Goal: Task Accomplishment & Management: Complete application form

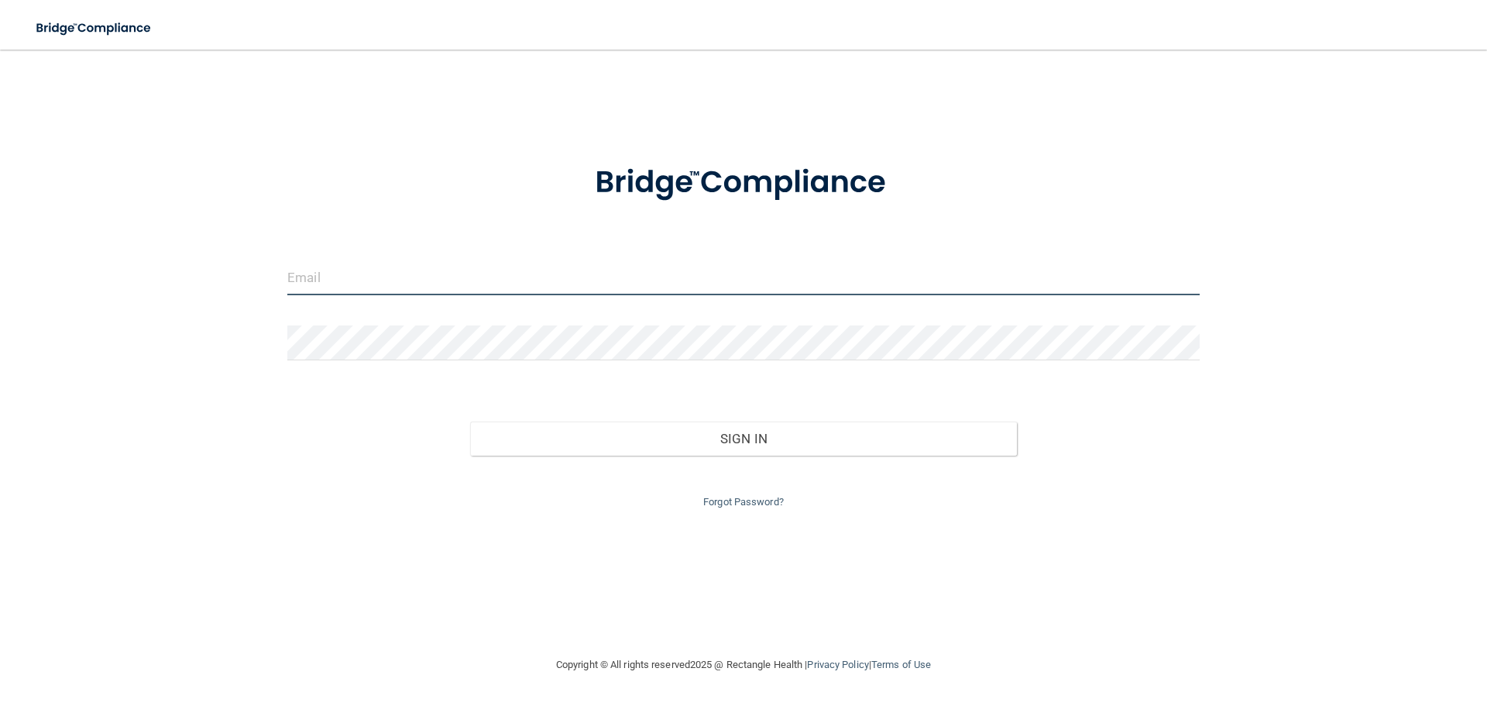
click at [376, 282] on input "email" at bounding box center [743, 277] width 912 height 35
click at [755, 500] on link "Forgot Password?" at bounding box center [743, 502] width 81 height 12
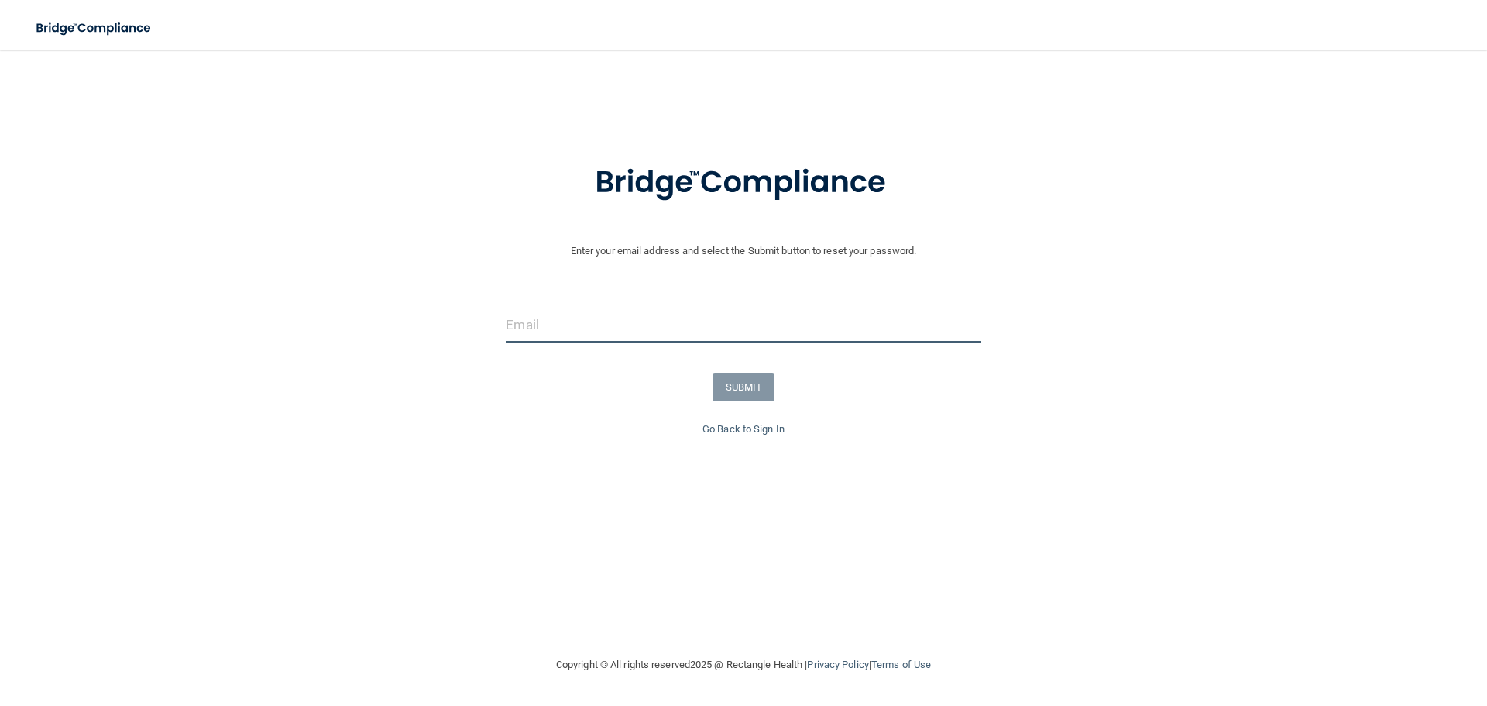
click at [581, 338] on input "email" at bounding box center [743, 324] width 475 height 35
type input "[EMAIL_ADDRESS][DOMAIN_NAME]"
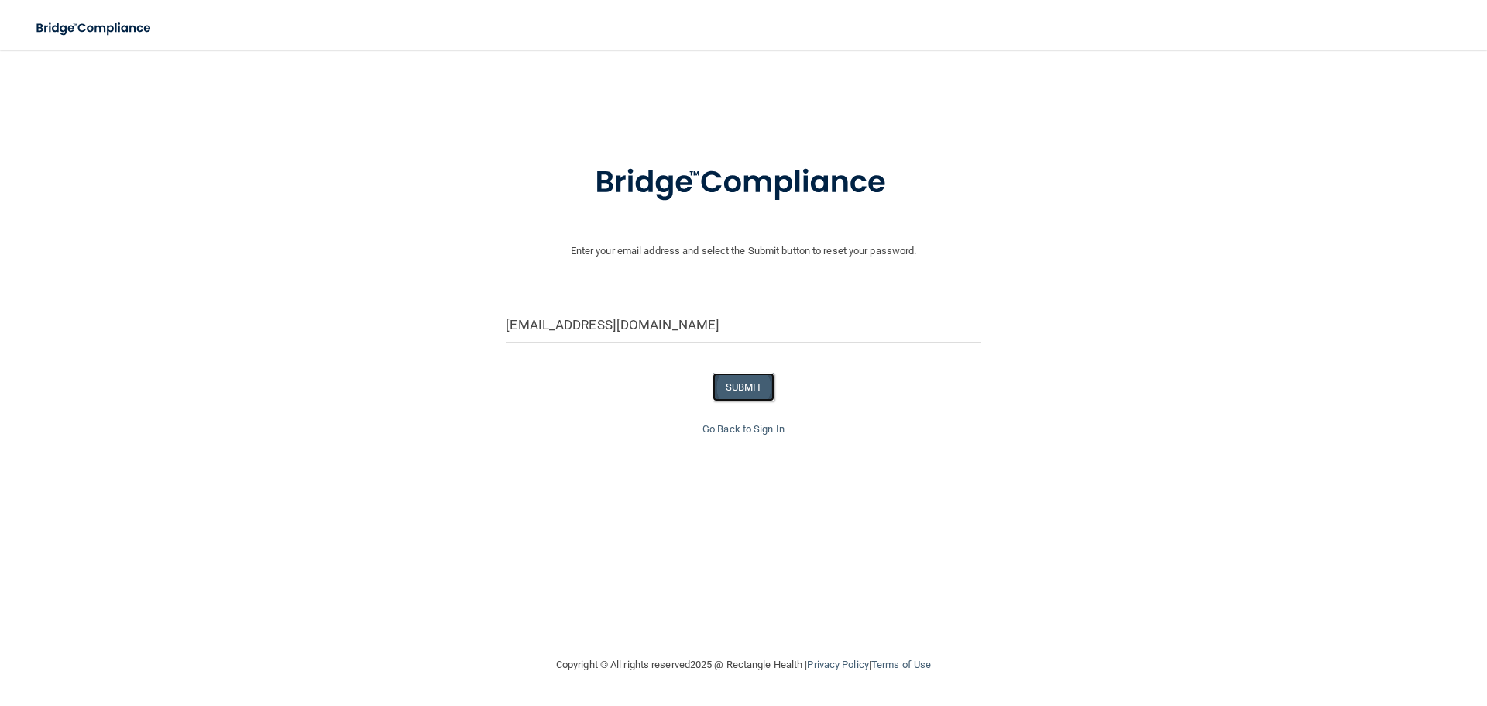
click at [747, 388] on button "SUBMIT" at bounding box center [743, 387] width 63 height 29
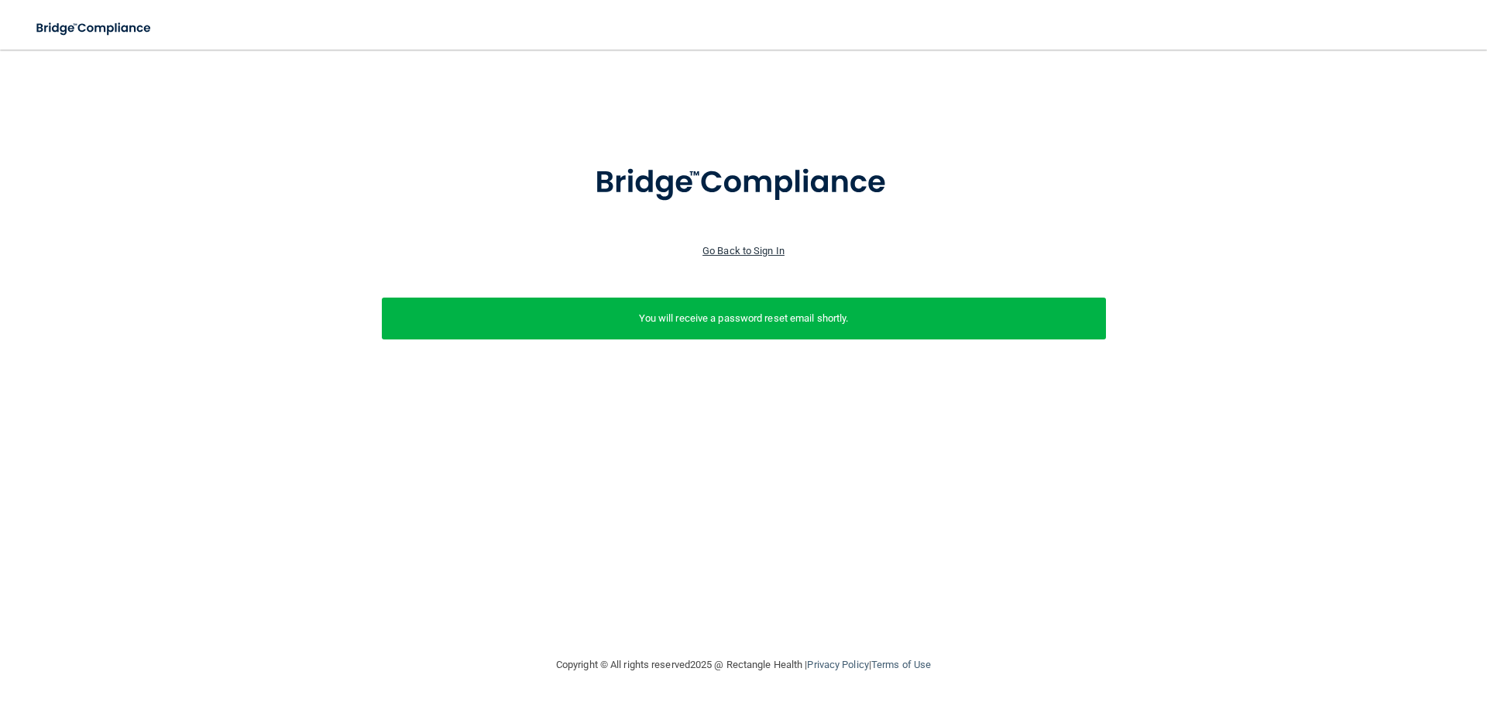
click at [729, 256] on link "Go Back to Sign In" at bounding box center [743, 251] width 82 height 12
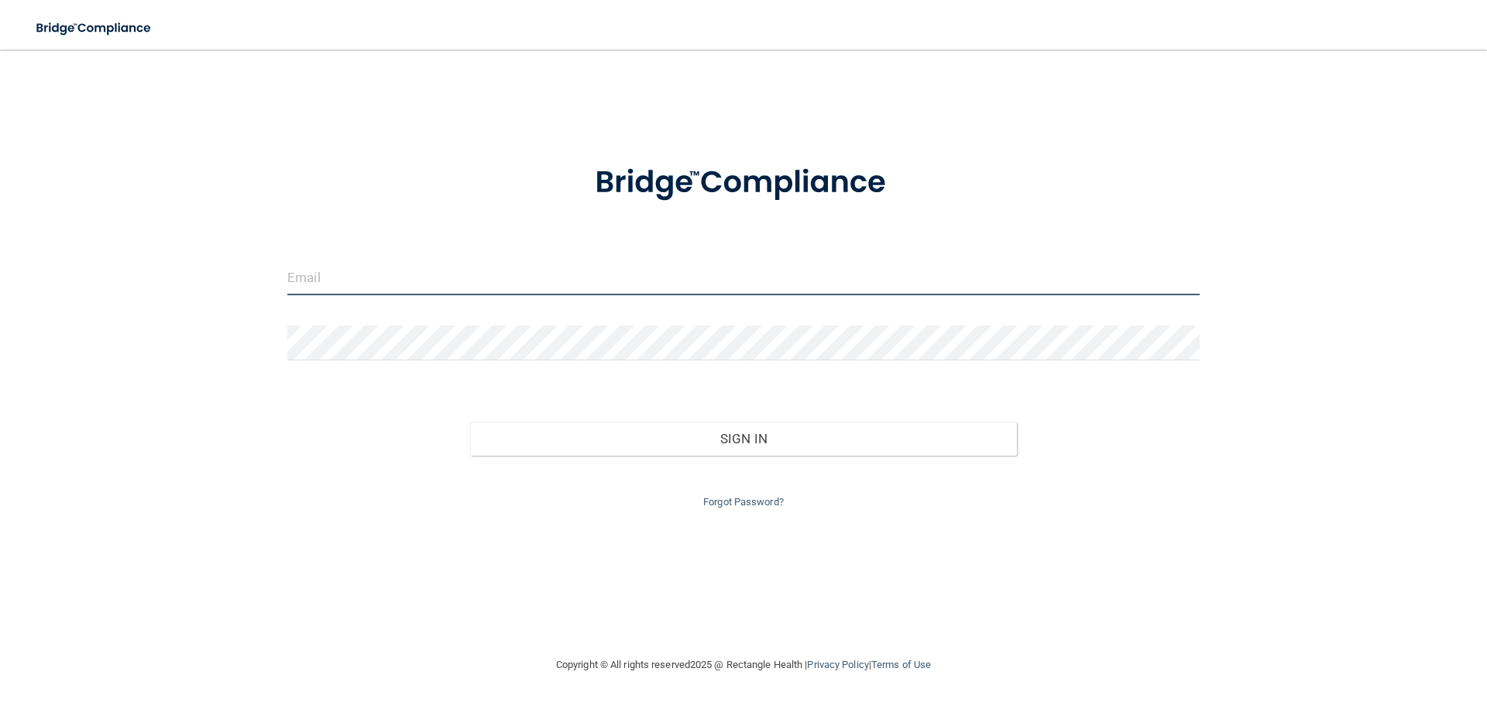
click at [490, 265] on input "email" at bounding box center [743, 277] width 912 height 35
type input "[EMAIL_ADDRESS][DOMAIN_NAME]"
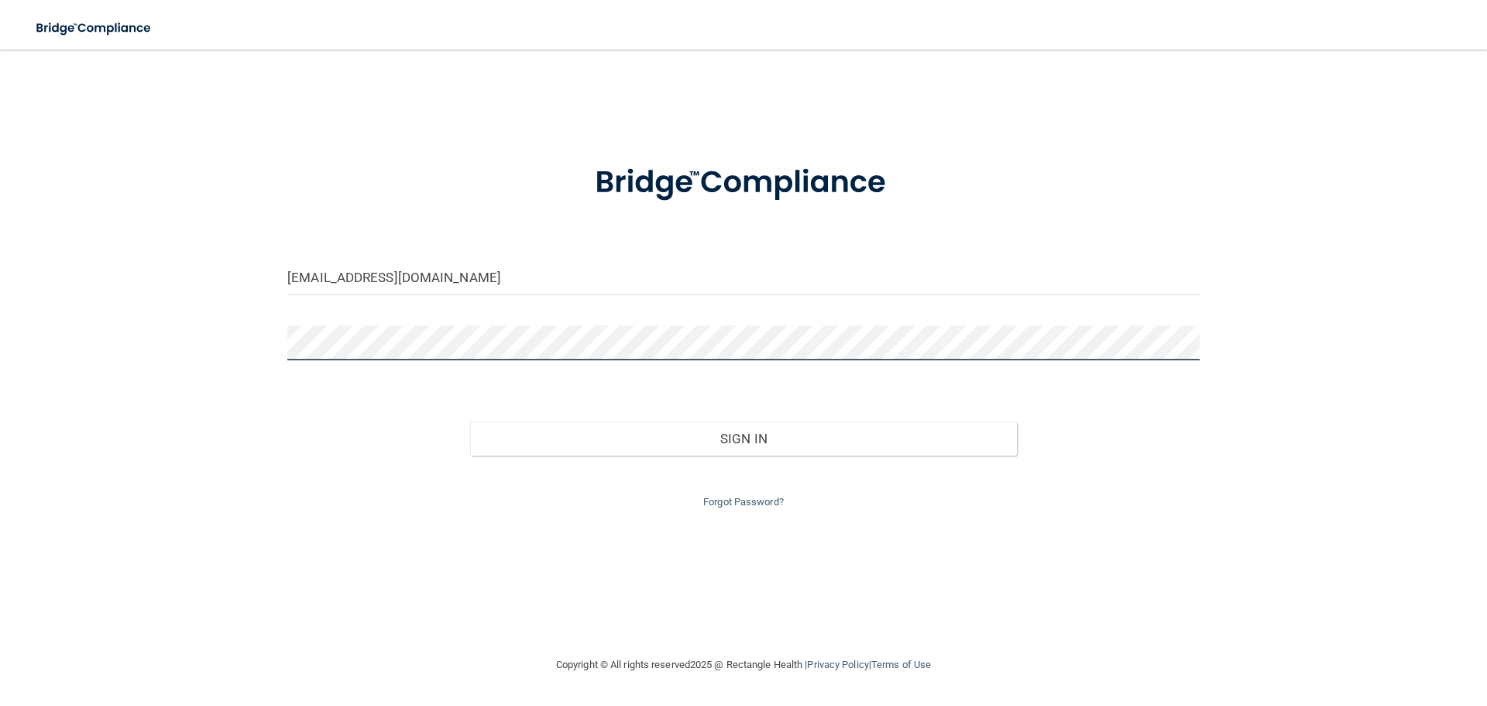
click at [470, 421] on button "Sign In" at bounding box center [744, 438] width 548 height 34
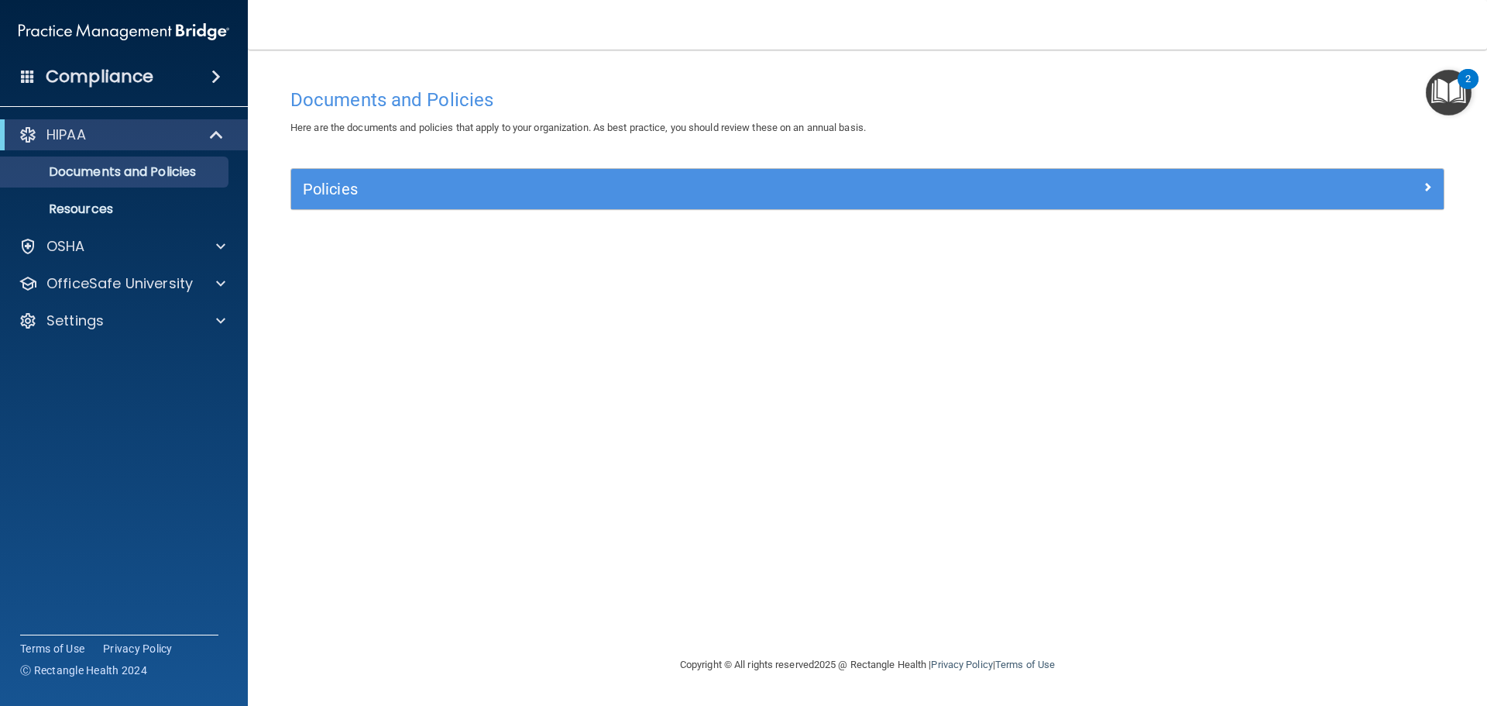
click at [1454, 95] on img "Open Resource Center, 2 new notifications" at bounding box center [1449, 93] width 46 height 46
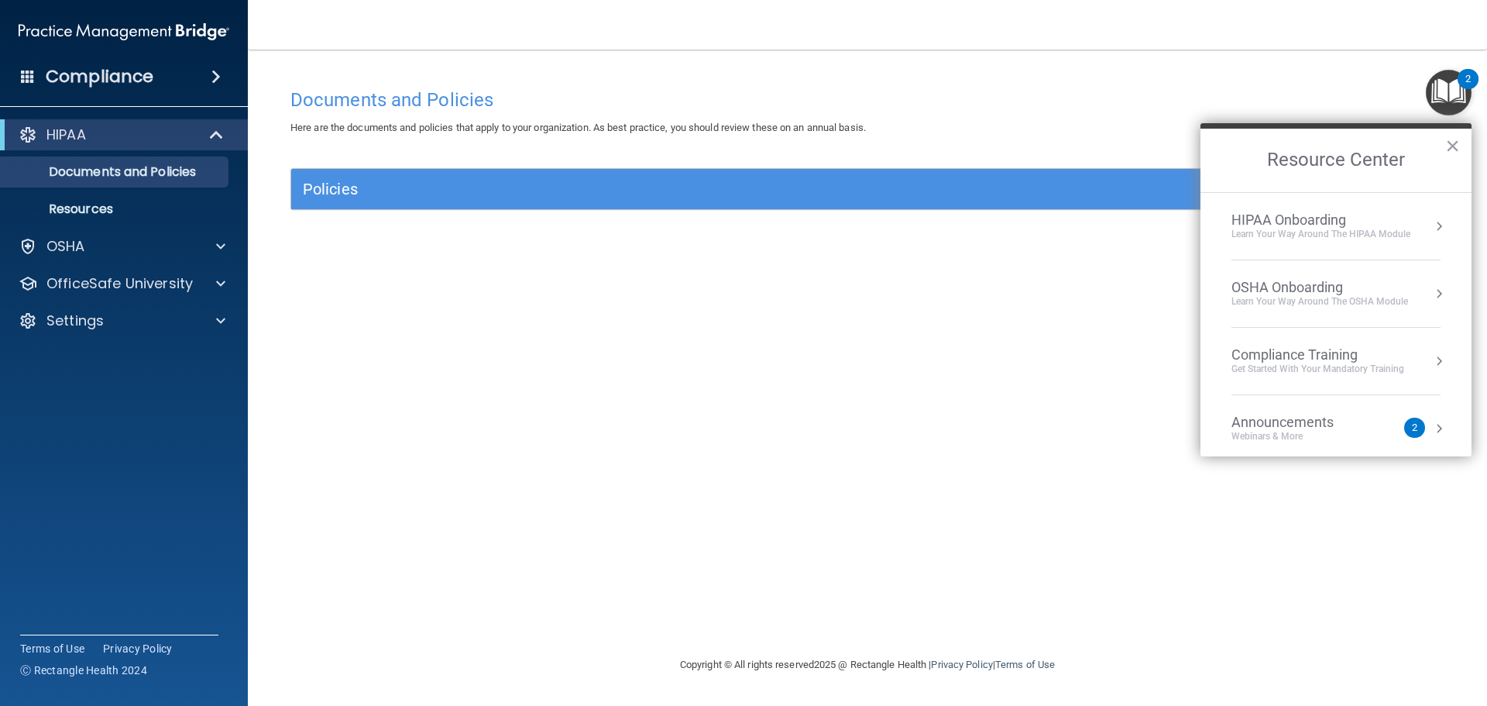
click at [1292, 226] on div "HIPAA Onboarding" at bounding box center [1320, 219] width 179 height 17
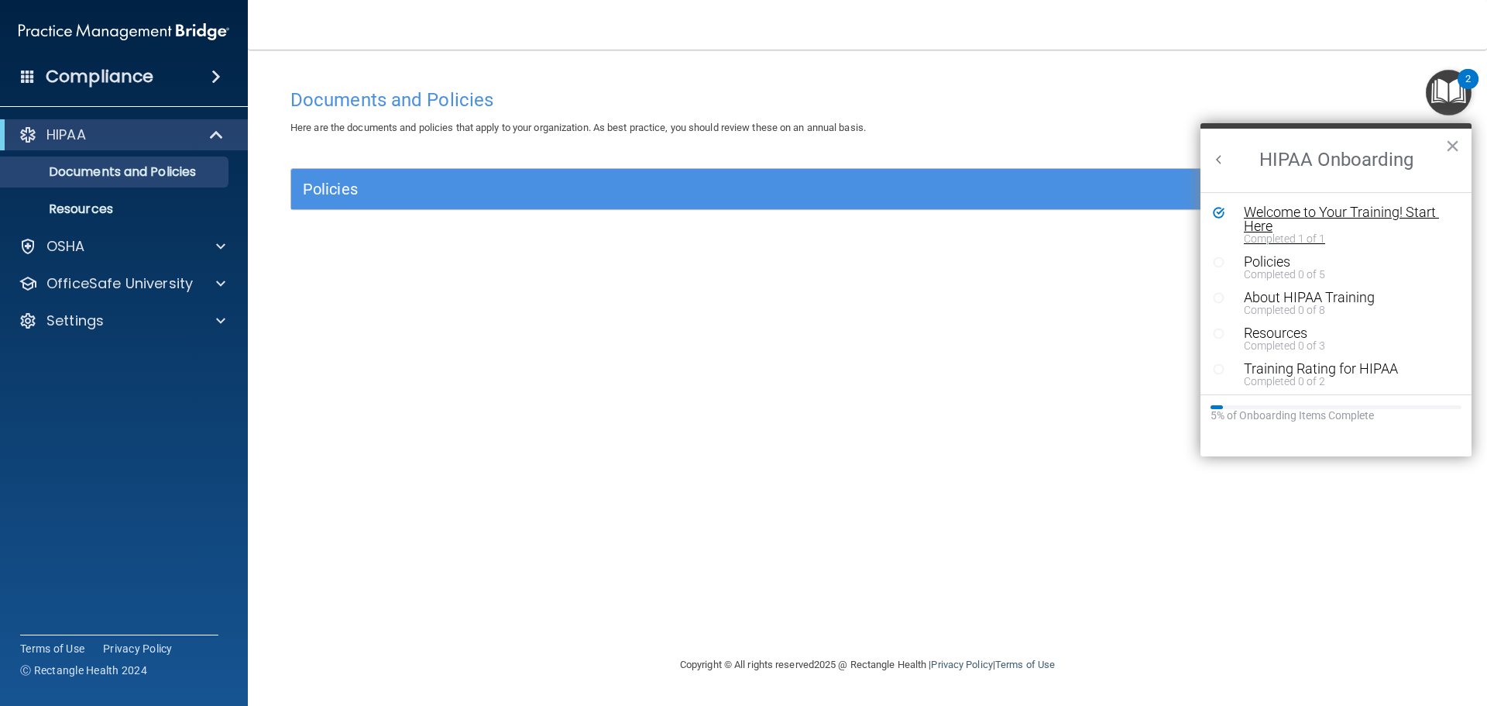
click at [1334, 208] on div "Welcome to Your Training! Start Here" at bounding box center [1342, 219] width 196 height 28
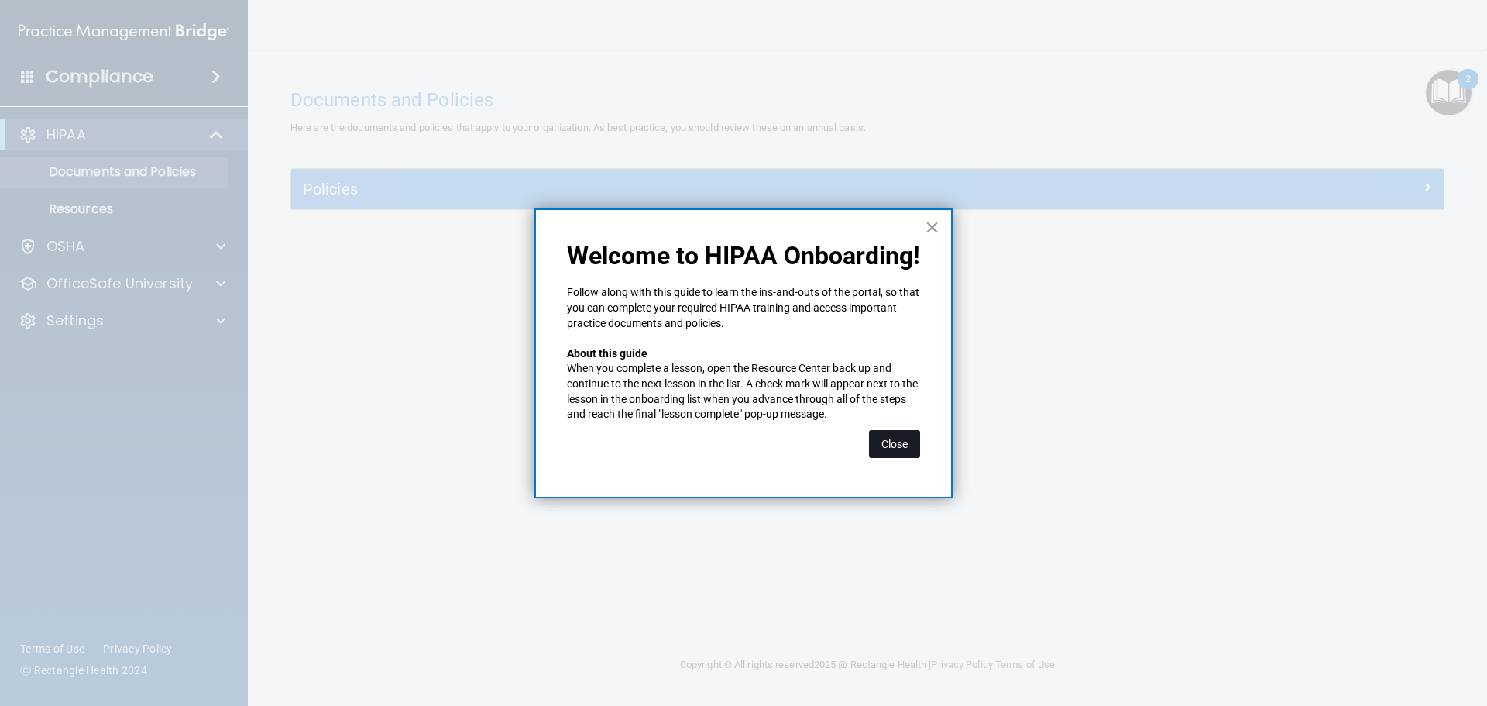
click at [893, 448] on button "Close" at bounding box center [894, 444] width 51 height 28
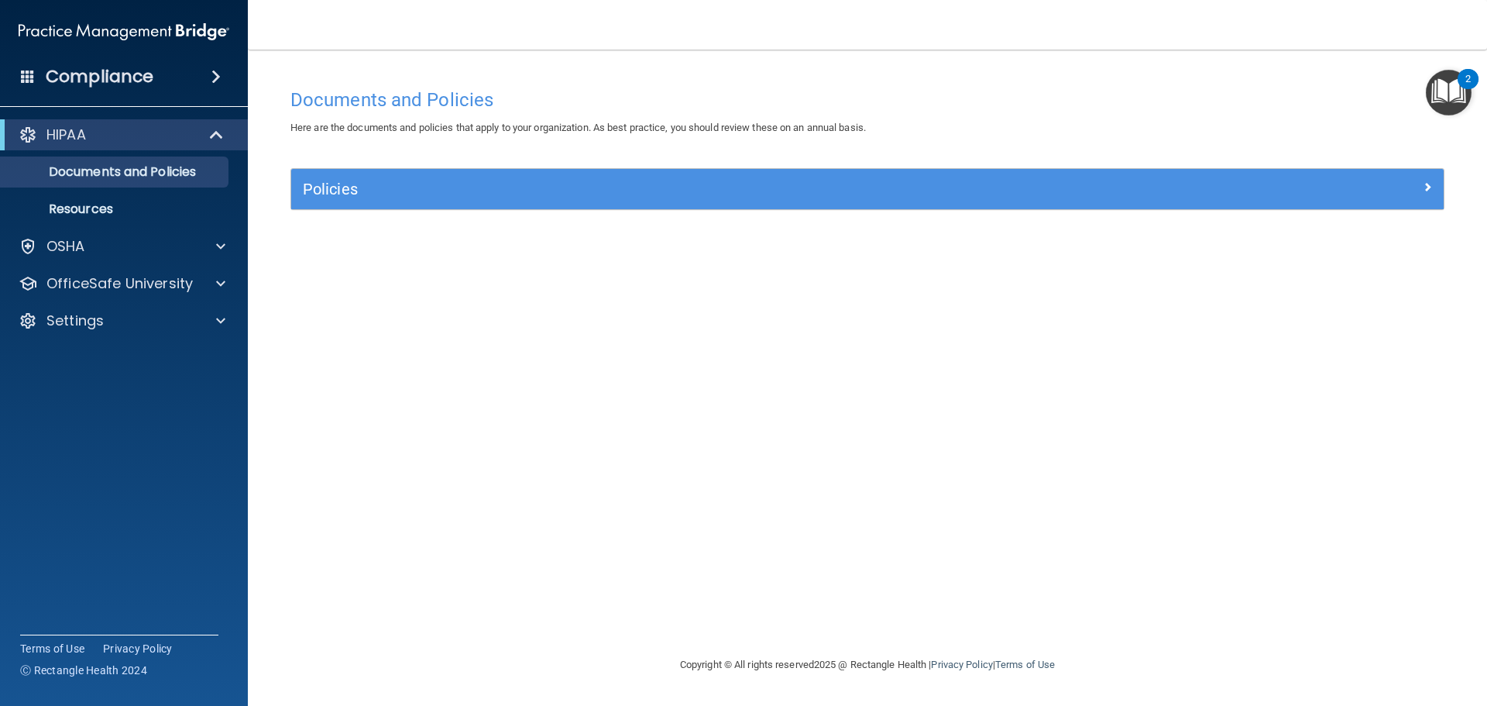
click at [1449, 100] on img "Open Resource Center, 2 new notifications" at bounding box center [1449, 93] width 46 height 46
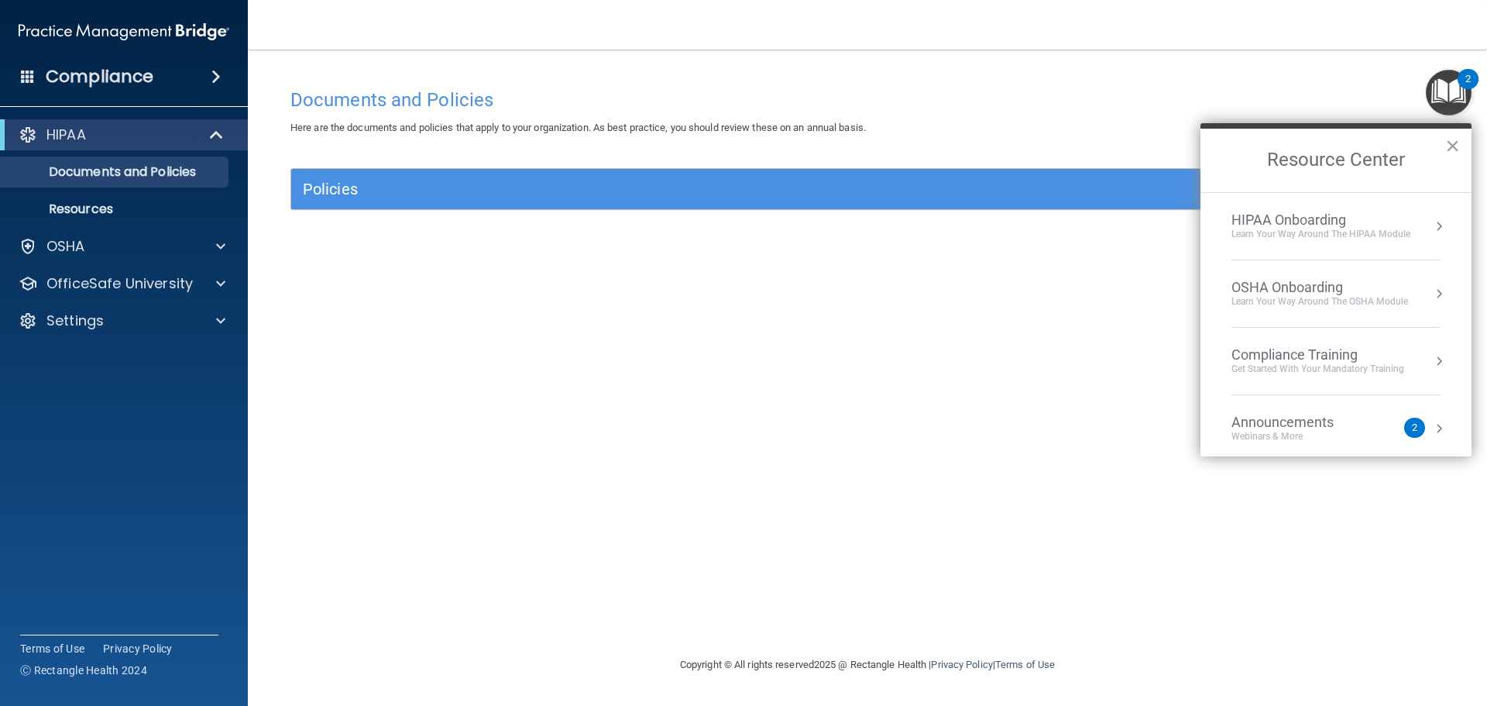
click at [1327, 227] on div "HIPAA Onboarding" at bounding box center [1320, 219] width 179 height 17
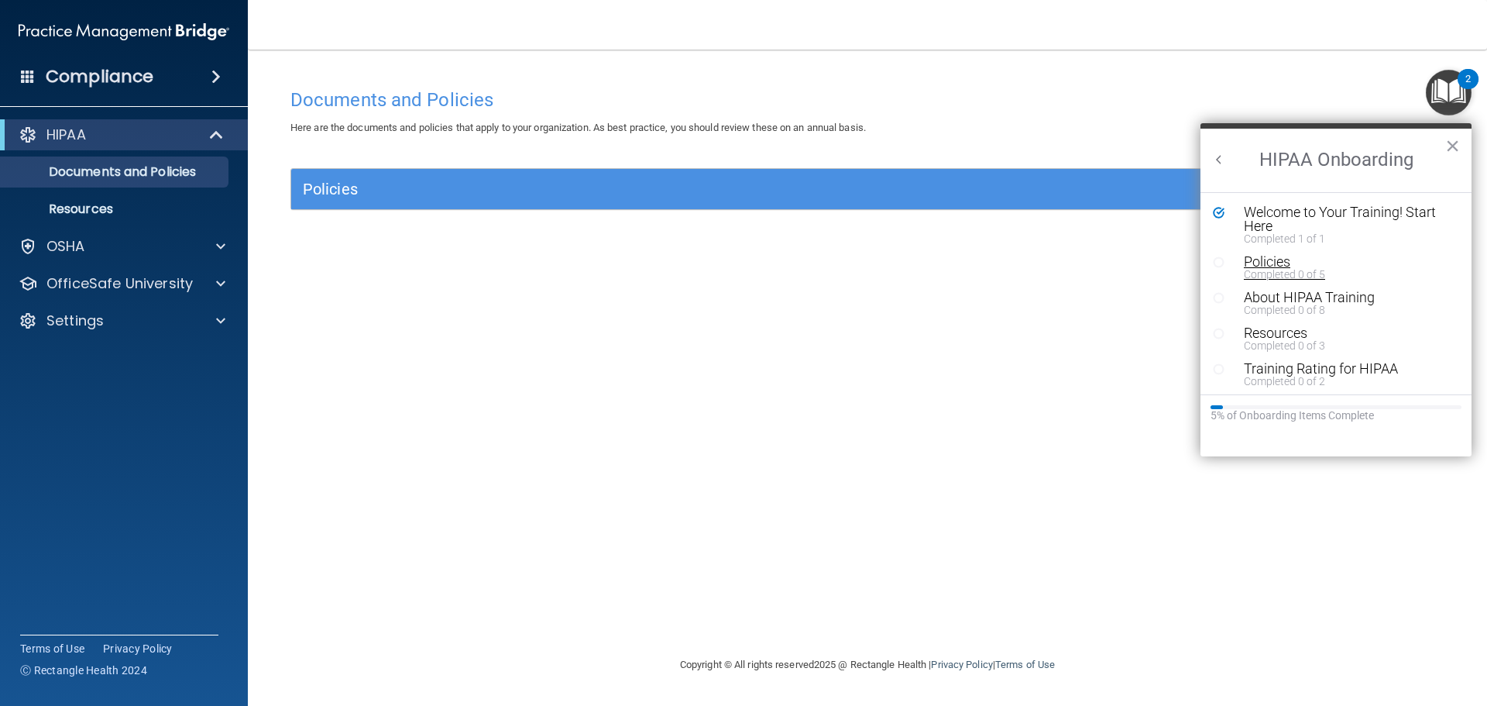
click at [1265, 263] on div "Policies" at bounding box center [1342, 262] width 196 height 14
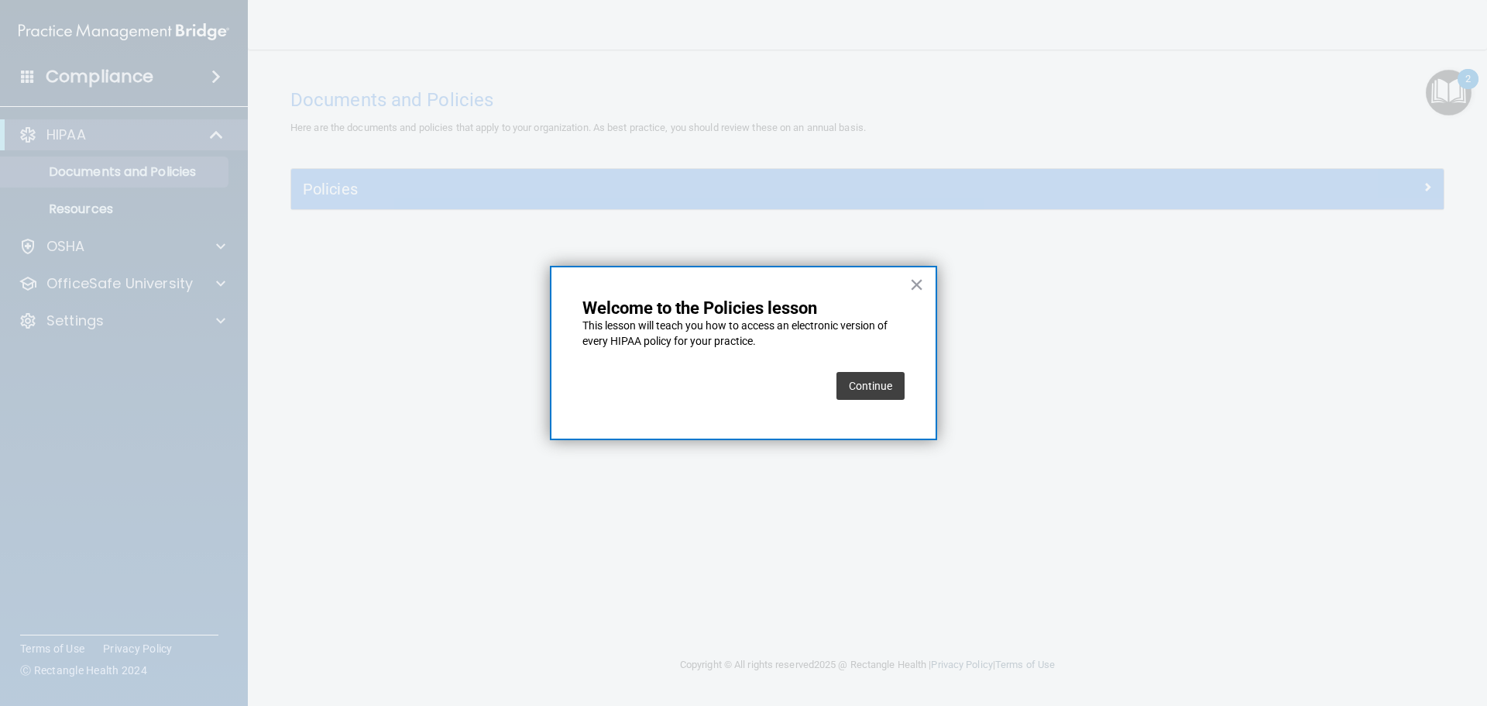
click at [873, 383] on button "Continue" at bounding box center [870, 386] width 68 height 28
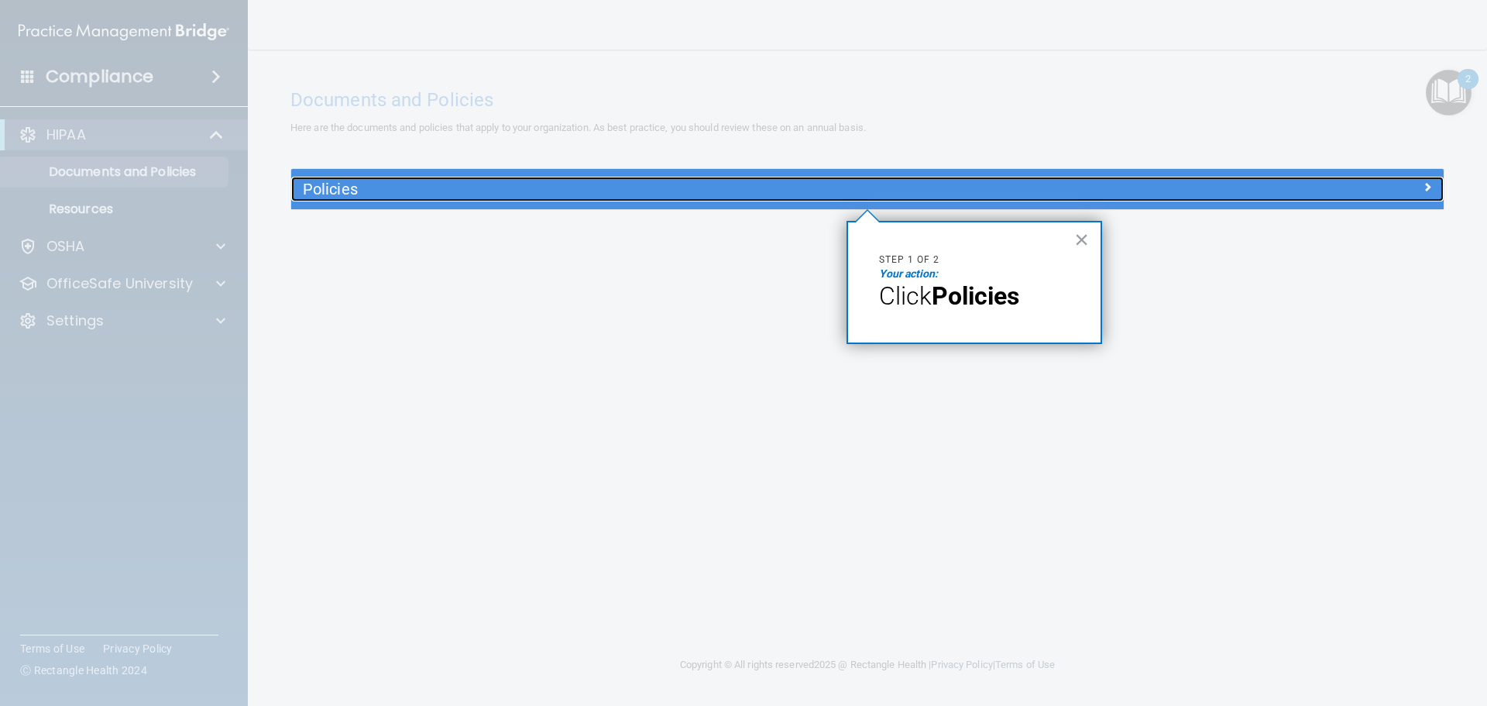
click at [434, 193] on h5 "Policies" at bounding box center [723, 188] width 841 height 17
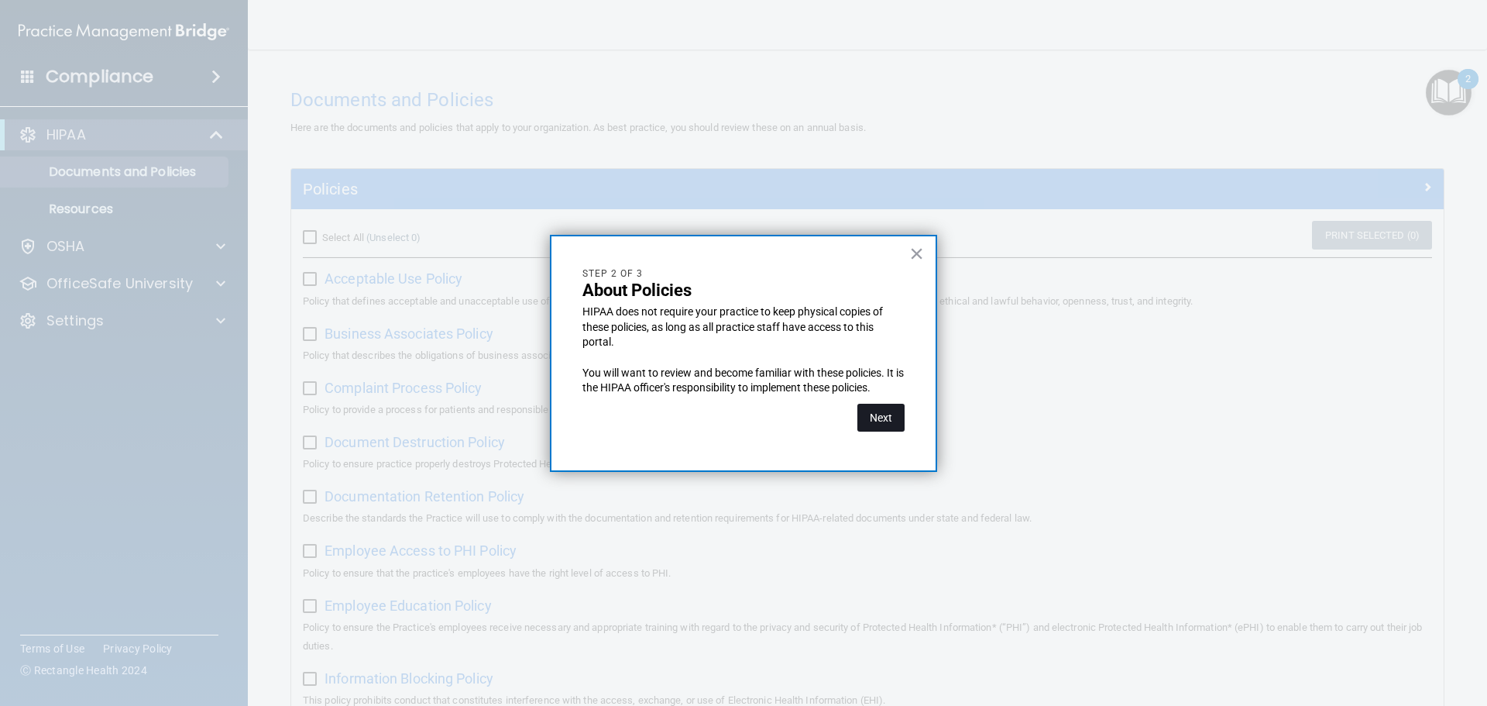
click at [879, 423] on button "Next" at bounding box center [880, 417] width 47 height 28
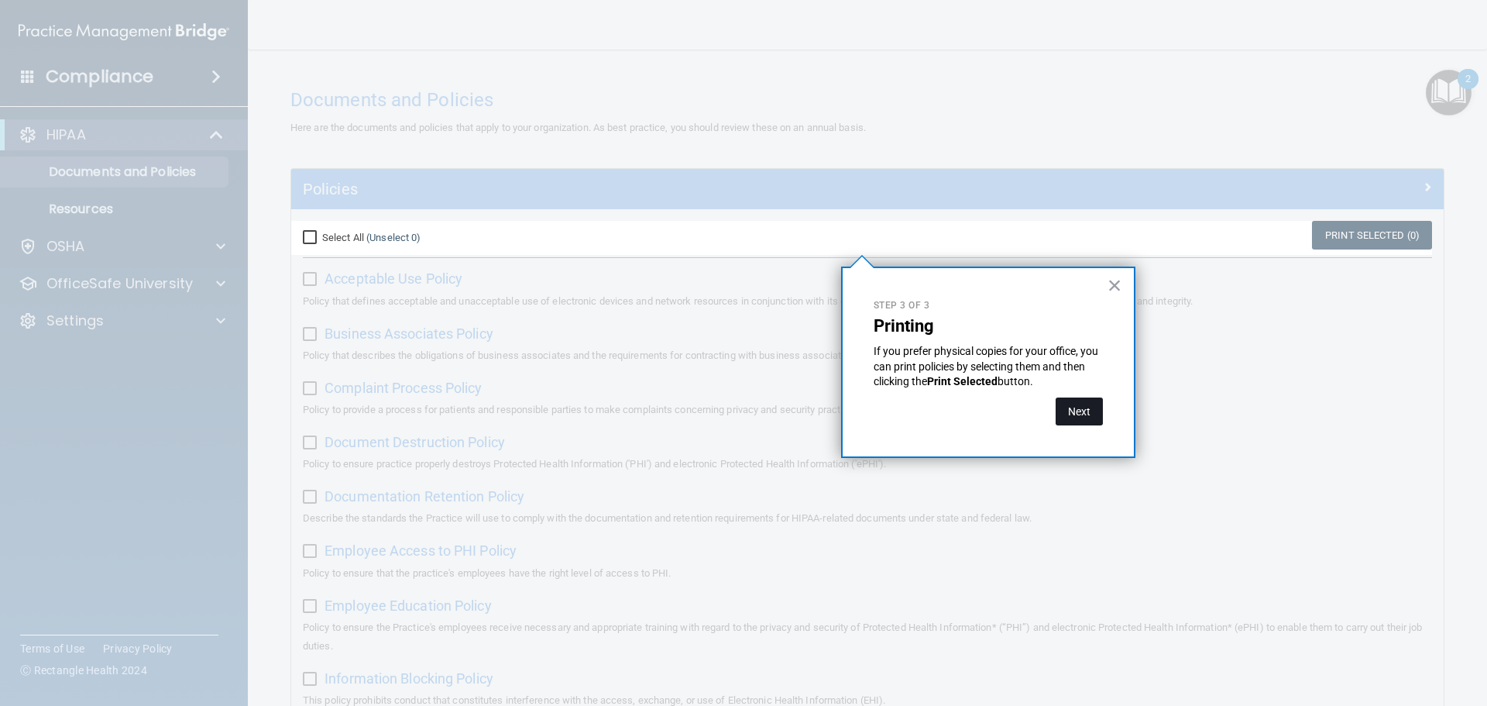
click at [1090, 417] on button "Next" at bounding box center [1079, 411] width 47 height 28
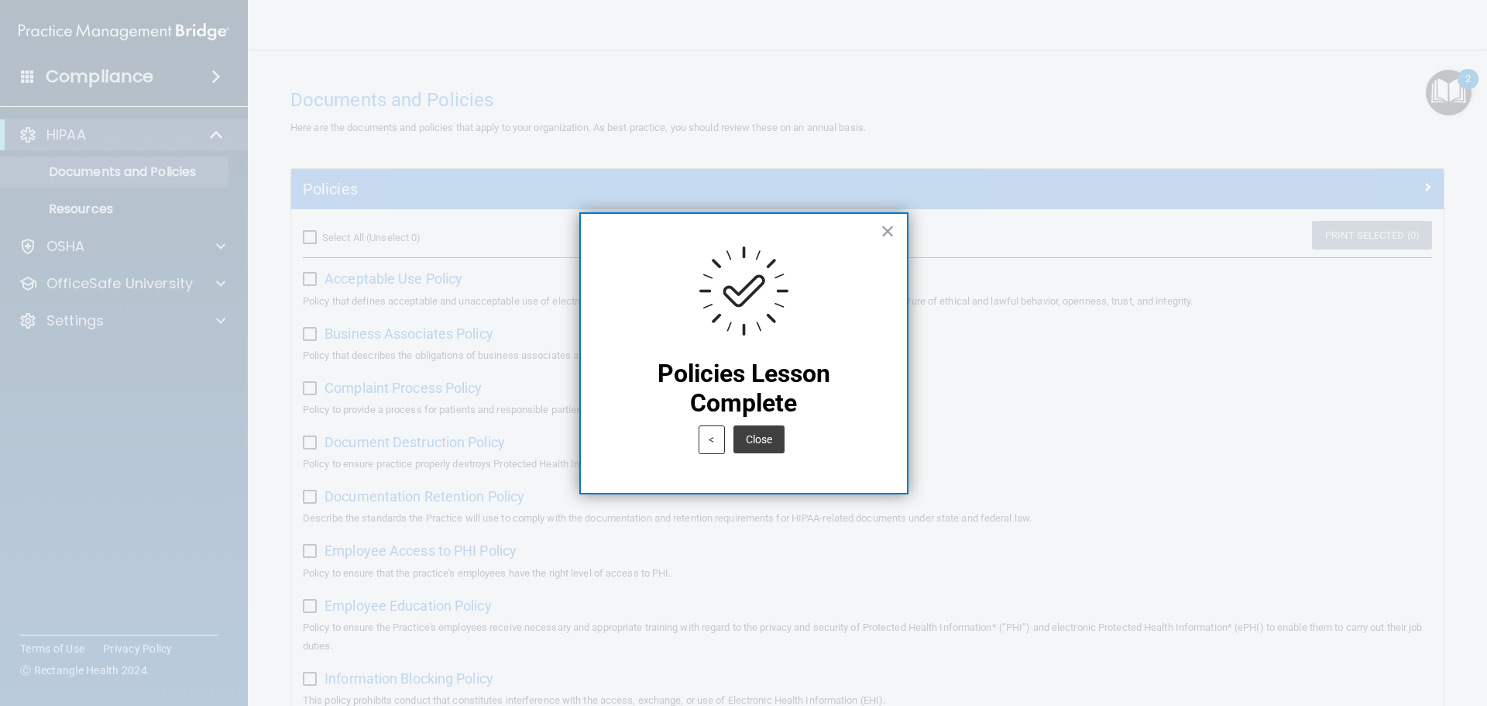
click at [754, 445] on button "Close" at bounding box center [758, 439] width 51 height 28
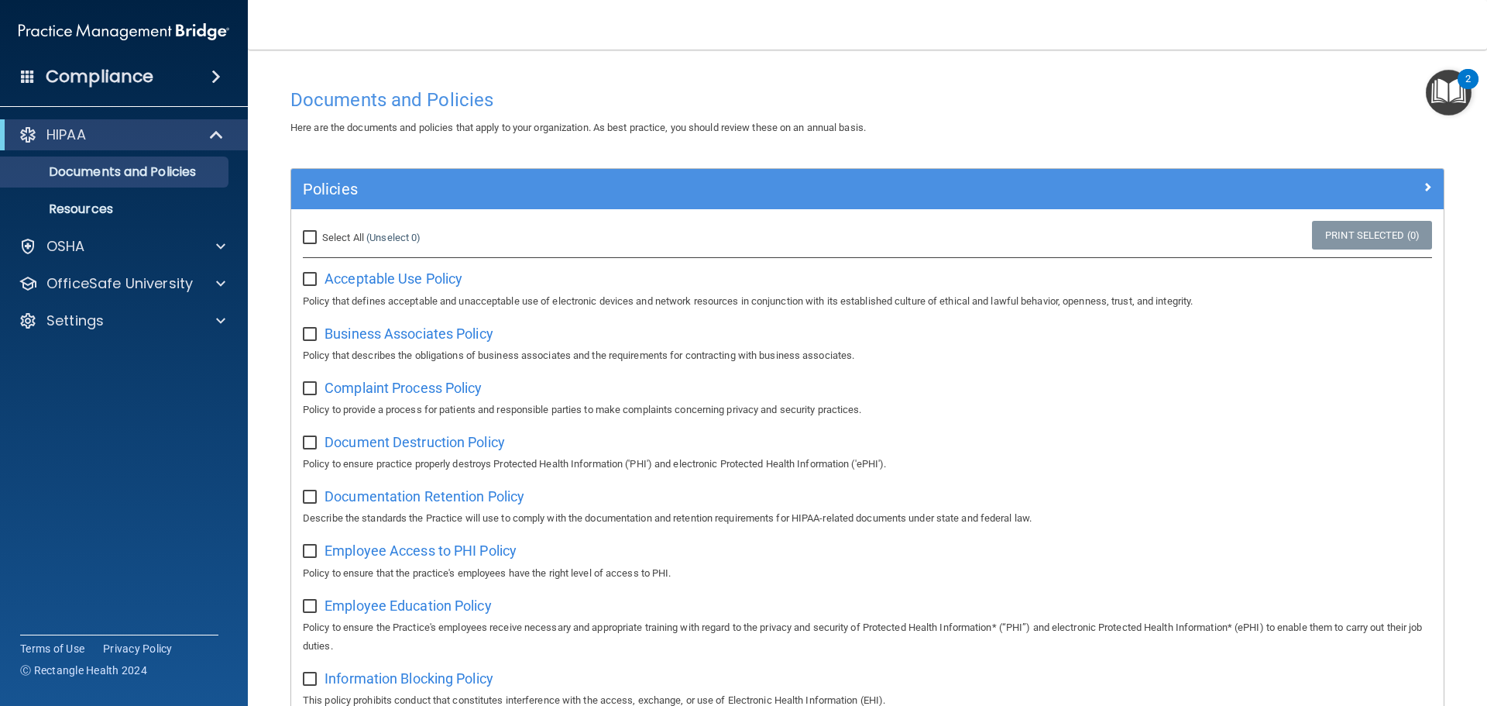
click at [310, 238] on input "Select All (Unselect 0) Unselect All" at bounding box center [312, 238] width 18 height 12
checkbox input "true"
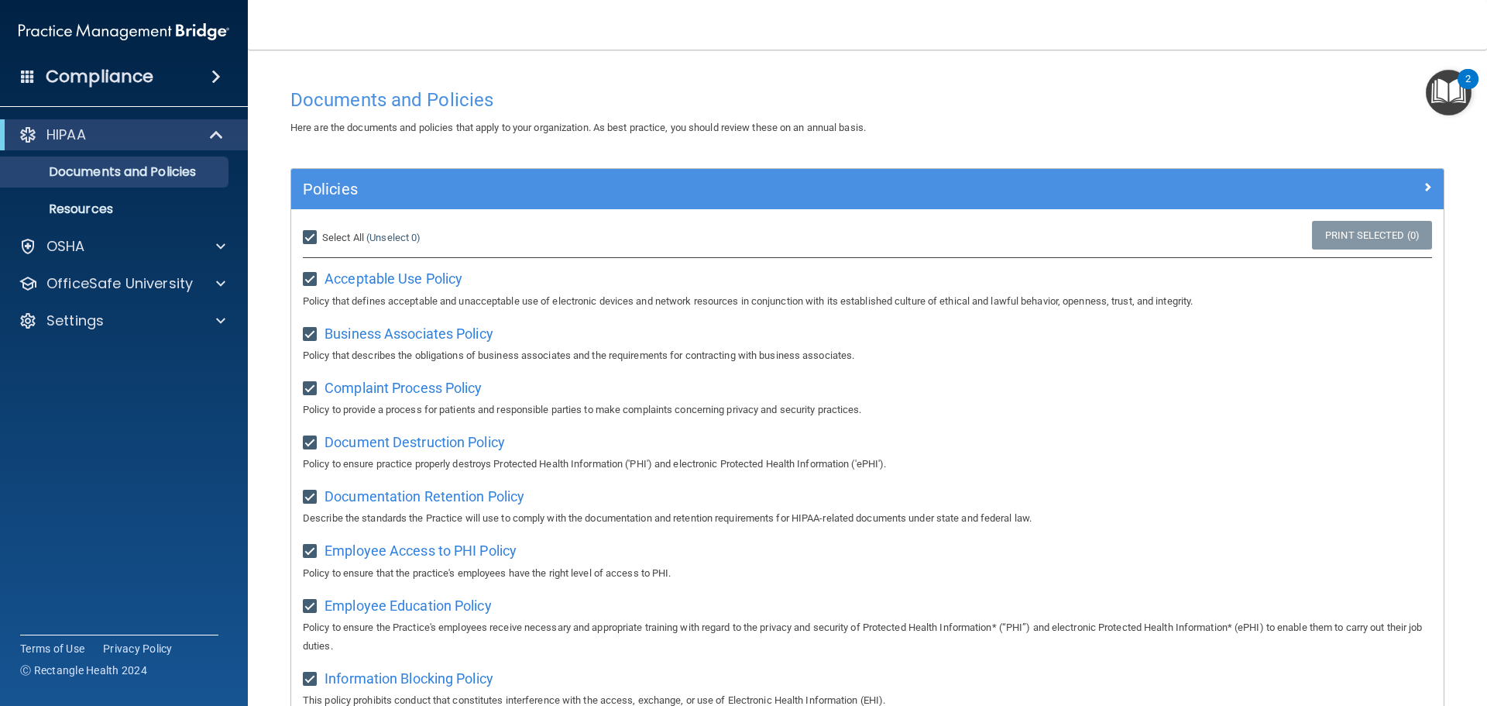
checkbox input "true"
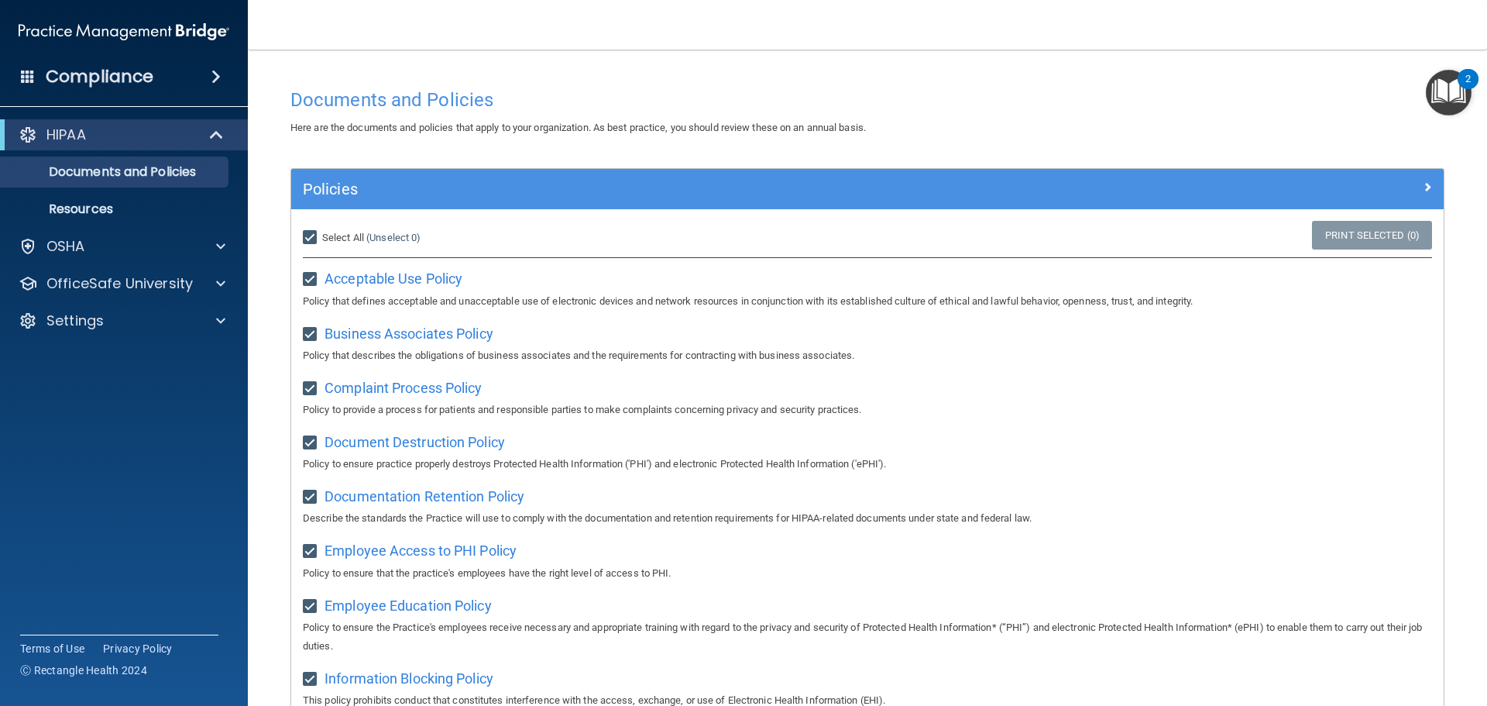
checkbox input "true"
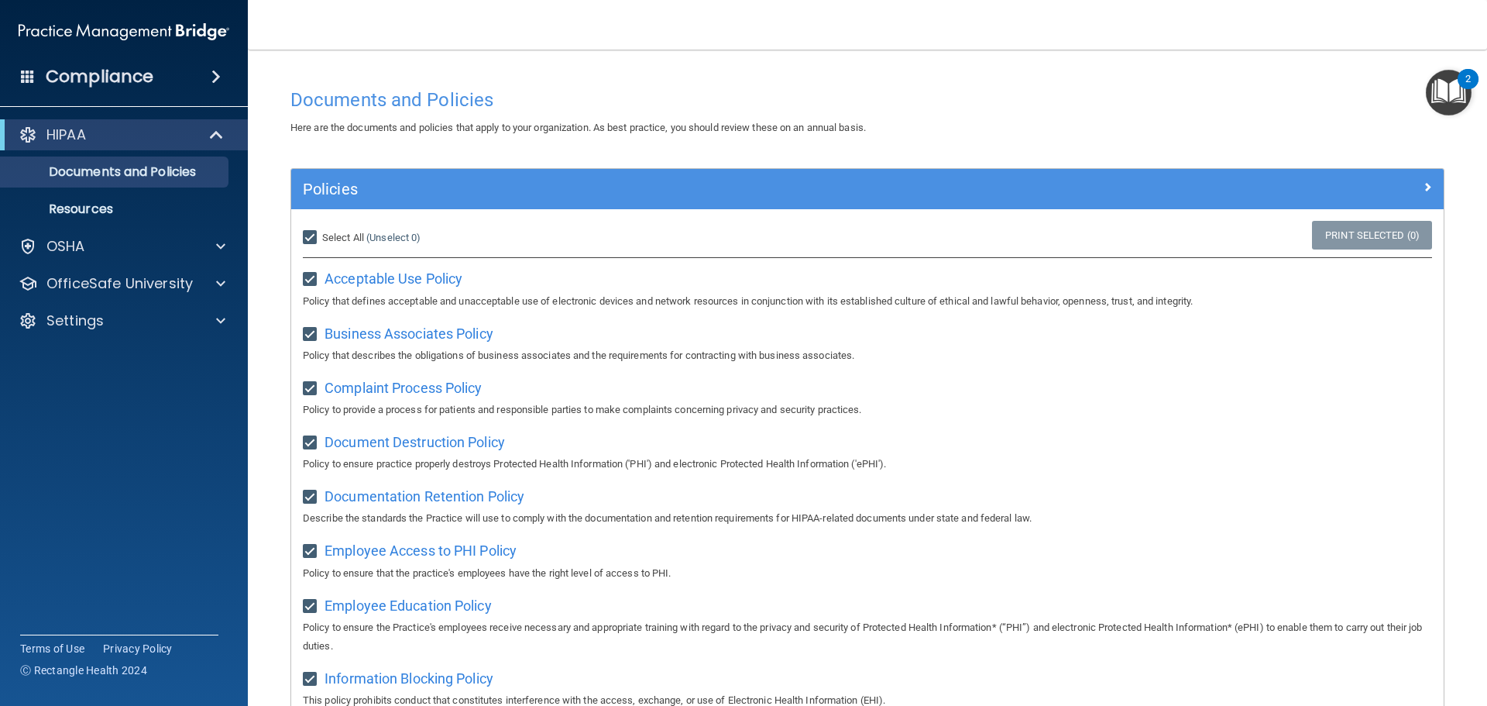
checkbox input "true"
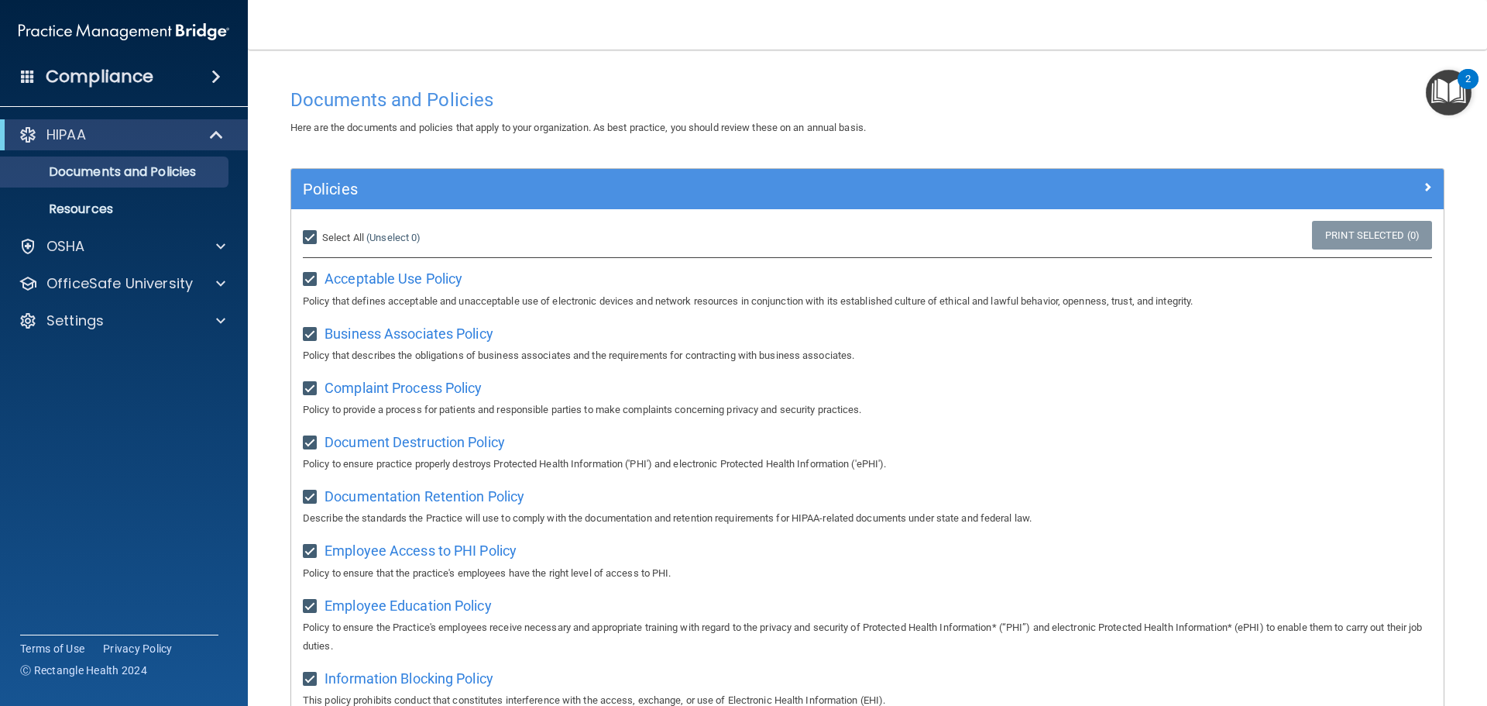
checkbox input "true"
click at [1464, 85] on div "2" at bounding box center [1468, 79] width 21 height 20
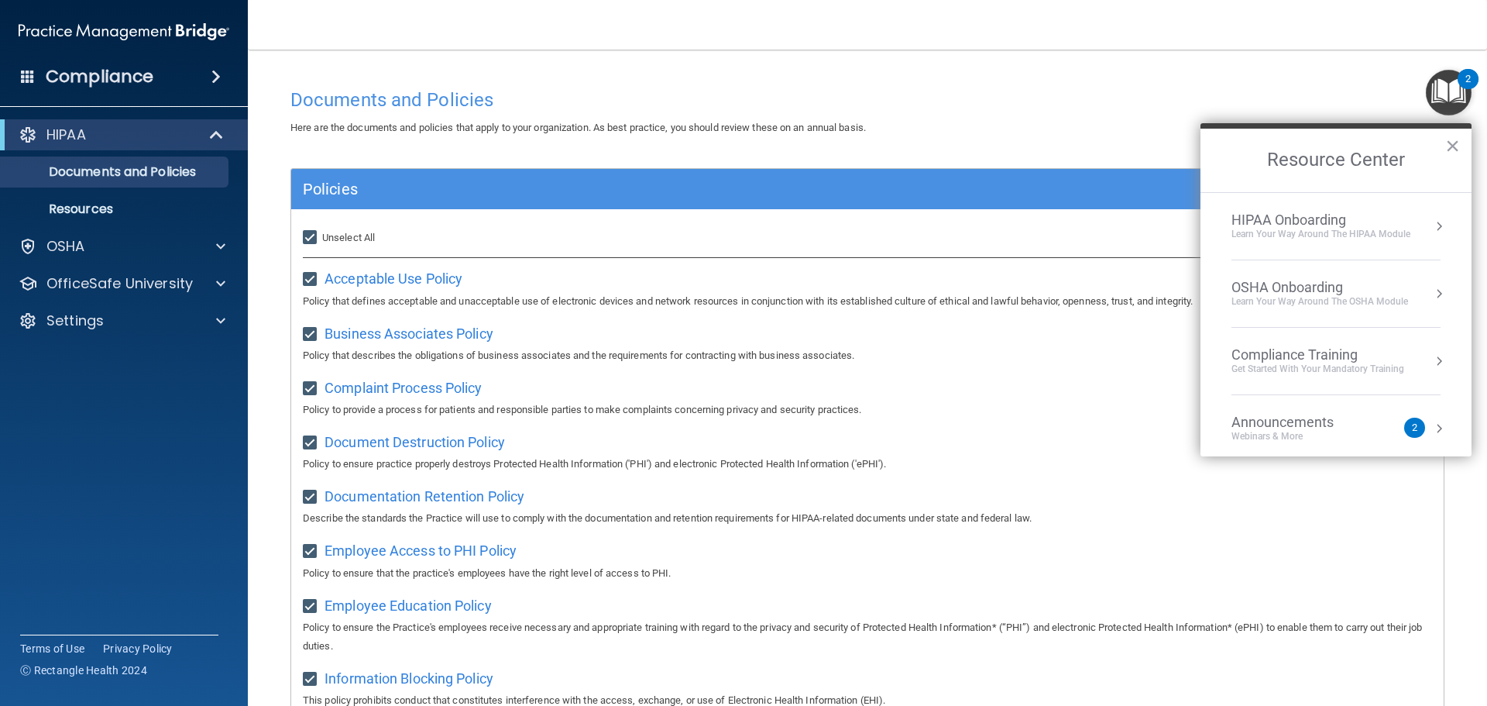
click at [1293, 227] on div "HIPAA Onboarding" at bounding box center [1320, 219] width 179 height 17
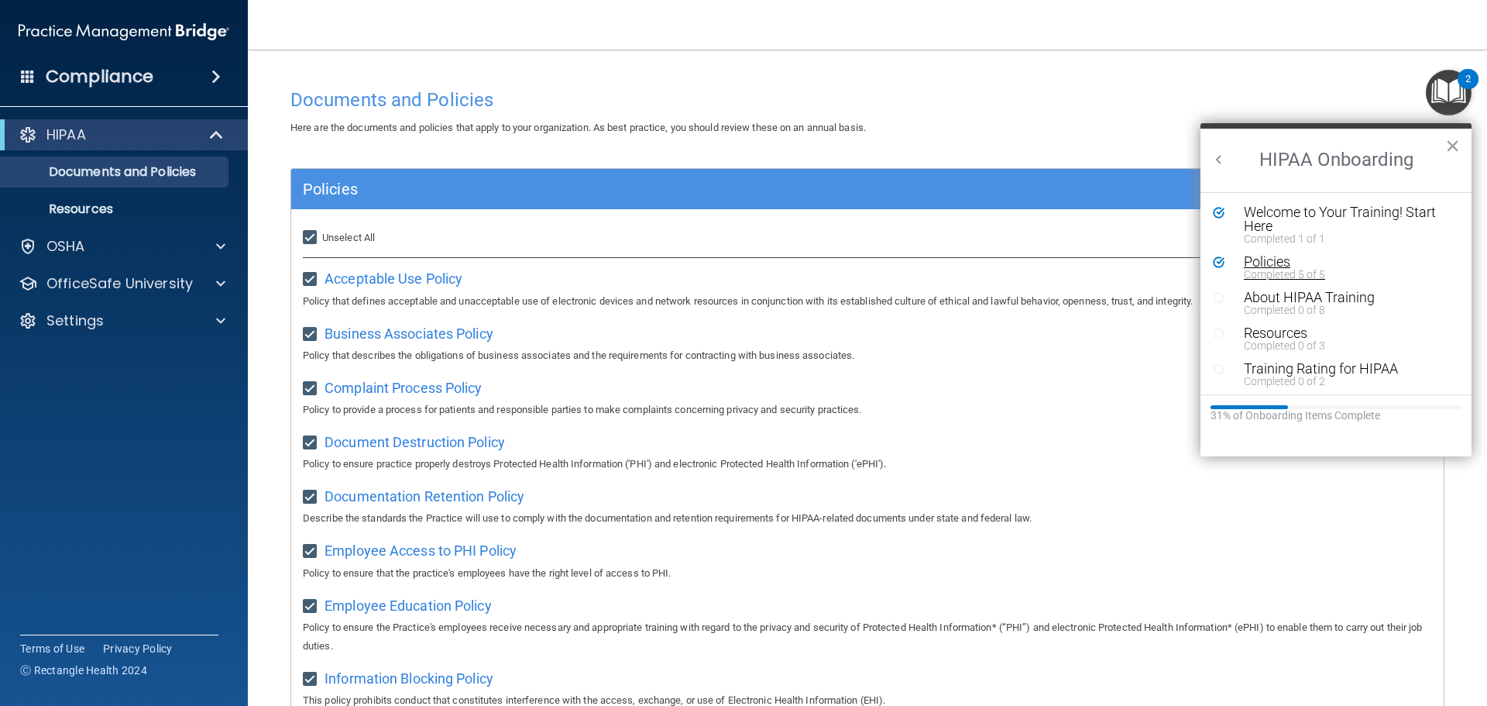
scroll to position [3, 0]
click at [1294, 306] on div "Completed 0 of 8" at bounding box center [1342, 306] width 196 height 11
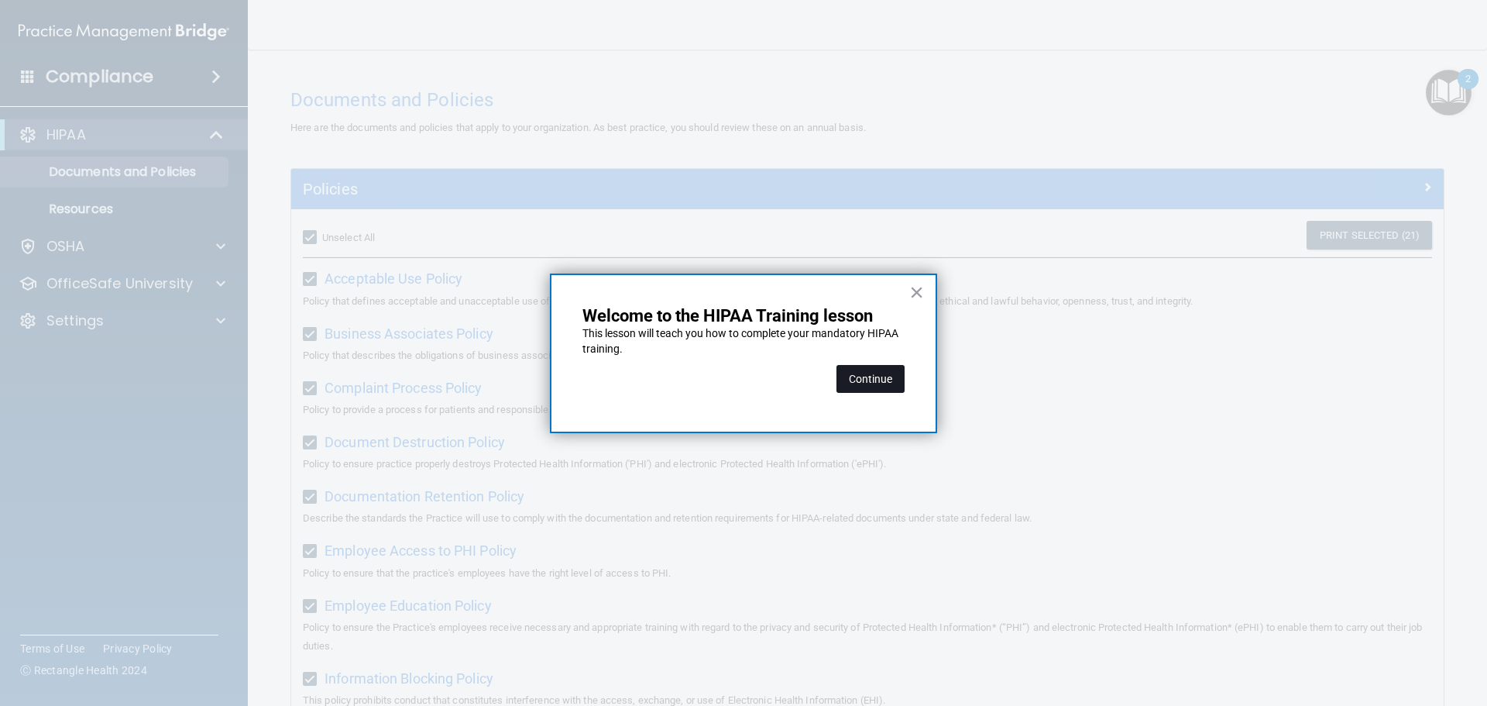
click at [870, 376] on button "Continue" at bounding box center [870, 379] width 68 height 28
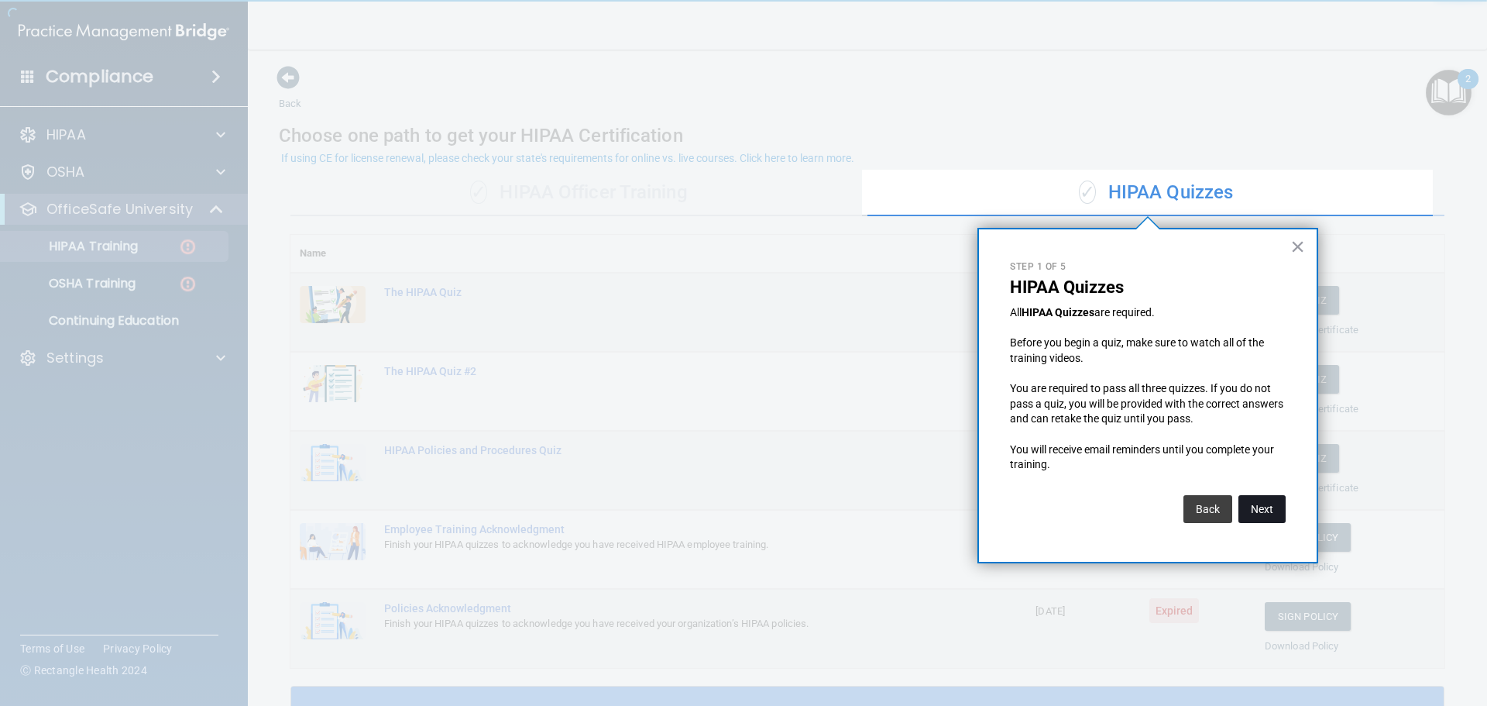
click at [1259, 508] on button "Next" at bounding box center [1261, 509] width 47 height 28
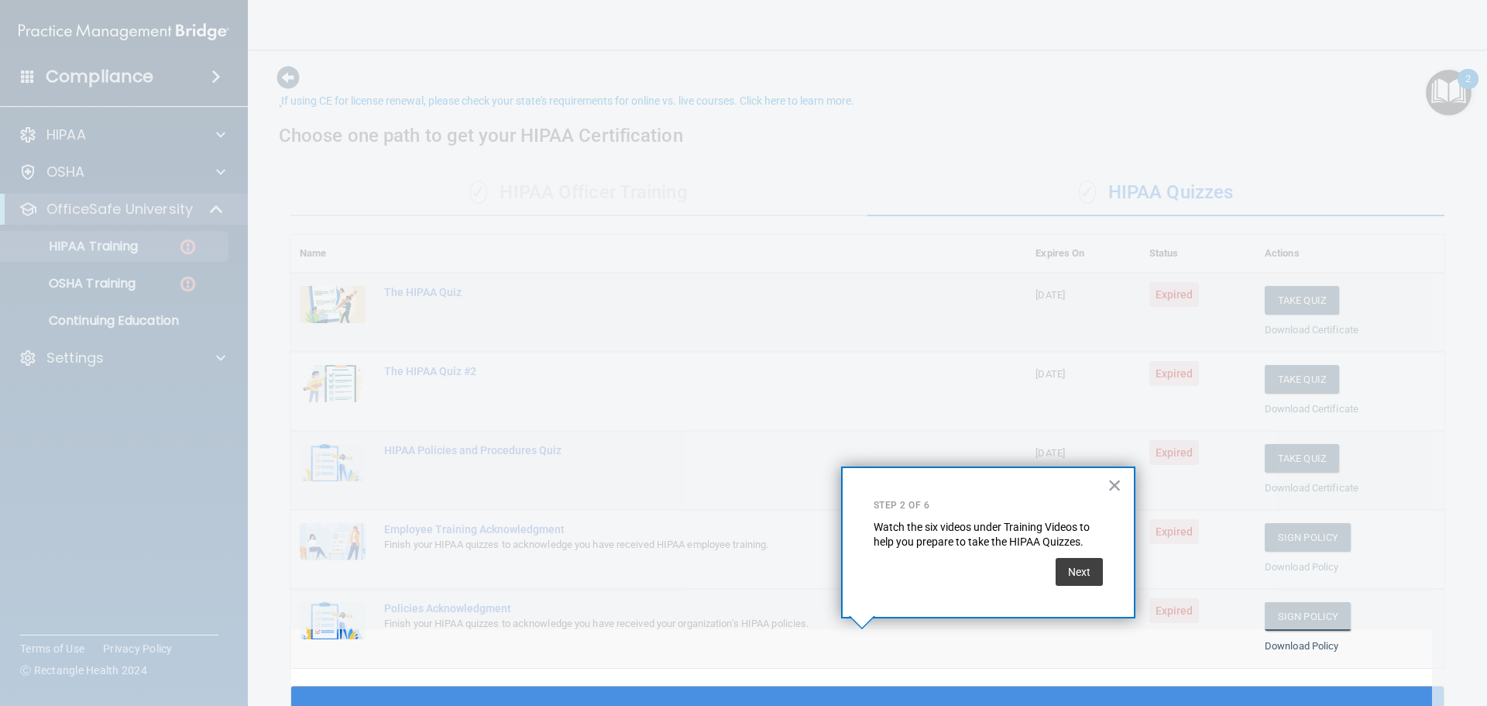
scroll to position [57, 0]
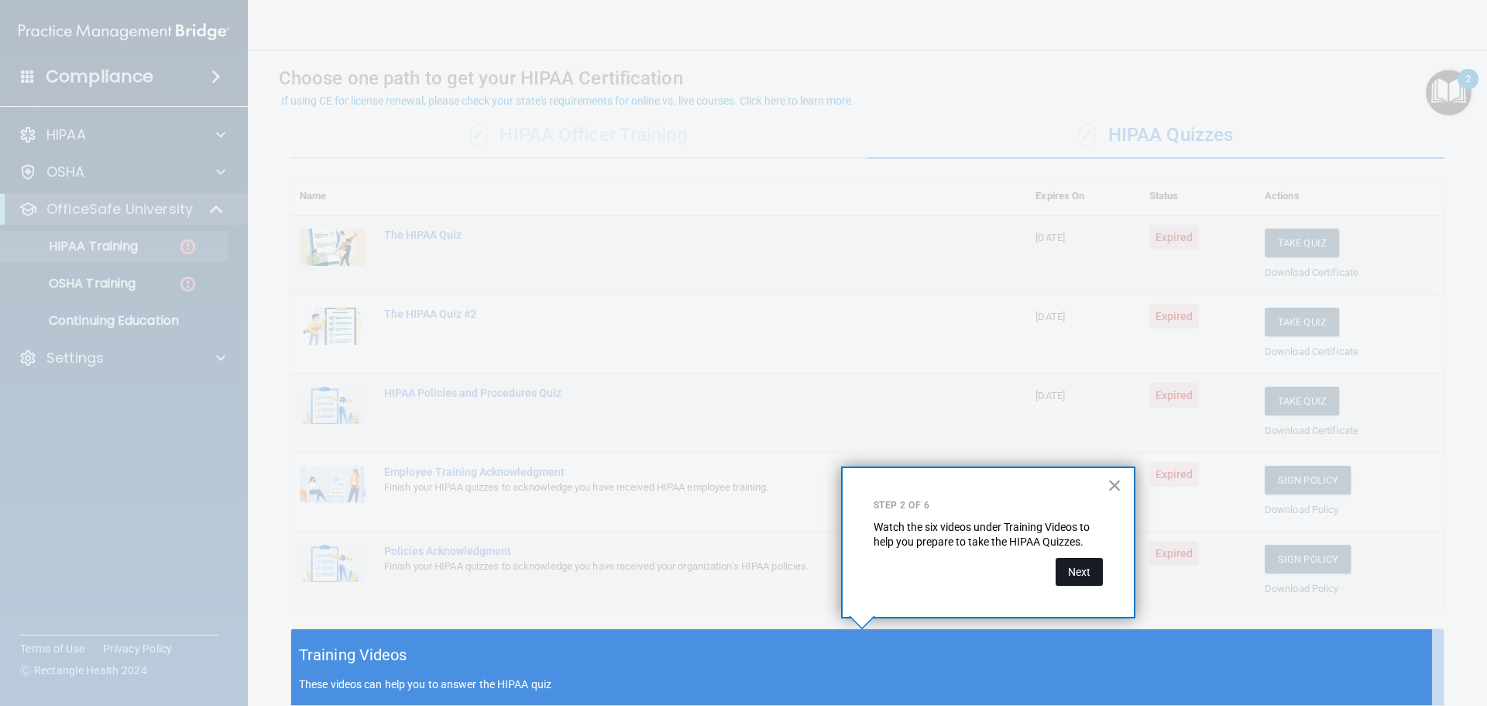
click at [1079, 572] on button "Next" at bounding box center [1079, 572] width 47 height 28
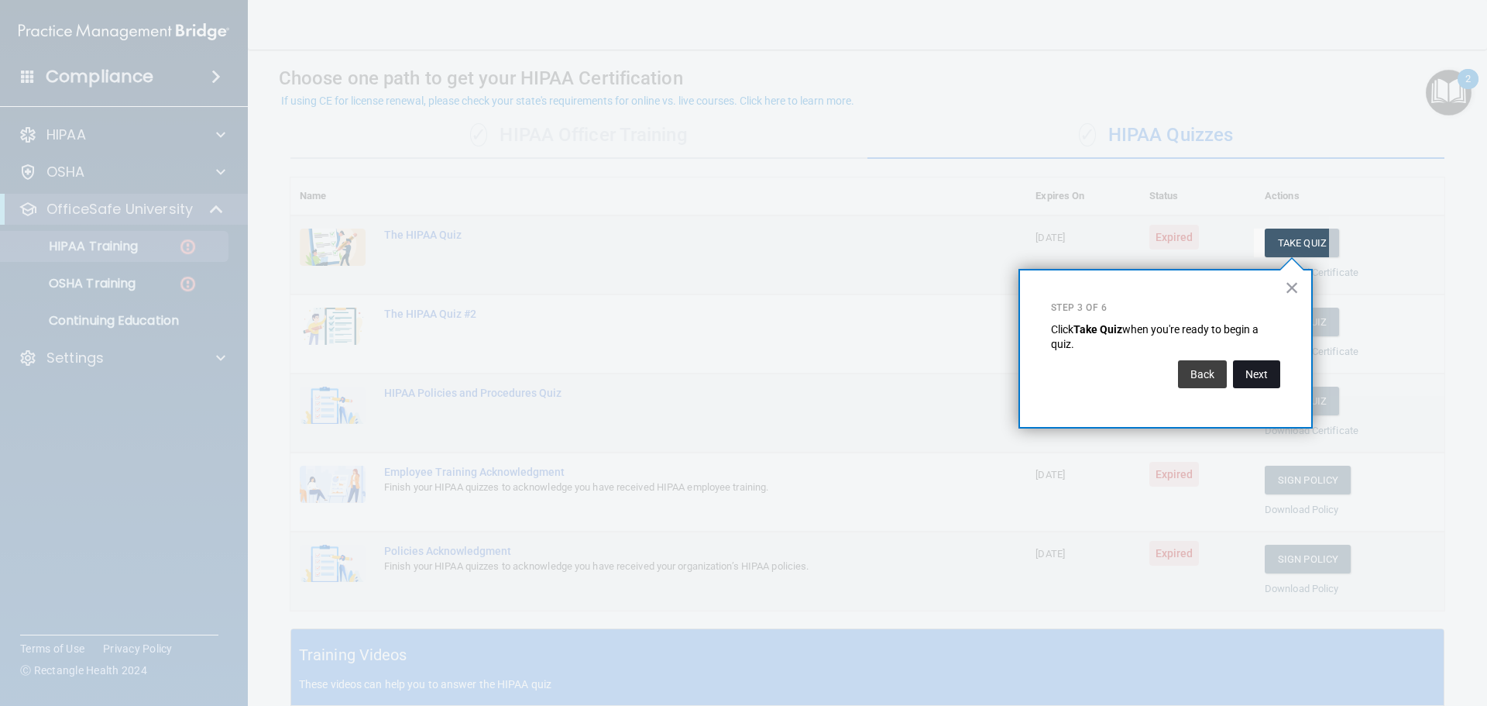
click at [1265, 376] on button "Next" at bounding box center [1256, 374] width 47 height 28
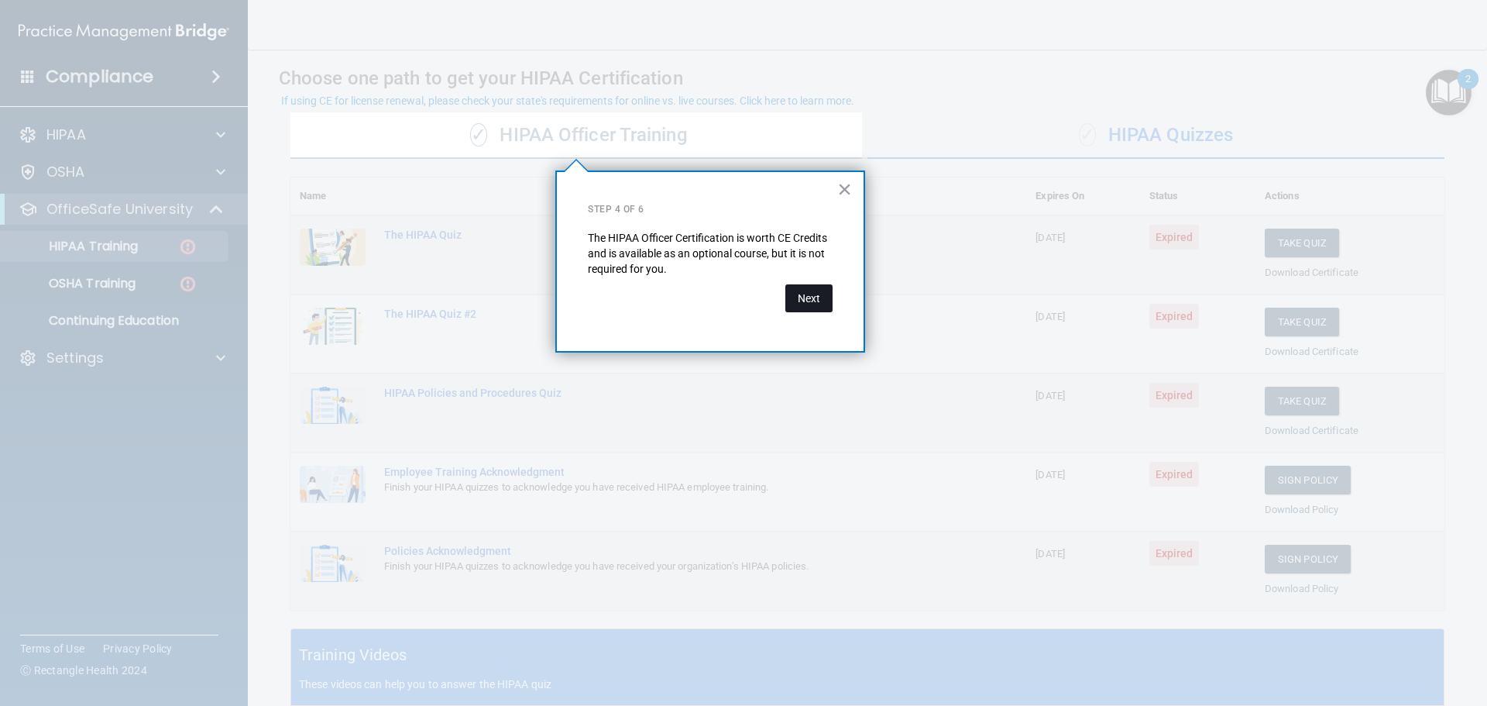
click at [813, 297] on button "Next" at bounding box center [808, 298] width 47 height 28
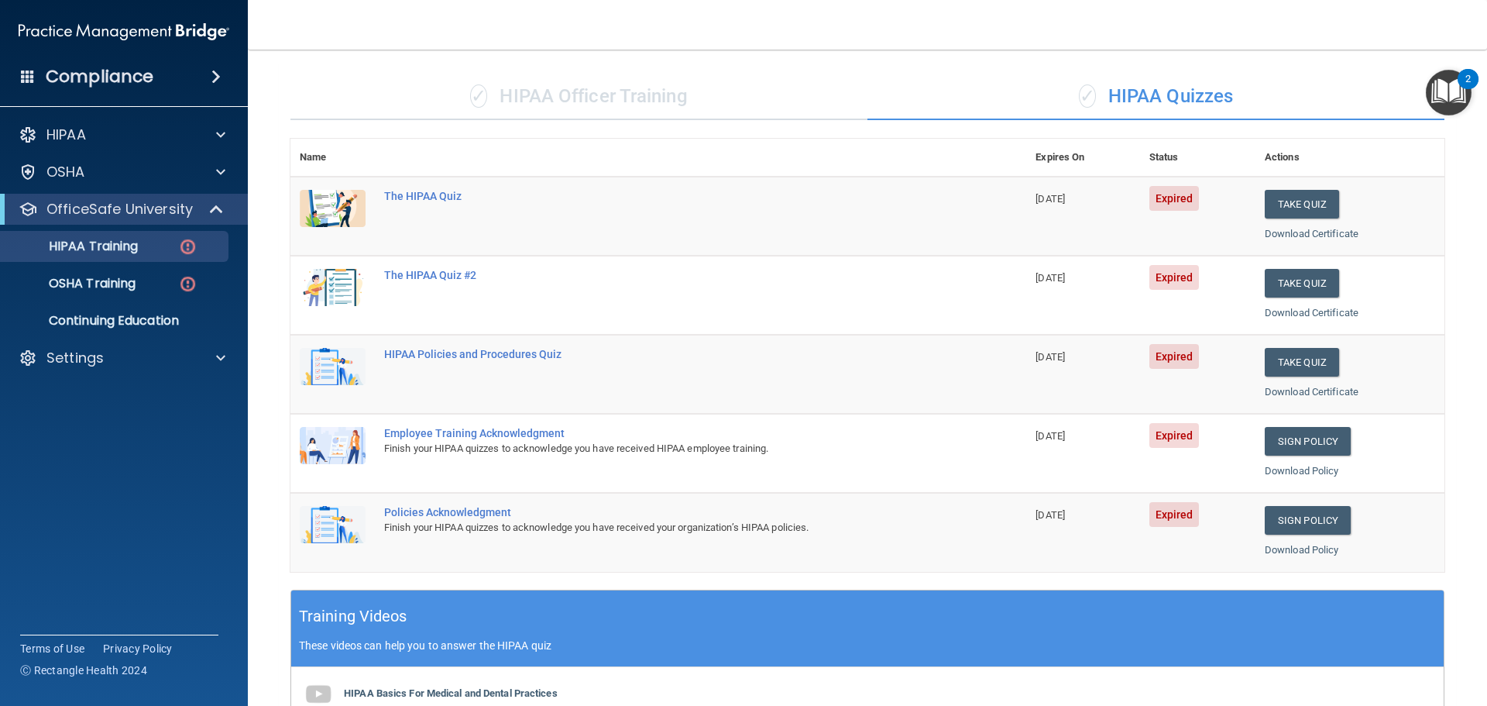
scroll to position [77, 0]
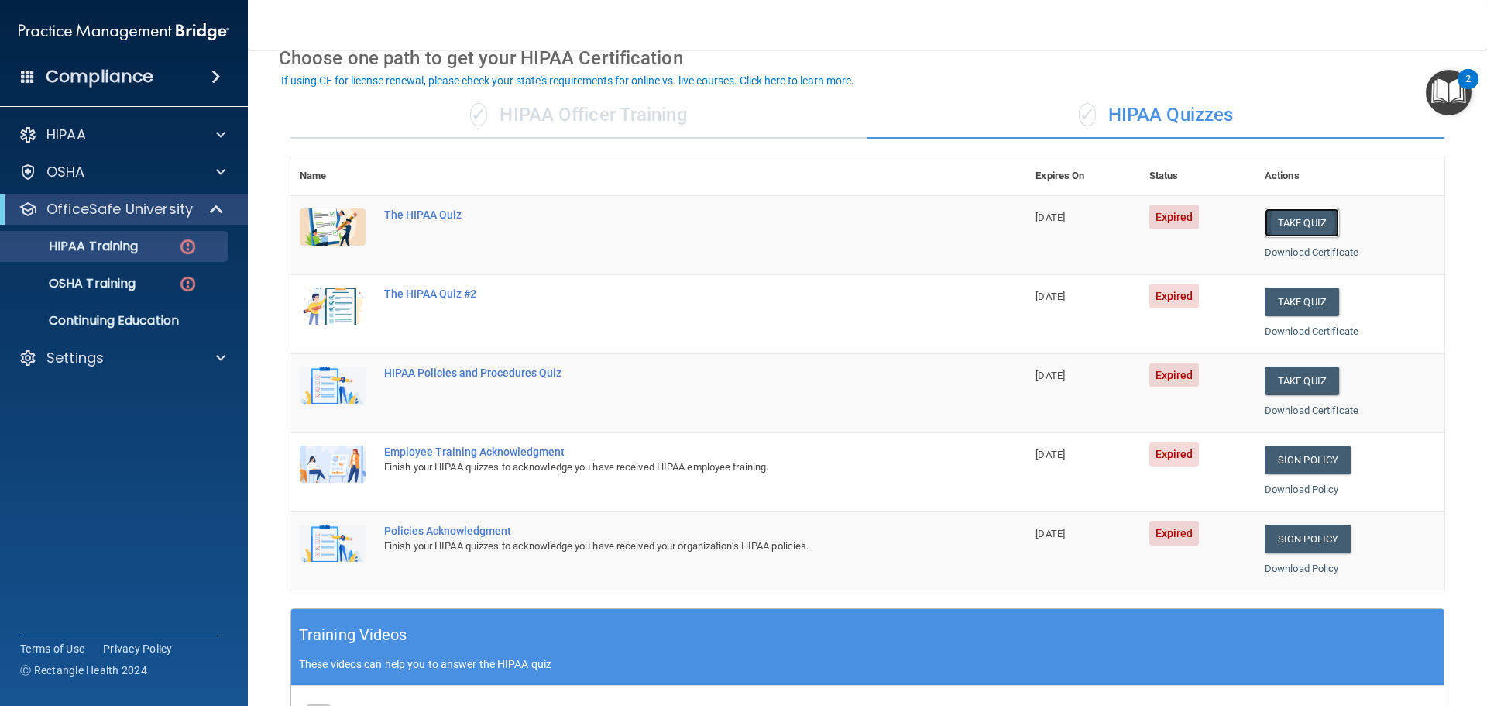
click at [1302, 228] on button "Take Quiz" at bounding box center [1302, 222] width 74 height 29
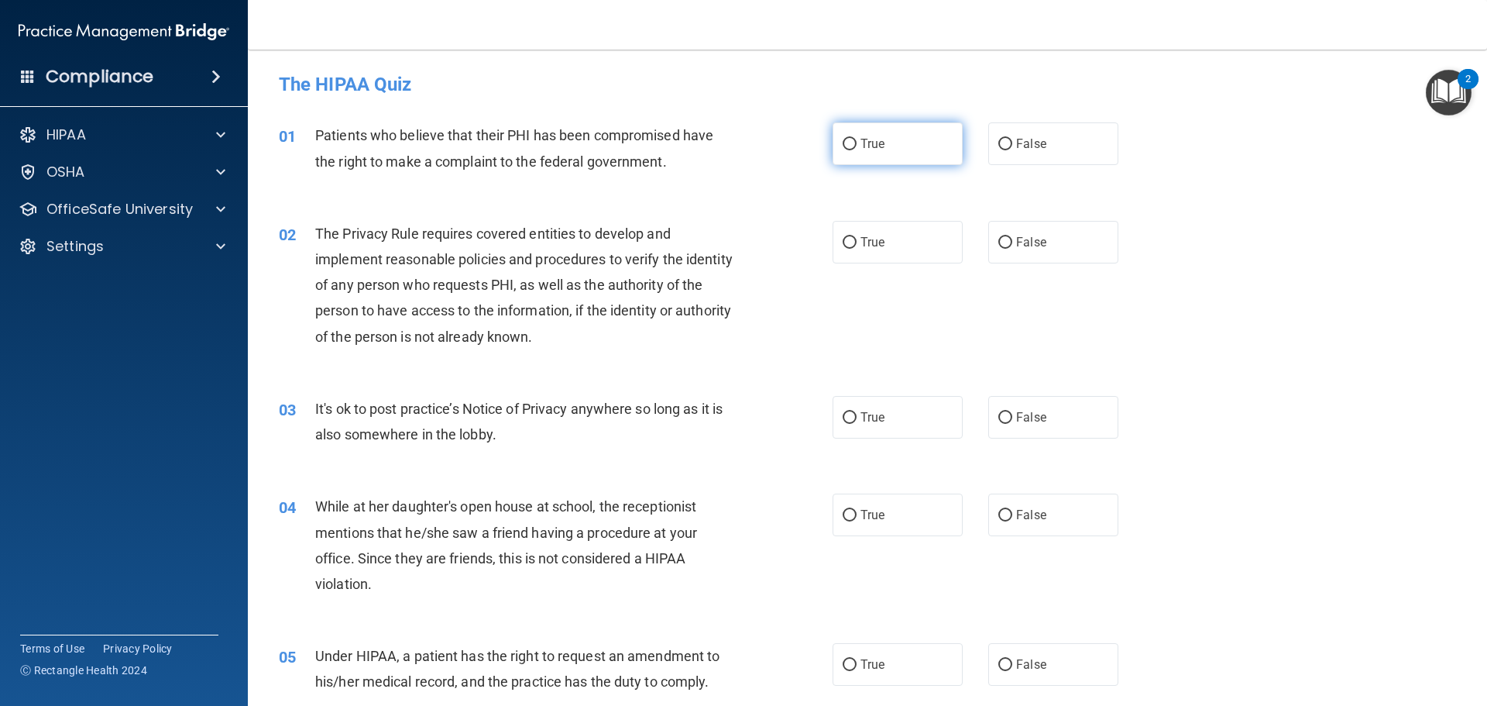
click at [912, 140] on label "True" at bounding box center [898, 143] width 130 height 43
click at [857, 140] on input "True" at bounding box center [850, 145] width 14 height 12
radio input "true"
click at [899, 239] on label "True" at bounding box center [898, 242] width 130 height 43
click at [857, 239] on input "True" at bounding box center [850, 243] width 14 height 12
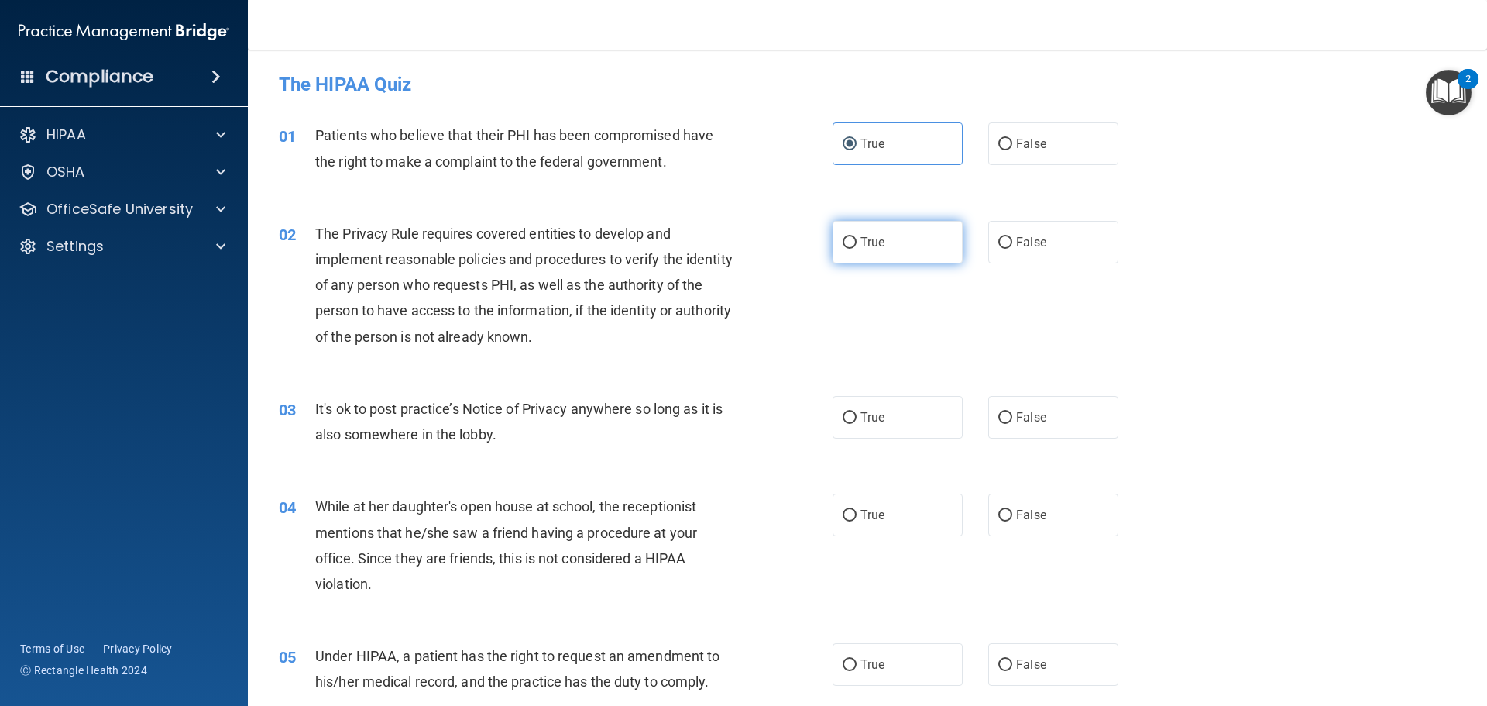
radio input "true"
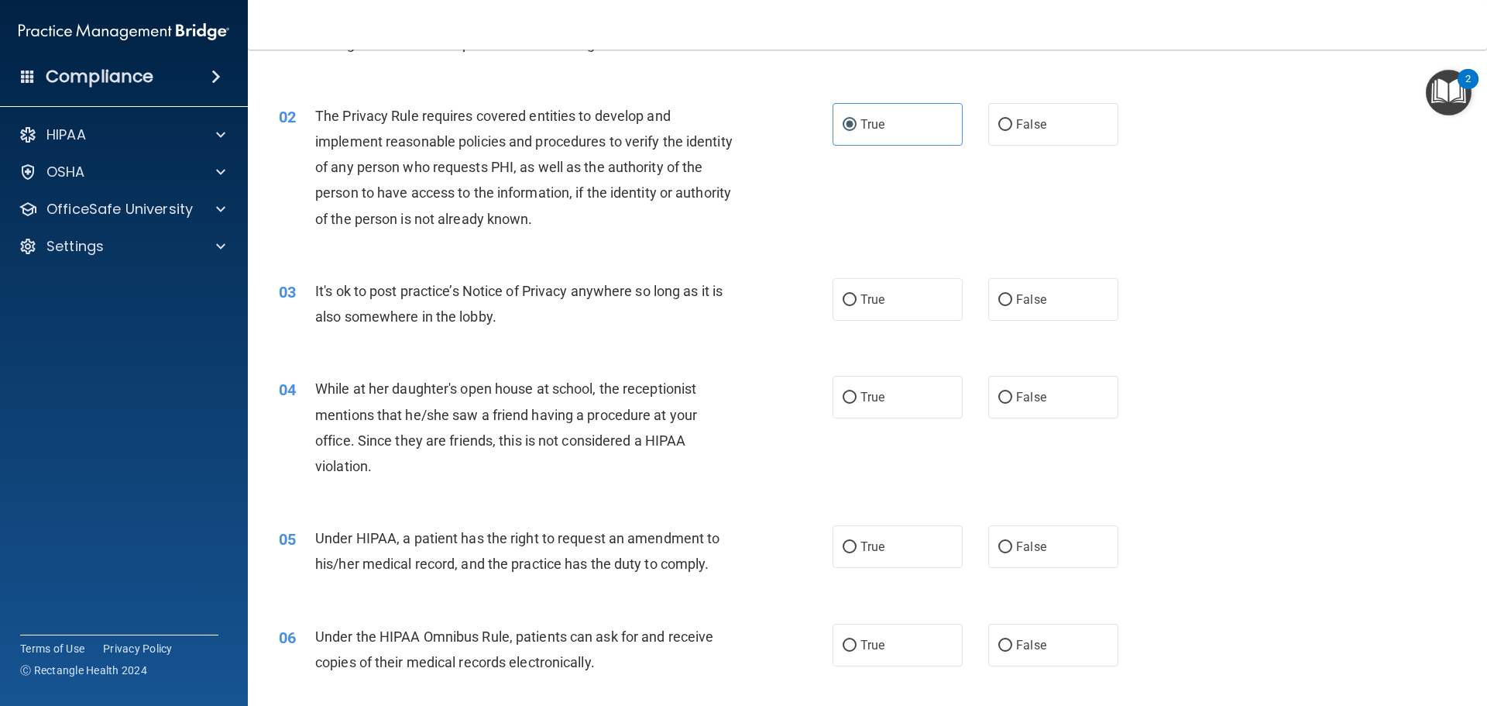
scroll to position [155, 0]
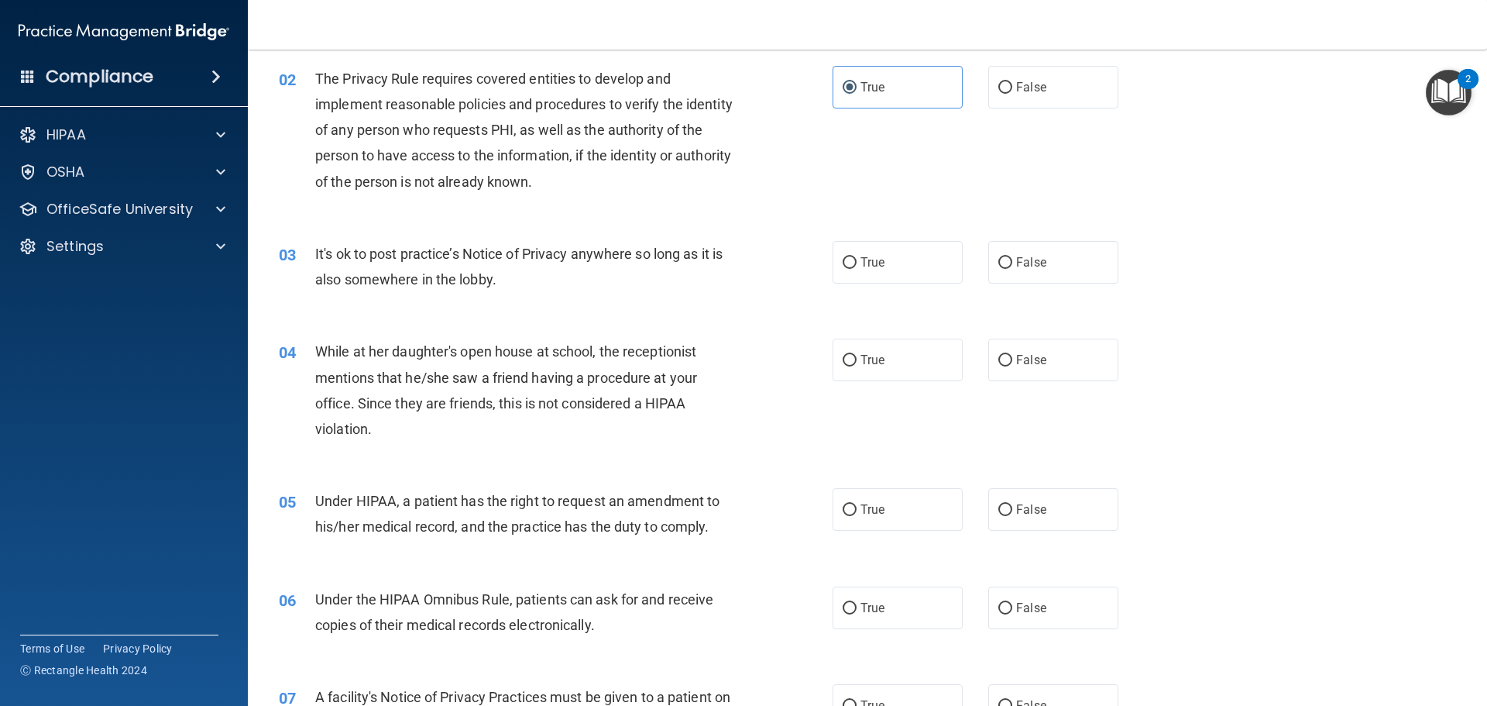
drag, startPoint x: 1036, startPoint y: 263, endPoint x: 1048, endPoint y: 322, distance: 60.8
click at [1036, 262] on span "False" at bounding box center [1031, 262] width 30 height 15
click at [1012, 262] on input "False" at bounding box center [1005, 263] width 14 height 12
radio input "true"
click at [1041, 382] on div "04 While at her daughter's open house at school, the receptionist mentions that…" at bounding box center [867, 393] width 1200 height 149
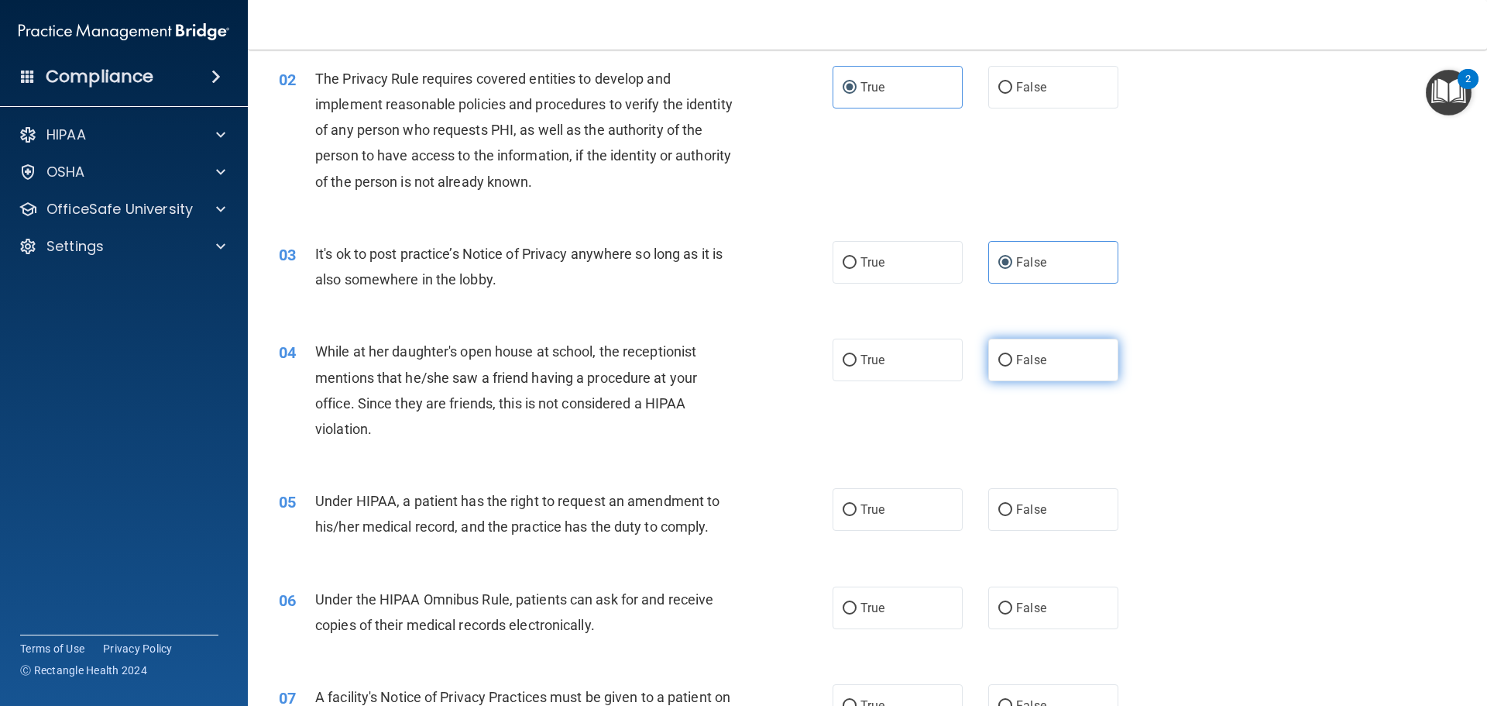
click at [998, 339] on label "False" at bounding box center [1053, 359] width 130 height 43
click at [998, 355] on input "False" at bounding box center [1005, 361] width 14 height 12
radio input "true"
click at [1028, 524] on label "False" at bounding box center [1053, 509] width 130 height 43
click at [1012, 516] on input "False" at bounding box center [1005, 510] width 14 height 12
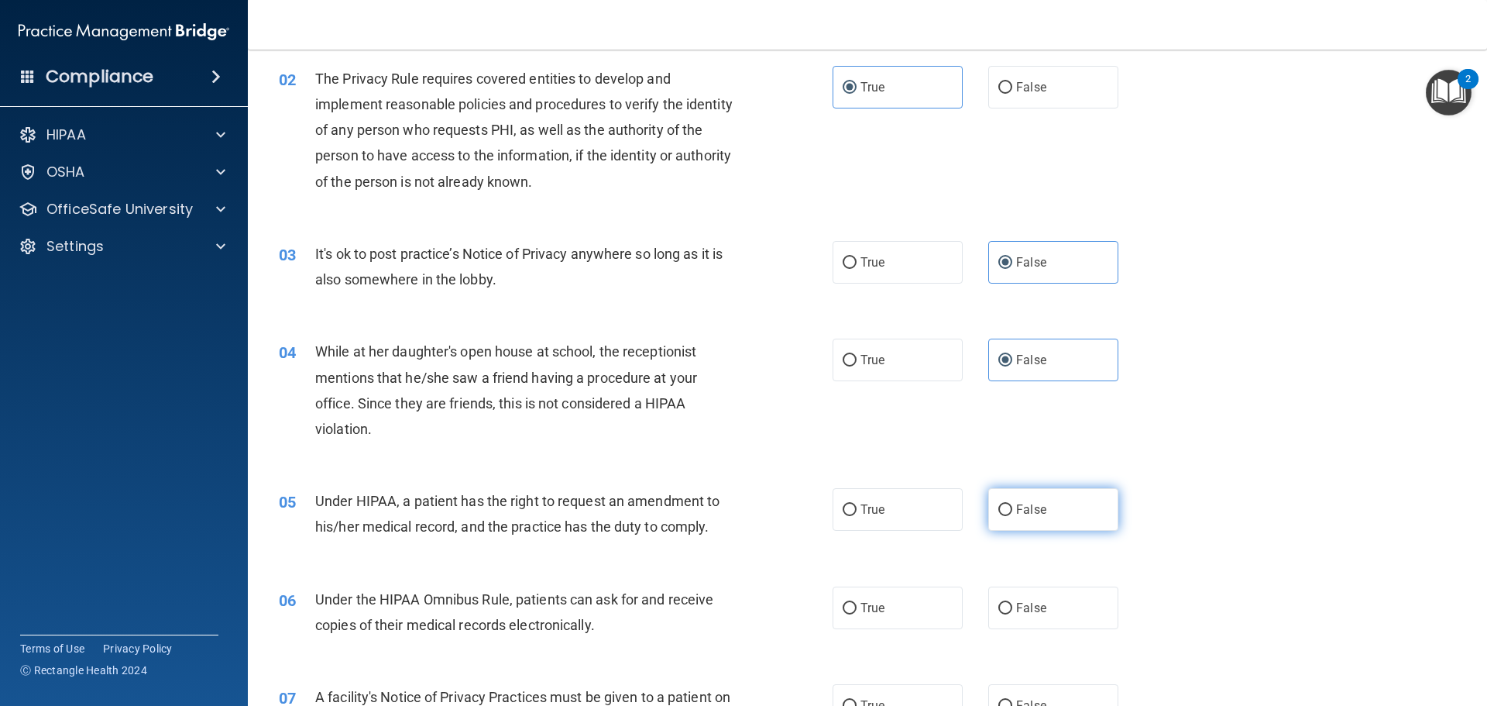
radio input "true"
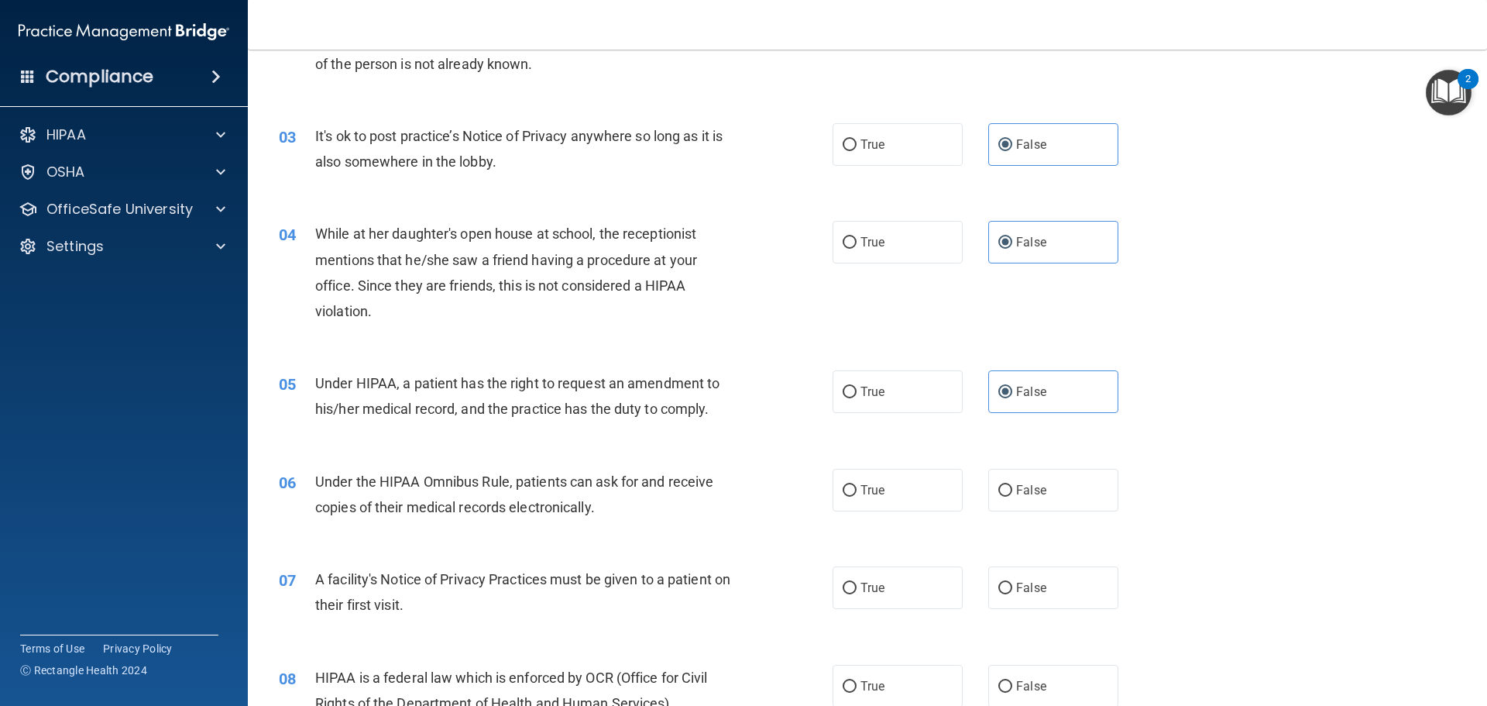
scroll to position [310, 0]
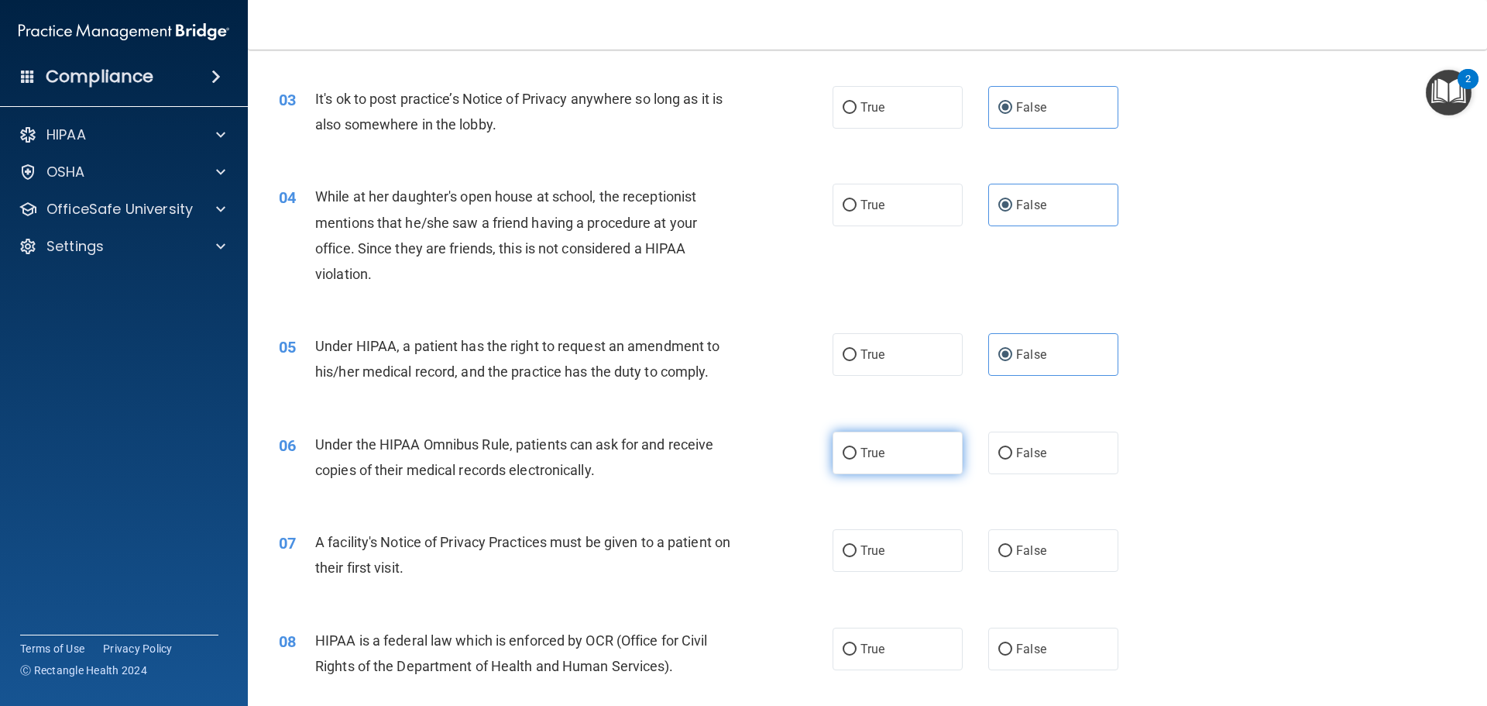
click at [916, 459] on label "True" at bounding box center [898, 452] width 130 height 43
click at [857, 459] on input "True" at bounding box center [850, 454] width 14 height 12
radio input "true"
click at [888, 546] on label "True" at bounding box center [898, 550] width 130 height 43
click at [857, 546] on input "True" at bounding box center [850, 551] width 14 height 12
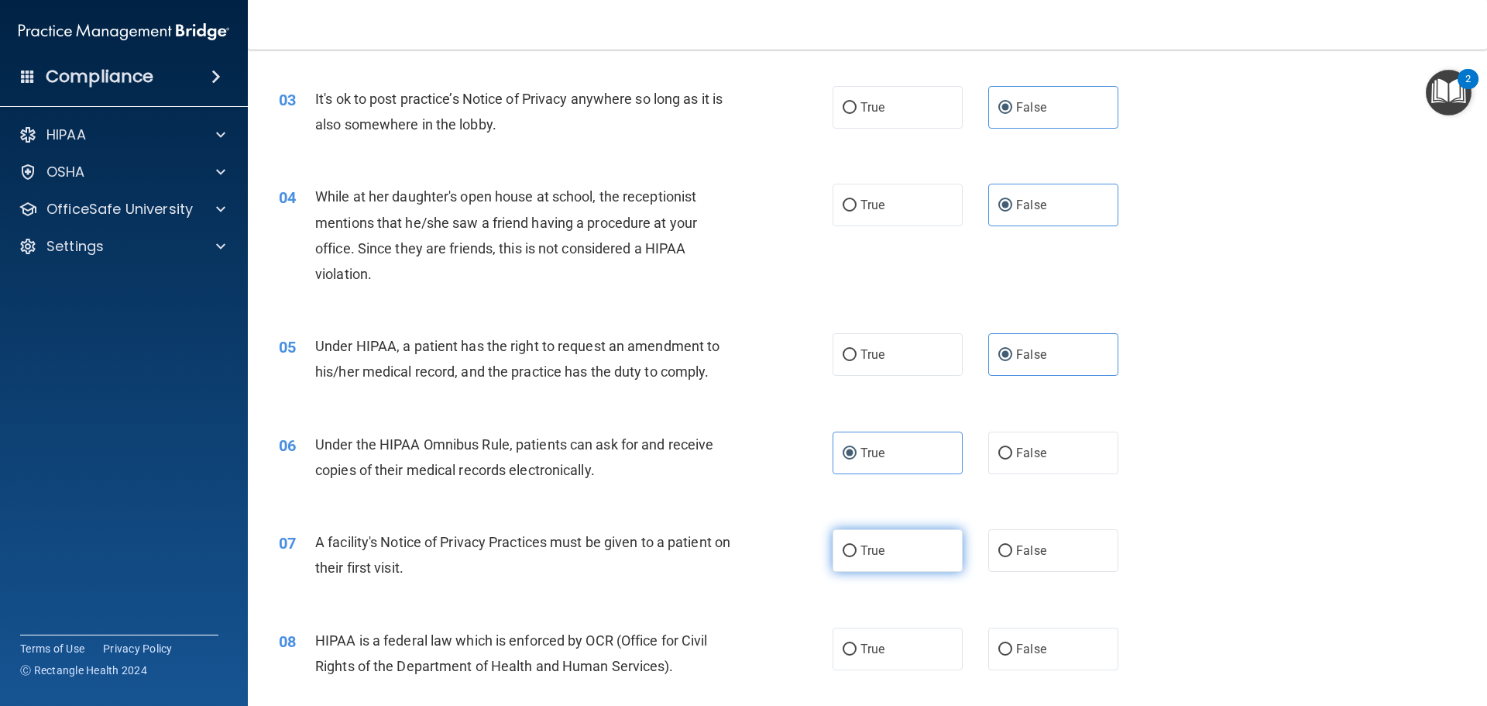
radio input "true"
click at [874, 651] on span "True" at bounding box center [872, 648] width 24 height 15
click at [857, 651] on input "True" at bounding box center [850, 650] width 14 height 12
radio input "true"
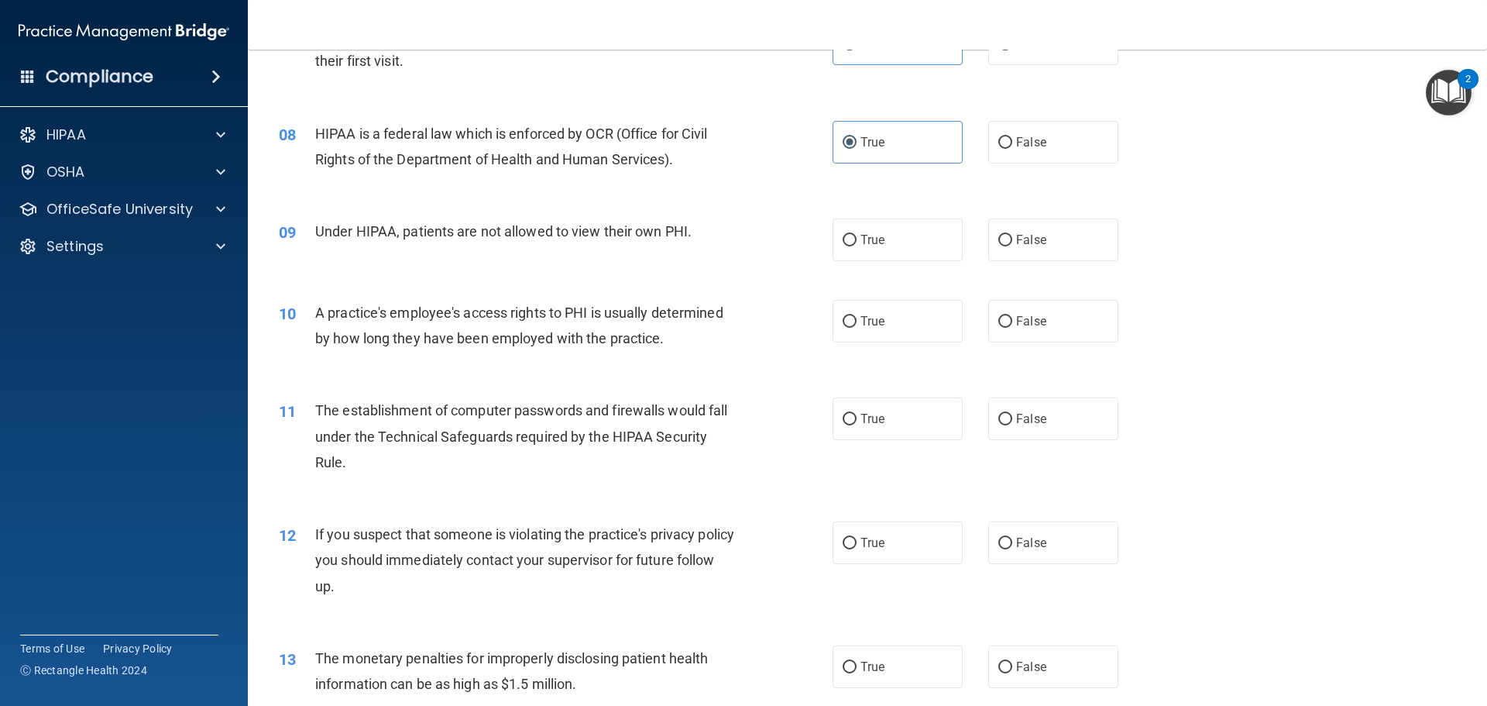
scroll to position [852, 0]
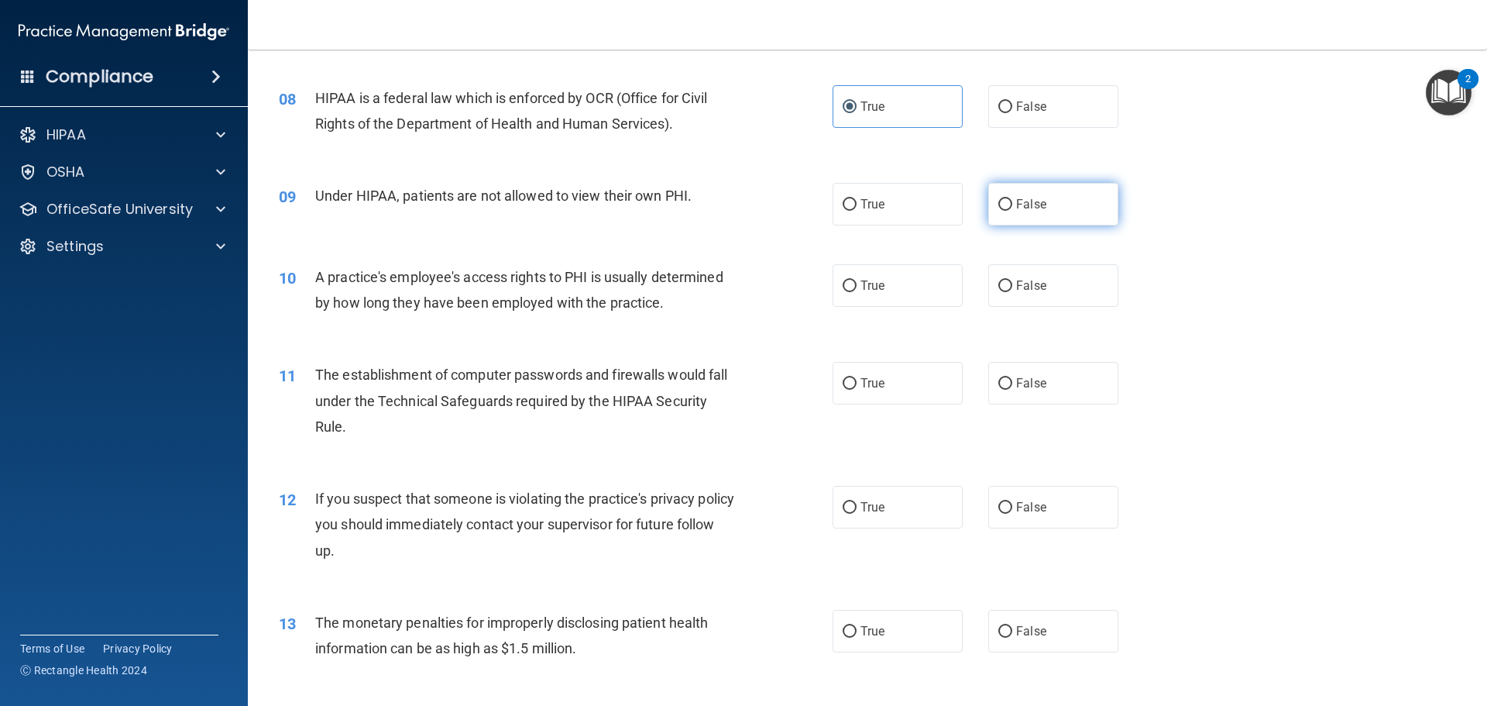
click at [1057, 201] on label "False" at bounding box center [1053, 204] width 130 height 43
click at [1012, 201] on input "False" at bounding box center [1005, 205] width 14 height 12
radio input "true"
click at [1030, 294] on label "False" at bounding box center [1053, 285] width 130 height 43
click at [1012, 292] on input "False" at bounding box center [1005, 286] width 14 height 12
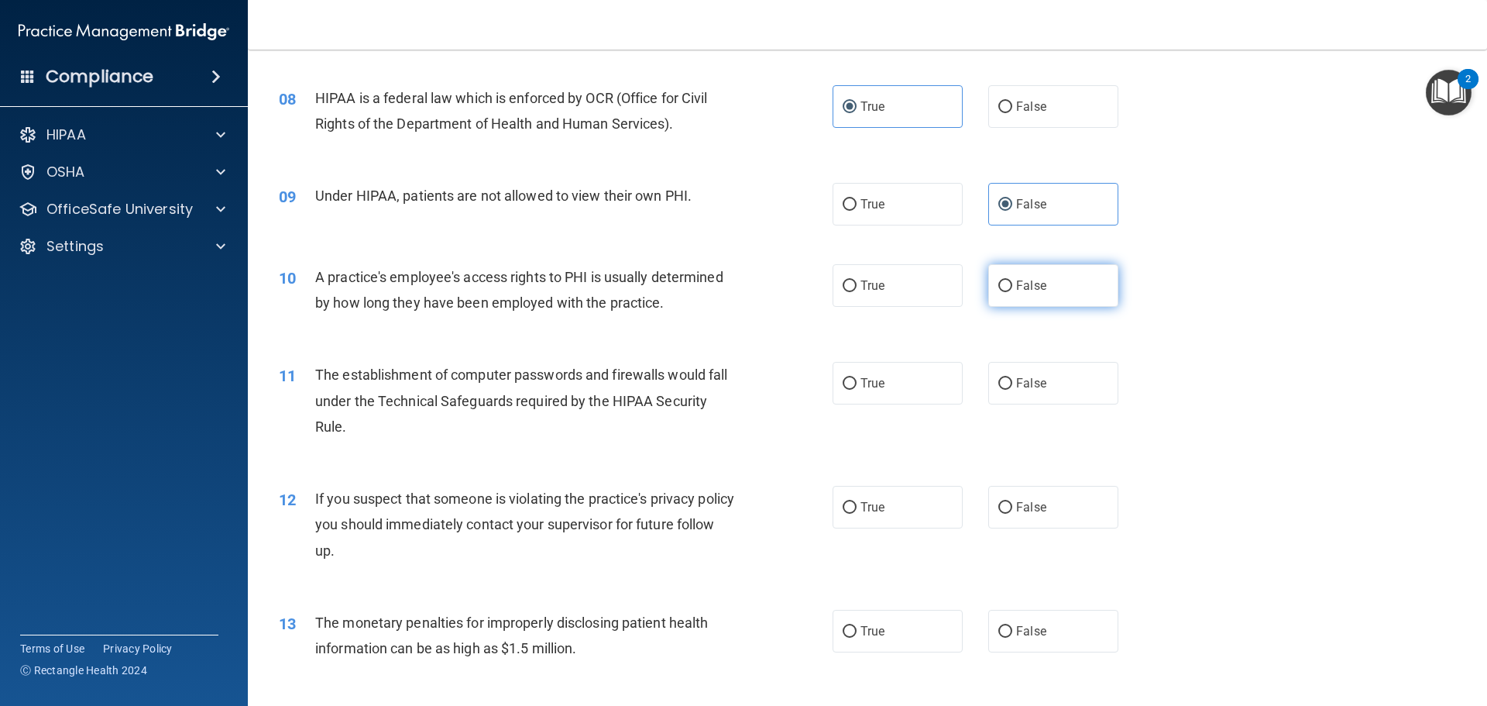
radio input "true"
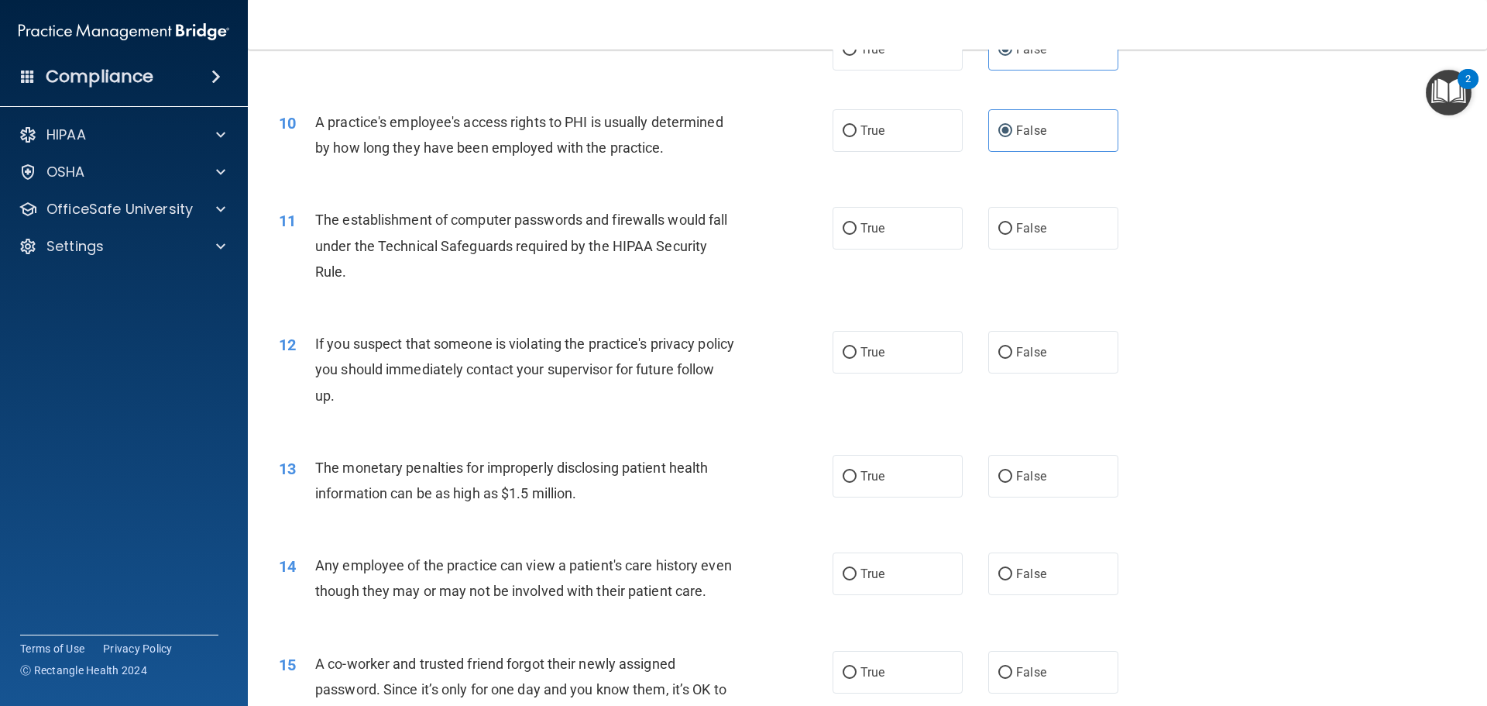
scroll to position [1084, 0]
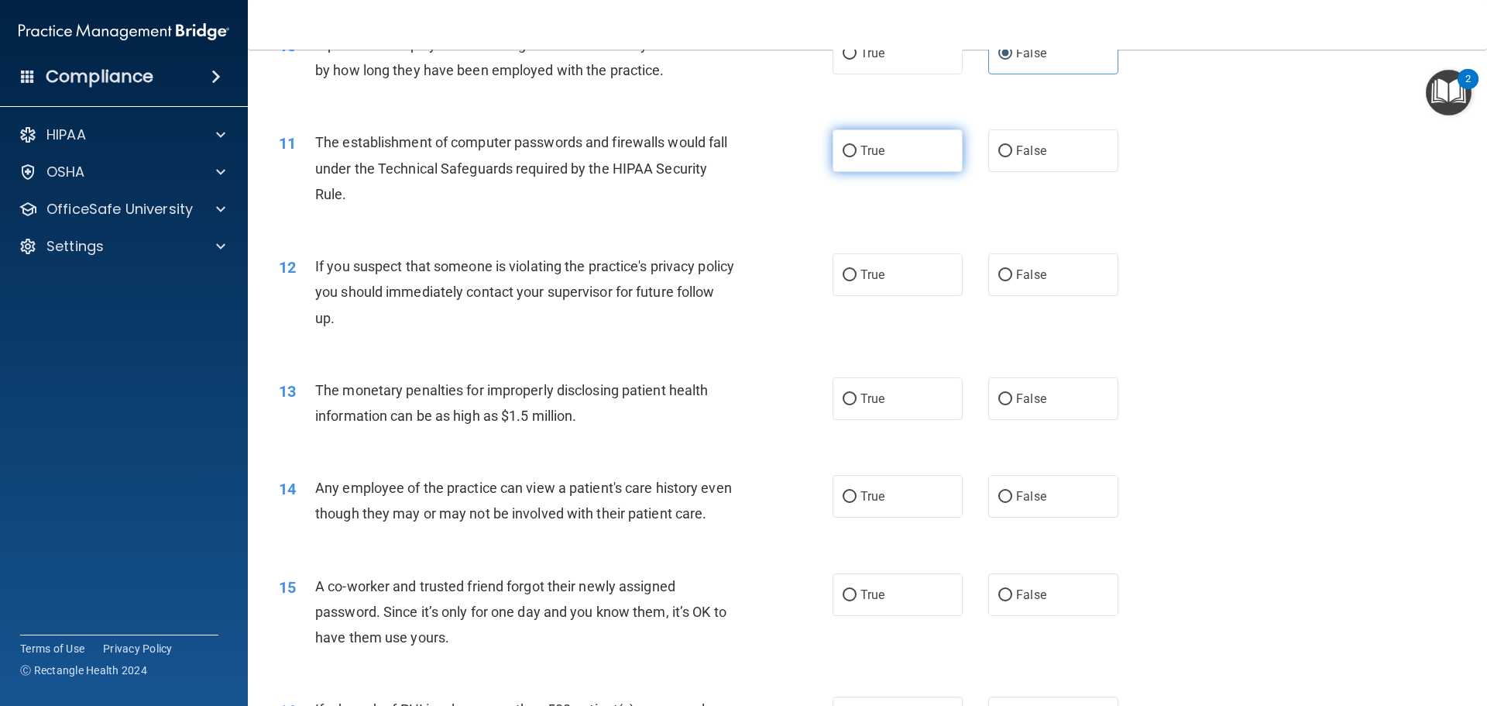
click at [880, 160] on label "True" at bounding box center [898, 150] width 130 height 43
click at [857, 157] on input "True" at bounding box center [850, 152] width 14 height 12
radio input "true"
click at [878, 281] on span "True" at bounding box center [872, 274] width 24 height 15
click at [857, 281] on input "True" at bounding box center [850, 276] width 14 height 12
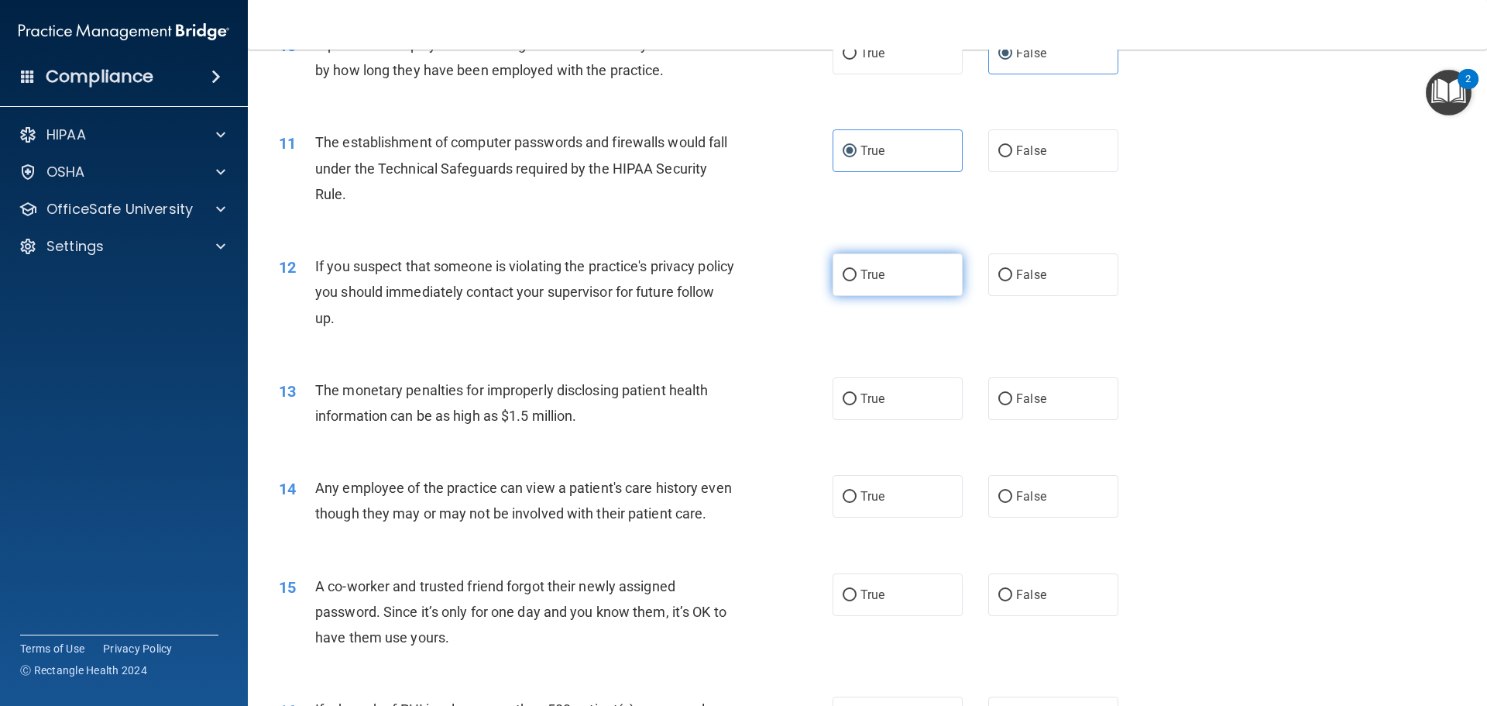
radio input "true"
click at [871, 400] on span "True" at bounding box center [872, 398] width 24 height 15
click at [857, 400] on input "True" at bounding box center [850, 399] width 14 height 12
radio input "true"
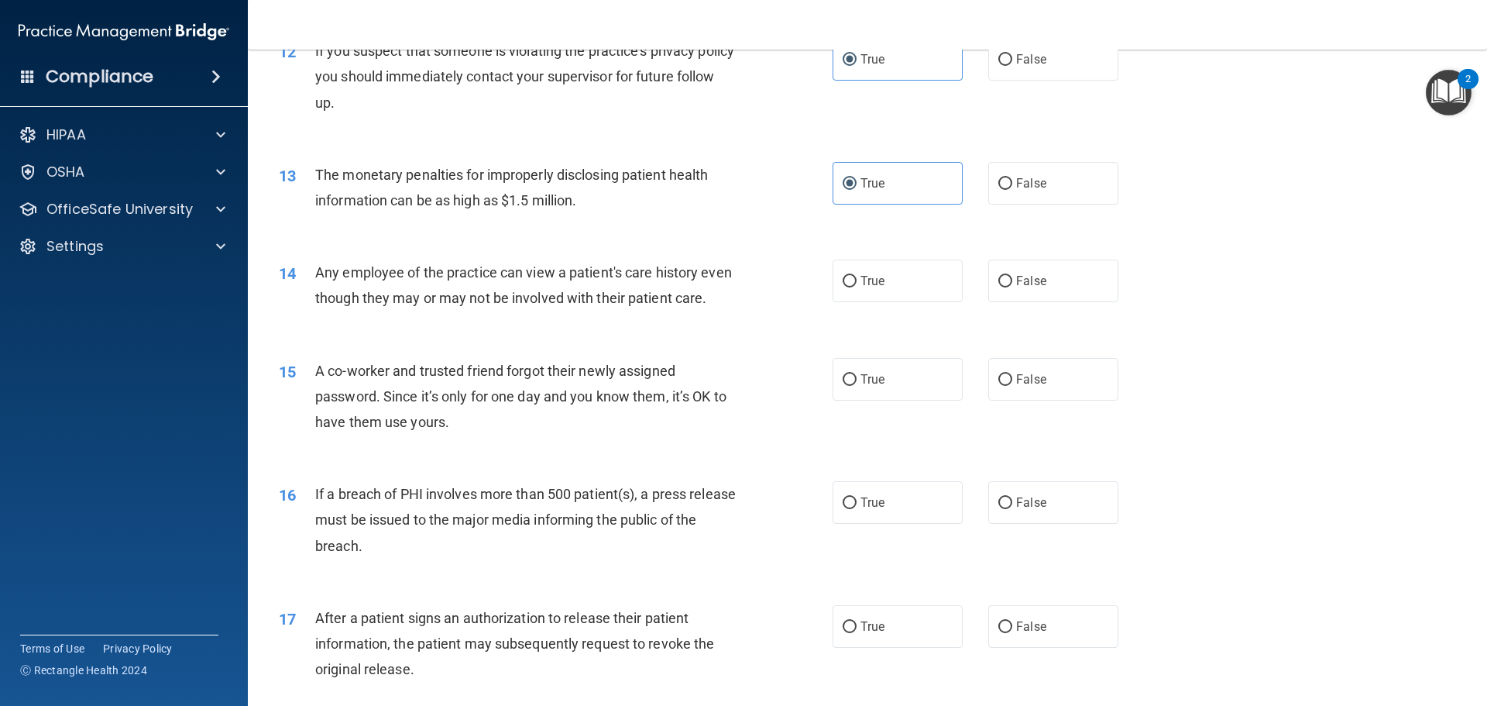
scroll to position [1317, 0]
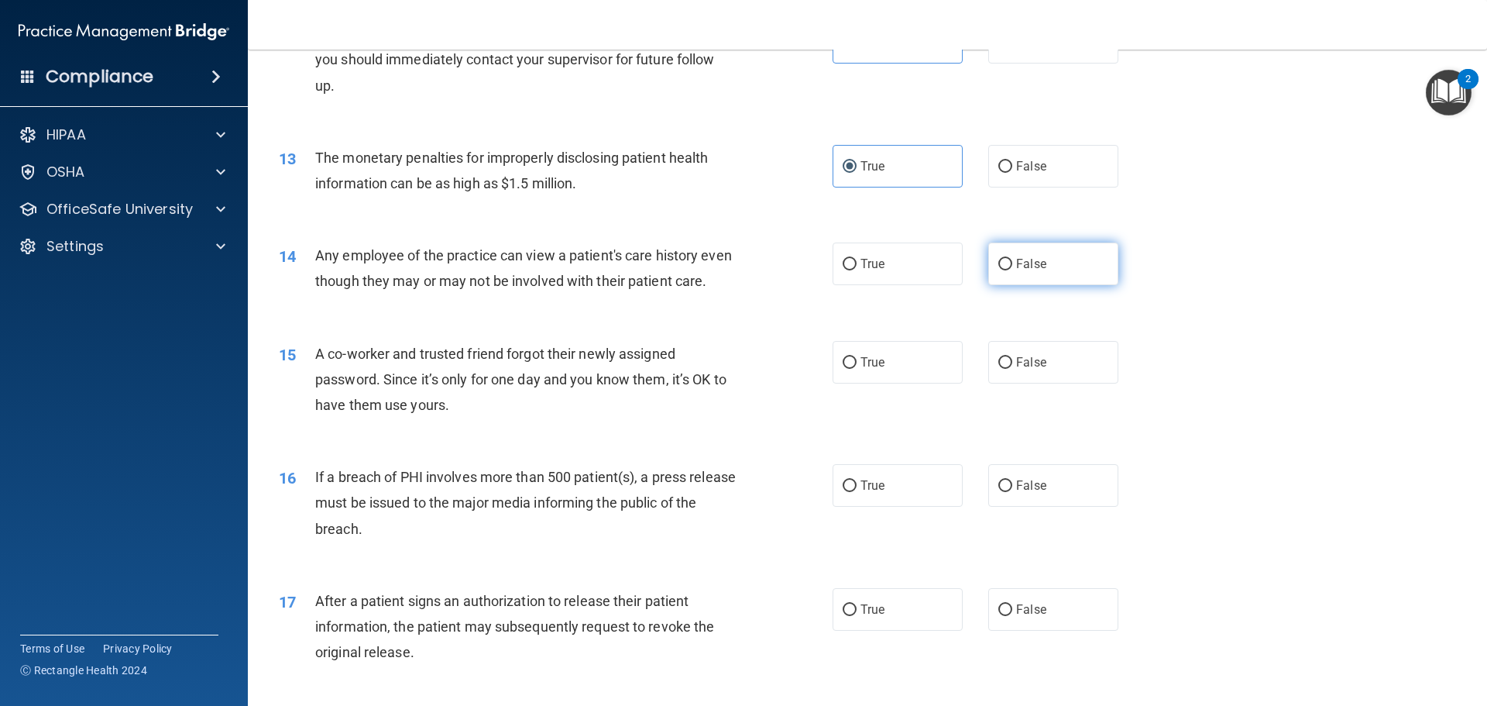
click at [1059, 262] on label "False" at bounding box center [1053, 263] width 130 height 43
click at [1012, 262] on input "False" at bounding box center [1005, 265] width 14 height 12
radio input "true"
click at [1043, 383] on label "False" at bounding box center [1053, 362] width 130 height 43
click at [1012, 369] on input "False" at bounding box center [1005, 363] width 14 height 12
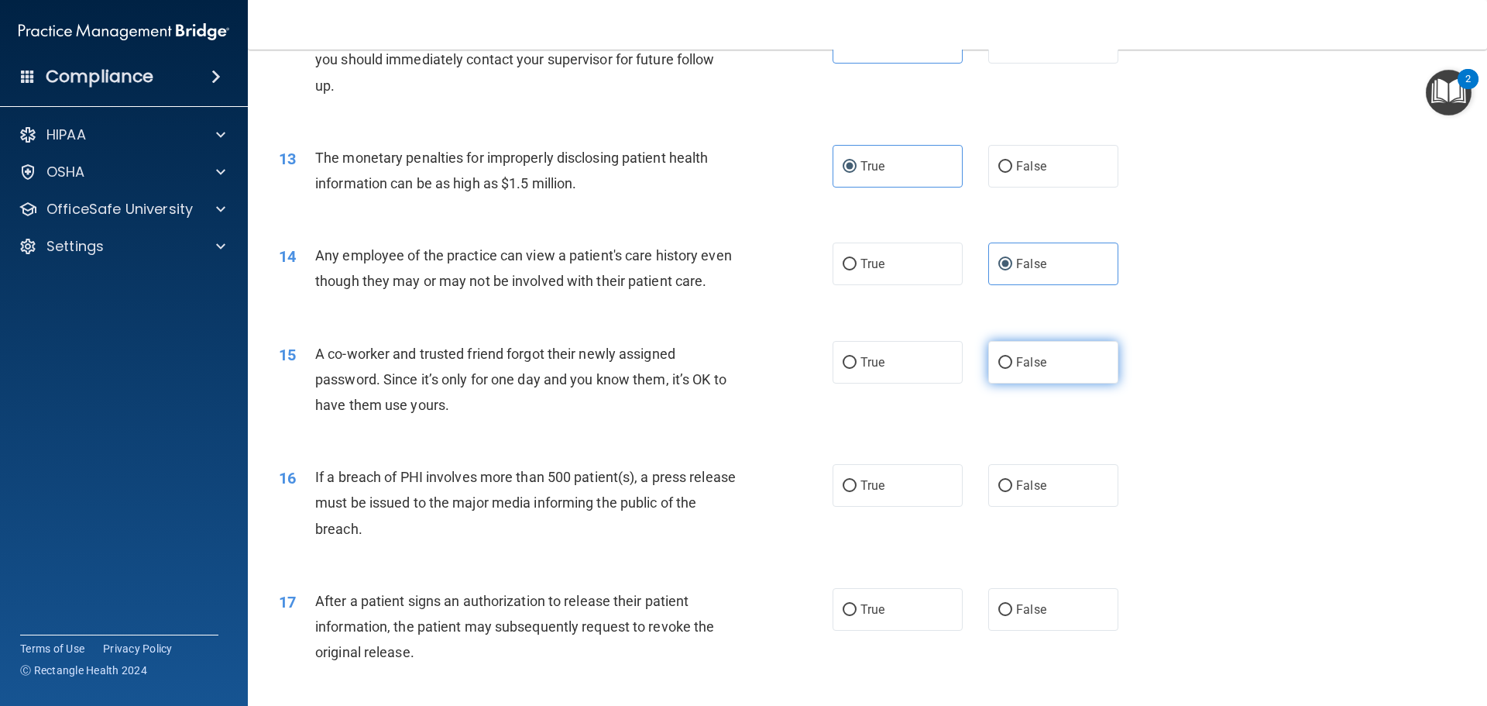
radio input "true"
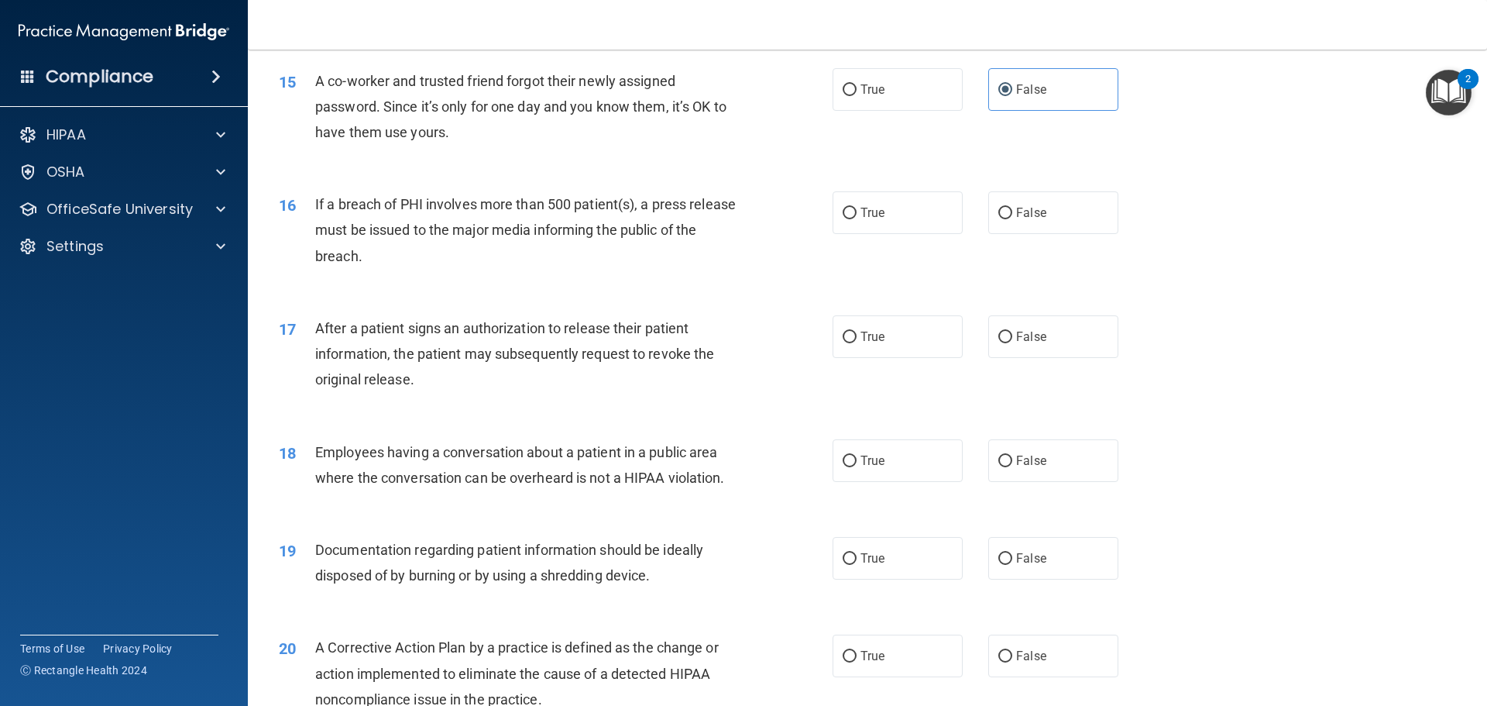
scroll to position [1626, 0]
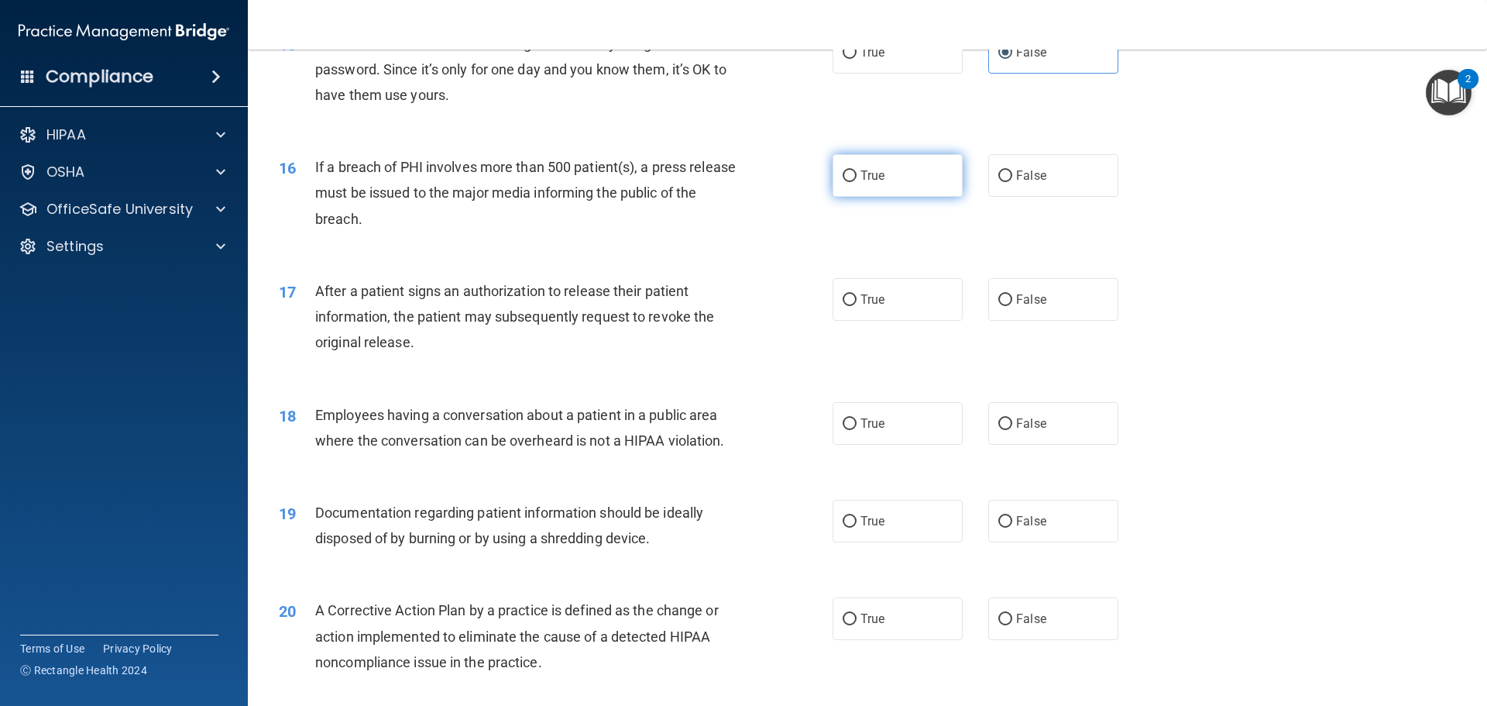
click at [870, 197] on label "True" at bounding box center [898, 175] width 130 height 43
click at [857, 182] on input "True" at bounding box center [850, 176] width 14 height 12
radio input "true"
click at [887, 321] on label "True" at bounding box center [898, 299] width 130 height 43
click at [857, 306] on input "True" at bounding box center [850, 300] width 14 height 12
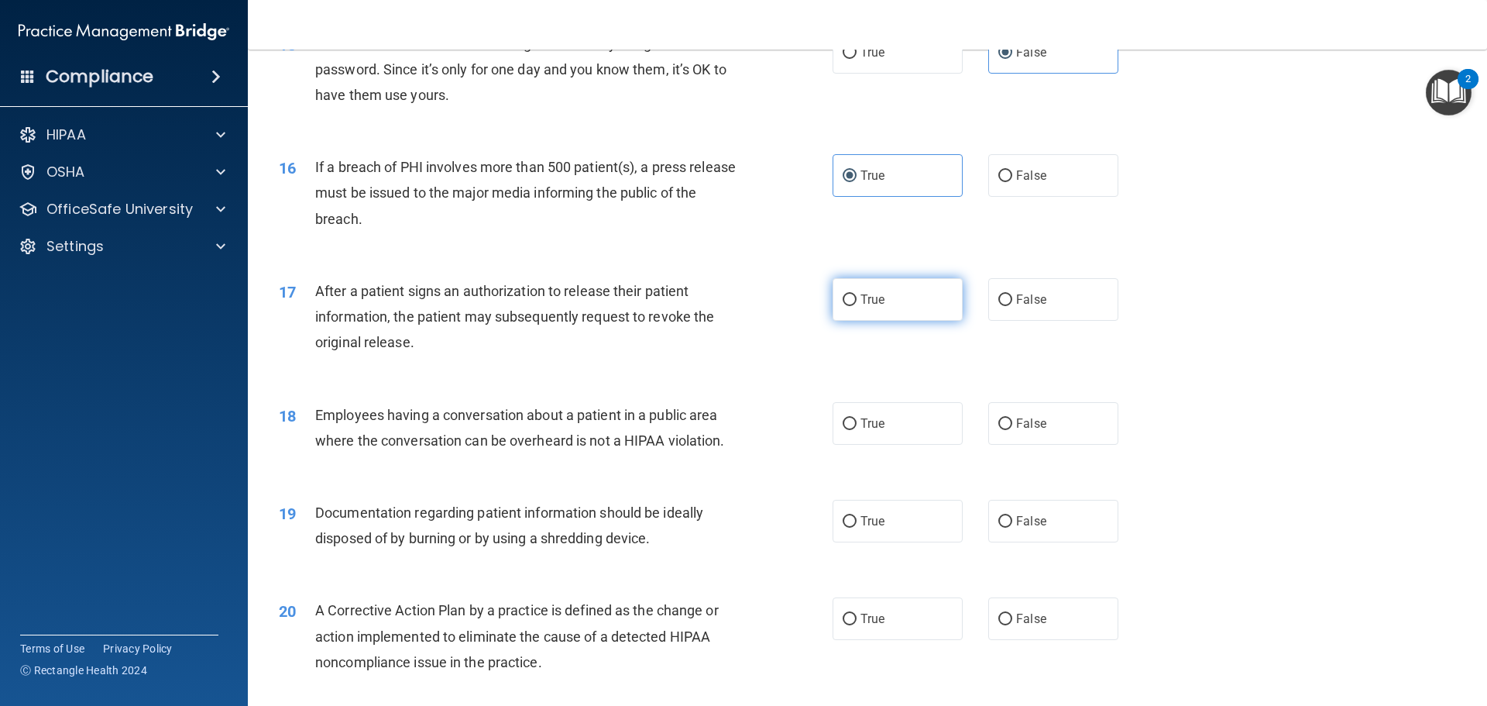
radio input "true"
click at [1070, 445] on label "False" at bounding box center [1053, 423] width 130 height 43
click at [1012, 430] on input "False" at bounding box center [1005, 424] width 14 height 12
radio input "true"
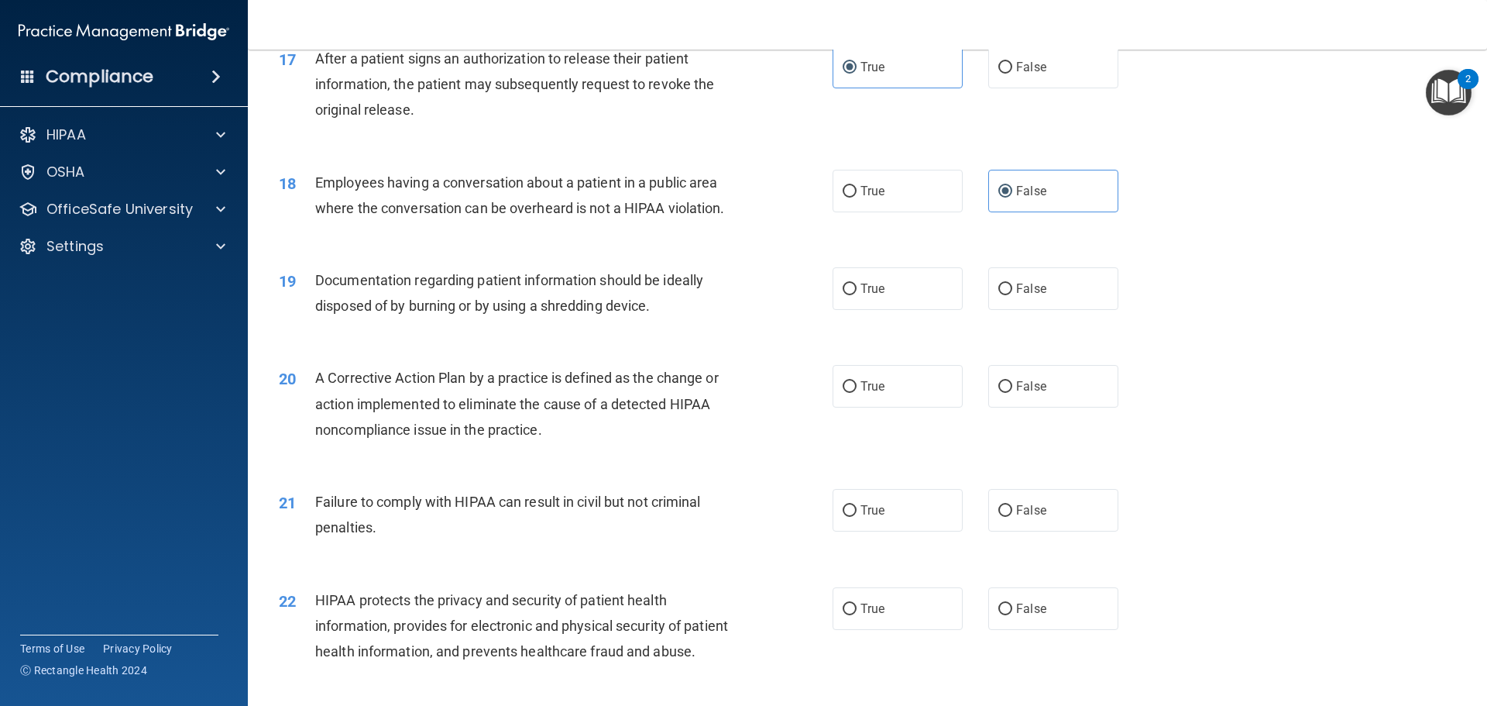
scroll to position [1936, 0]
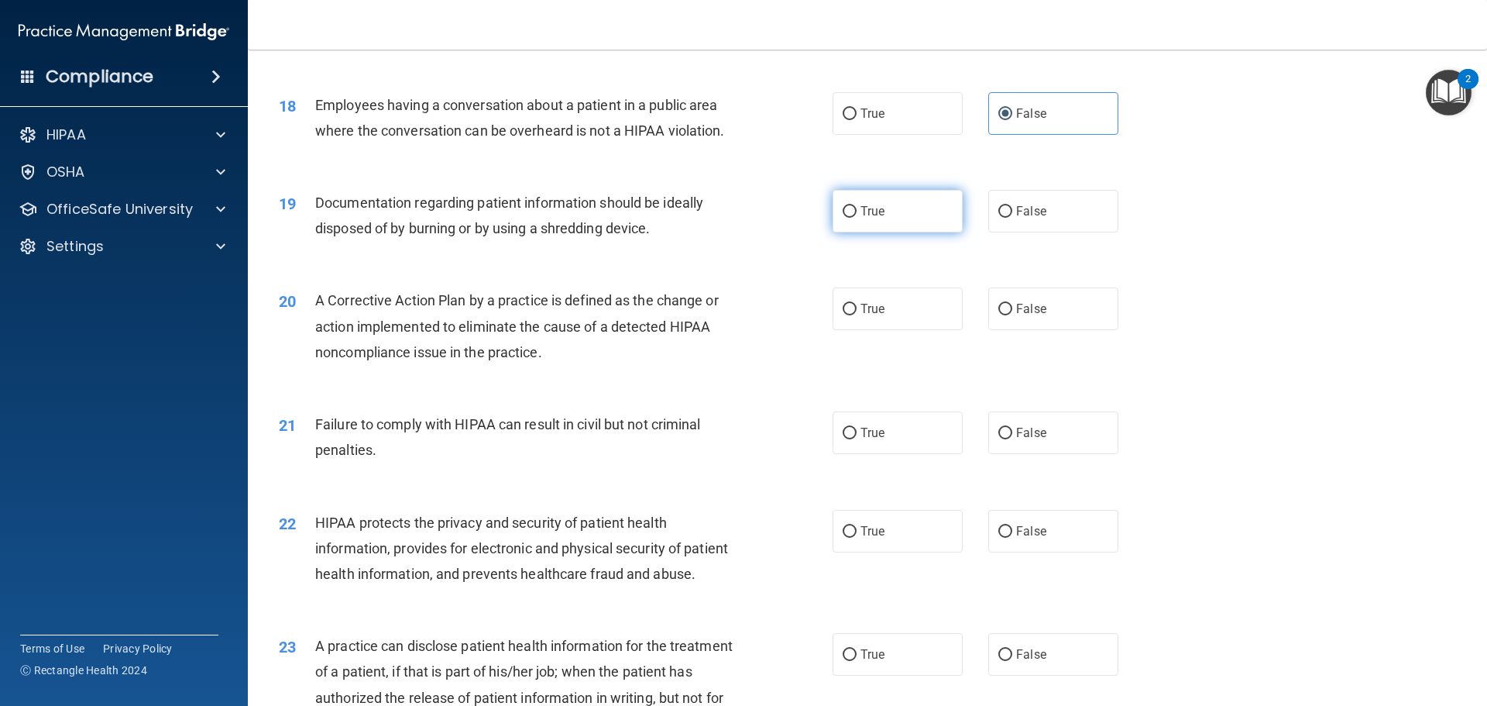
click at [898, 229] on label "True" at bounding box center [898, 211] width 130 height 43
click at [857, 218] on input "True" at bounding box center [850, 212] width 14 height 12
radio input "true"
click at [884, 328] on label "True" at bounding box center [898, 308] width 130 height 43
click at [857, 315] on input "True" at bounding box center [850, 310] width 14 height 12
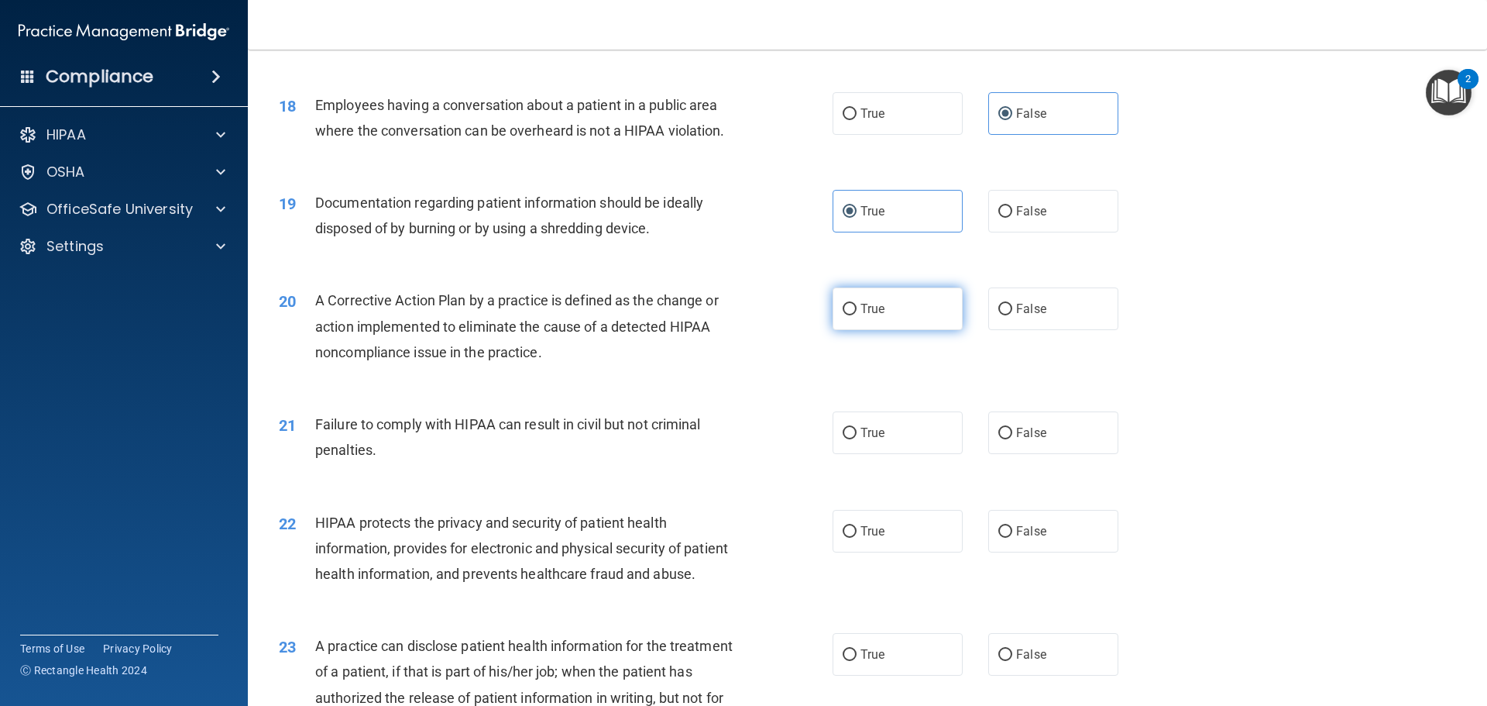
radio input "true"
click at [1022, 454] on label "False" at bounding box center [1053, 432] width 130 height 43
click at [1012, 439] on input "False" at bounding box center [1005, 433] width 14 height 12
radio input "true"
click at [893, 551] on label "True" at bounding box center [898, 531] width 130 height 43
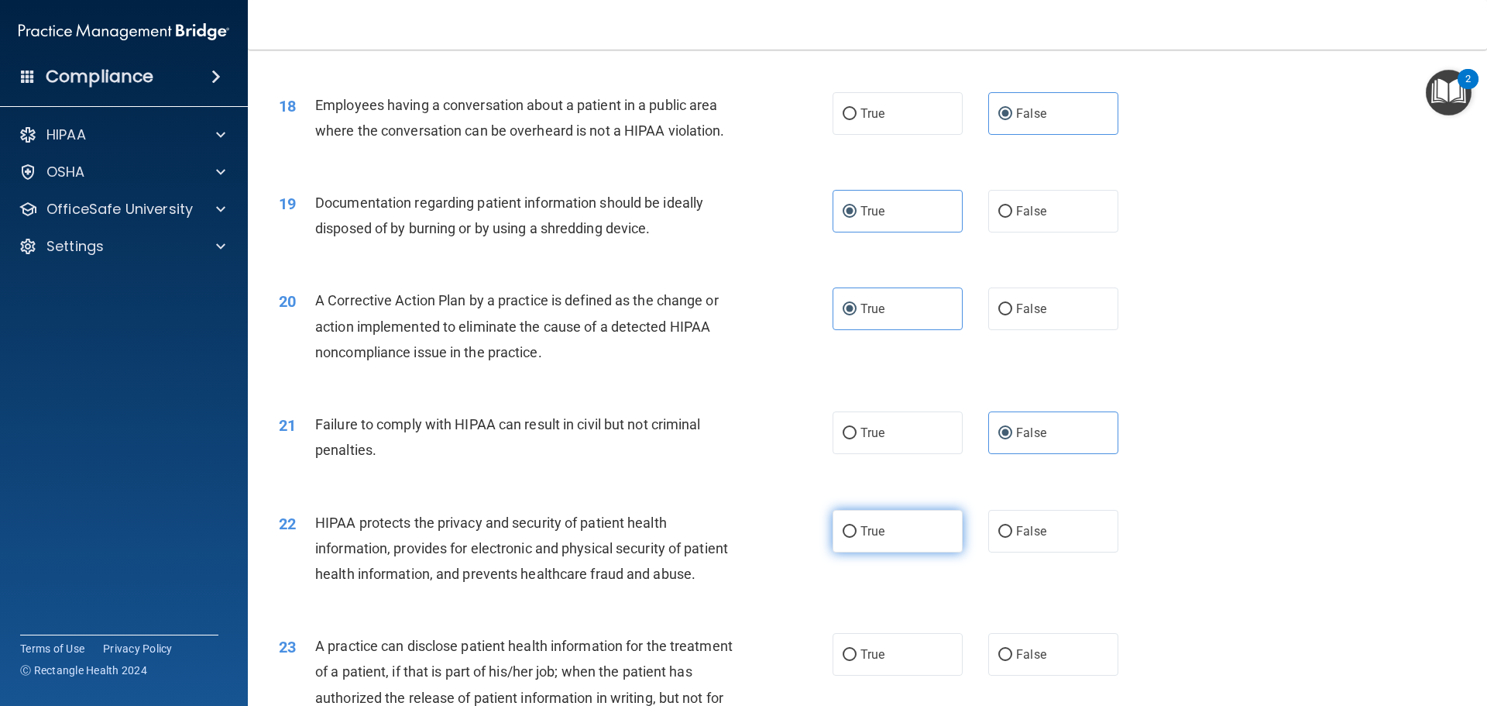
click at [857, 537] on input "True" at bounding box center [850, 532] width 14 height 12
radio input "true"
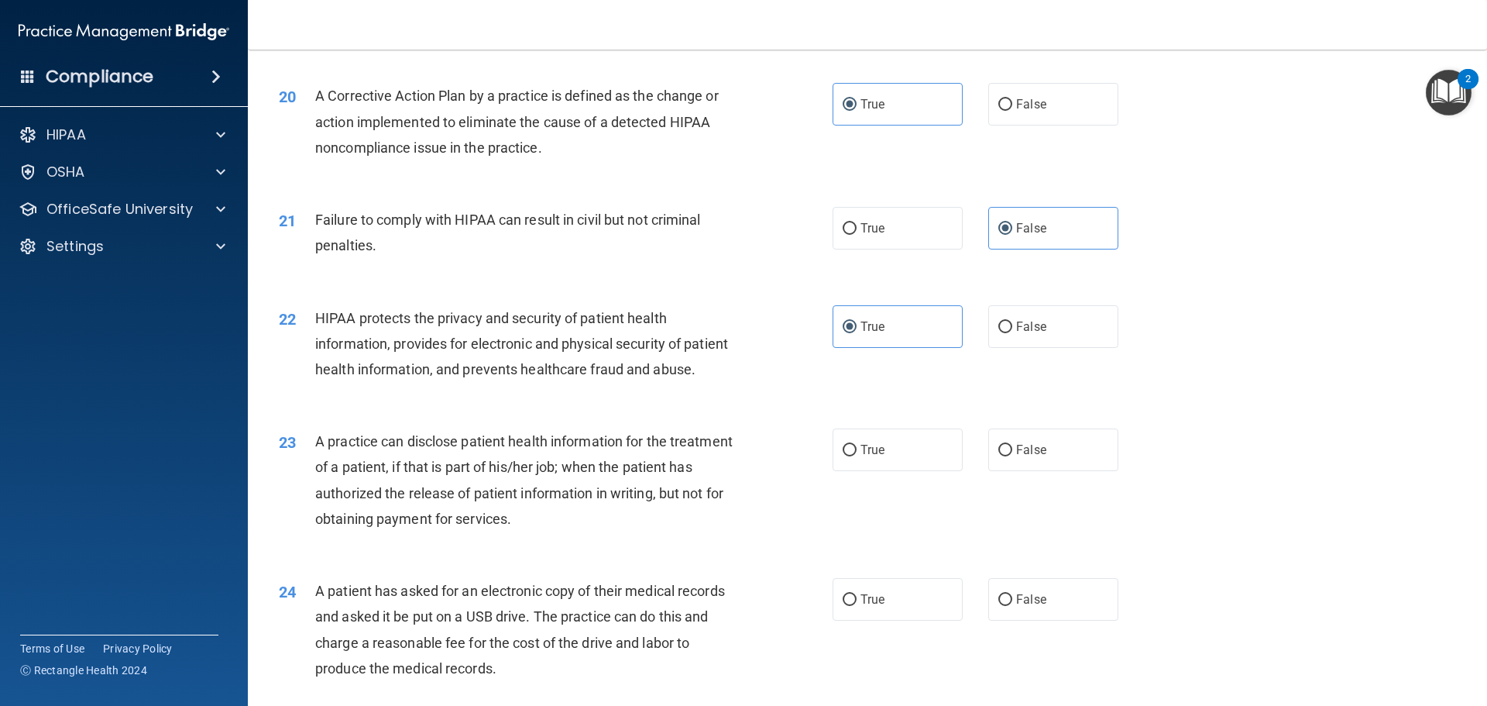
scroll to position [2168, 0]
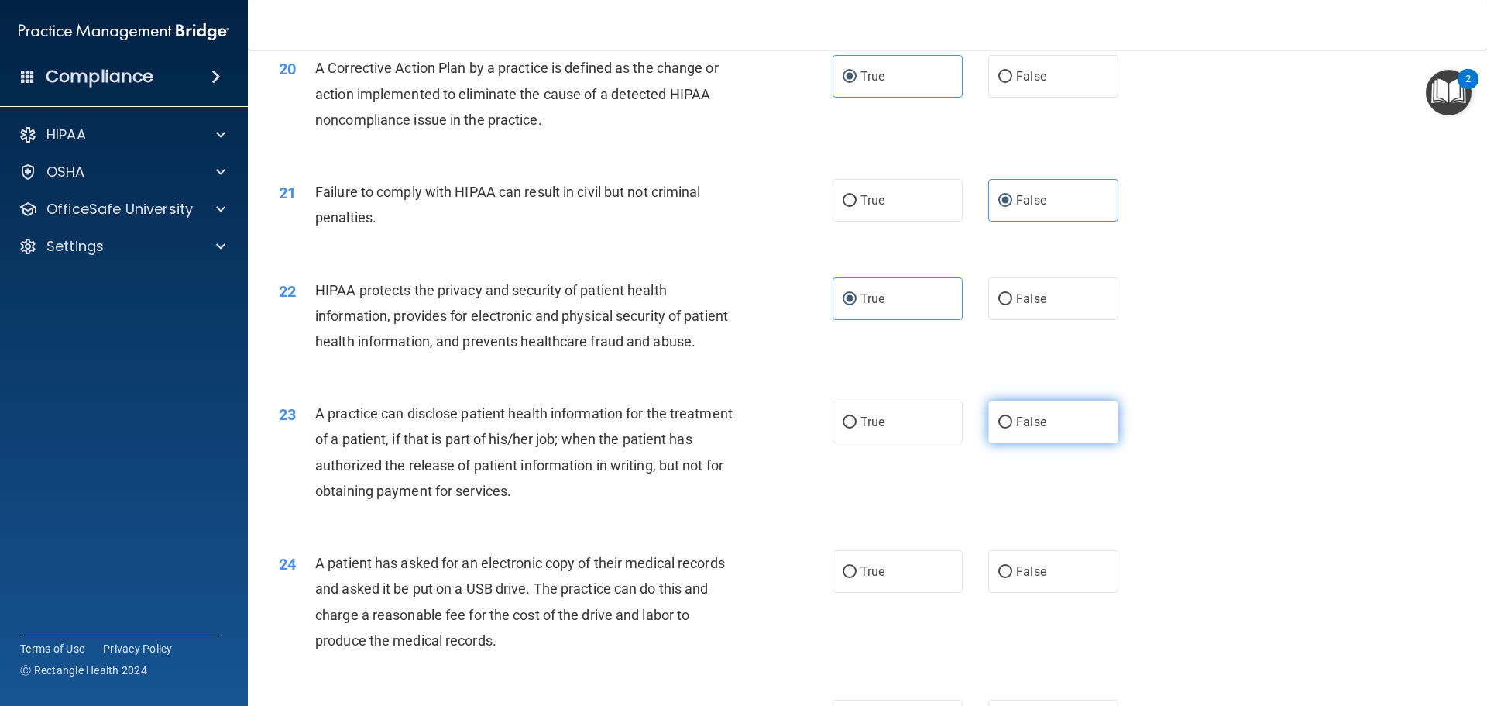
click at [1041, 443] on label "False" at bounding box center [1053, 421] width 130 height 43
click at [1012, 428] on input "False" at bounding box center [1005, 423] width 14 height 12
radio input "true"
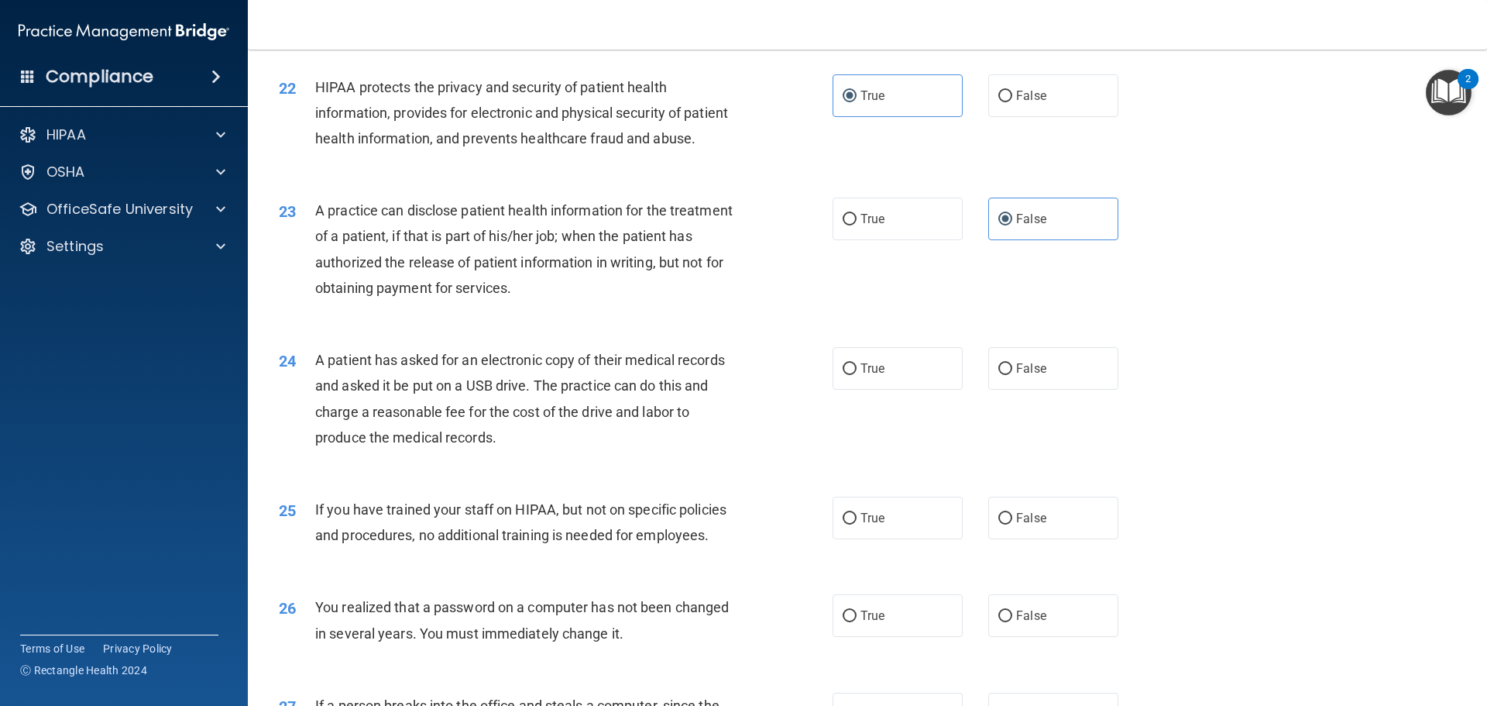
scroll to position [2401, 0]
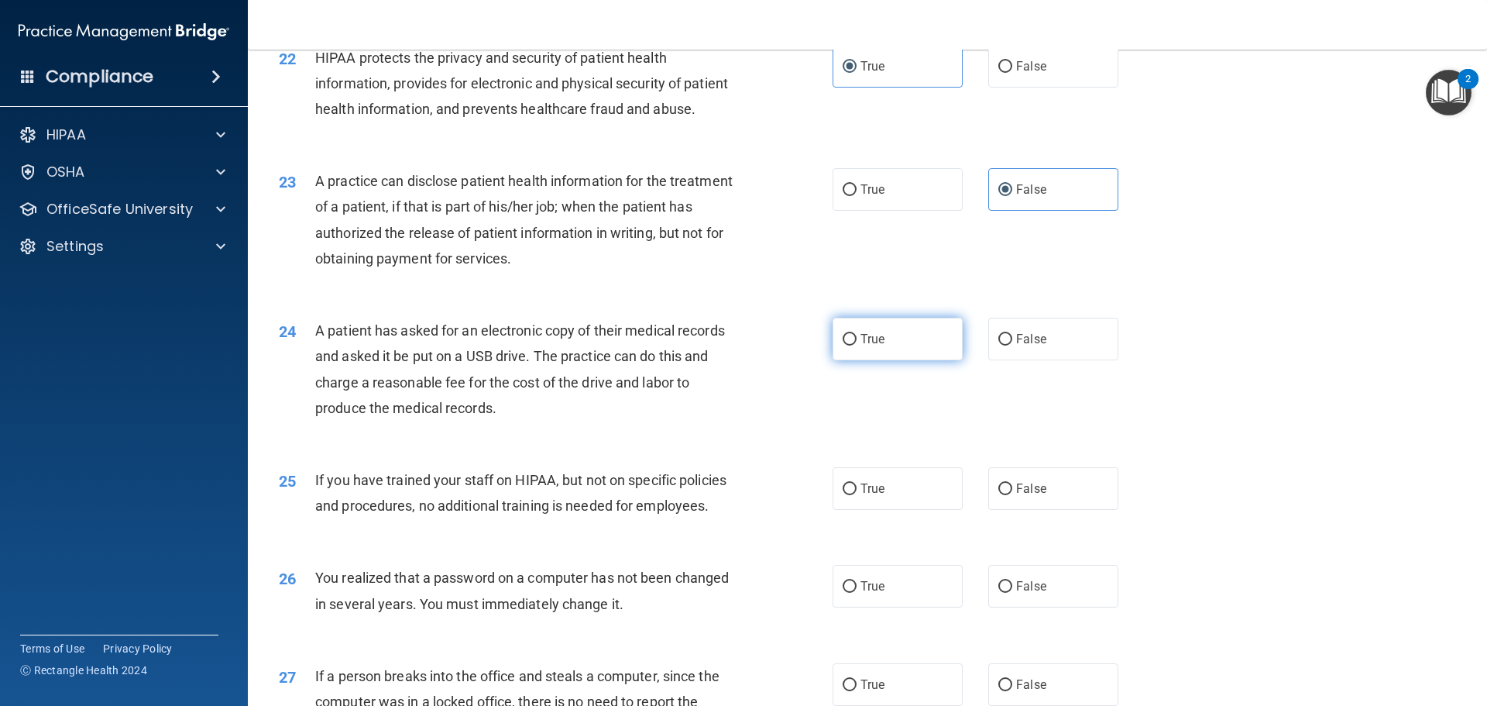
click at [896, 360] on label "True" at bounding box center [898, 339] width 130 height 43
click at [857, 345] on input "True" at bounding box center [850, 340] width 14 height 12
radio input "true"
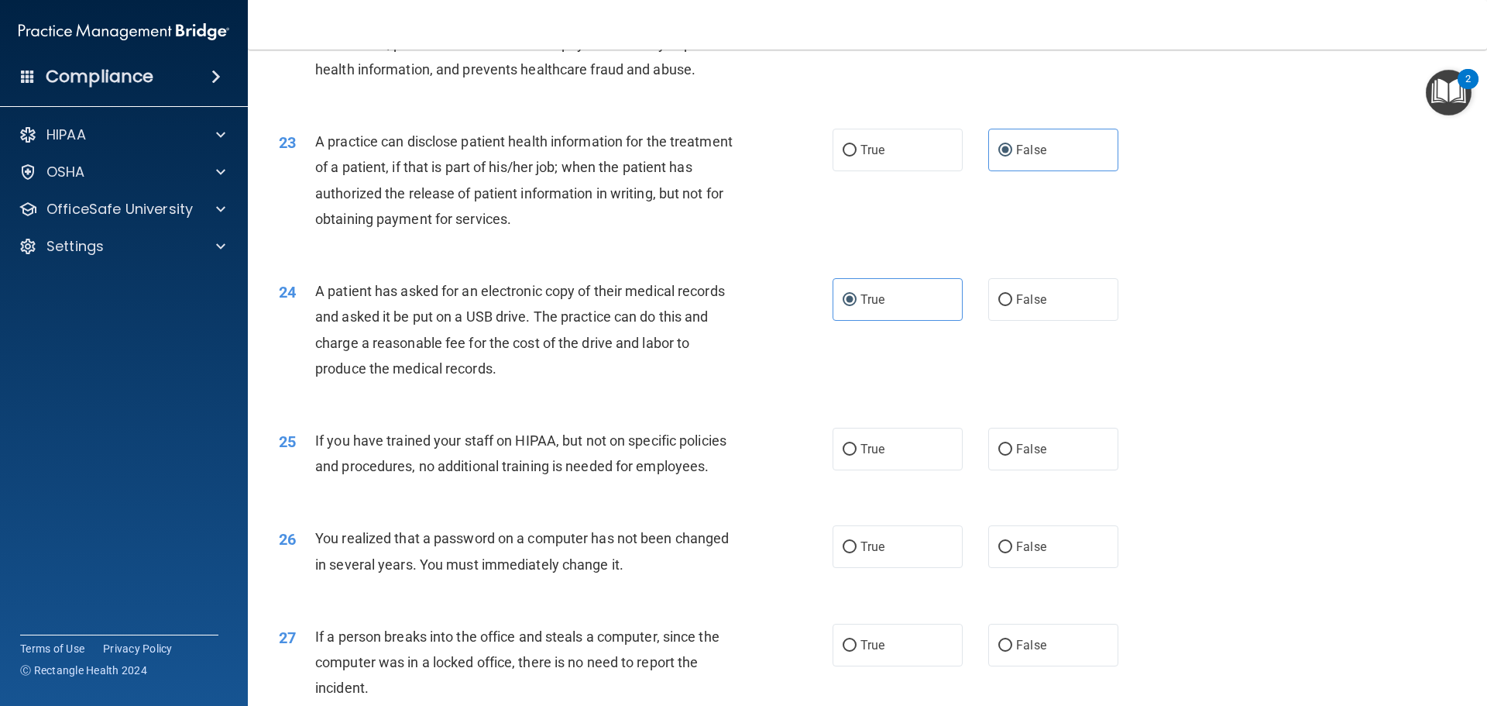
scroll to position [2556, 0]
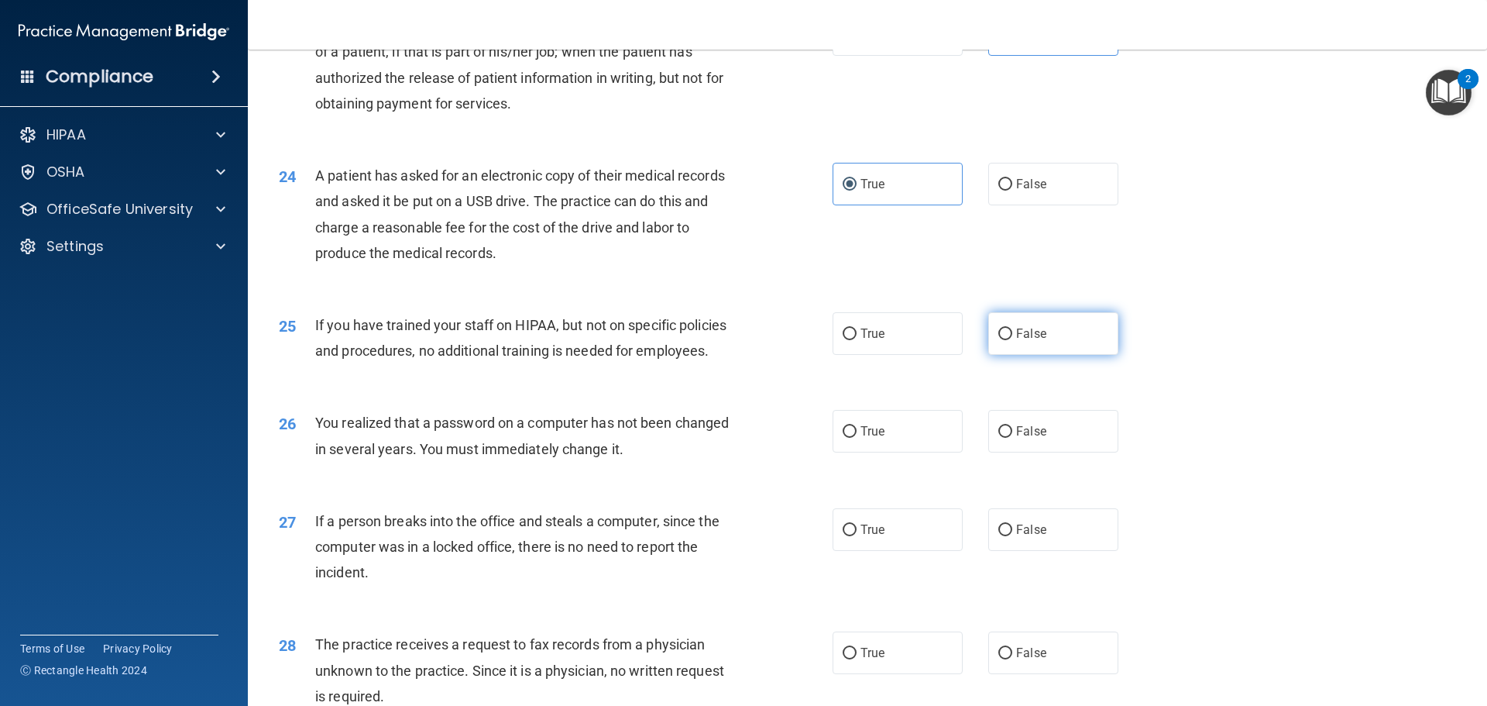
click at [1042, 355] on label "False" at bounding box center [1053, 333] width 130 height 43
click at [1012, 340] on input "False" at bounding box center [1005, 334] width 14 height 12
radio input "true"
click at [893, 452] on label "True" at bounding box center [898, 431] width 130 height 43
click at [857, 438] on input "True" at bounding box center [850, 432] width 14 height 12
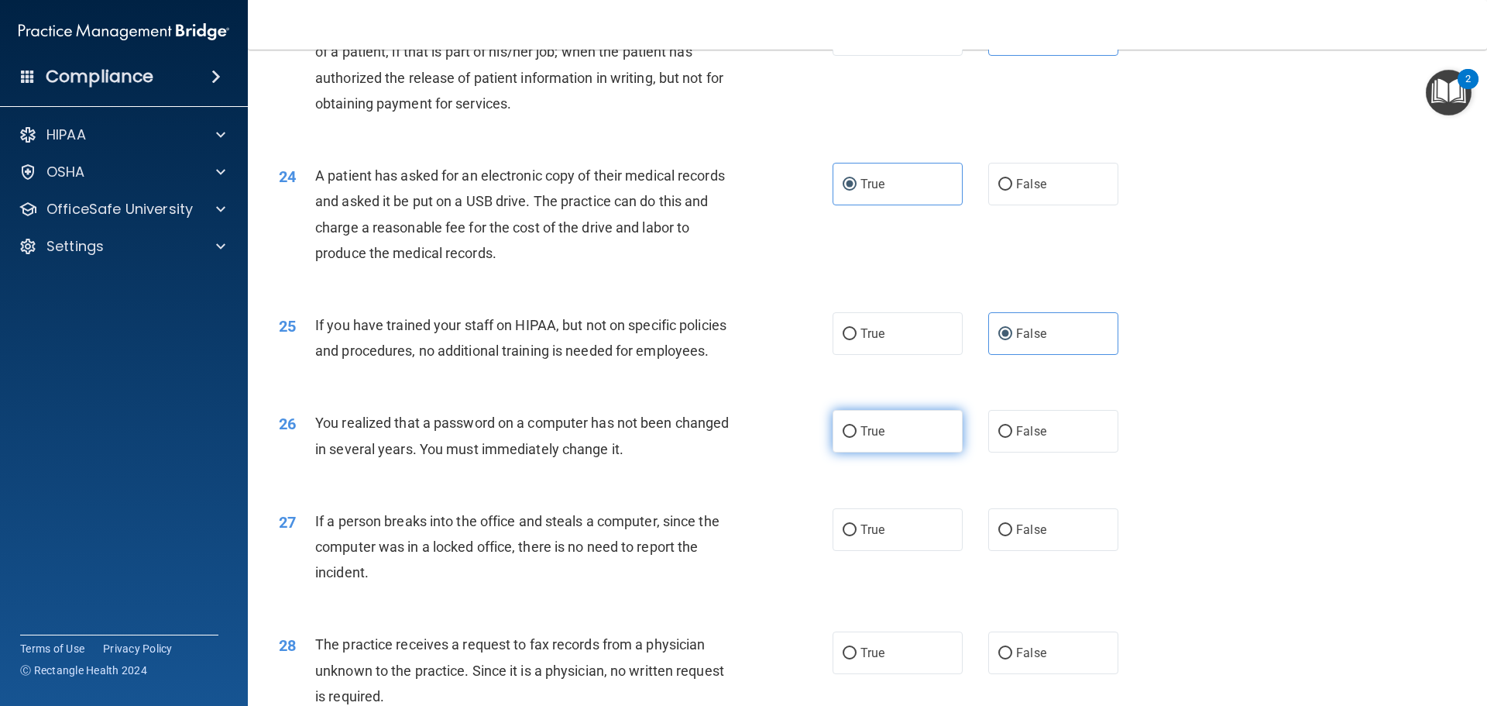
radio input "true"
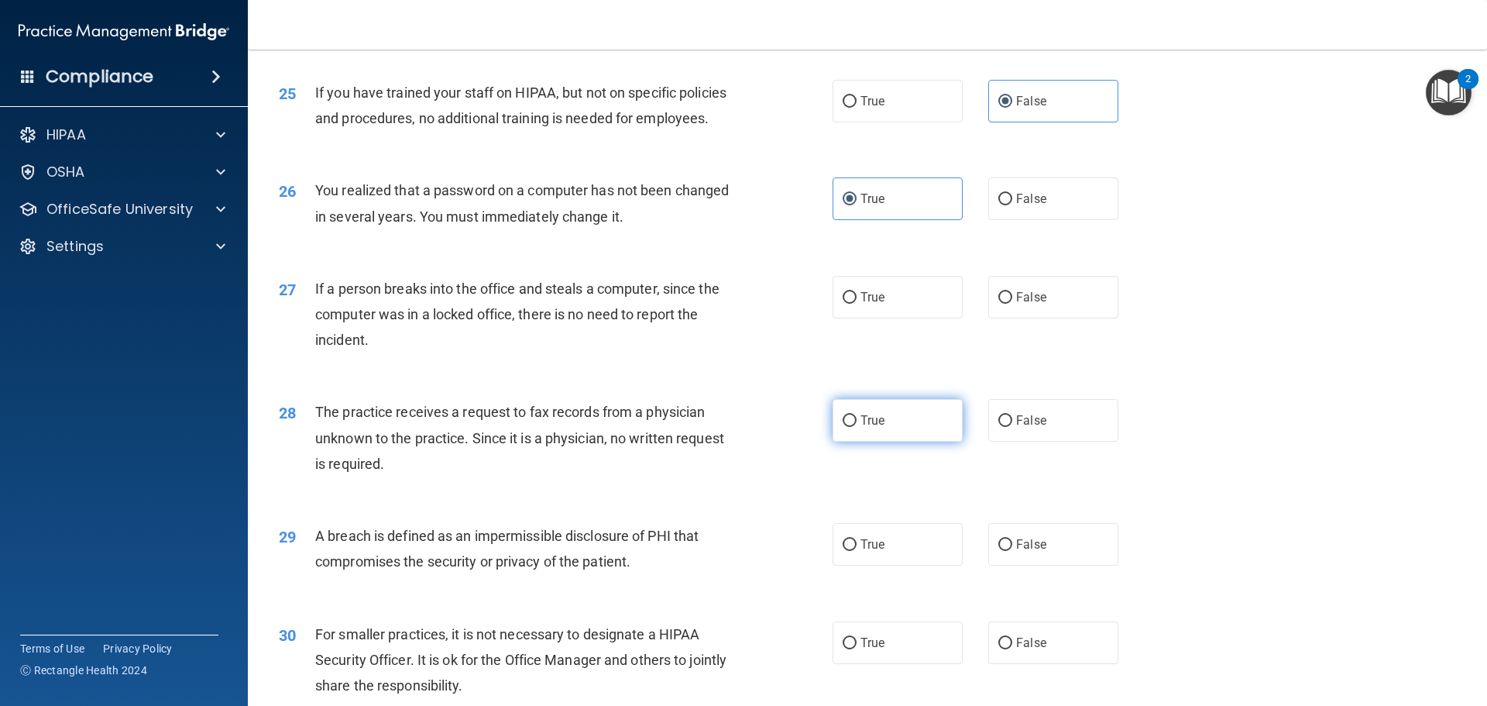
scroll to position [2865, 0]
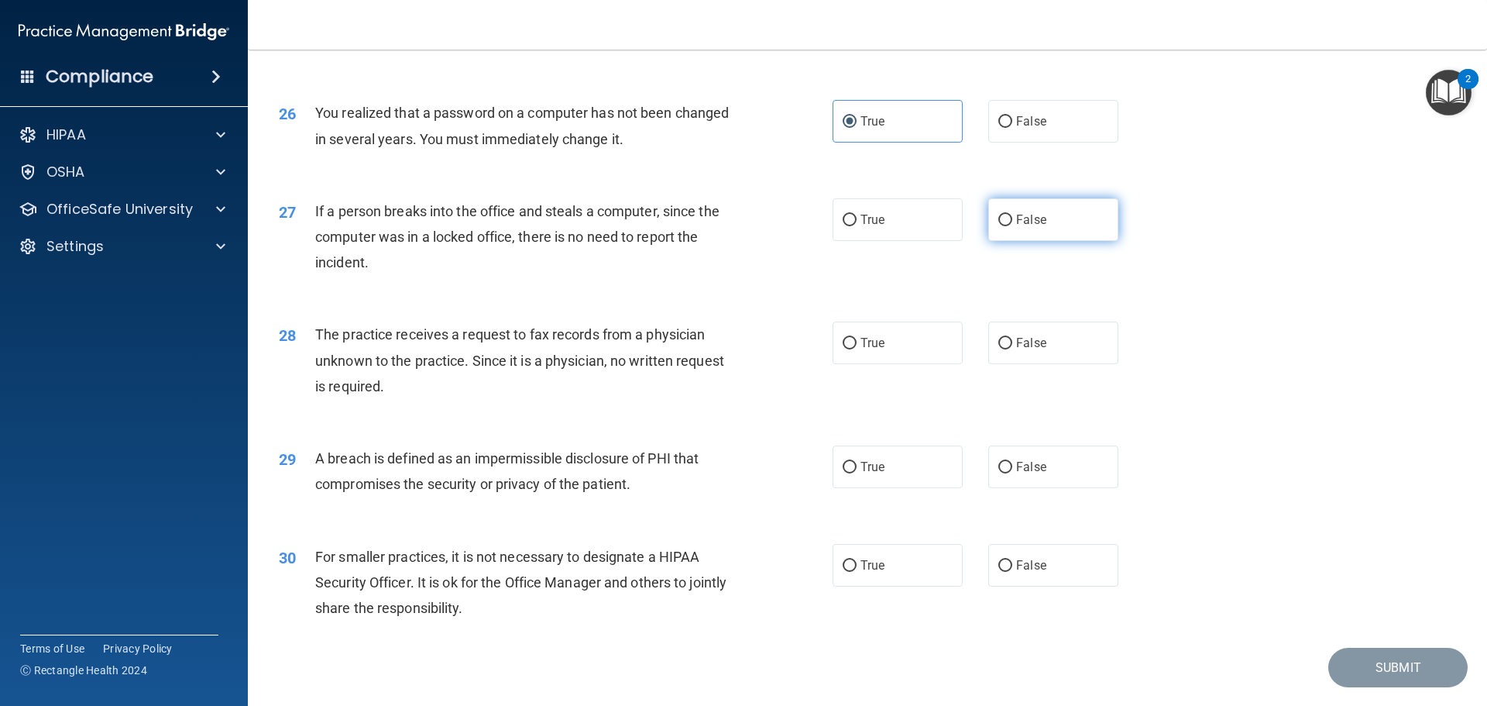
click at [1018, 227] on span "False" at bounding box center [1031, 219] width 30 height 15
click at [1012, 226] on input "False" at bounding box center [1005, 221] width 14 height 12
radio input "true"
click at [1030, 350] on span "False" at bounding box center [1031, 342] width 30 height 15
click at [1012, 349] on input "False" at bounding box center [1005, 344] width 14 height 12
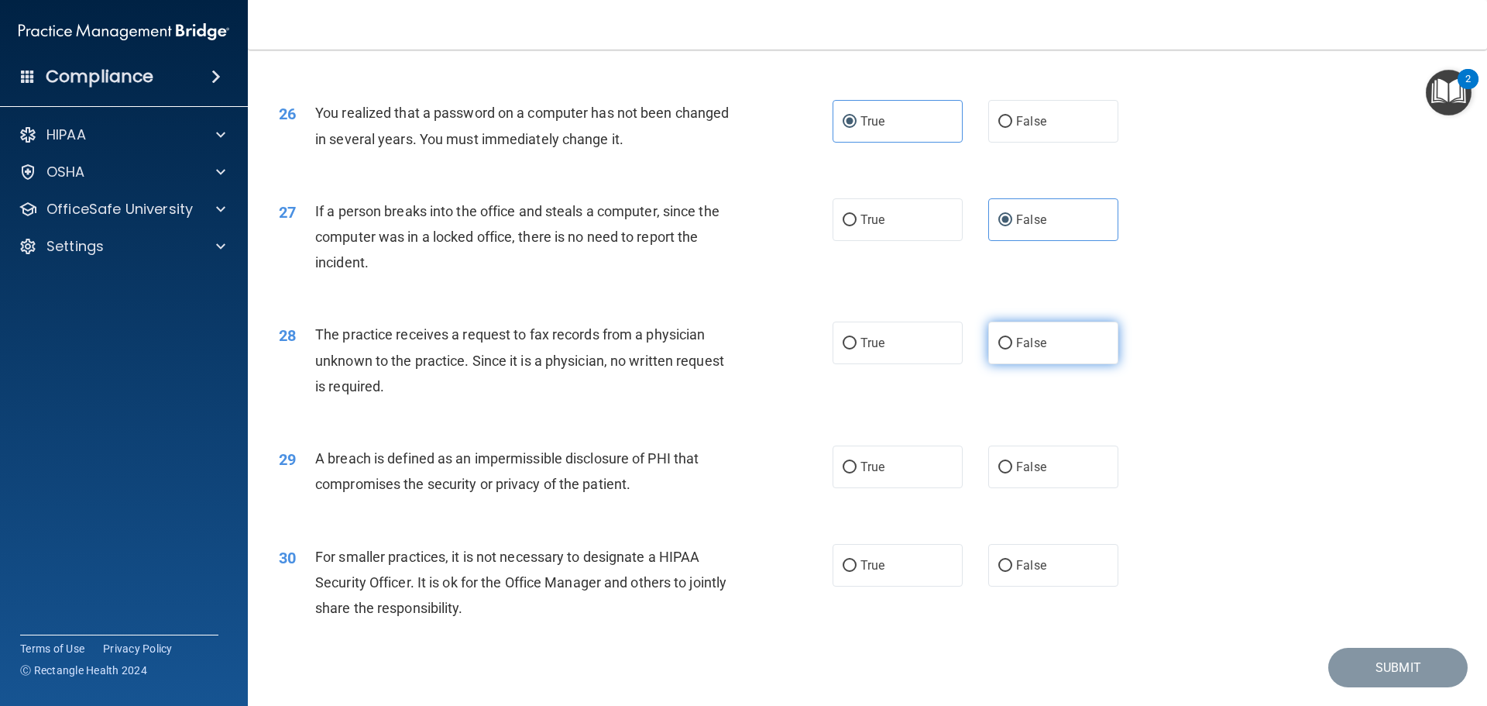
radio input "true"
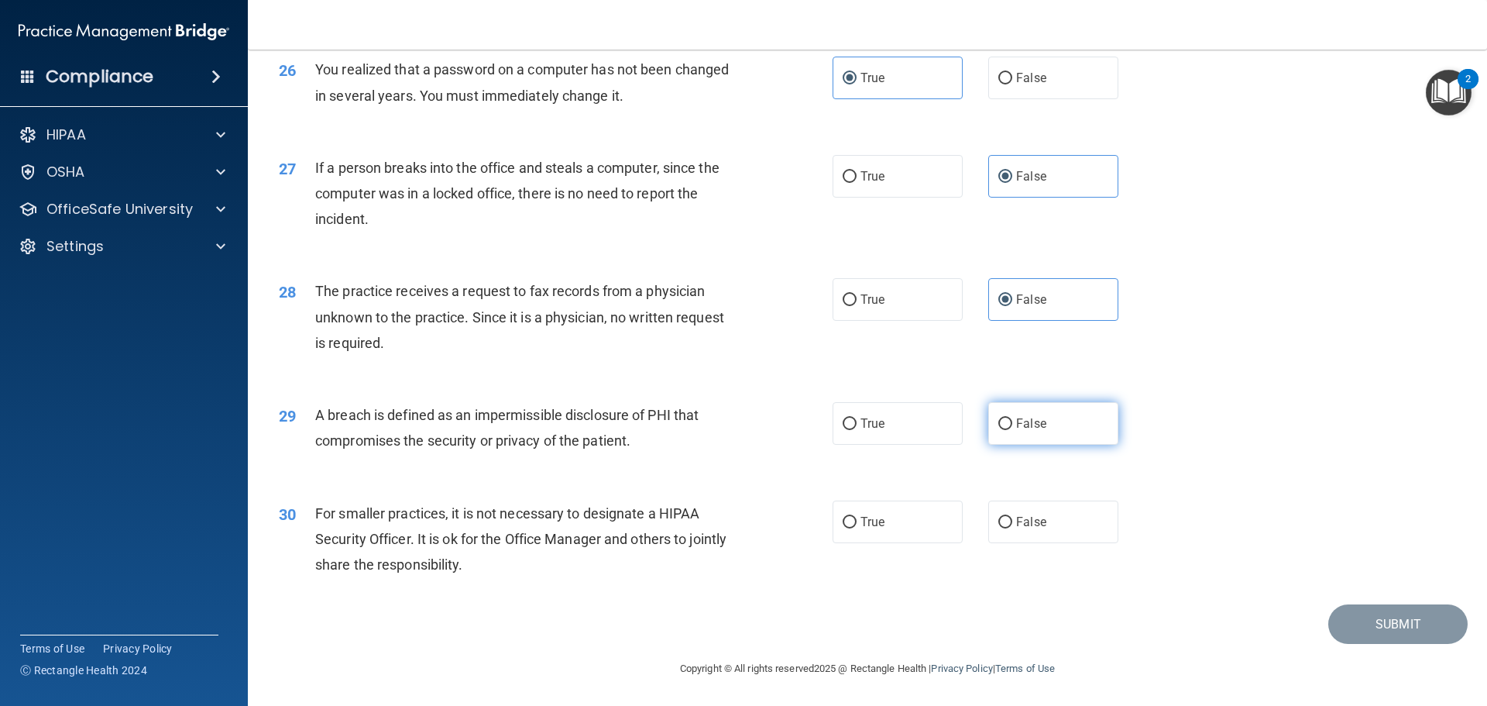
scroll to position [2960, 0]
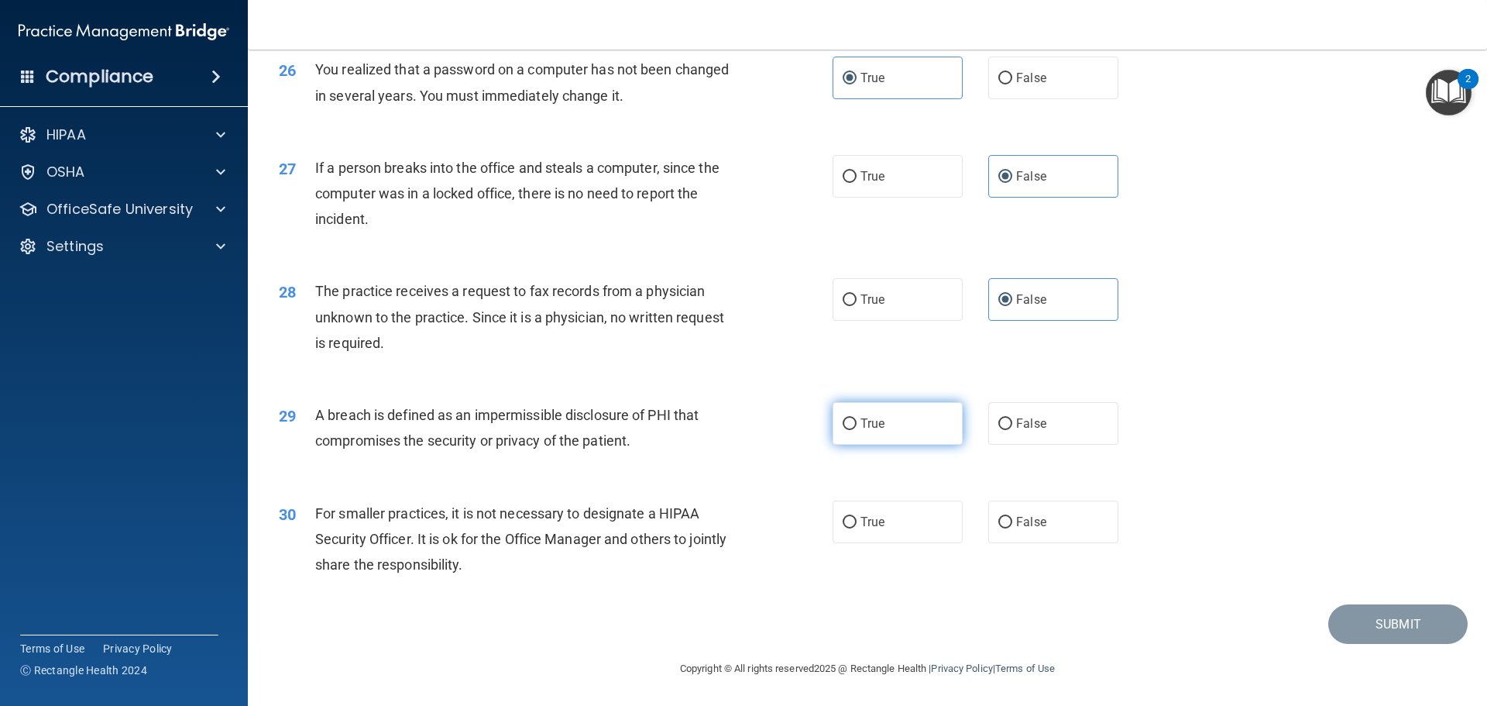
click at [892, 435] on label "True" at bounding box center [898, 423] width 130 height 43
click at [857, 430] on input "True" at bounding box center [850, 424] width 14 height 12
radio input "true"
click at [1025, 527] on span "False" at bounding box center [1031, 521] width 30 height 15
click at [1012, 527] on input "False" at bounding box center [1005, 523] width 14 height 12
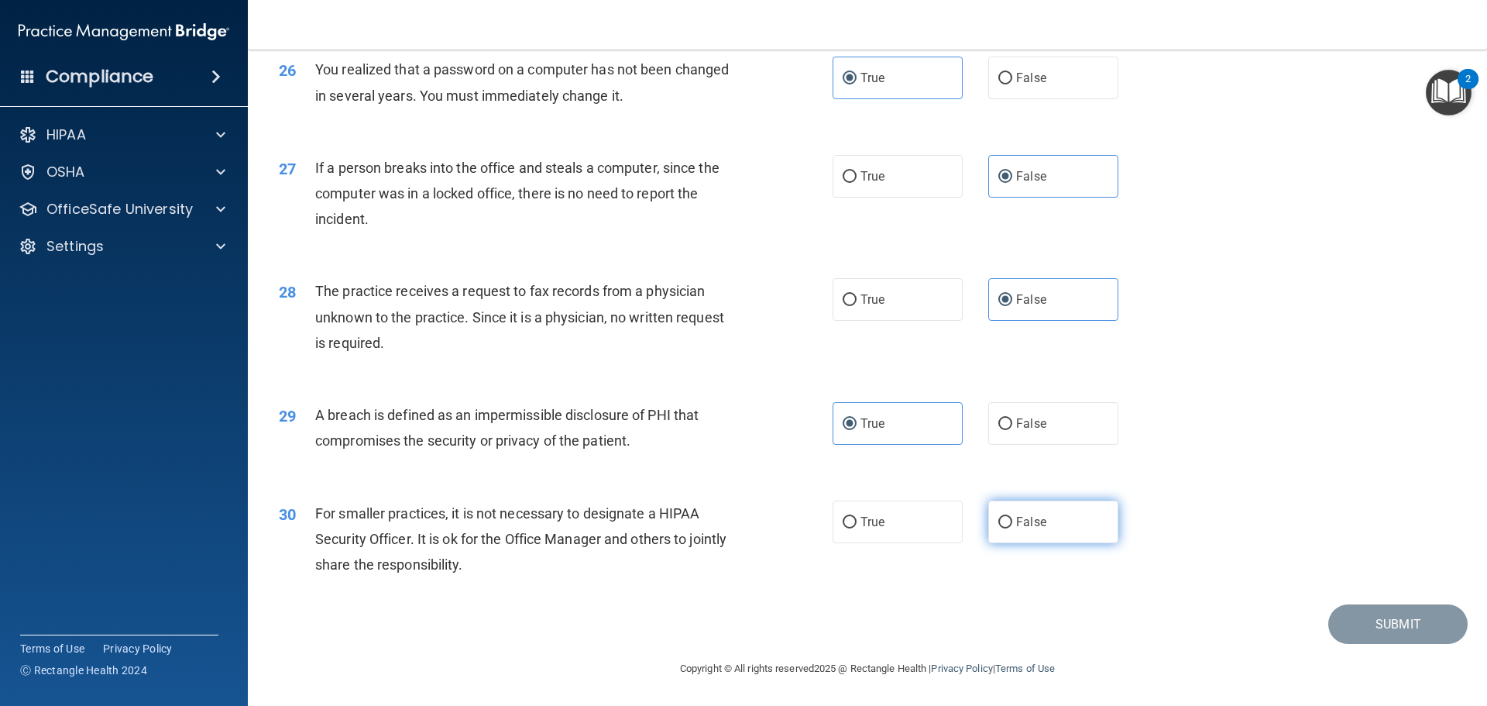
radio input "true"
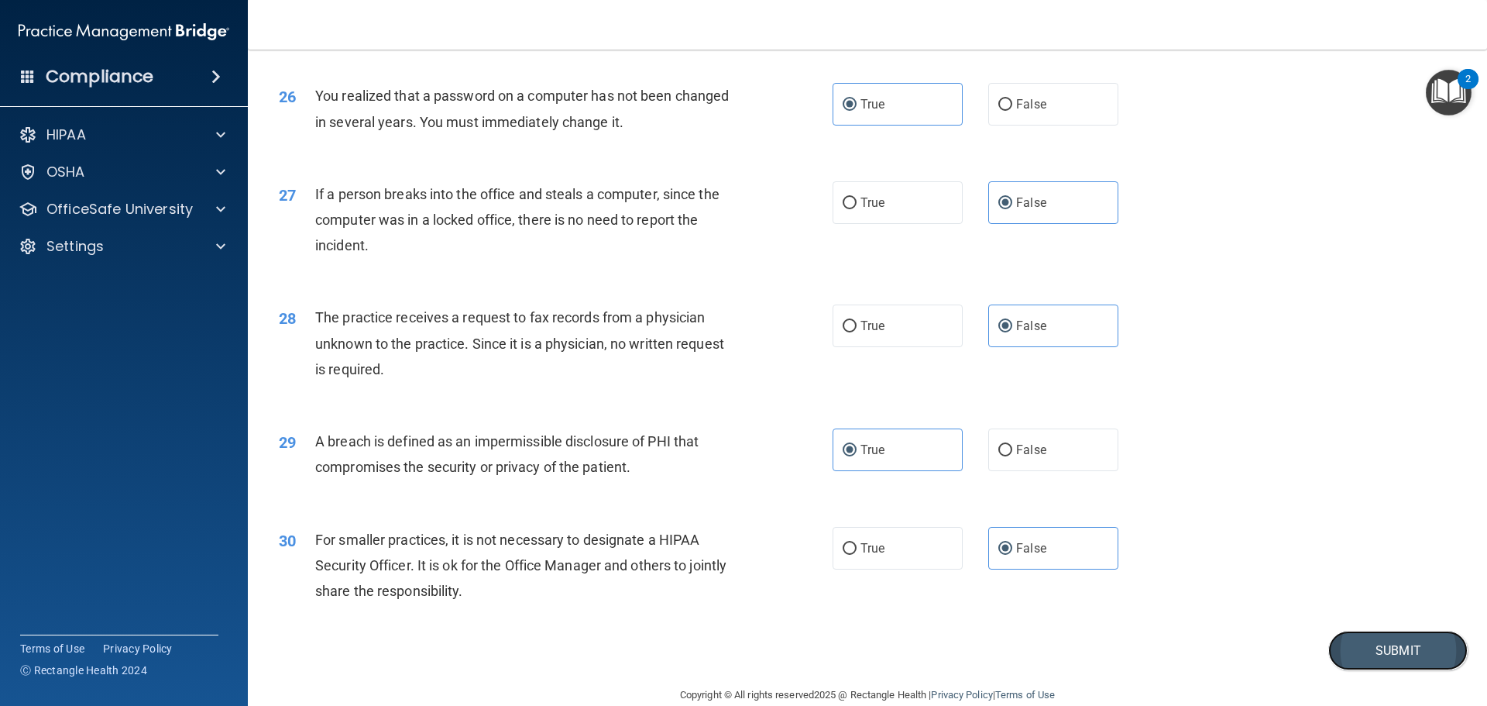
click at [1411, 670] on button "Submit" at bounding box center [1397, 649] width 139 height 39
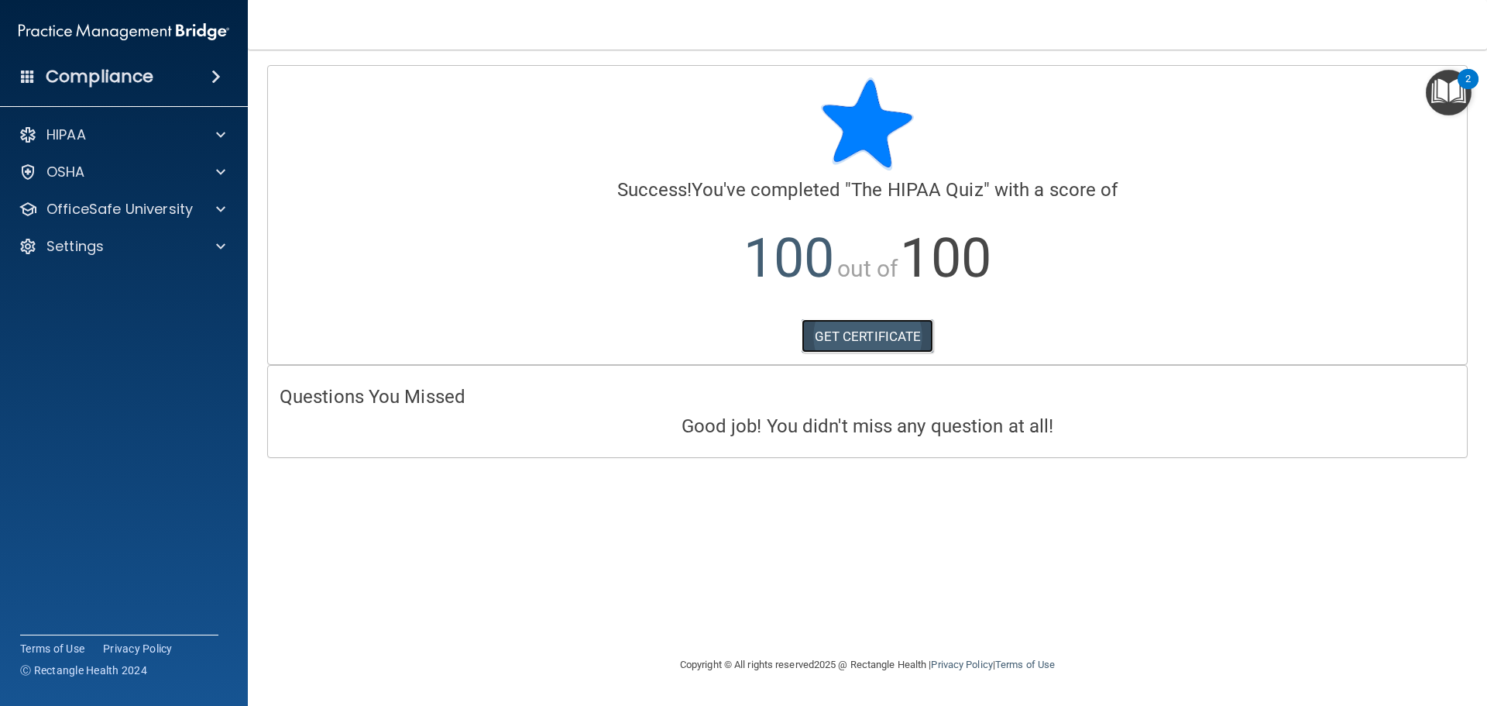
click at [874, 347] on link "GET CERTIFICATE" at bounding box center [868, 336] width 132 height 34
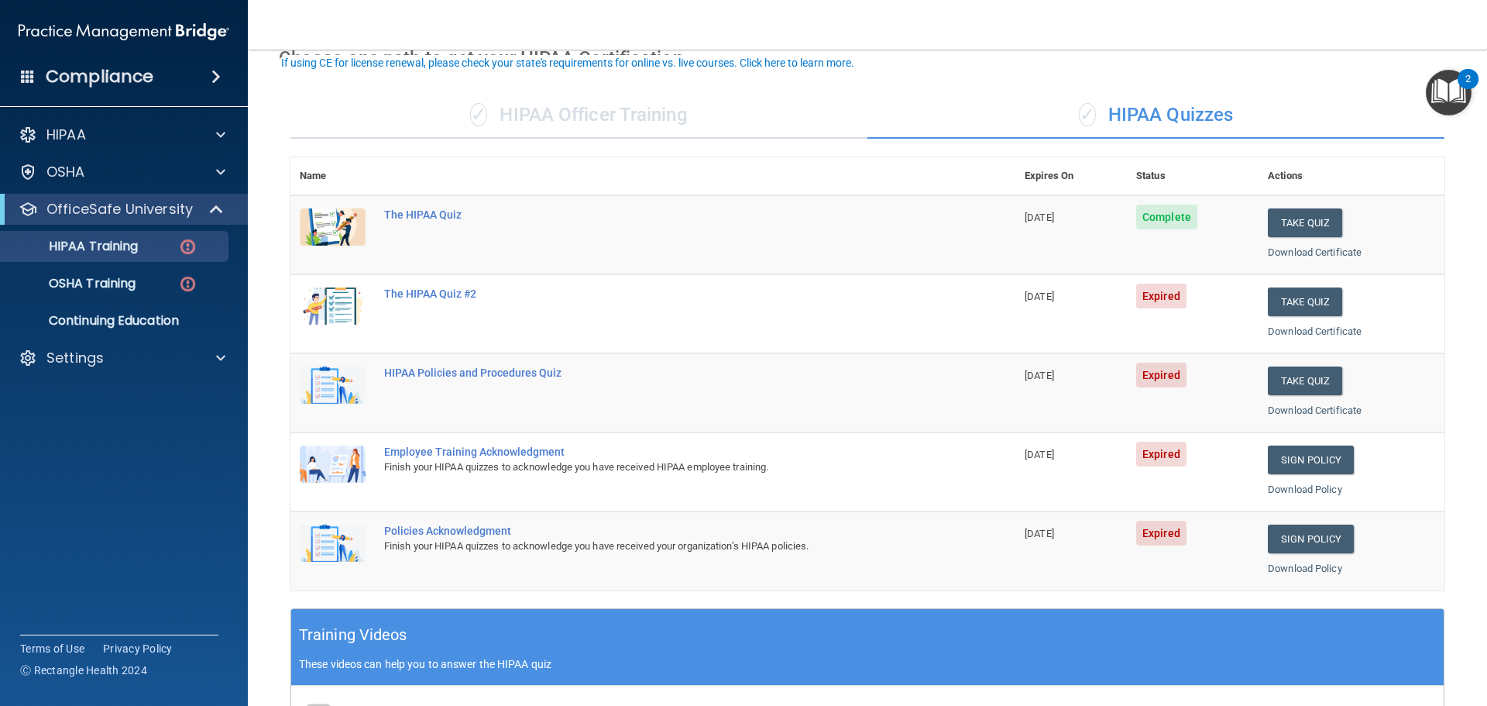
scroll to position [155, 0]
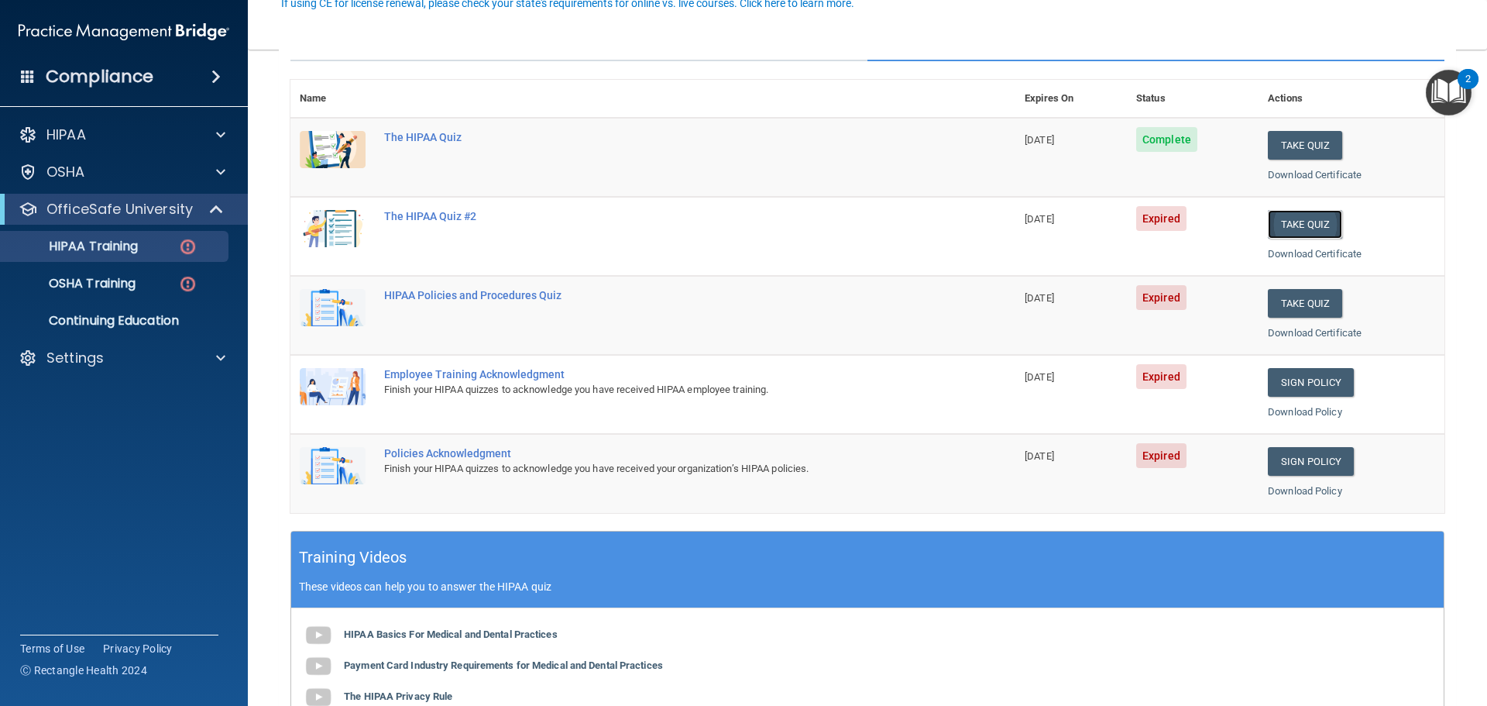
click at [1296, 229] on button "Take Quiz" at bounding box center [1305, 224] width 74 height 29
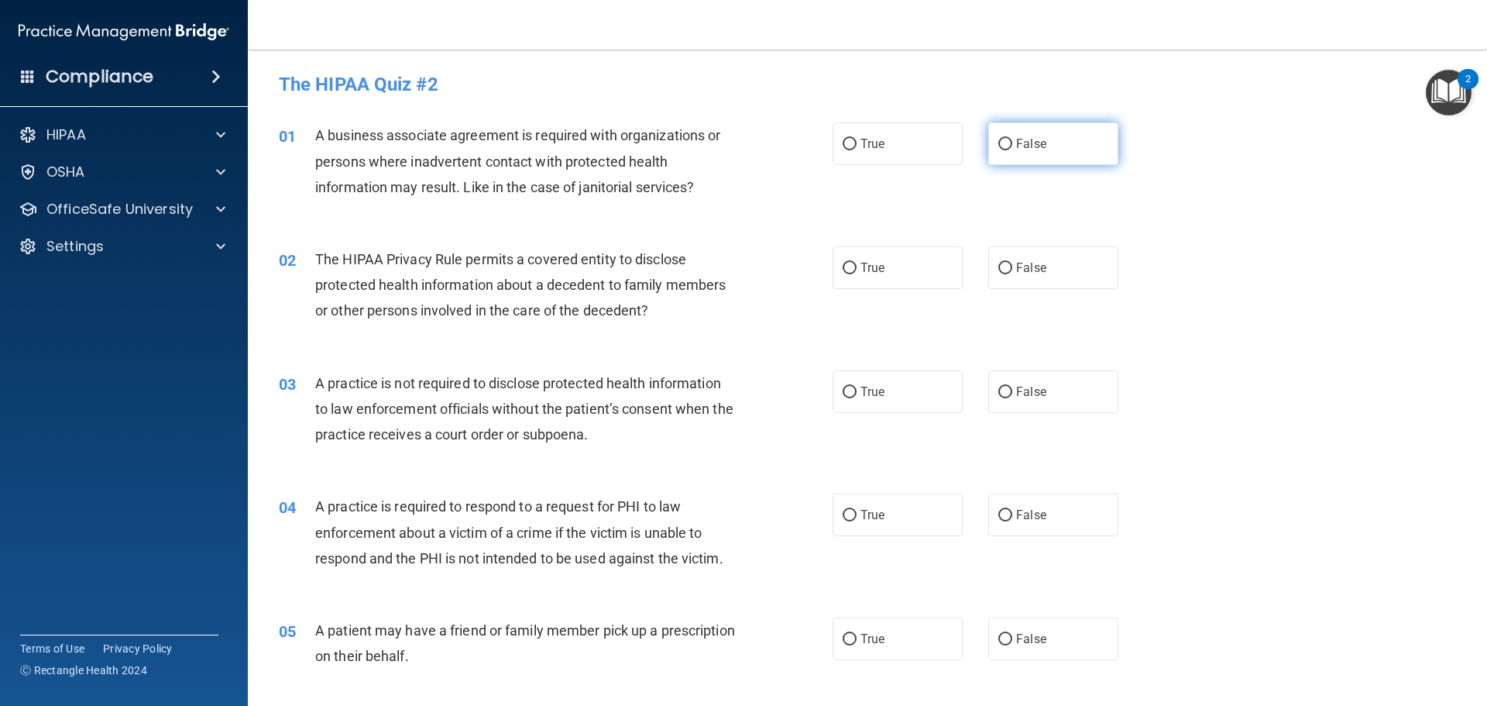
click at [1063, 141] on label "False" at bounding box center [1053, 143] width 130 height 43
click at [1012, 141] on input "False" at bounding box center [1005, 145] width 14 height 12
radio input "true"
click at [888, 271] on label "True" at bounding box center [898, 267] width 130 height 43
click at [857, 271] on input "True" at bounding box center [850, 269] width 14 height 12
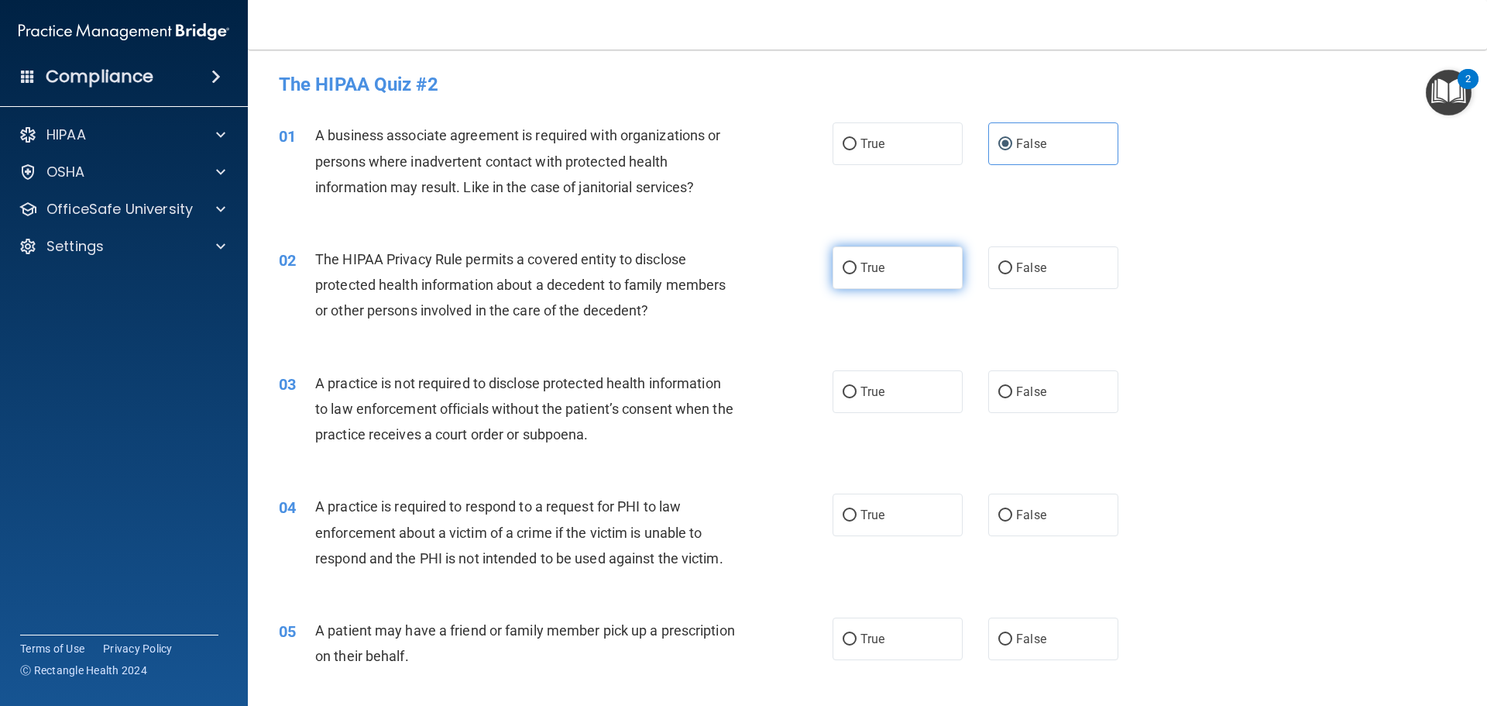
radio input "true"
click at [1032, 387] on span "False" at bounding box center [1031, 391] width 30 height 15
click at [1012, 387] on input "False" at bounding box center [1005, 392] width 14 height 12
radio input "true"
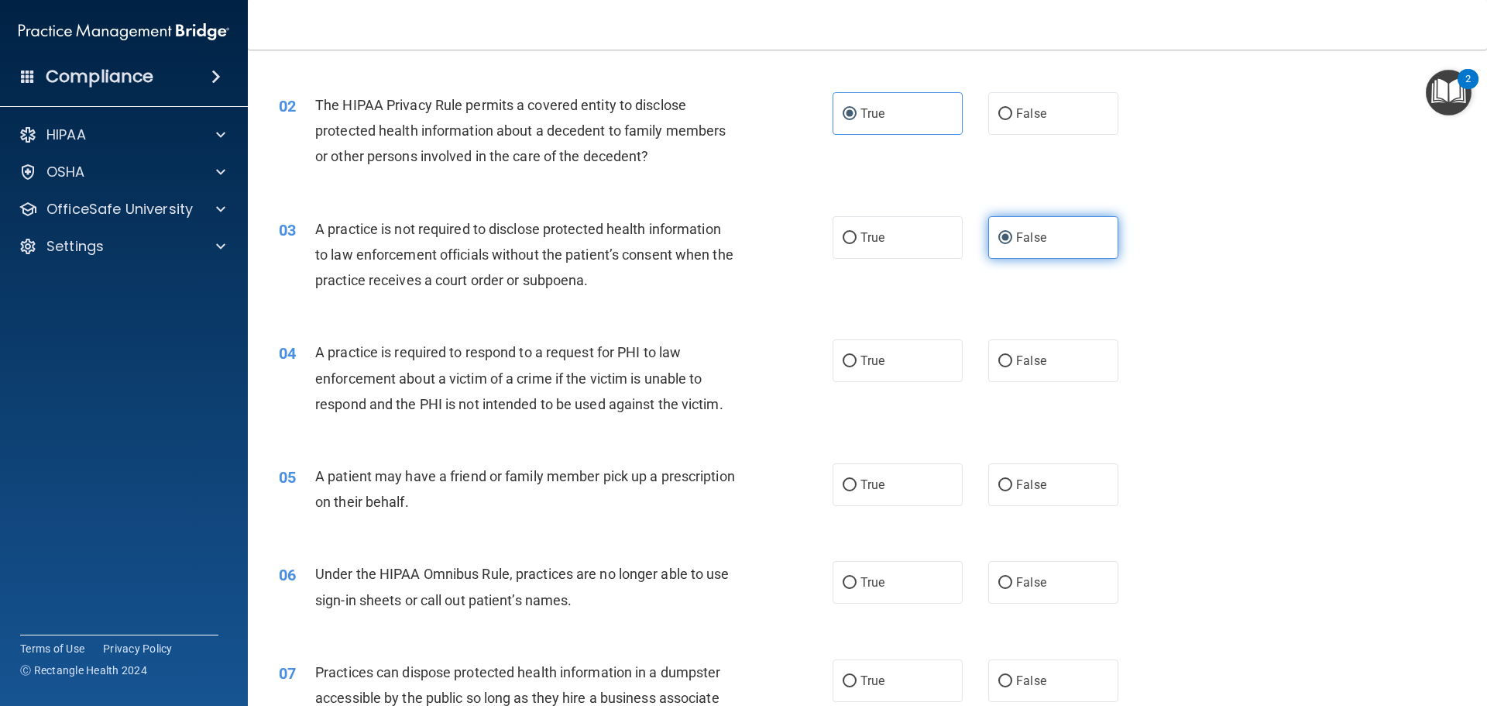
scroll to position [155, 0]
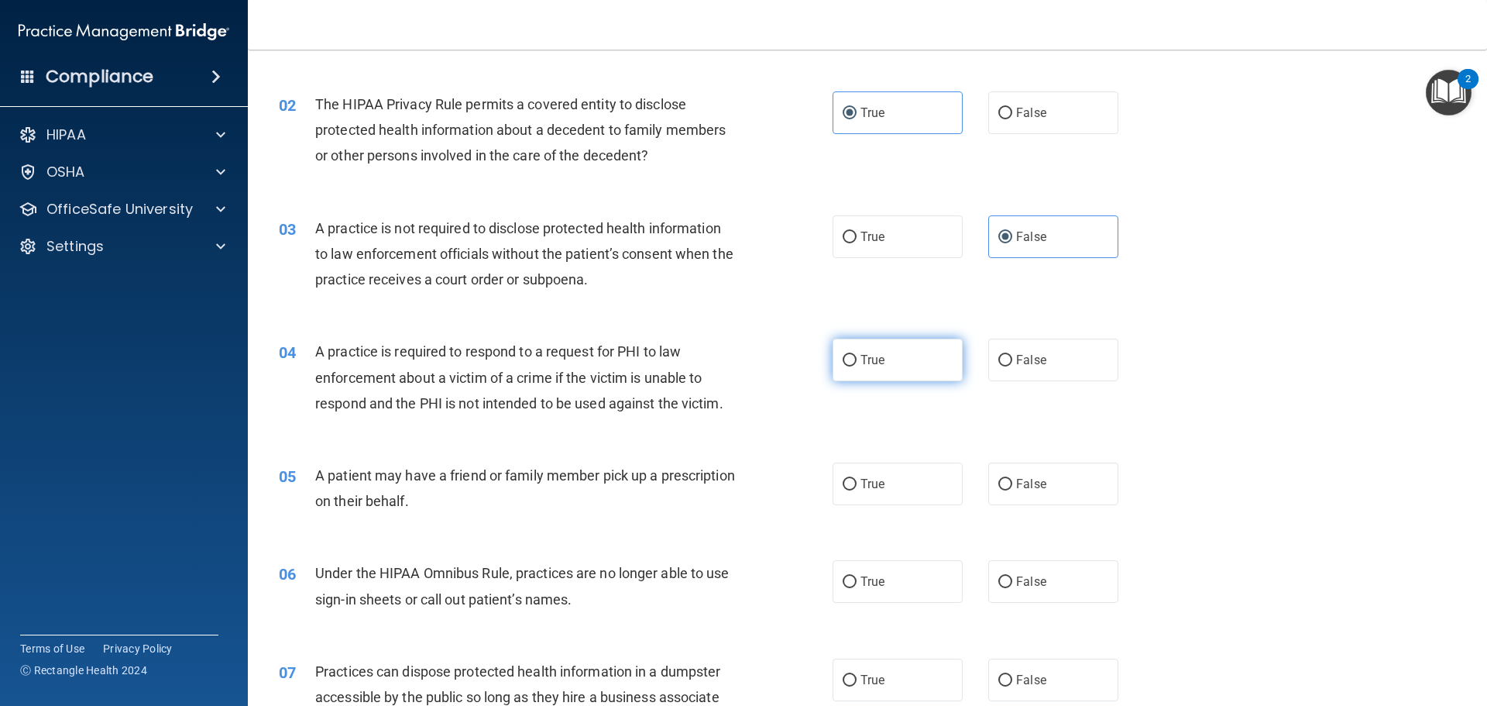
click at [917, 363] on label "True" at bounding box center [898, 359] width 130 height 43
click at [857, 363] on input "True" at bounding box center [850, 361] width 14 height 12
radio input "true"
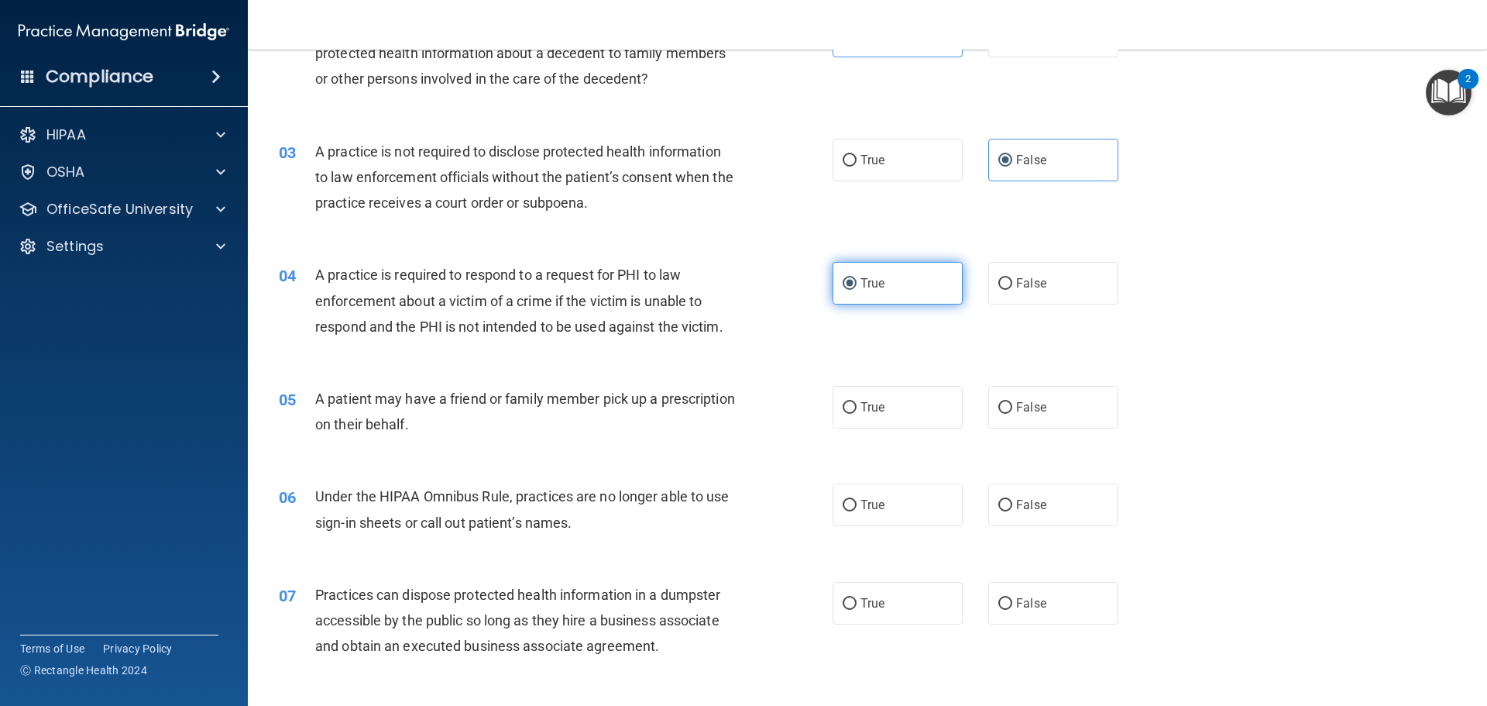
scroll to position [232, 0]
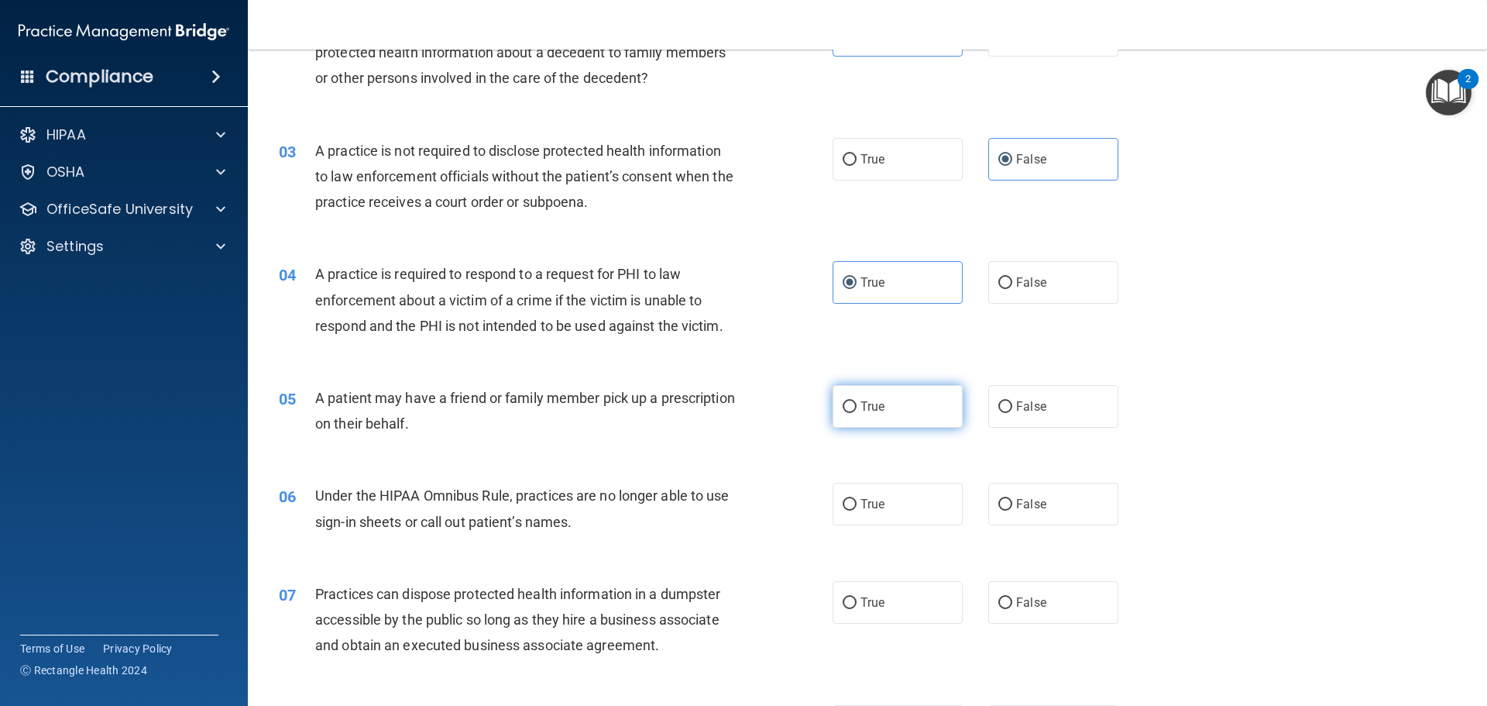
click at [893, 406] on label "True" at bounding box center [898, 406] width 130 height 43
click at [857, 406] on input "True" at bounding box center [850, 407] width 14 height 12
radio input "true"
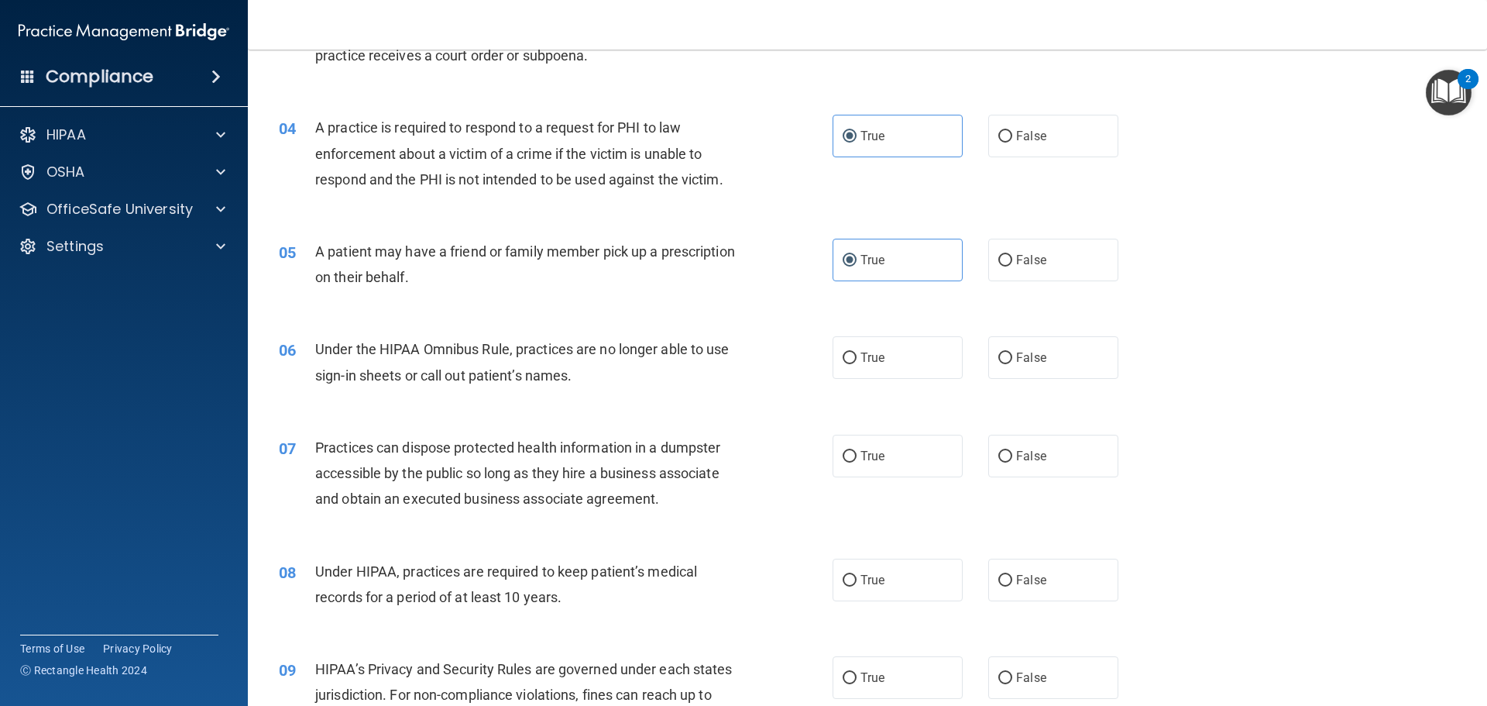
scroll to position [387, 0]
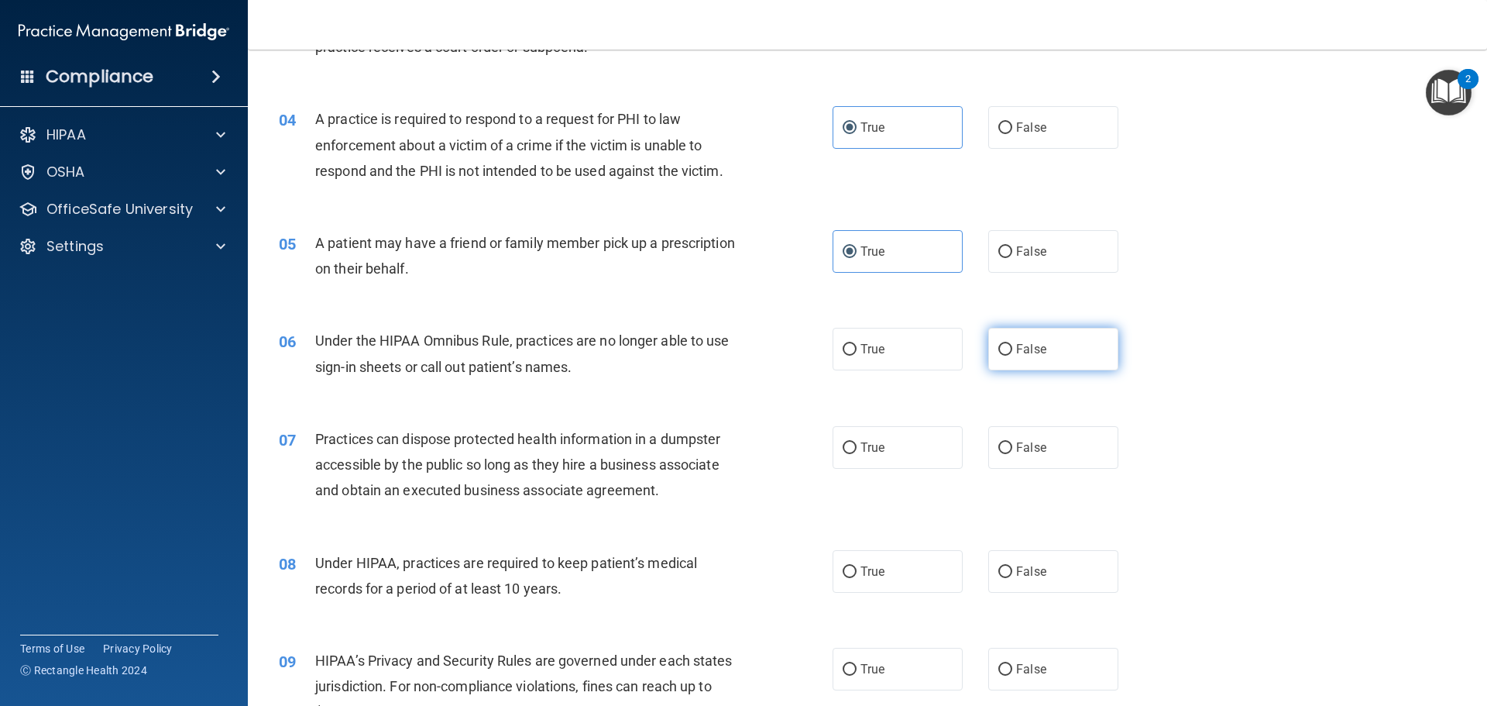
click at [1007, 361] on label "False" at bounding box center [1053, 349] width 130 height 43
click at [1007, 355] on input "False" at bounding box center [1005, 350] width 14 height 12
radio input "true"
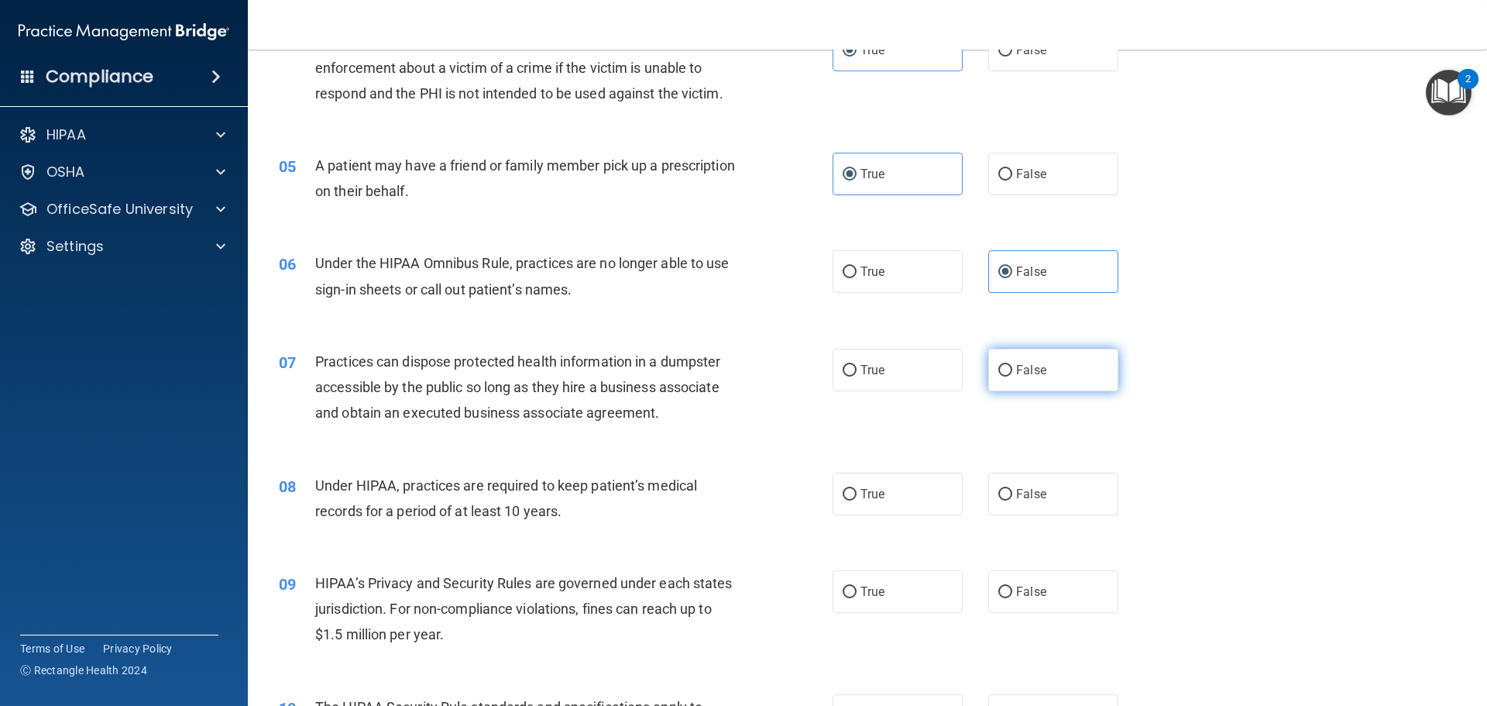
click at [1007, 383] on label "False" at bounding box center [1053, 369] width 130 height 43
click at [1007, 376] on input "False" at bounding box center [1005, 371] width 14 height 12
radio input "true"
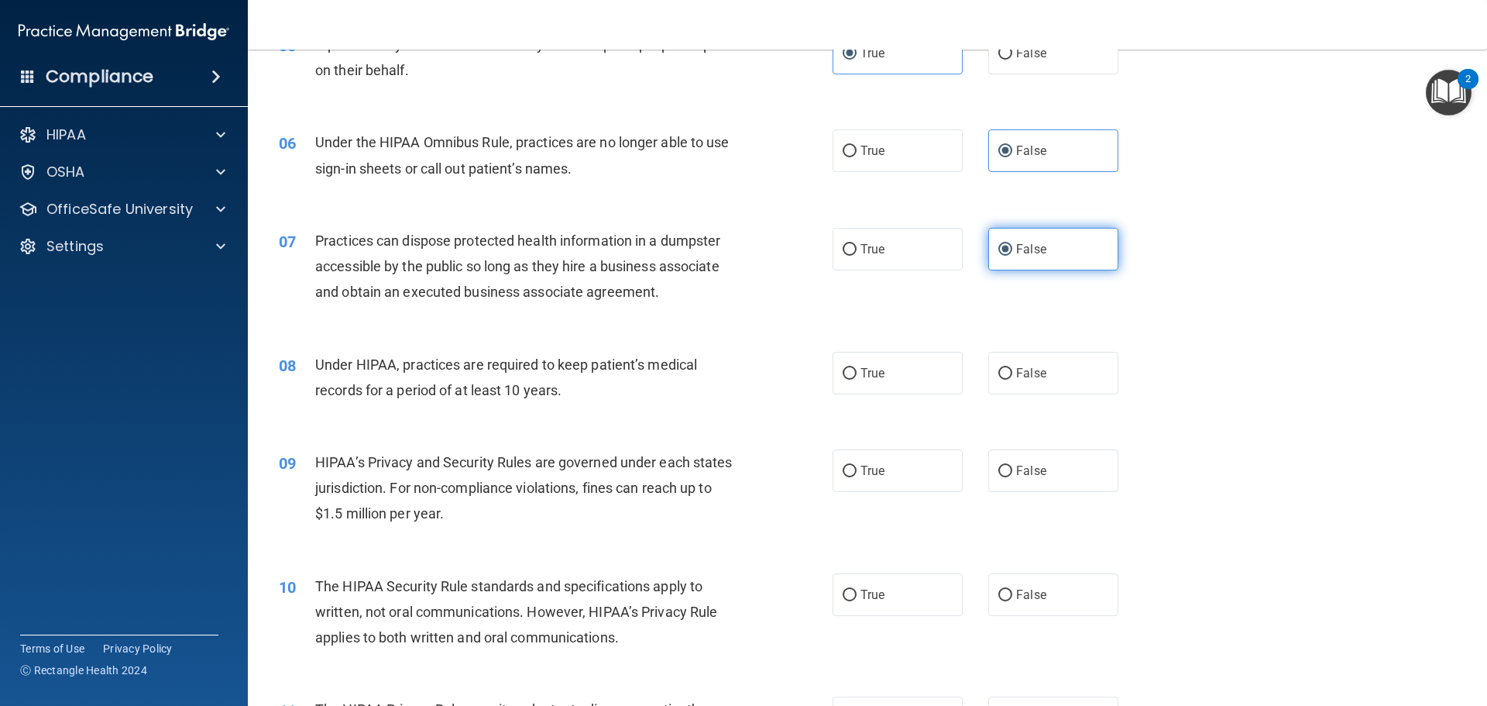
scroll to position [620, 0]
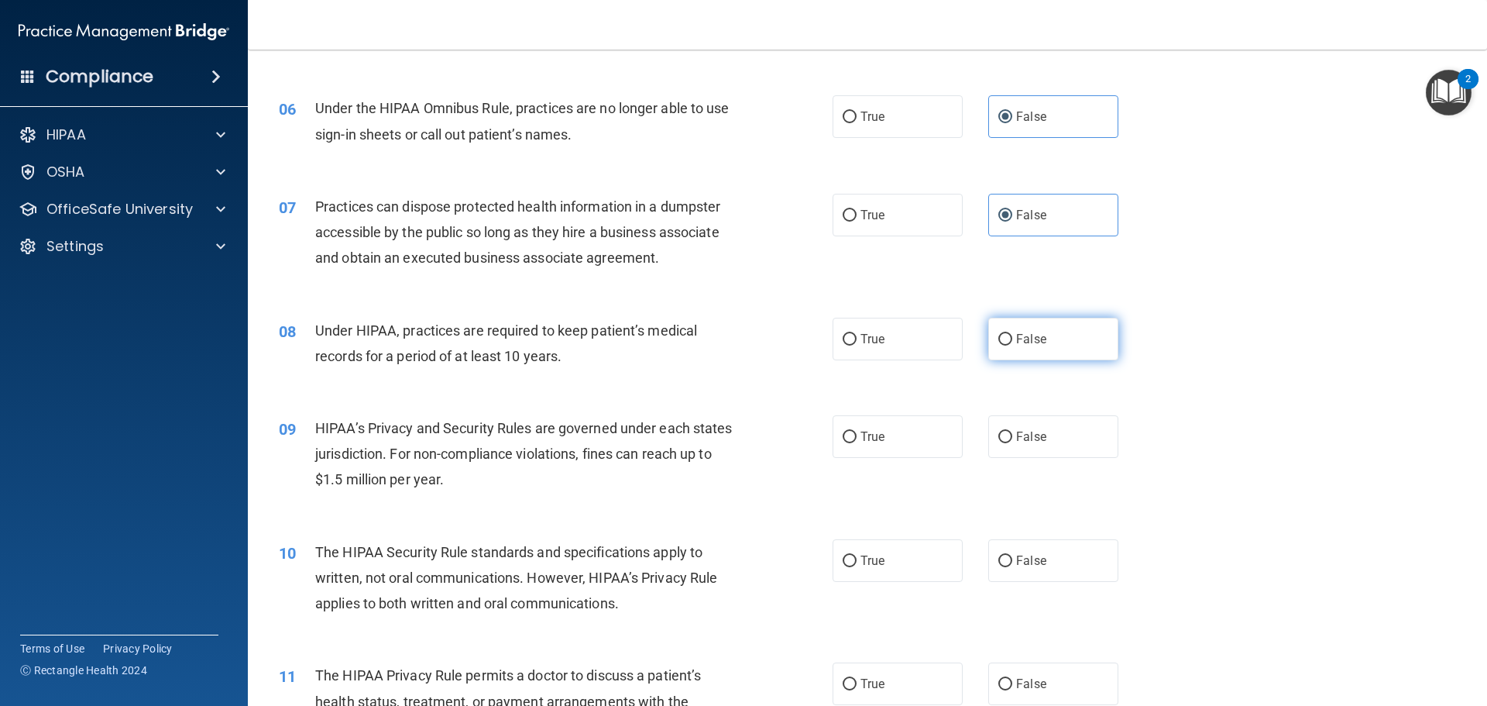
click at [1000, 347] on label "False" at bounding box center [1053, 339] width 130 height 43
click at [1000, 345] on input "False" at bounding box center [1005, 340] width 14 height 12
radio input "true"
click at [1034, 439] on span "False" at bounding box center [1031, 436] width 30 height 15
click at [1012, 439] on input "False" at bounding box center [1005, 437] width 14 height 12
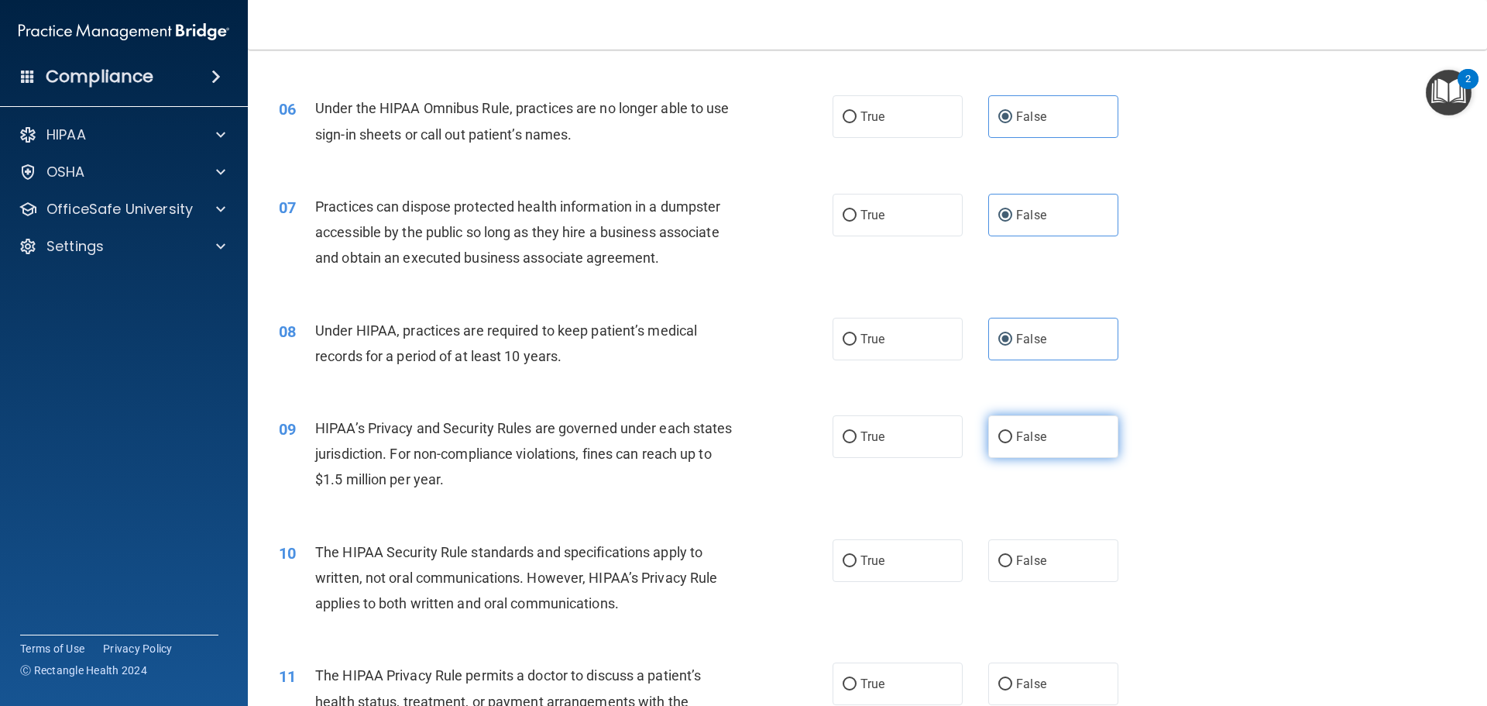
radio input "true"
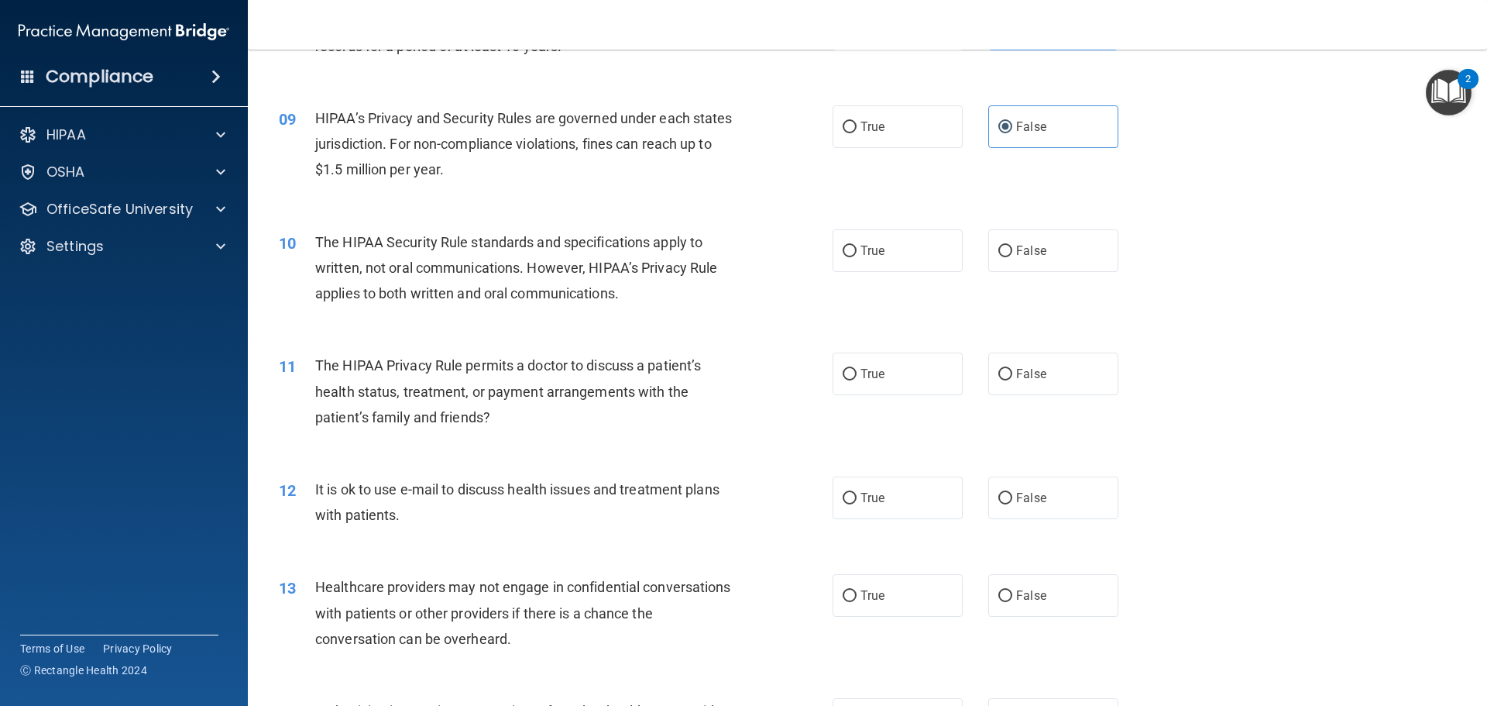
scroll to position [1007, 0]
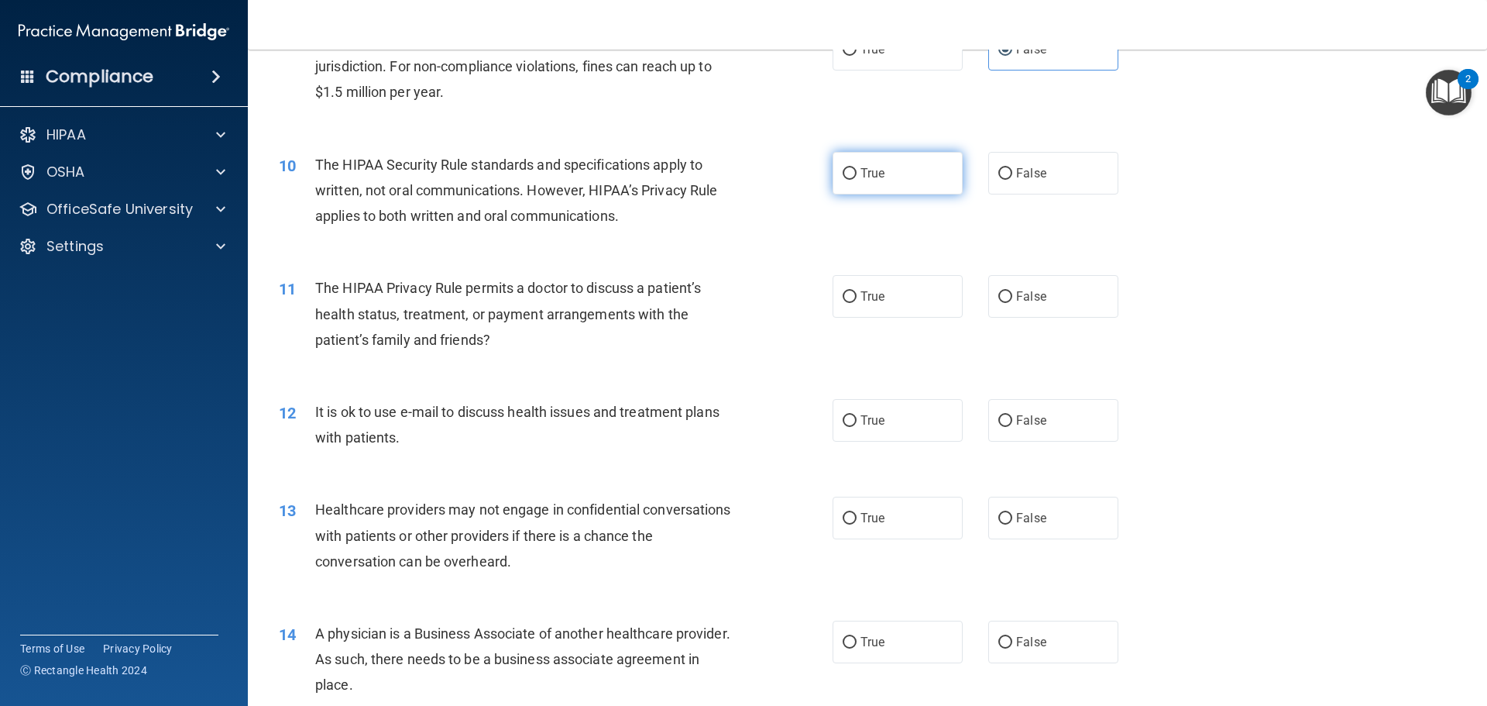
click at [882, 174] on label "True" at bounding box center [898, 173] width 130 height 43
click at [857, 174] on input "True" at bounding box center [850, 174] width 14 height 12
radio input "true"
click at [884, 301] on label "True" at bounding box center [898, 296] width 130 height 43
click at [857, 301] on input "True" at bounding box center [850, 297] width 14 height 12
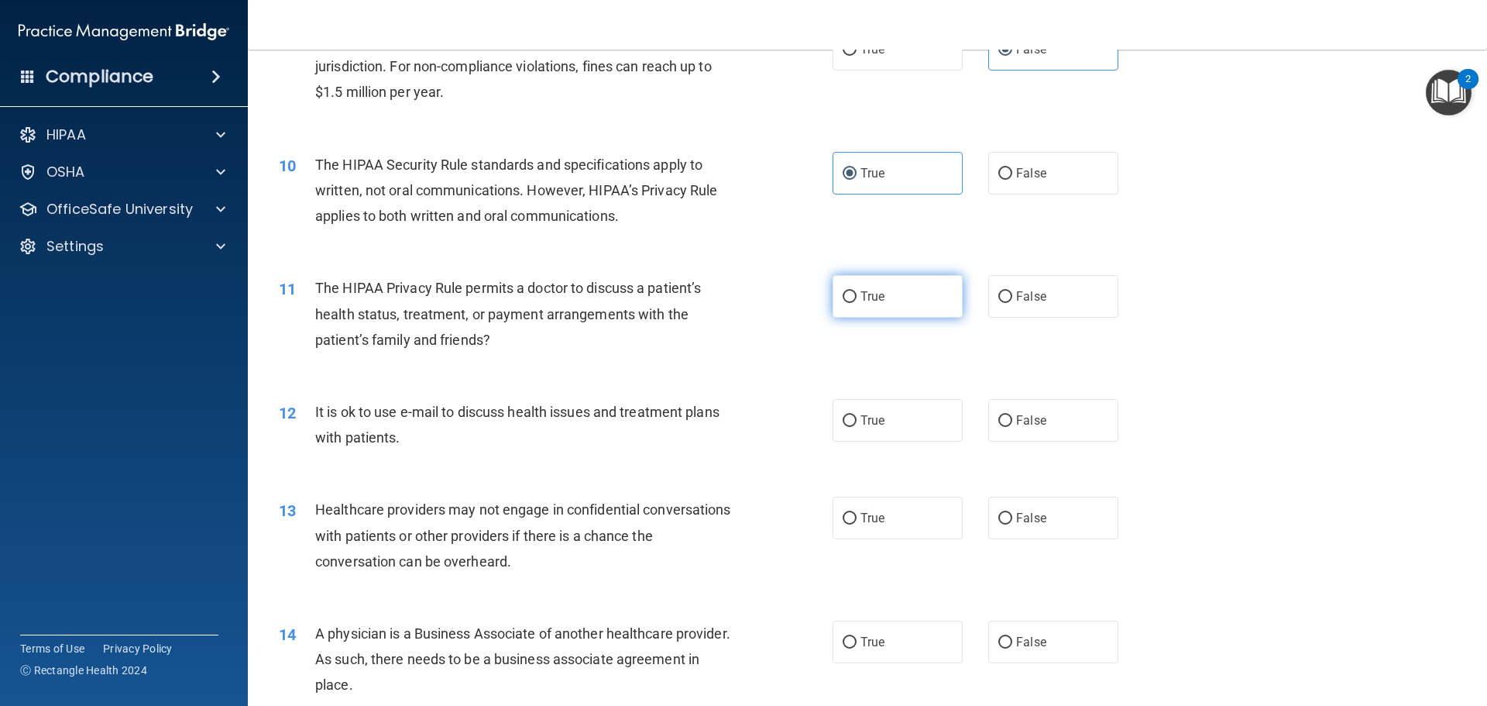
radio input "true"
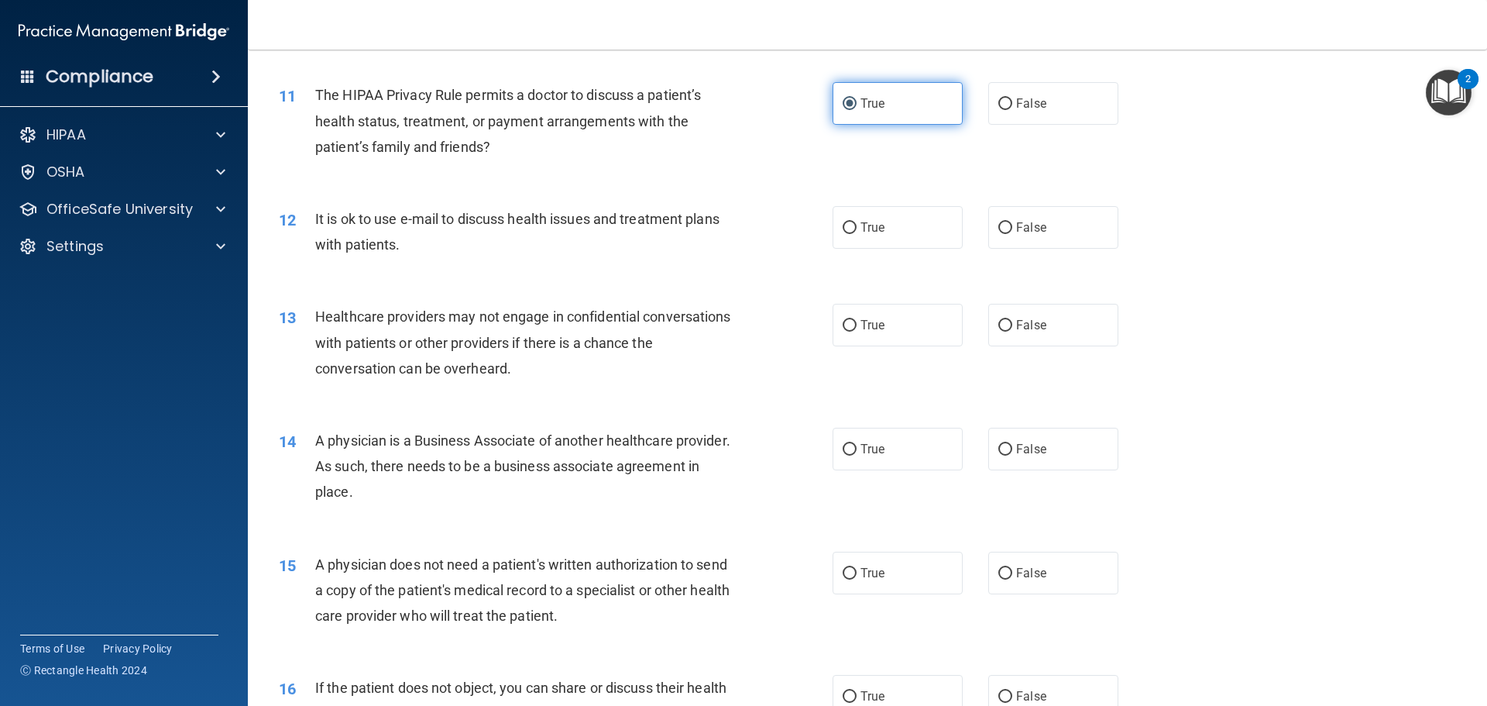
scroll to position [1239, 0]
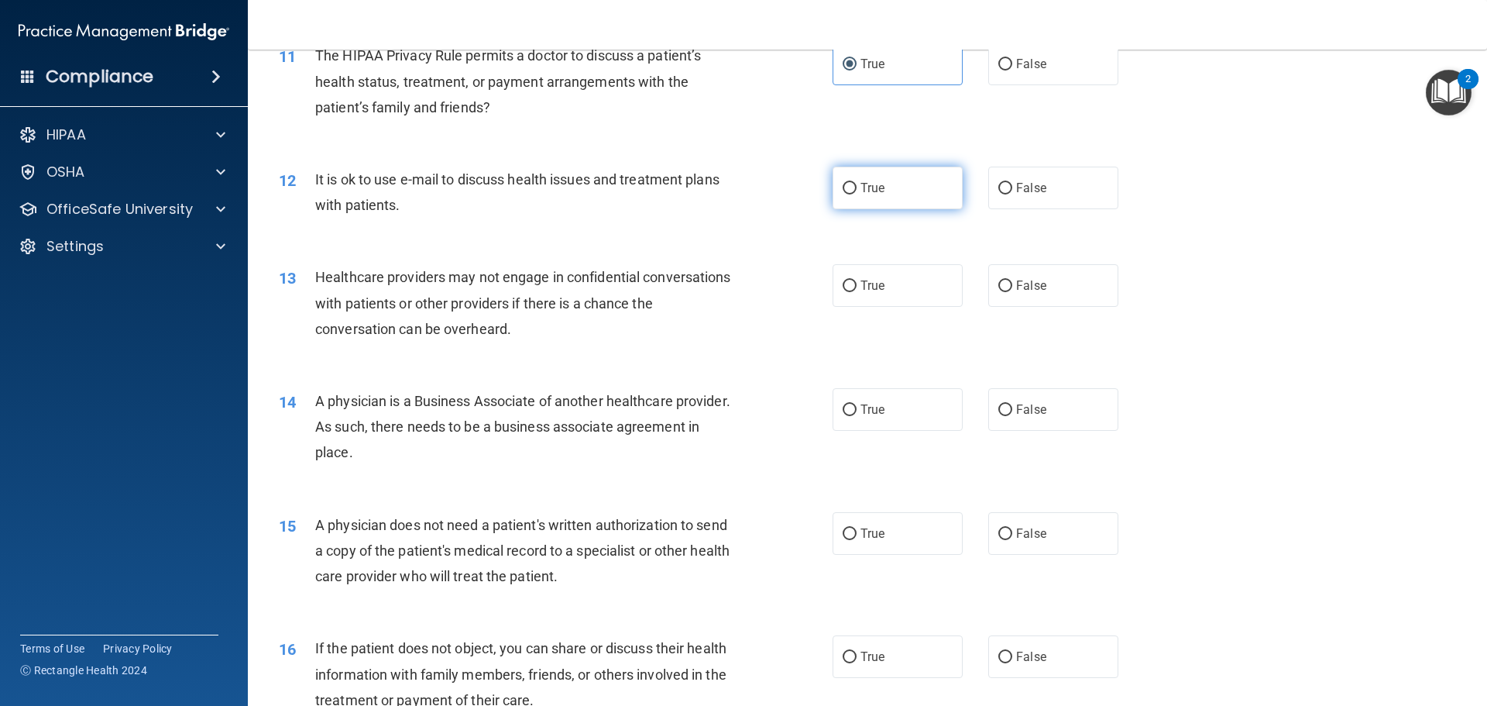
click at [867, 197] on label "True" at bounding box center [898, 188] width 130 height 43
click at [857, 194] on input "True" at bounding box center [850, 189] width 14 height 12
radio input "true"
click at [1000, 292] on input "False" at bounding box center [1005, 286] width 14 height 12
radio input "true"
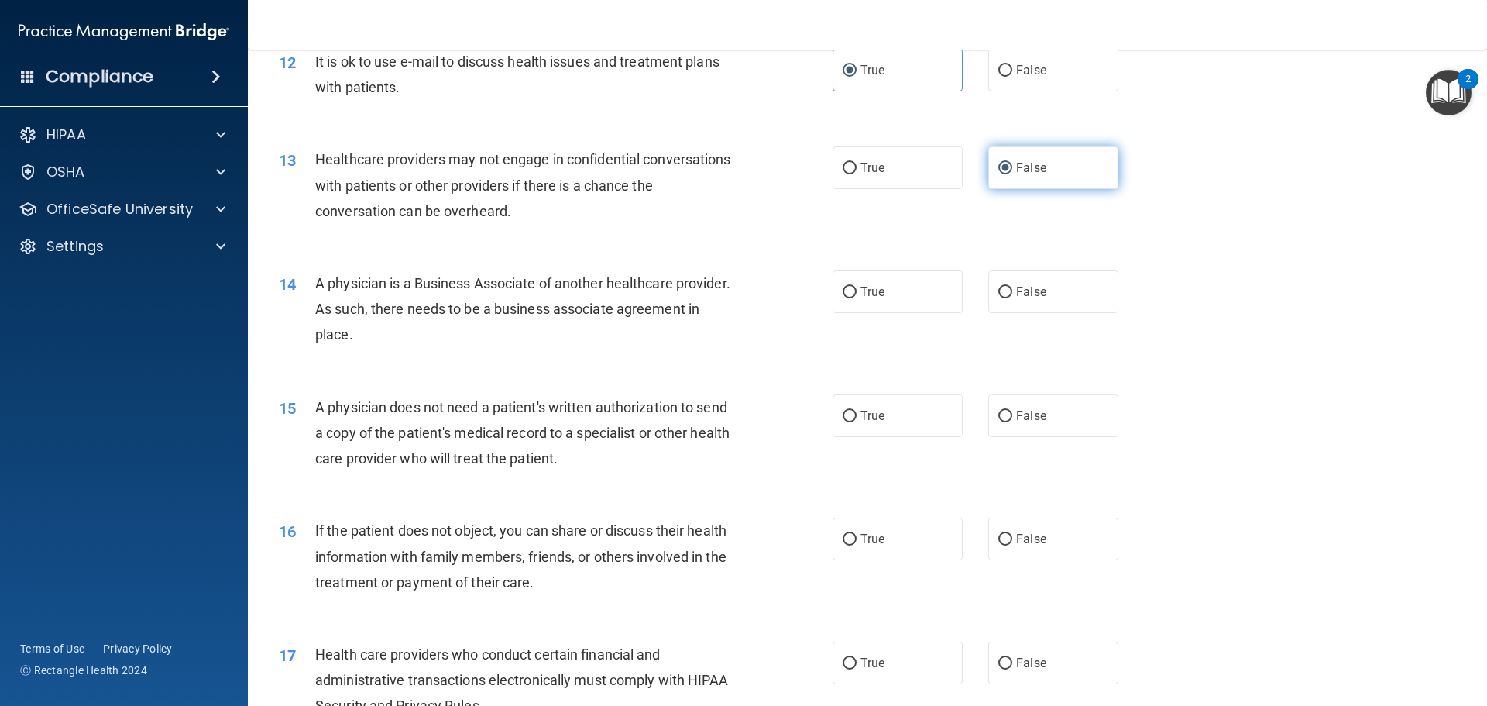
scroll to position [1394, 0]
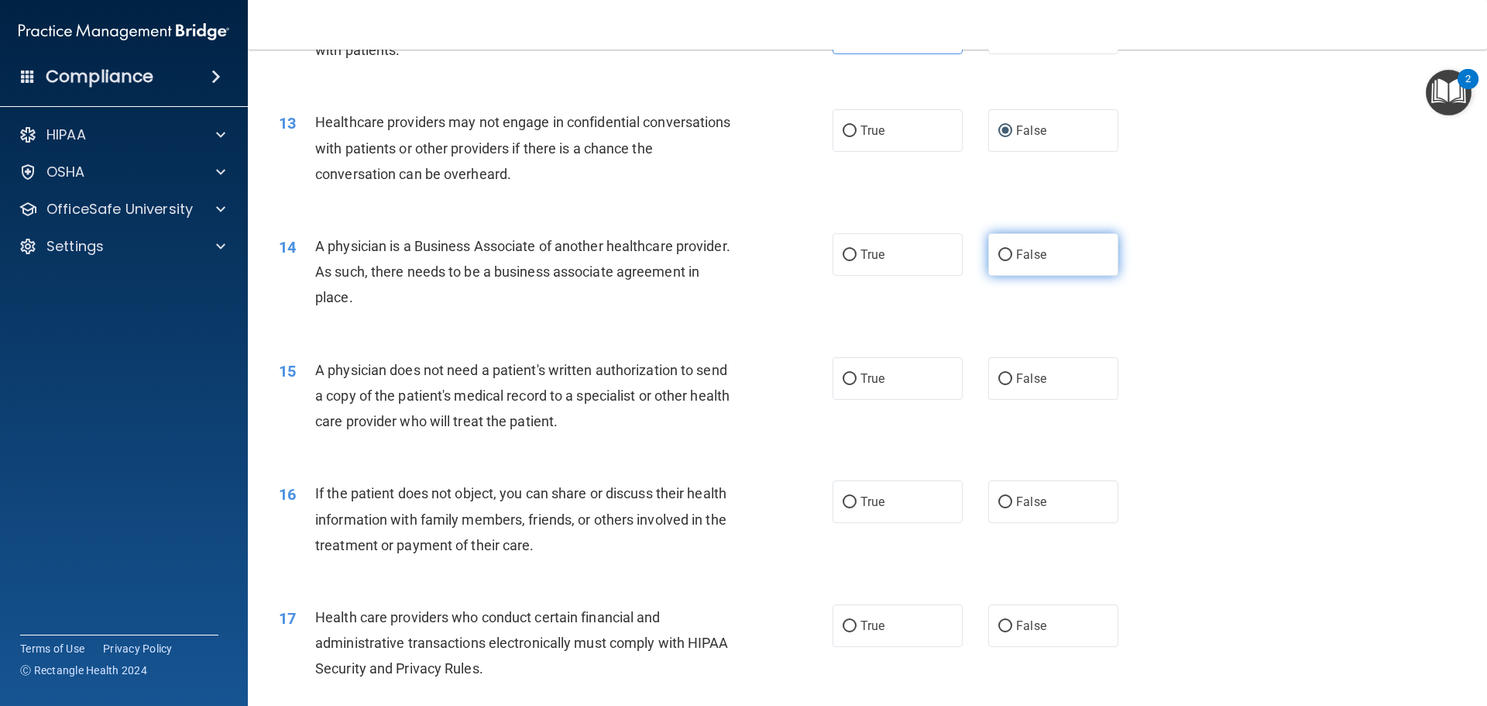
click at [1044, 263] on label "False" at bounding box center [1053, 254] width 130 height 43
click at [1012, 261] on input "False" at bounding box center [1005, 255] width 14 height 12
radio input "true"
click at [886, 376] on label "True" at bounding box center [898, 378] width 130 height 43
click at [857, 376] on input "True" at bounding box center [850, 379] width 14 height 12
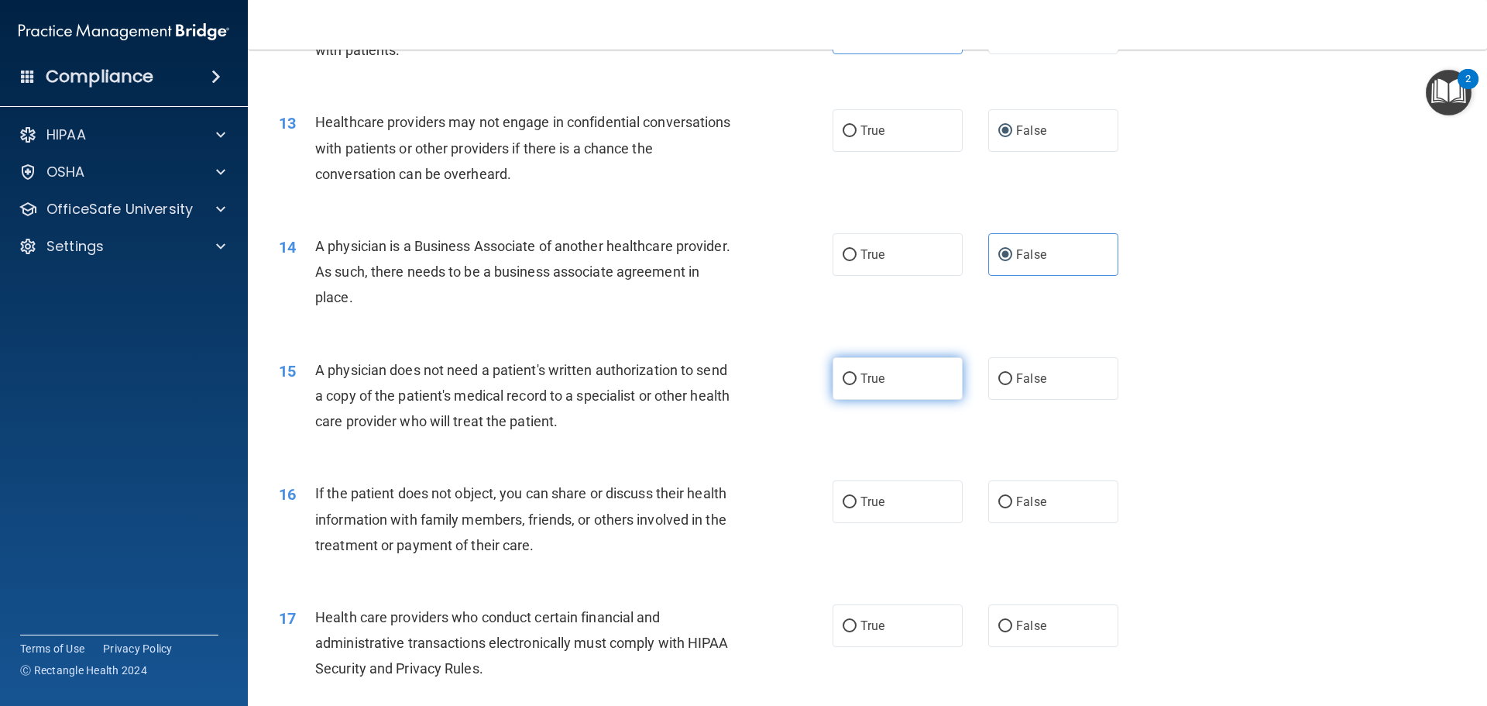
radio input "true"
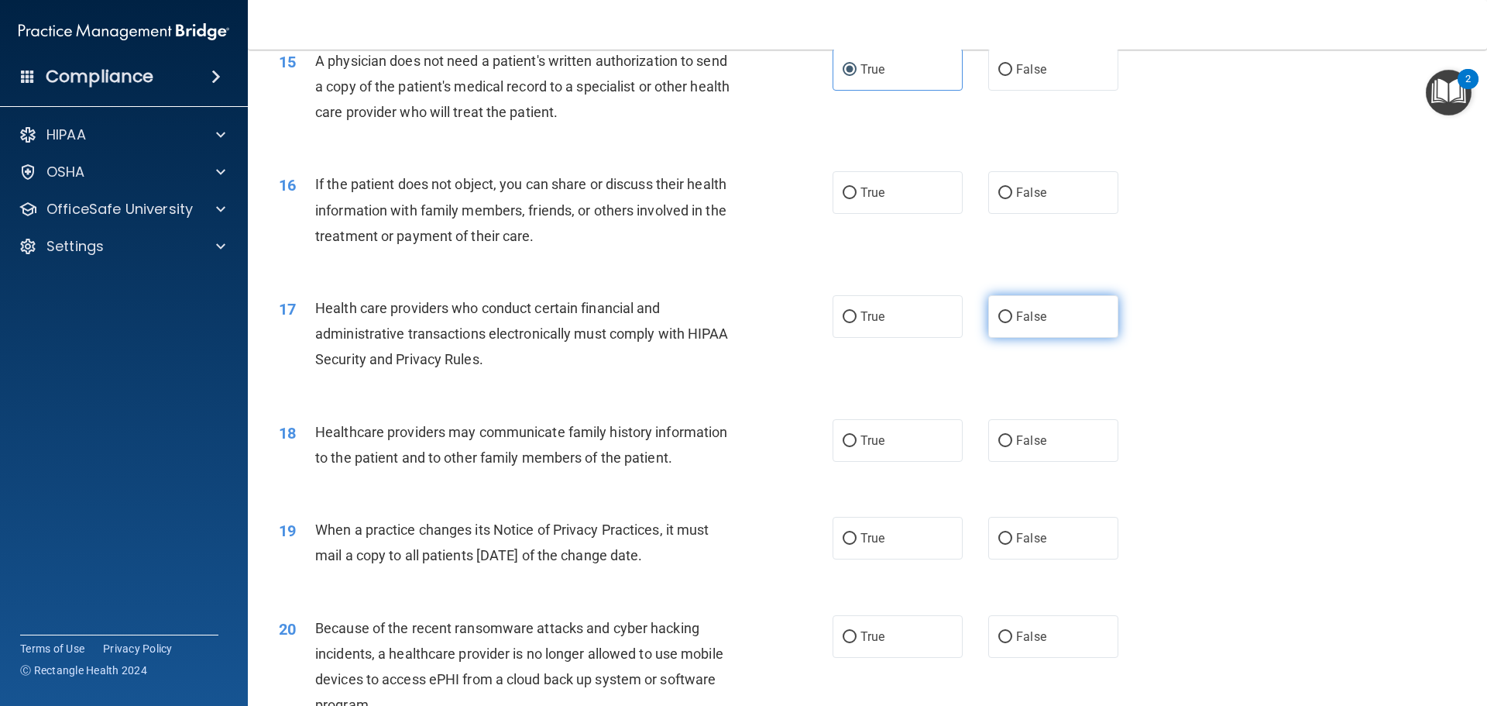
scroll to position [1704, 0]
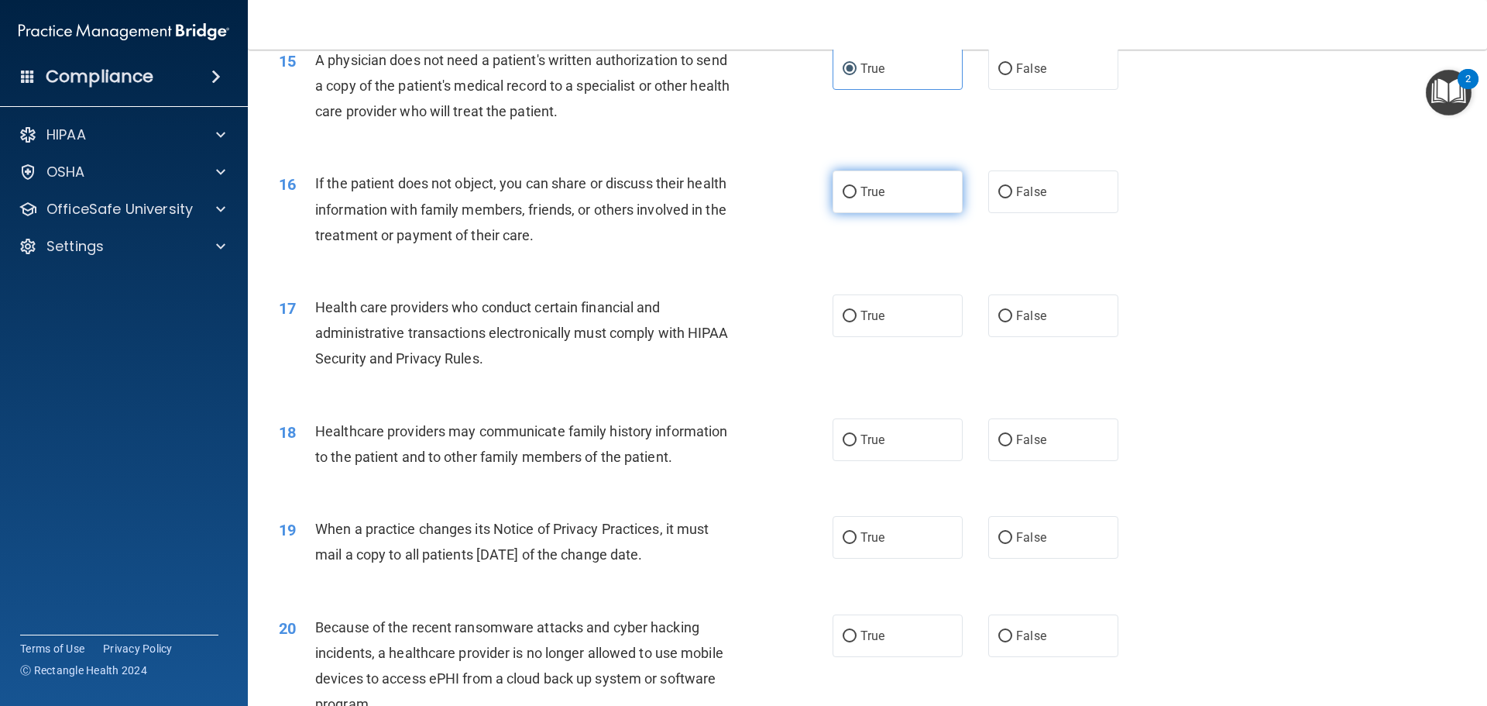
click at [901, 191] on label "True" at bounding box center [898, 191] width 130 height 43
click at [857, 191] on input "True" at bounding box center [850, 193] width 14 height 12
radio input "true"
click at [861, 320] on span "True" at bounding box center [872, 315] width 24 height 15
click at [857, 320] on input "True" at bounding box center [850, 317] width 14 height 12
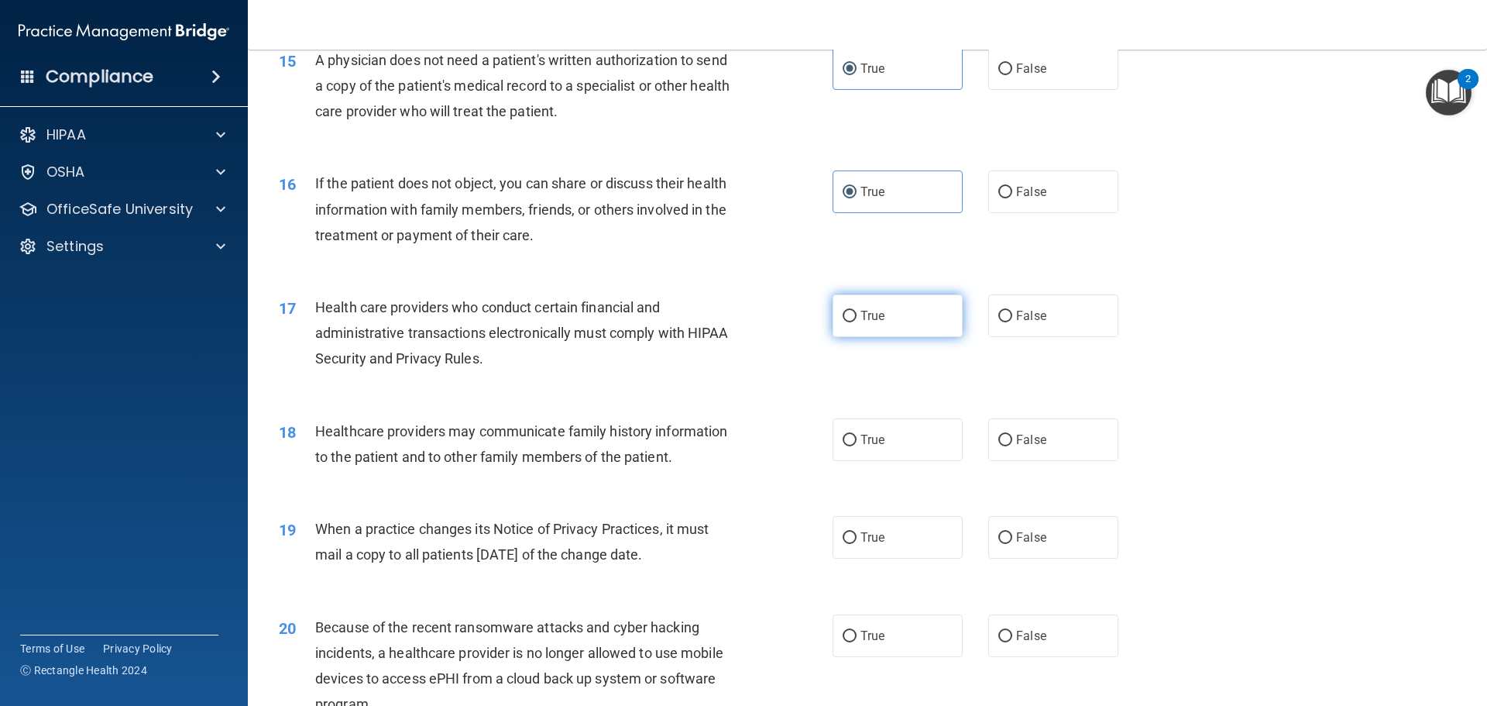
radio input "true"
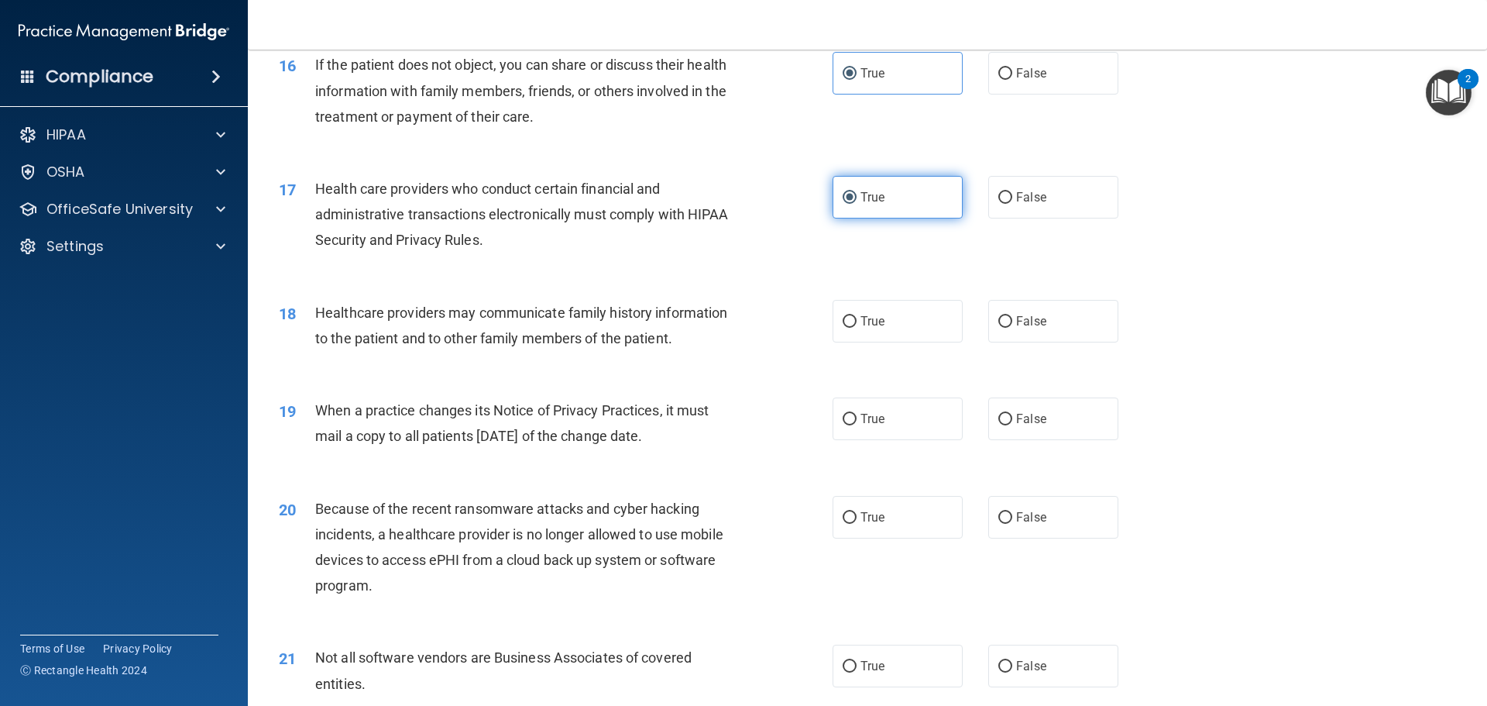
scroll to position [1859, 0]
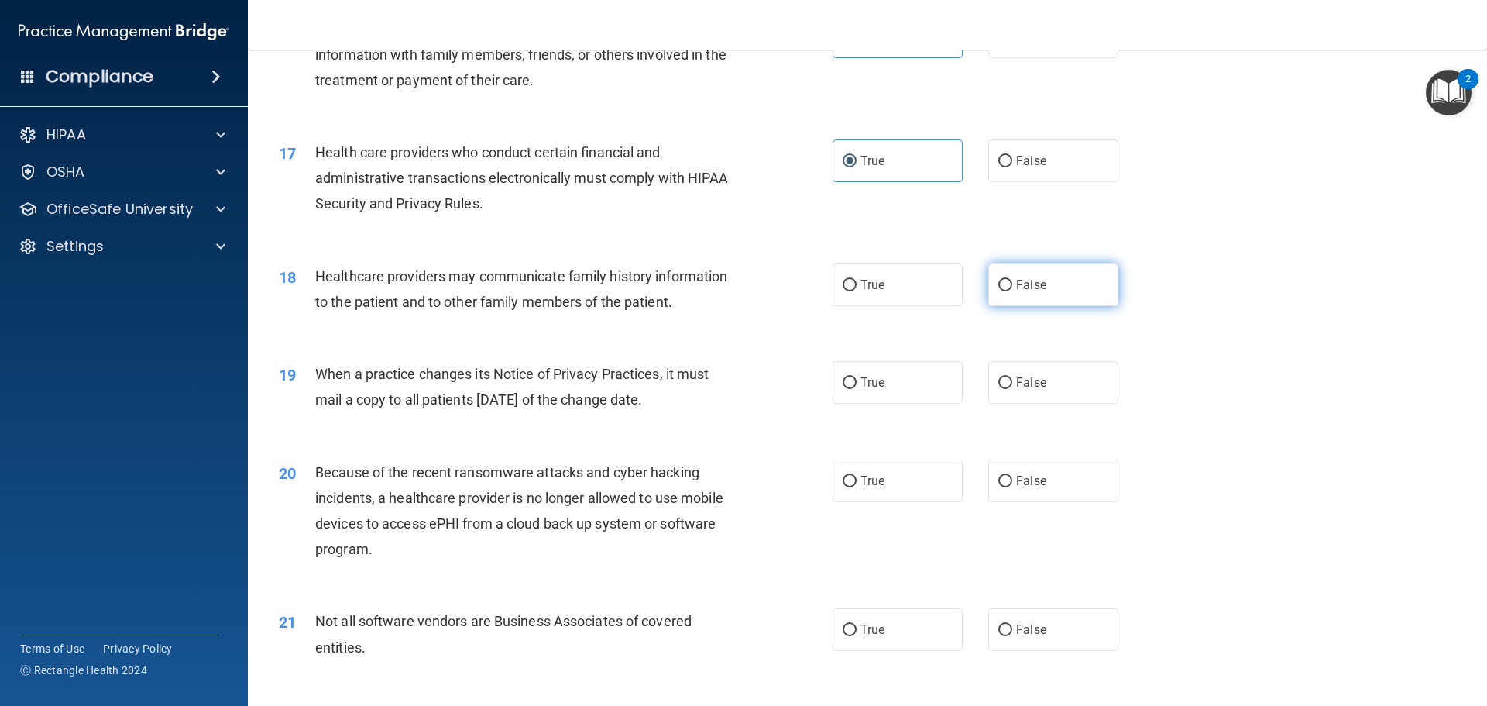
click at [1001, 293] on label "False" at bounding box center [1053, 284] width 130 height 43
click at [1001, 291] on input "False" at bounding box center [1005, 286] width 14 height 12
radio input "true"
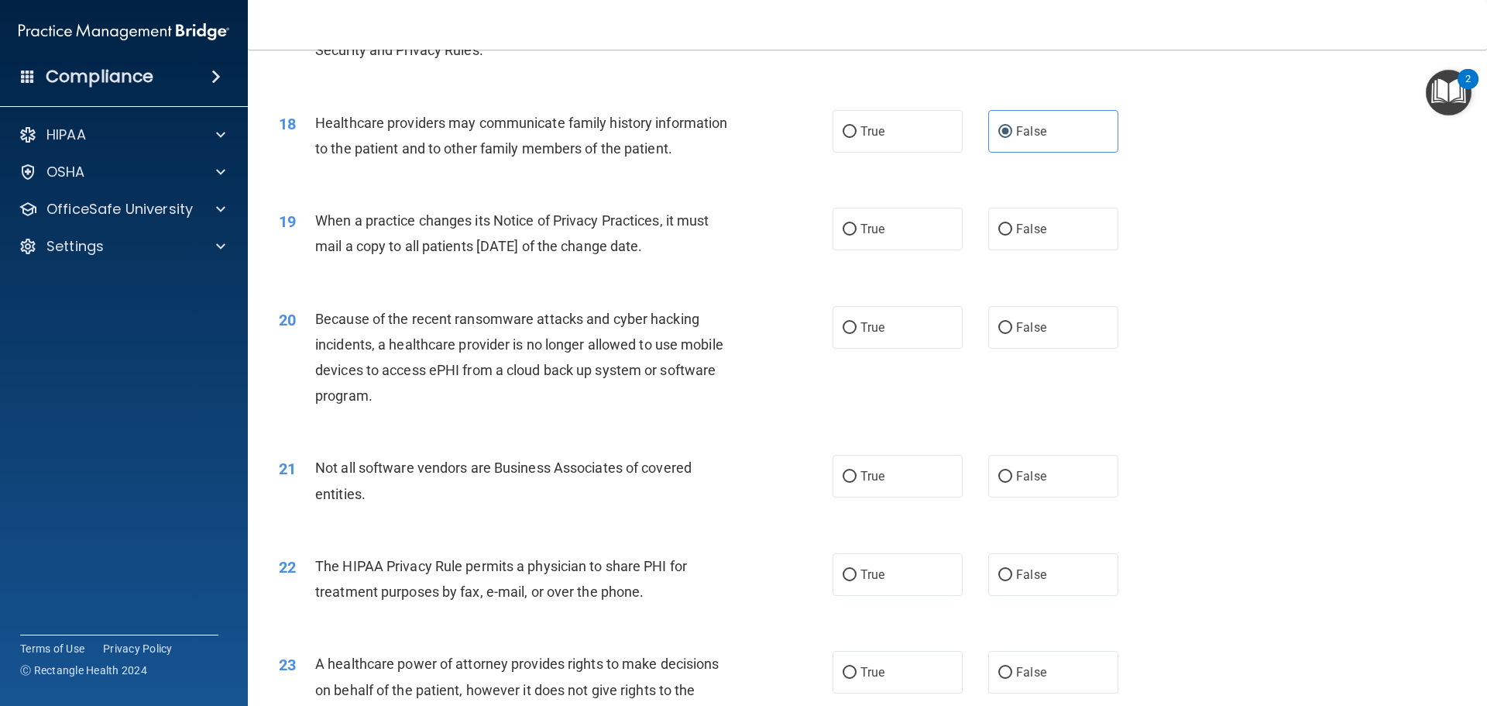
scroll to position [2014, 0]
click at [979, 233] on div "True False" at bounding box center [989, 227] width 312 height 43
click at [1002, 232] on input "False" at bounding box center [1005, 228] width 14 height 12
radio input "true"
click at [1041, 331] on label "False" at bounding box center [1053, 325] width 130 height 43
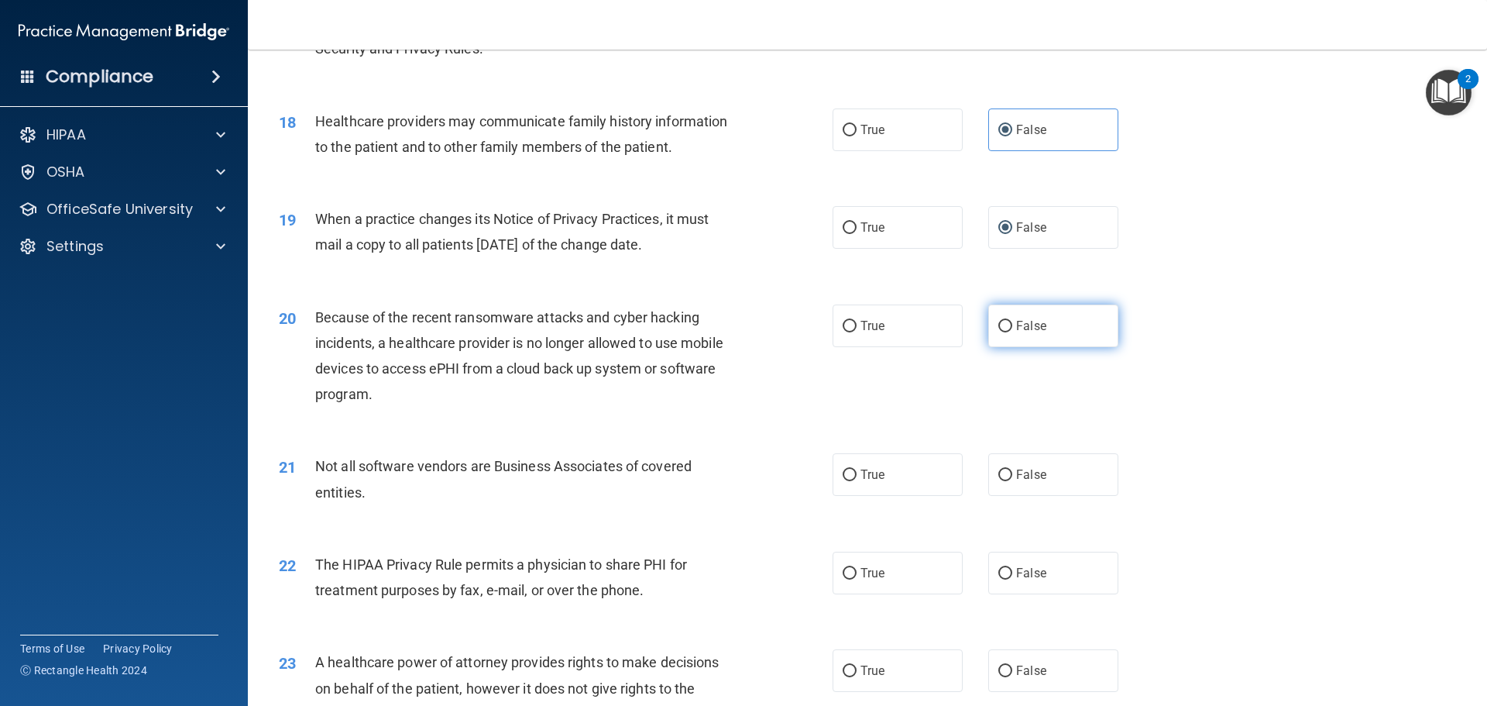
click at [1012, 331] on input "False" at bounding box center [1005, 327] width 14 height 12
radio input "true"
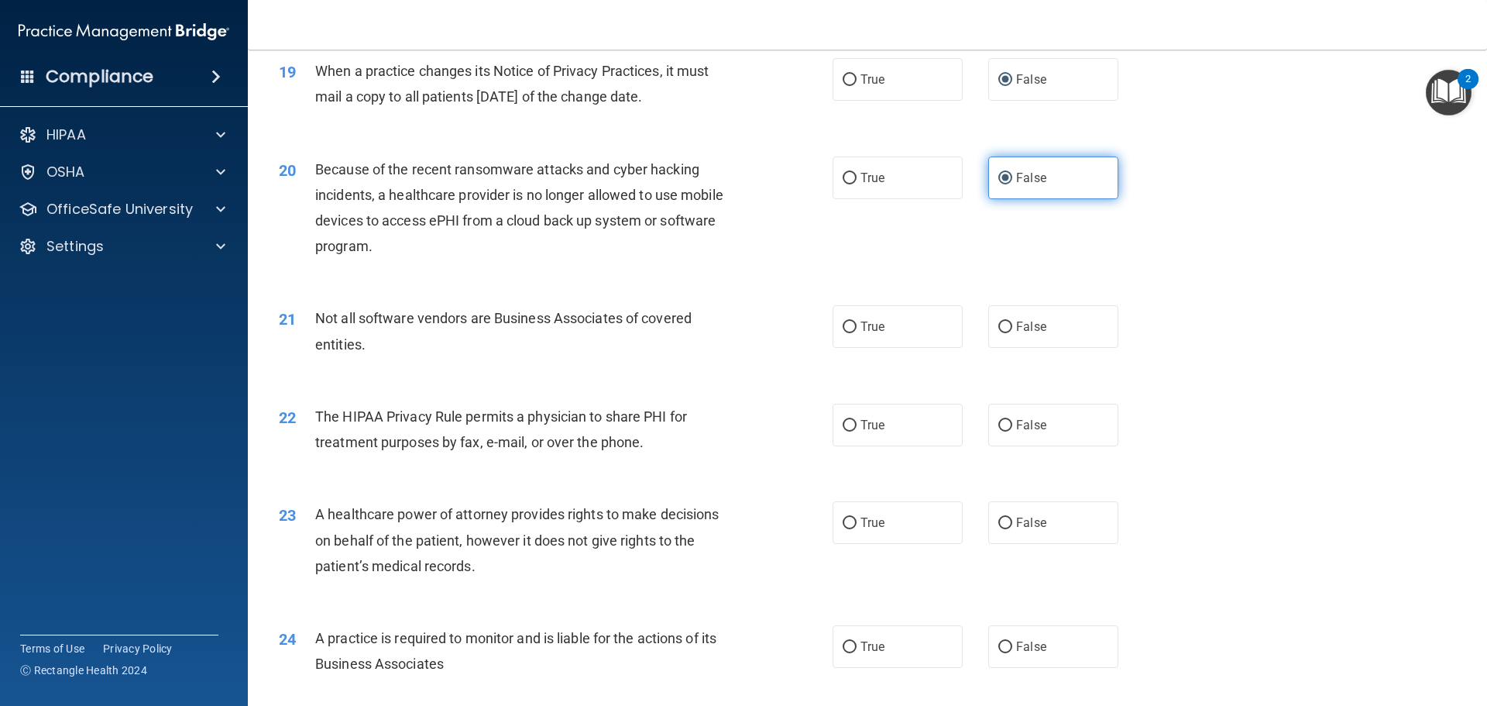
scroll to position [2246, 0]
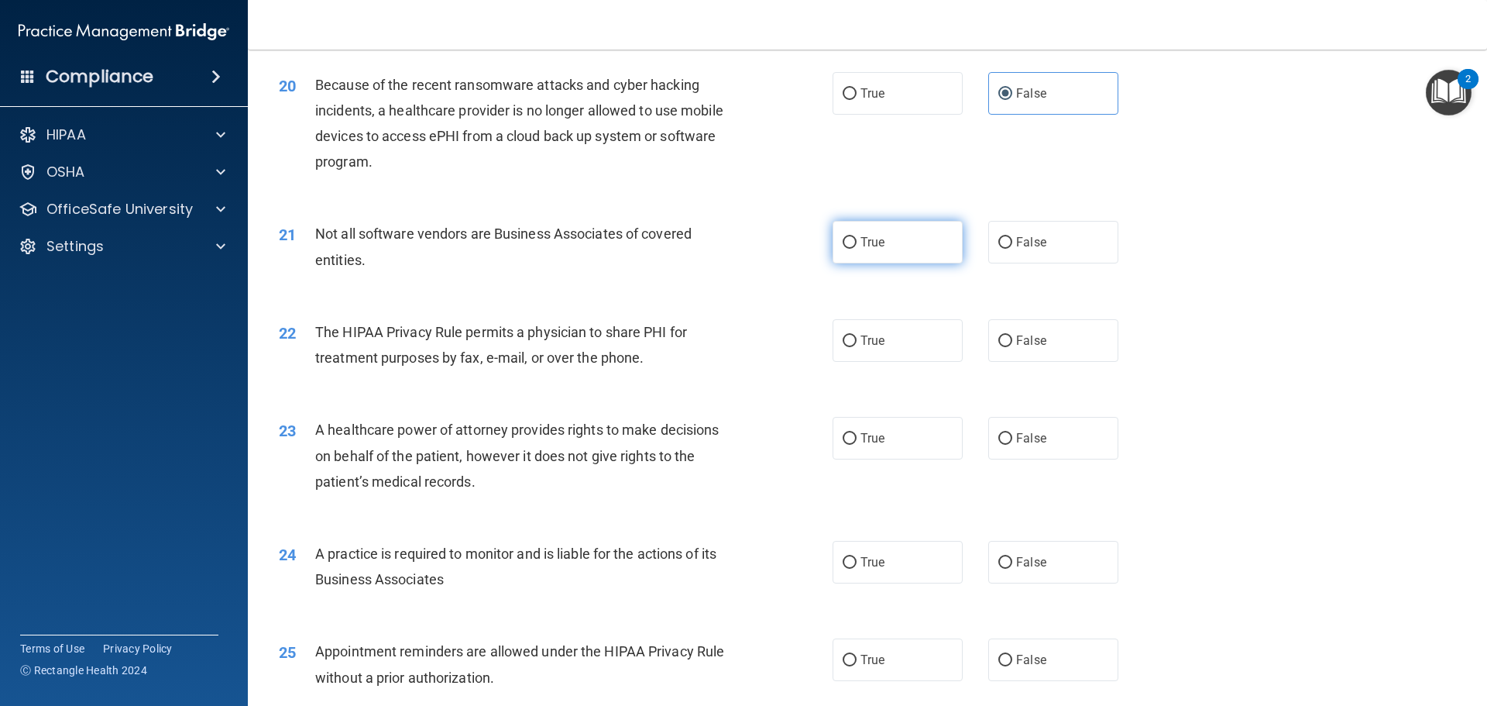
click at [912, 244] on label "True" at bounding box center [898, 242] width 130 height 43
click at [857, 244] on input "True" at bounding box center [850, 243] width 14 height 12
radio input "true"
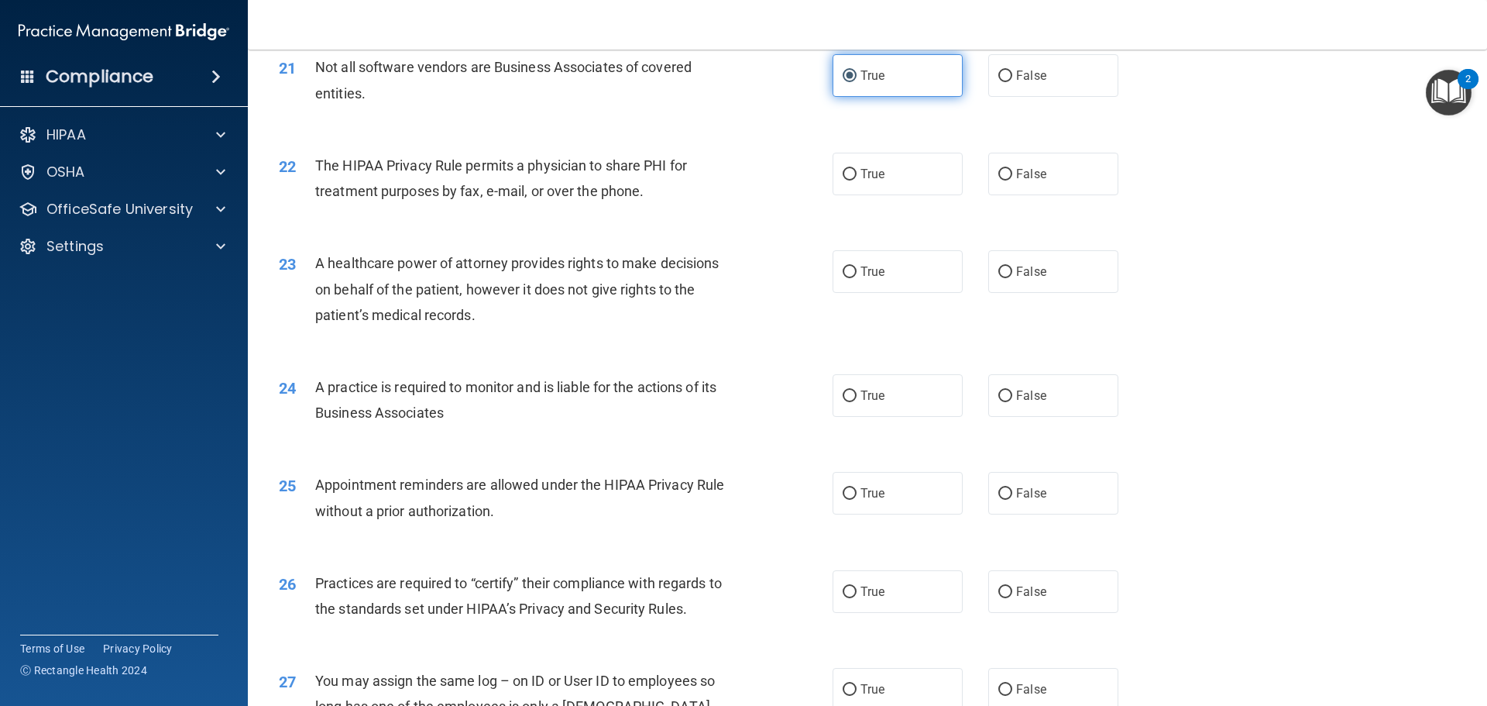
scroll to position [2478, 0]
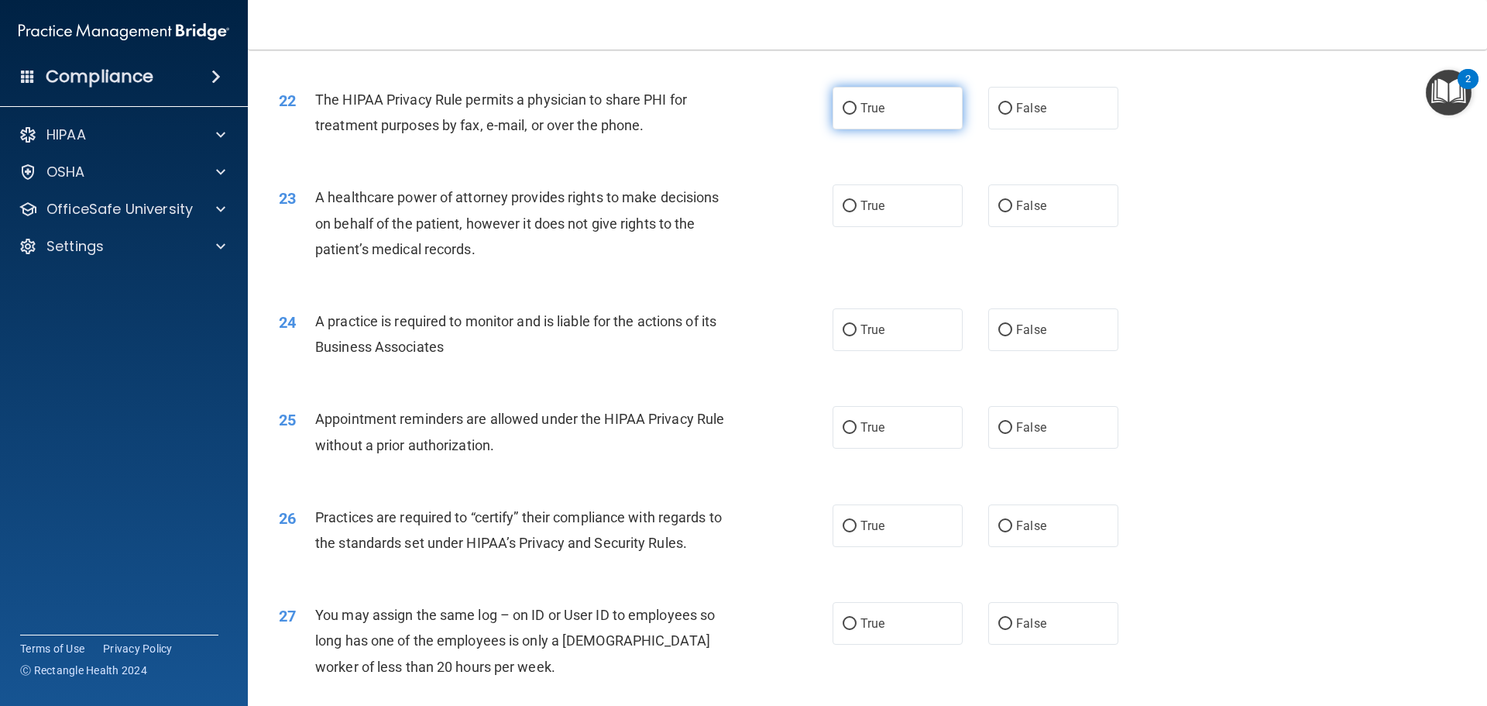
click at [864, 113] on span "True" at bounding box center [872, 108] width 24 height 15
click at [857, 113] on input "True" at bounding box center [850, 109] width 14 height 12
radio input "true"
click at [1004, 218] on label "False" at bounding box center [1053, 205] width 130 height 43
click at [1004, 212] on input "False" at bounding box center [1005, 207] width 14 height 12
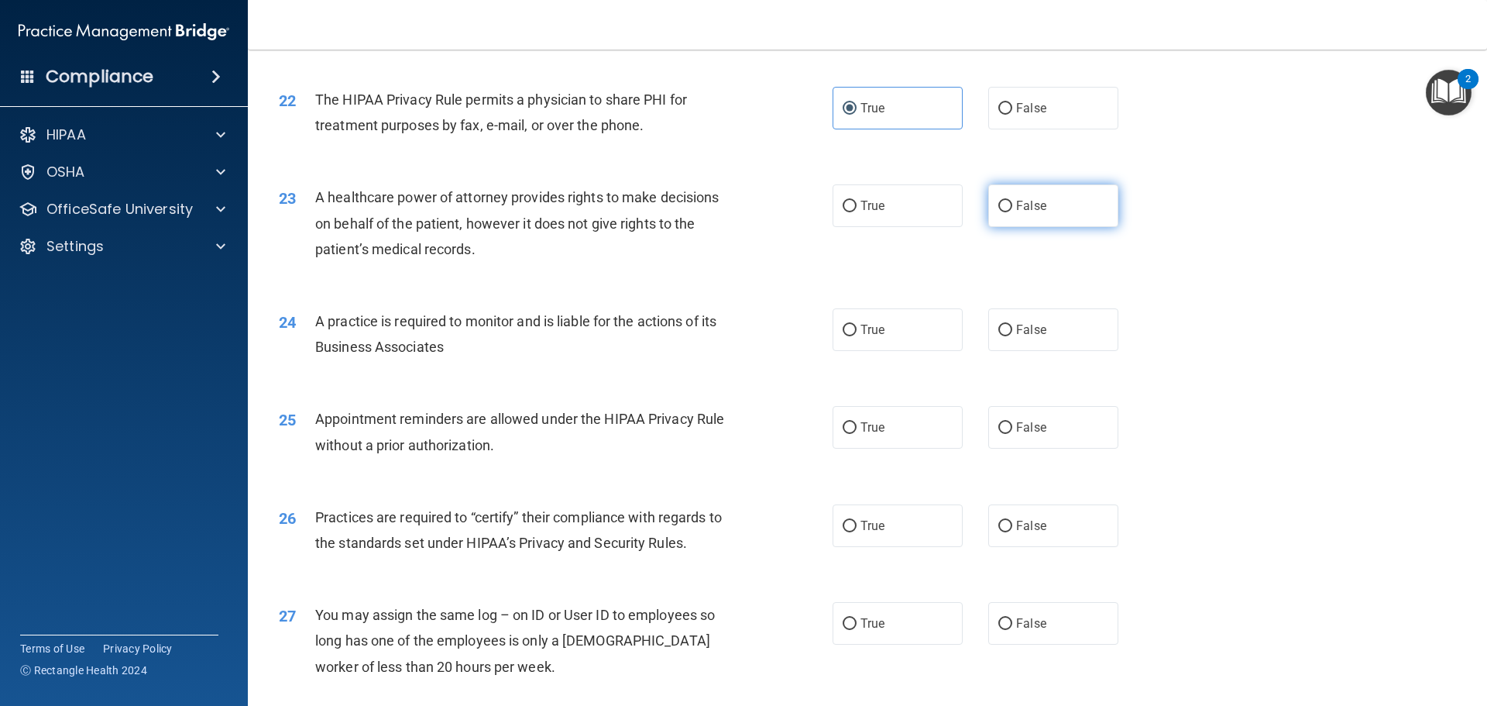
radio input "true"
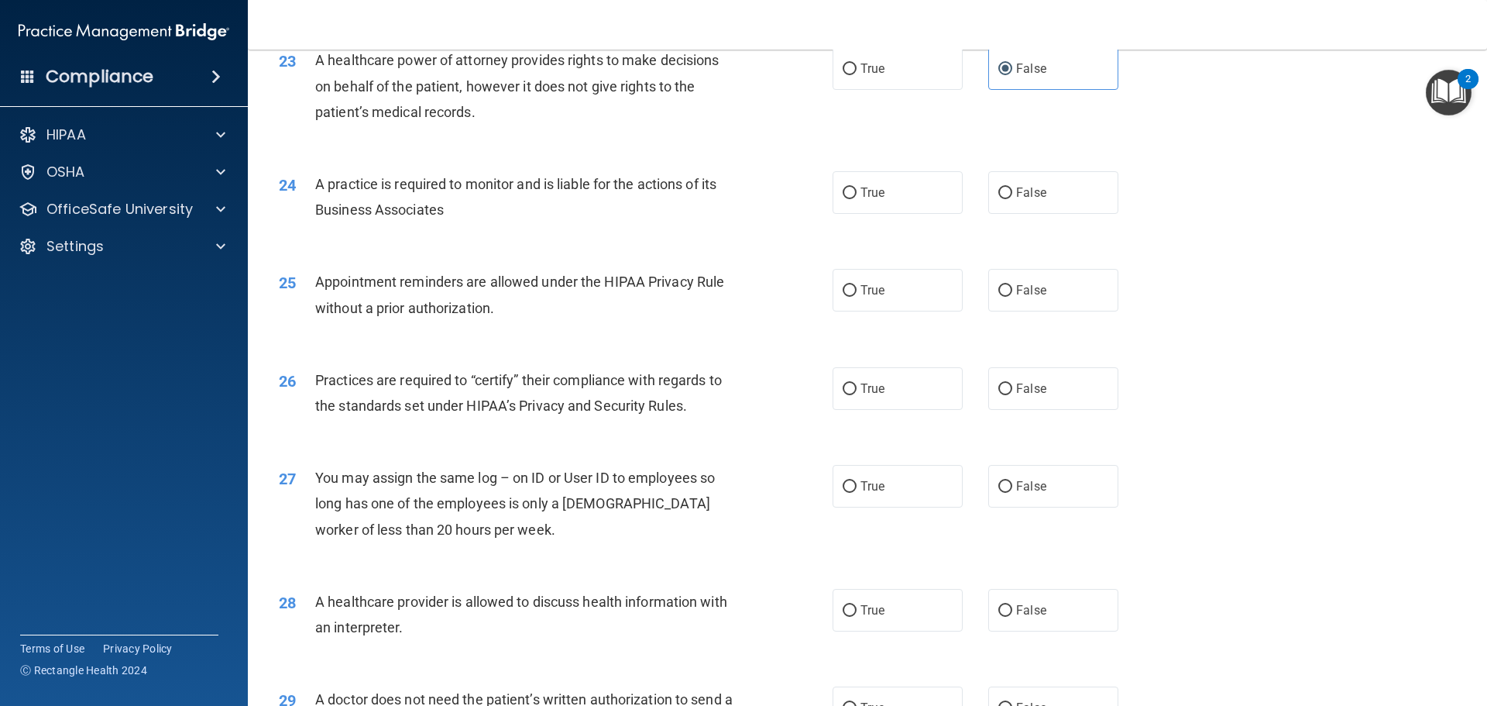
scroll to position [2633, 0]
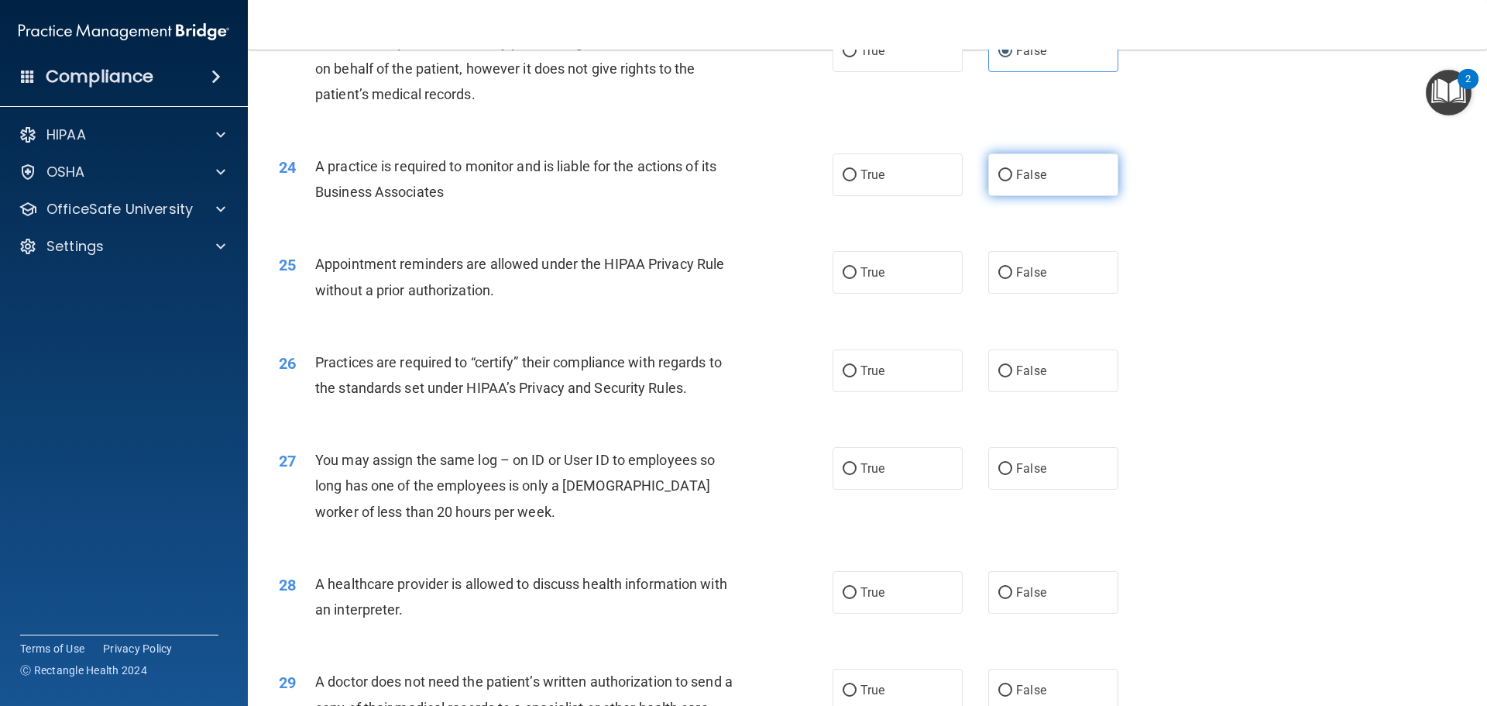
click at [1008, 179] on label "False" at bounding box center [1053, 174] width 130 height 43
click at [1008, 179] on input "False" at bounding box center [1005, 176] width 14 height 12
radio input "true"
click at [889, 275] on label "True" at bounding box center [898, 272] width 130 height 43
click at [857, 275] on input "True" at bounding box center [850, 273] width 14 height 12
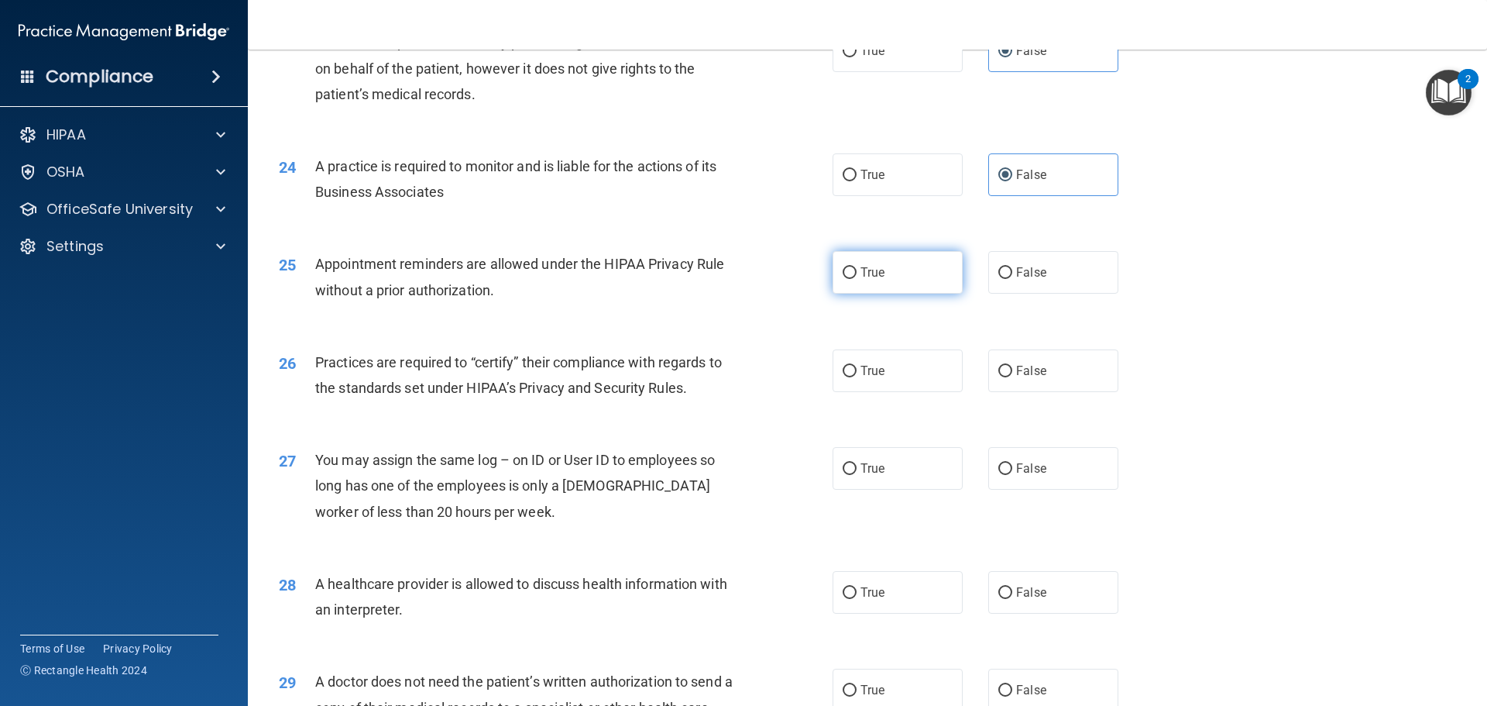
radio input "true"
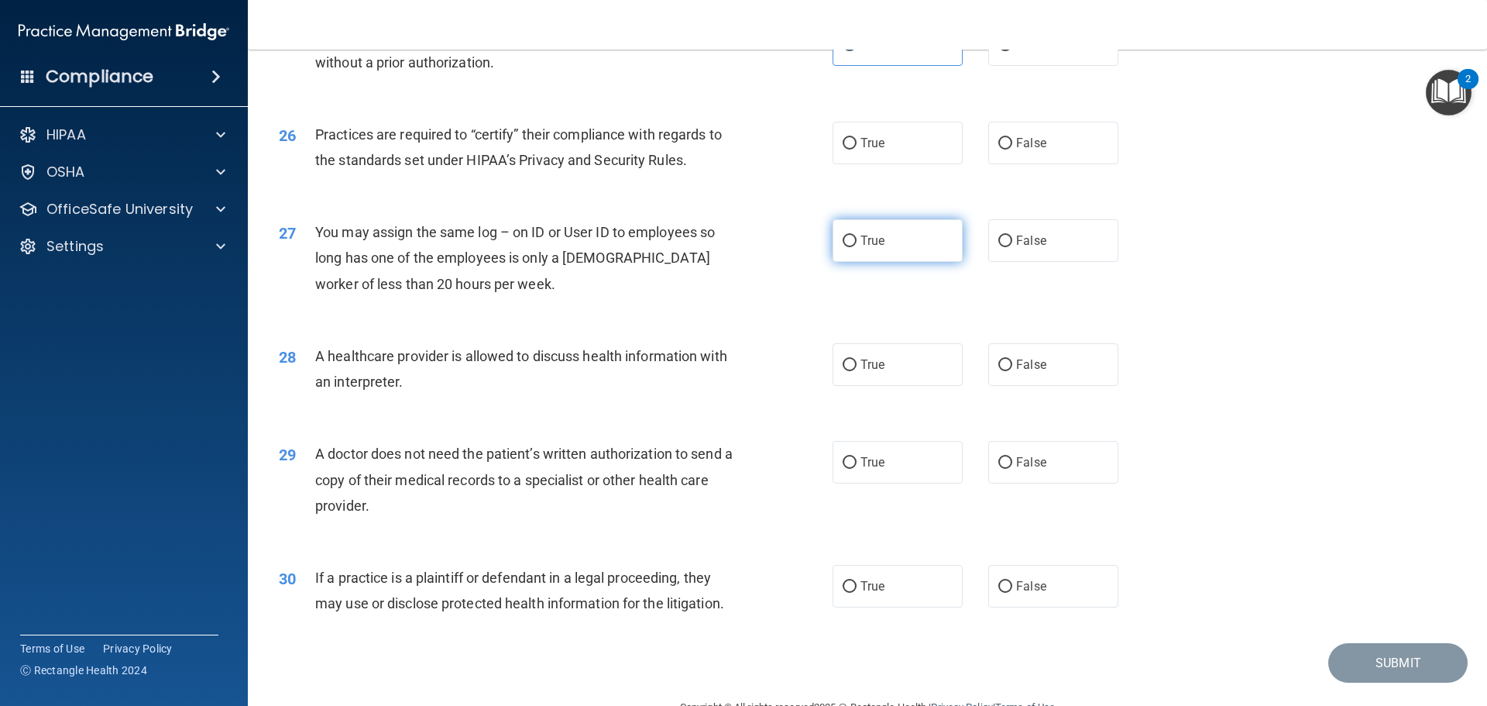
scroll to position [2865, 0]
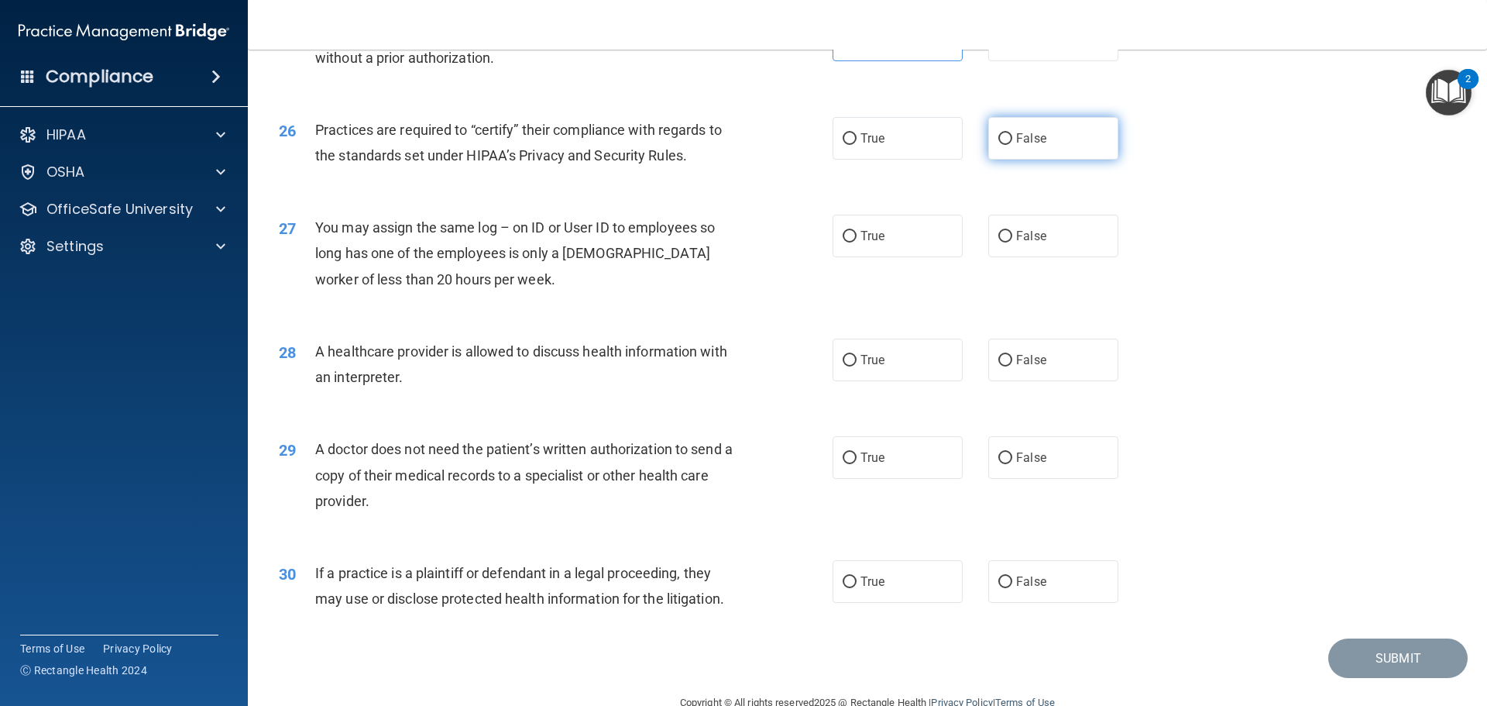
click at [1029, 151] on label "False" at bounding box center [1053, 138] width 130 height 43
click at [1012, 145] on input "False" at bounding box center [1005, 139] width 14 height 12
radio input "true"
click at [1045, 240] on label "False" at bounding box center [1053, 236] width 130 height 43
click at [1012, 240] on input "False" at bounding box center [1005, 237] width 14 height 12
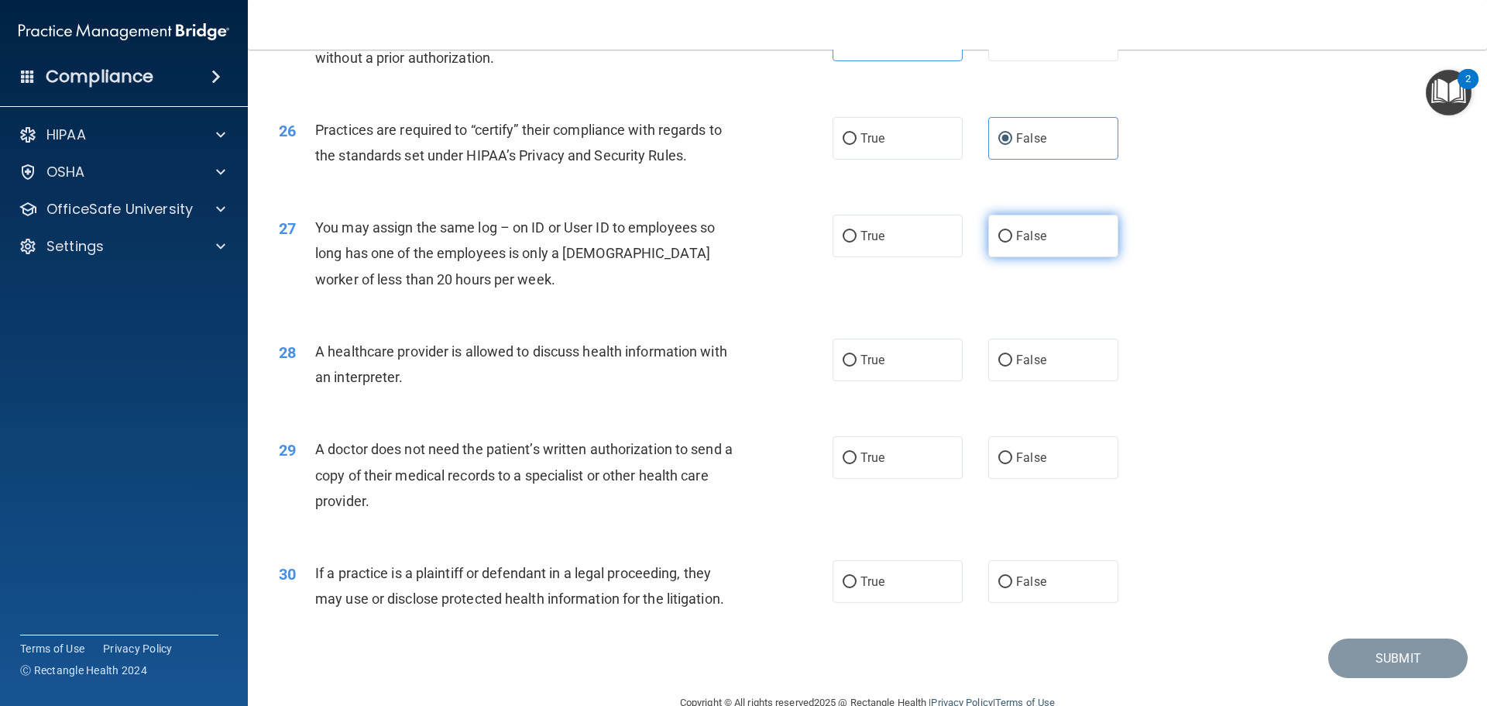
radio input "true"
click at [890, 367] on label "True" at bounding box center [898, 359] width 130 height 43
click at [857, 366] on input "True" at bounding box center [850, 361] width 14 height 12
radio input "true"
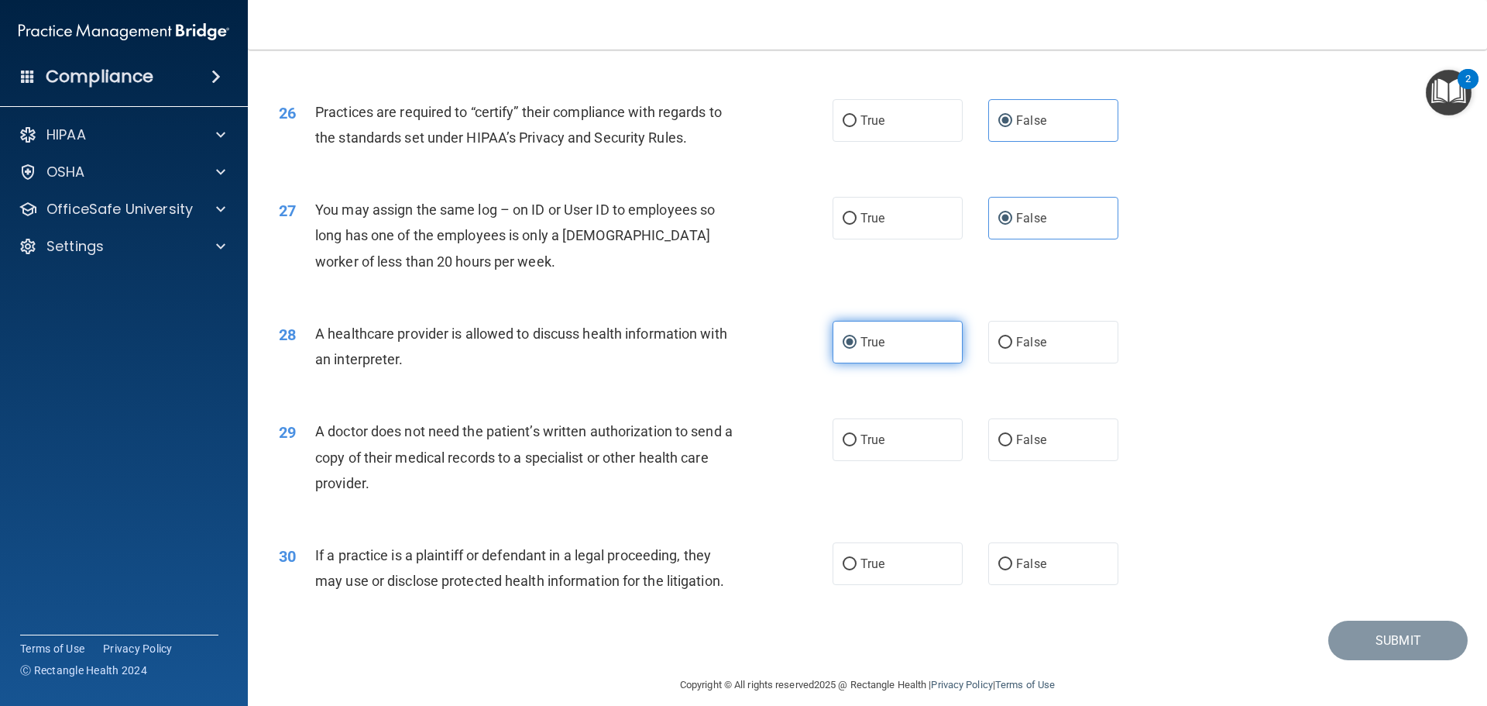
scroll to position [2900, 0]
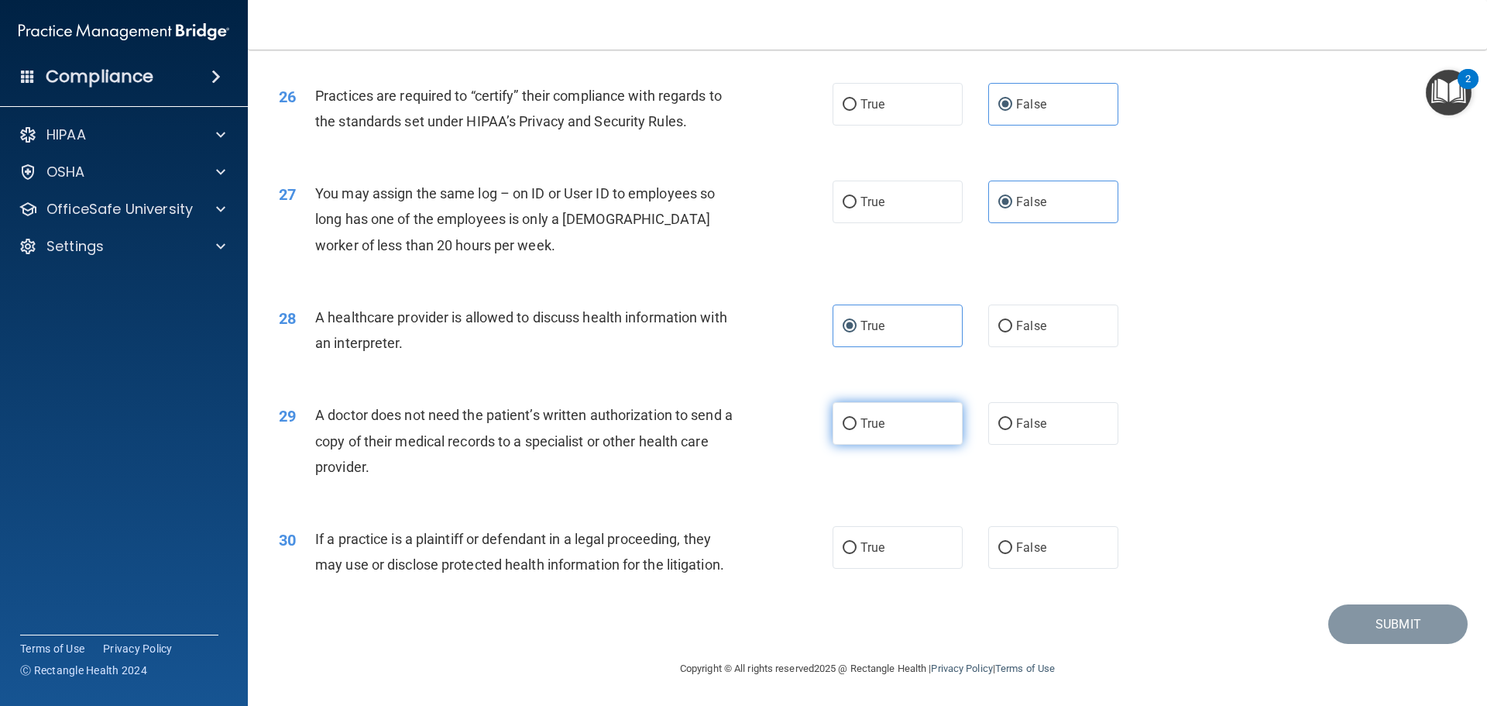
click at [873, 426] on span "True" at bounding box center [872, 423] width 24 height 15
click at [857, 426] on input "True" at bounding box center [850, 424] width 14 height 12
radio input "true"
click at [870, 550] on span "True" at bounding box center [872, 547] width 24 height 15
click at [857, 550] on input "True" at bounding box center [850, 548] width 14 height 12
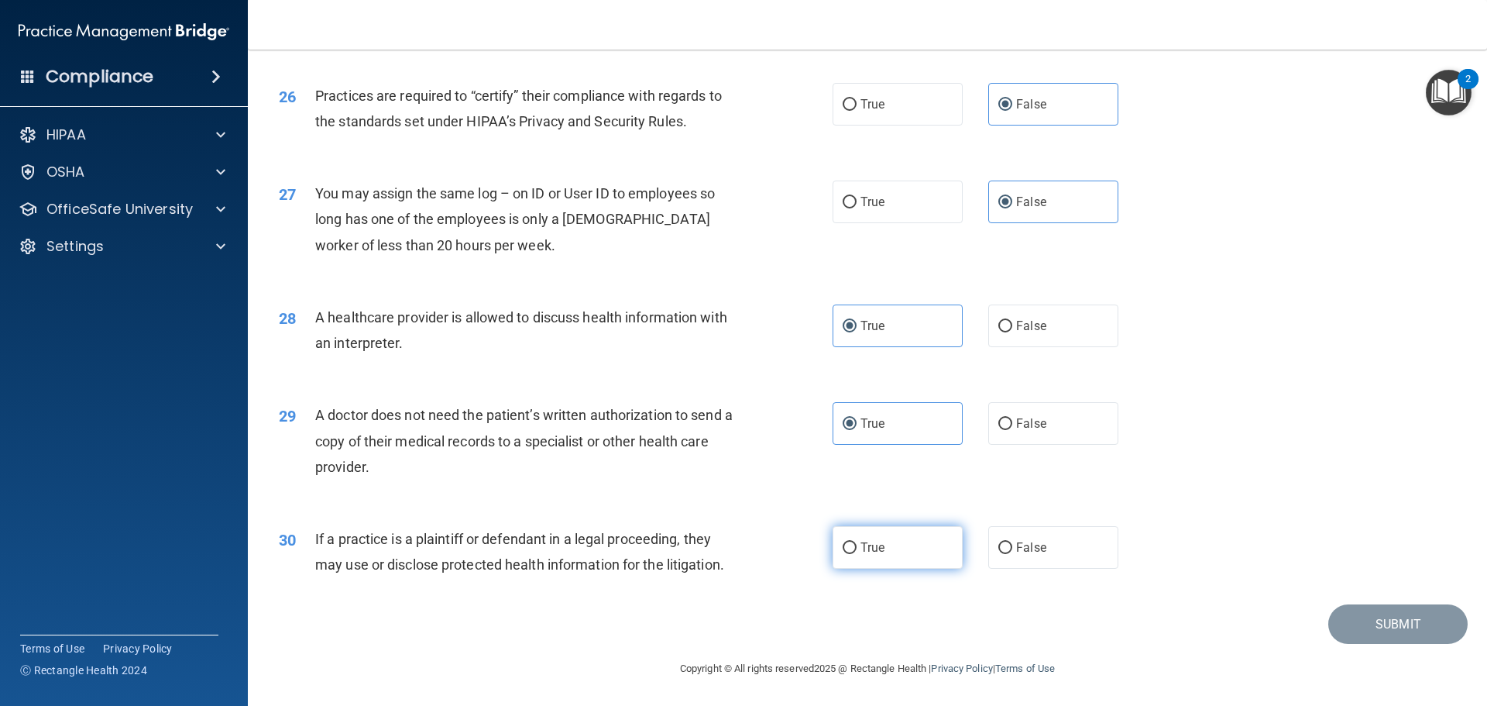
radio input "true"
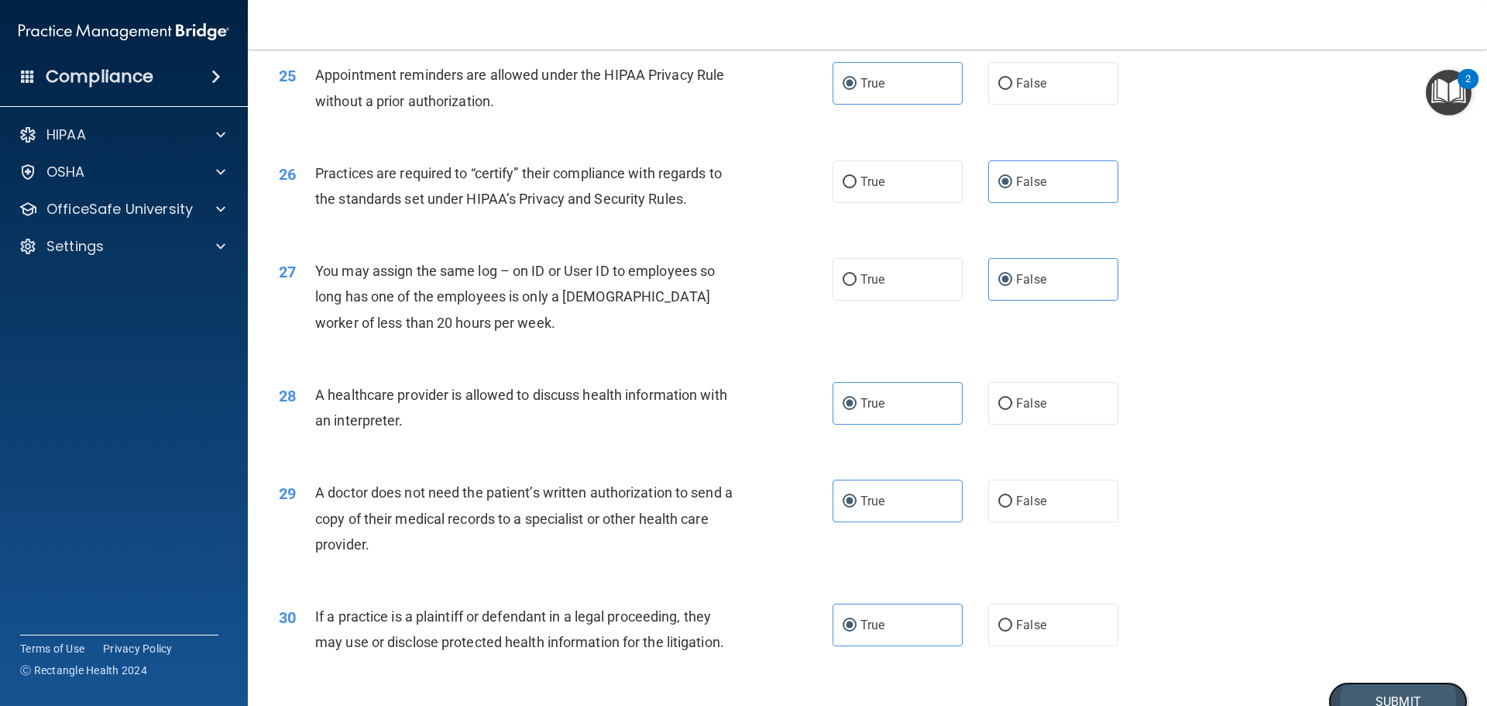
click at [1388, 691] on button "Submit" at bounding box center [1397, 701] width 139 height 39
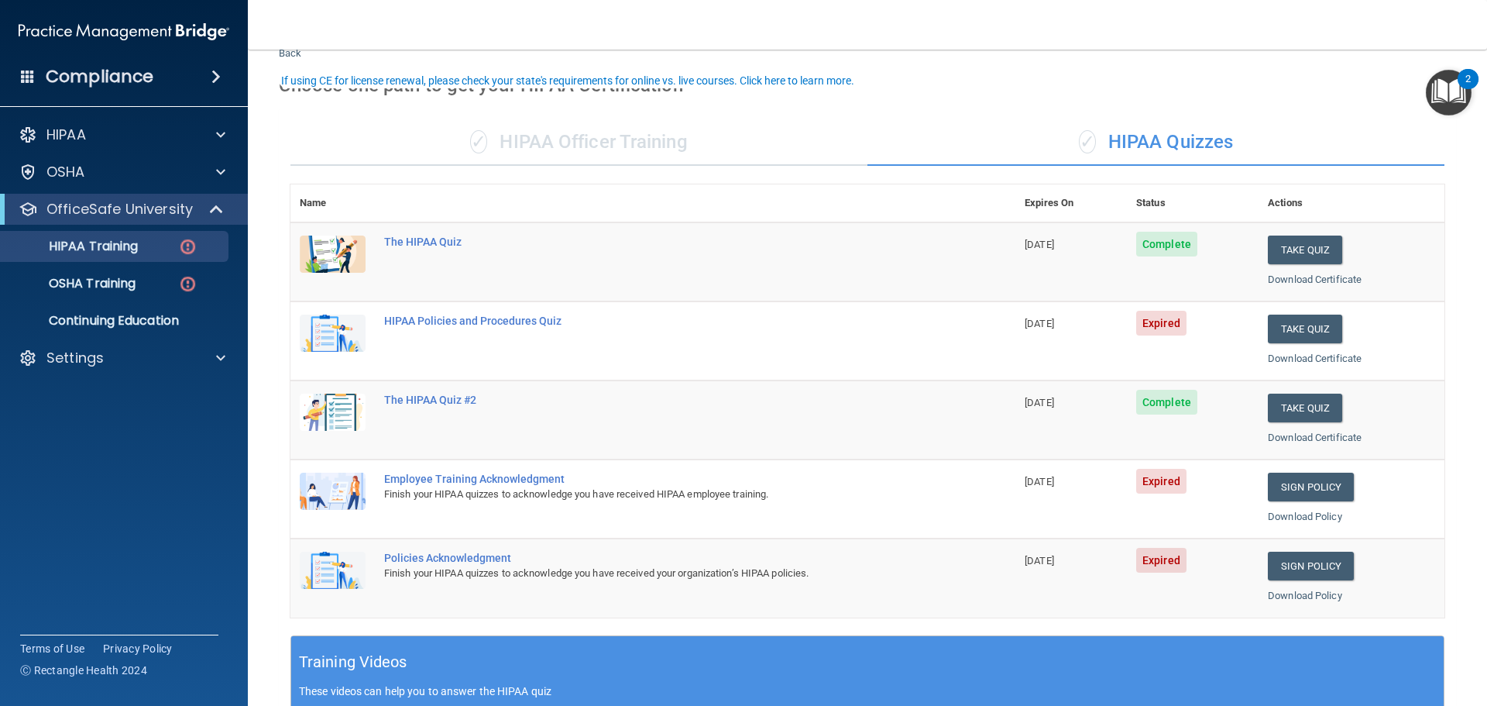
scroll to position [77, 0]
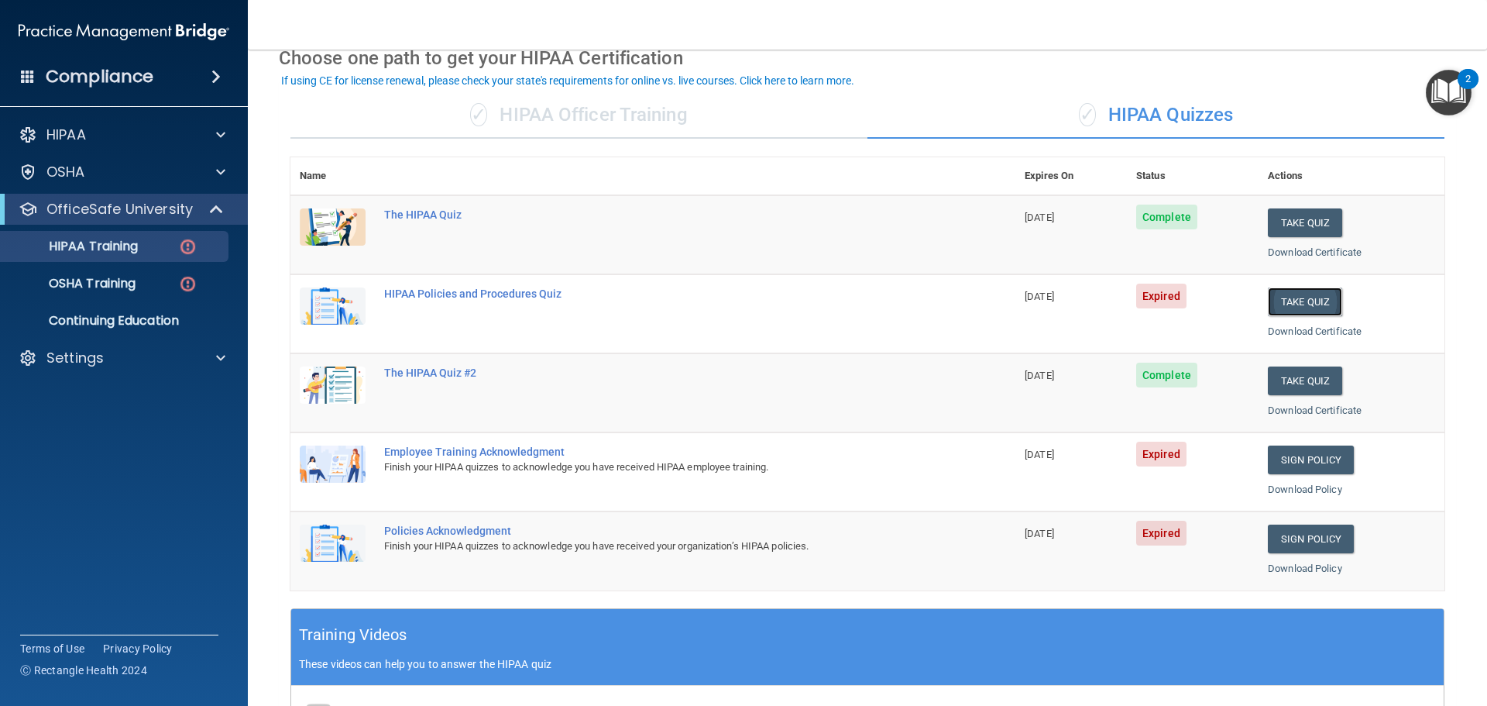
click at [1294, 304] on button "Take Quiz" at bounding box center [1305, 301] width 74 height 29
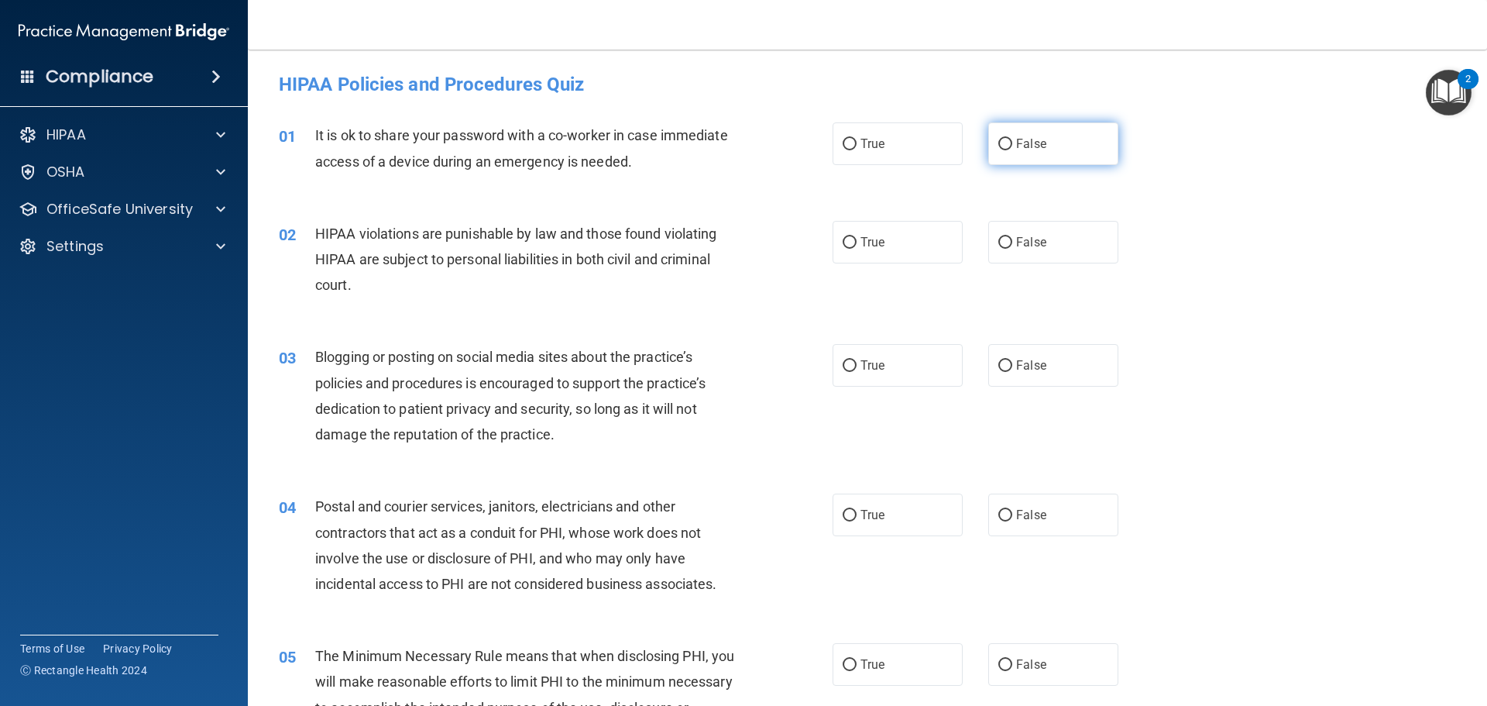
click at [1058, 153] on label "False" at bounding box center [1053, 143] width 130 height 43
click at [1012, 150] on input "False" at bounding box center [1005, 145] width 14 height 12
radio input "true"
click at [877, 243] on span "True" at bounding box center [872, 242] width 24 height 15
click at [857, 243] on input "True" at bounding box center [850, 243] width 14 height 12
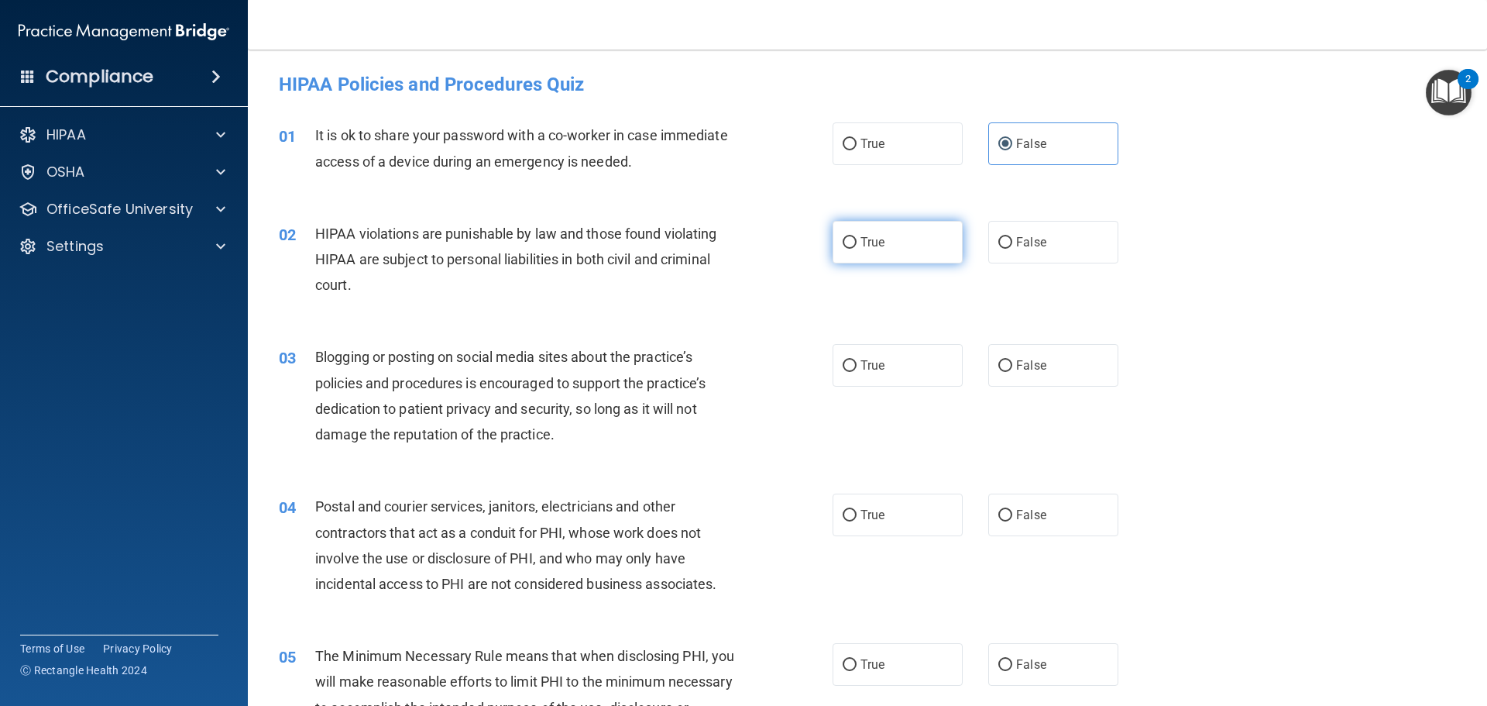
radio input "true"
click at [1036, 371] on span "False" at bounding box center [1031, 365] width 30 height 15
click at [1012, 371] on input "False" at bounding box center [1005, 366] width 14 height 12
radio input "true"
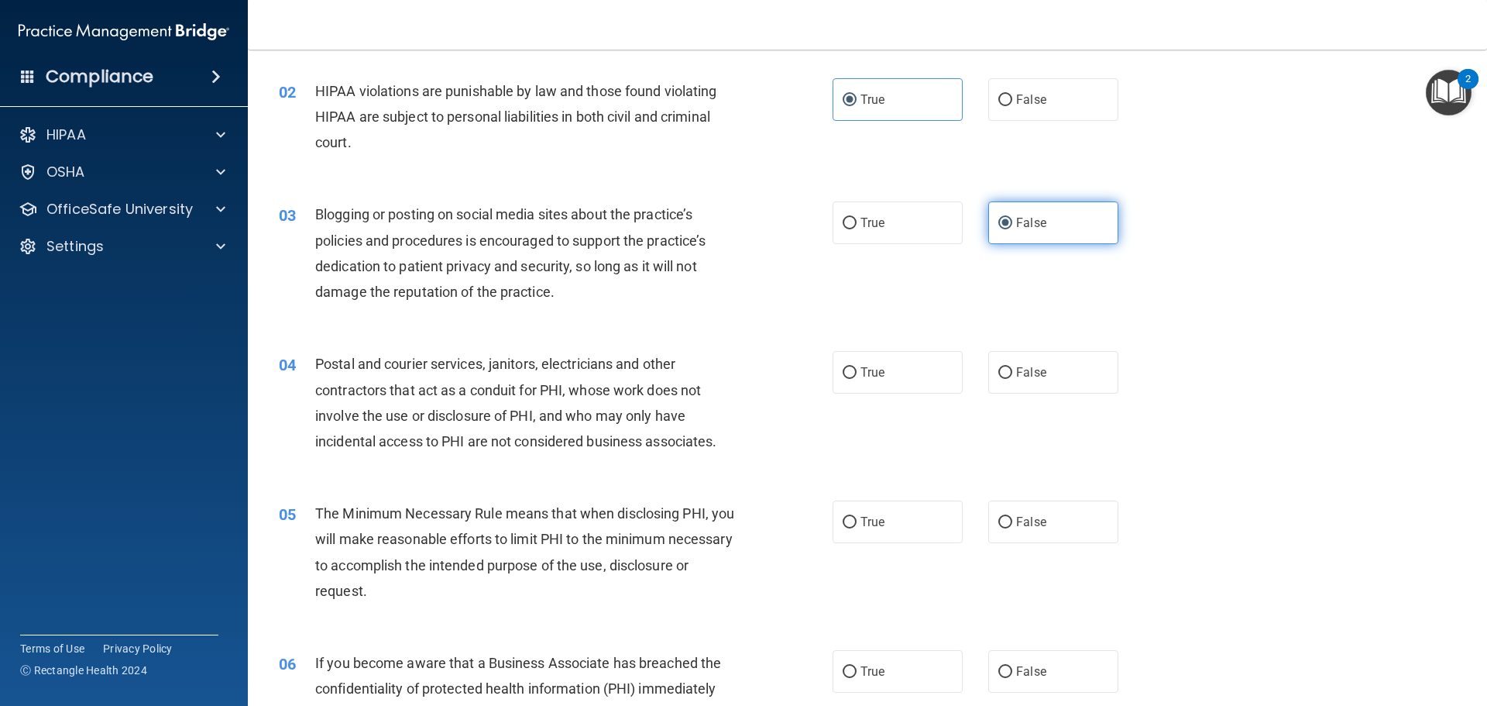
scroll to position [155, 0]
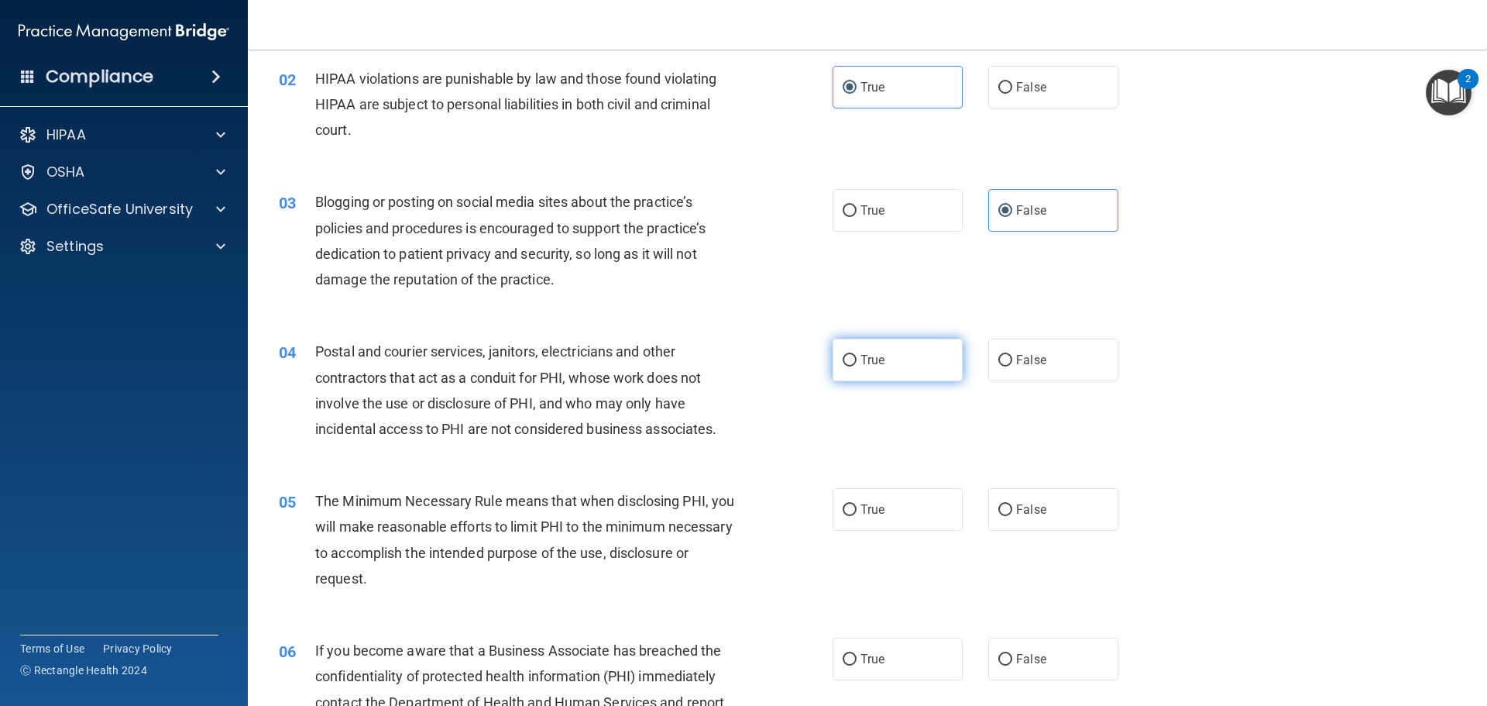
click at [874, 362] on span "True" at bounding box center [872, 359] width 24 height 15
click at [857, 362] on input "True" at bounding box center [850, 361] width 14 height 12
radio input "true"
click at [876, 509] on span "True" at bounding box center [872, 509] width 24 height 15
click at [857, 509] on input "True" at bounding box center [850, 510] width 14 height 12
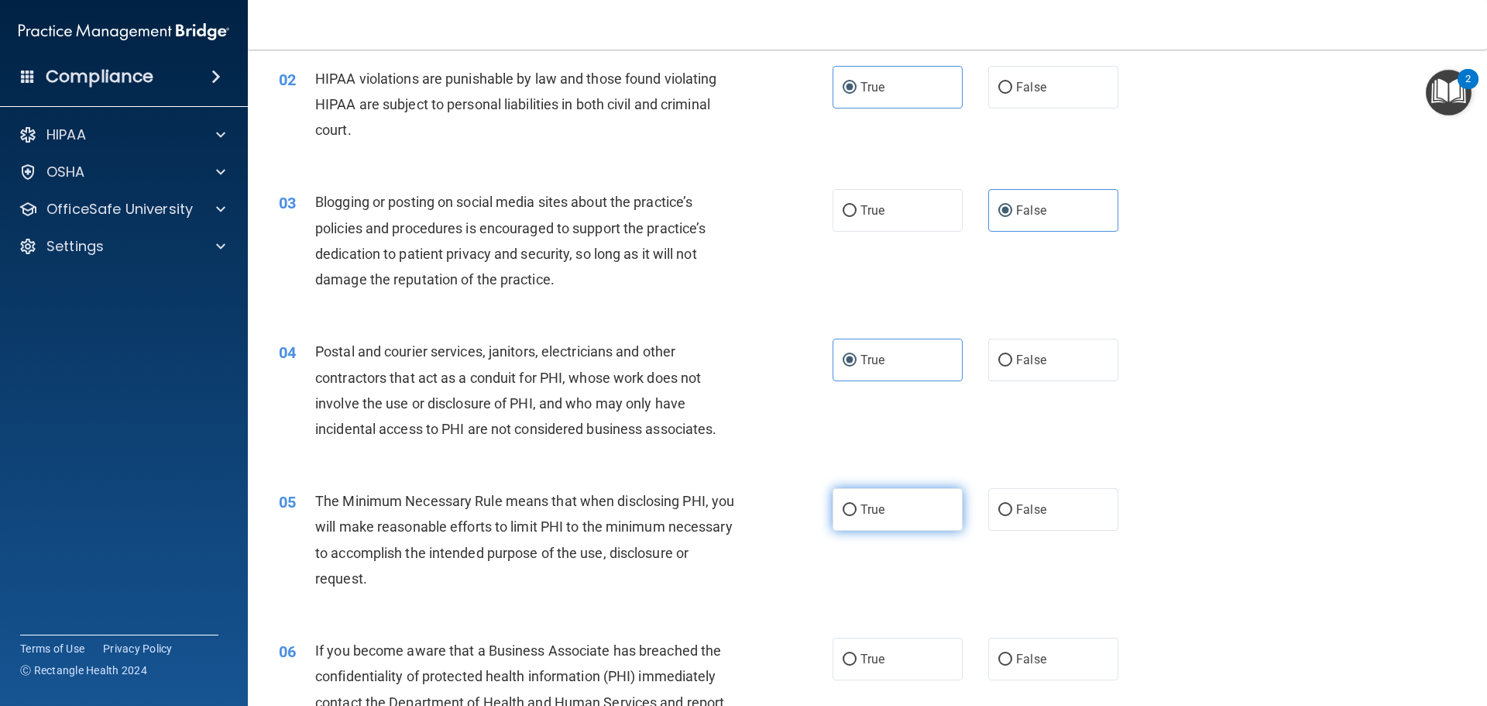
radio input "true"
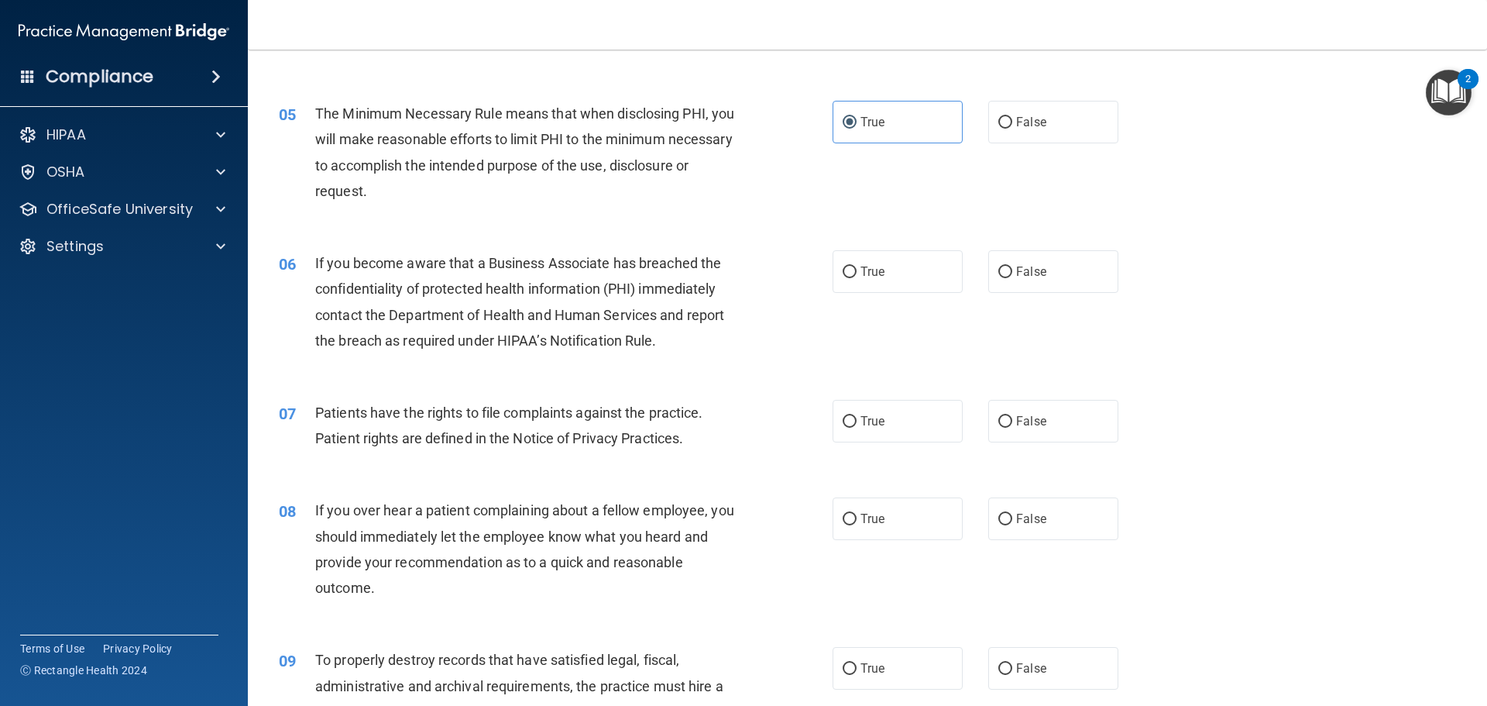
scroll to position [620, 0]
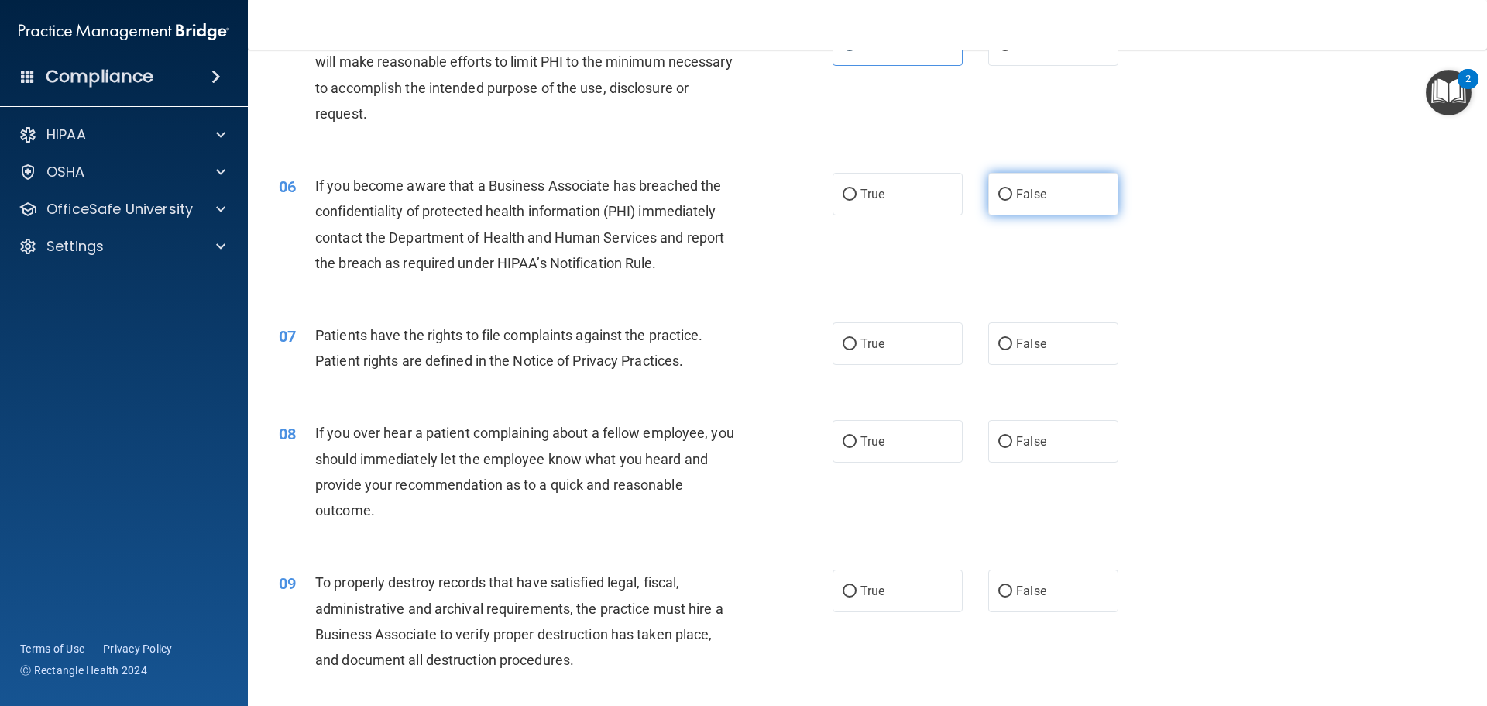
click at [1025, 203] on label "False" at bounding box center [1053, 194] width 130 height 43
click at [1012, 201] on input "False" at bounding box center [1005, 195] width 14 height 12
radio input "true"
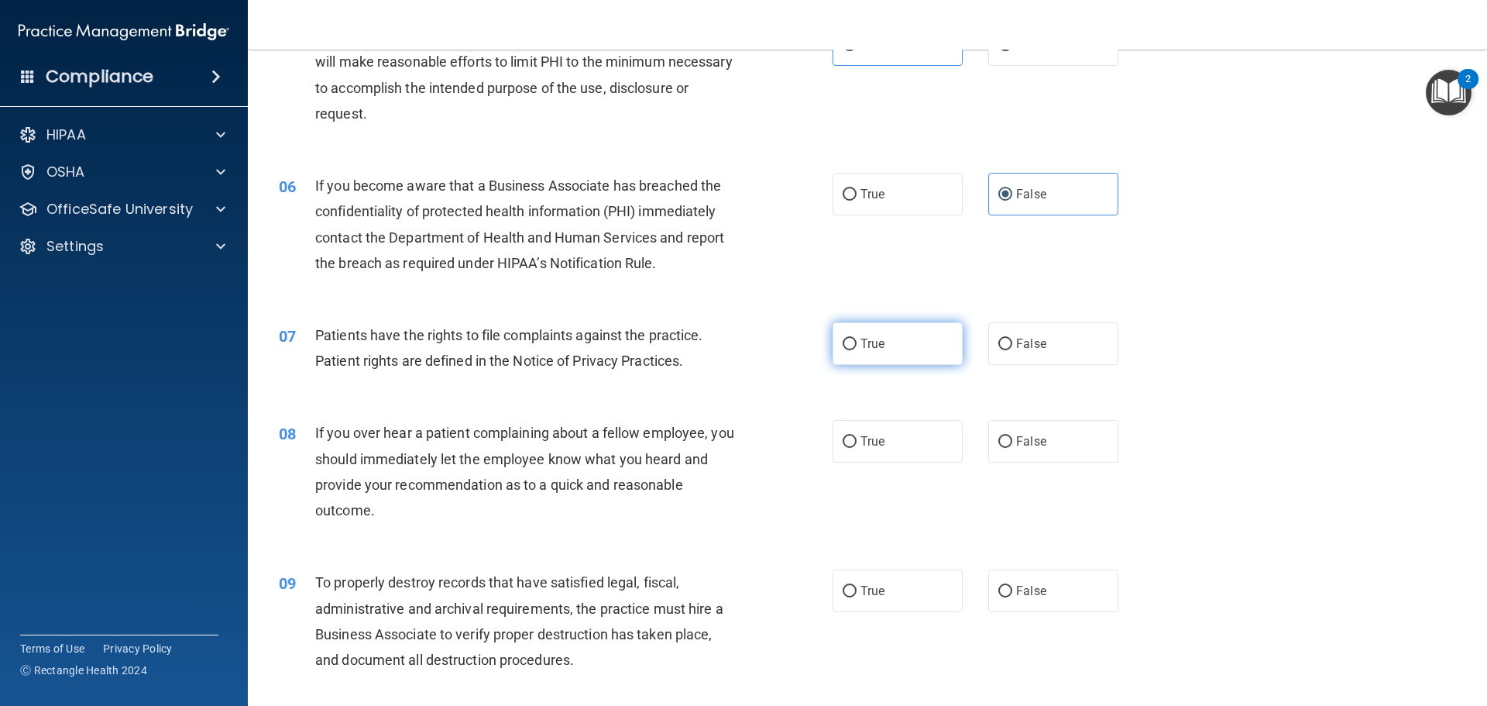
click at [869, 355] on label "True" at bounding box center [898, 343] width 130 height 43
click at [857, 350] on input "True" at bounding box center [850, 344] width 14 height 12
radio input "true"
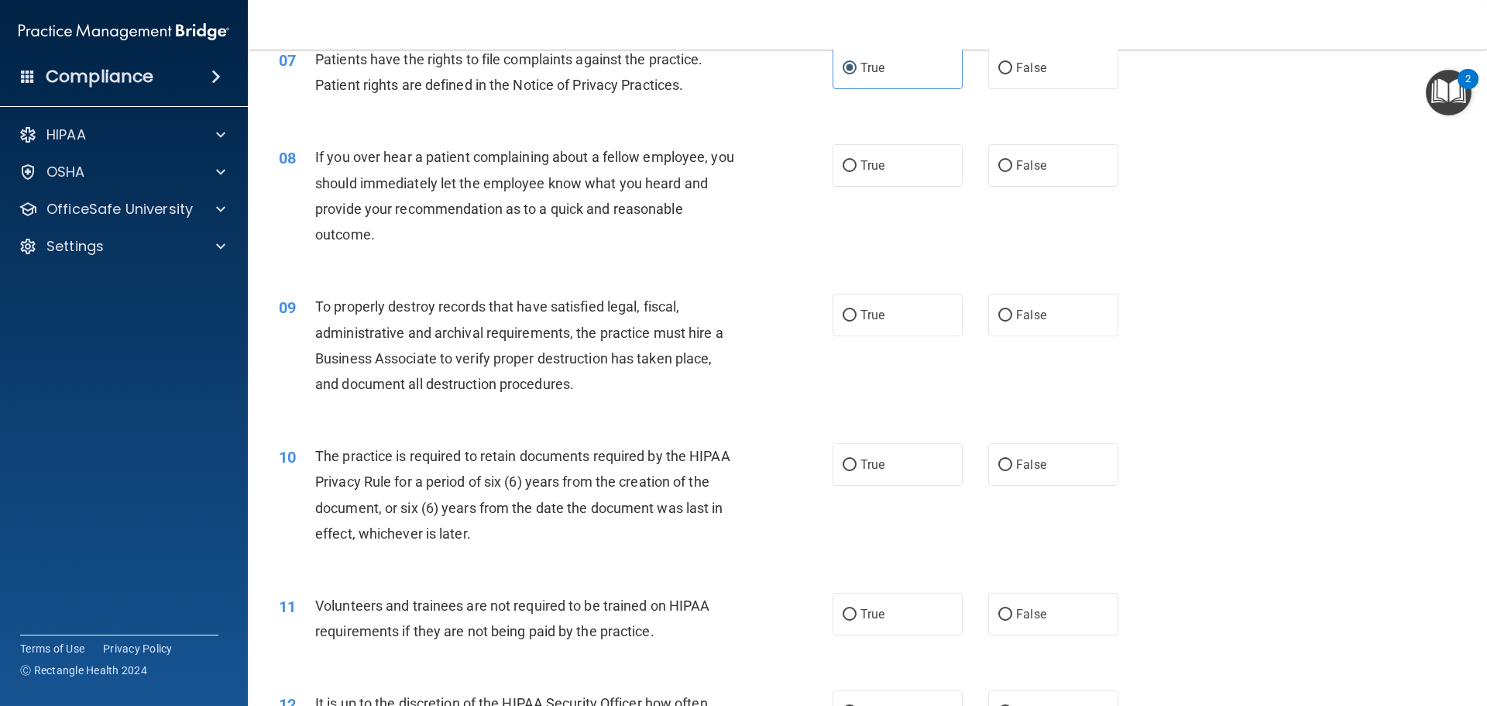
scroll to position [929, 0]
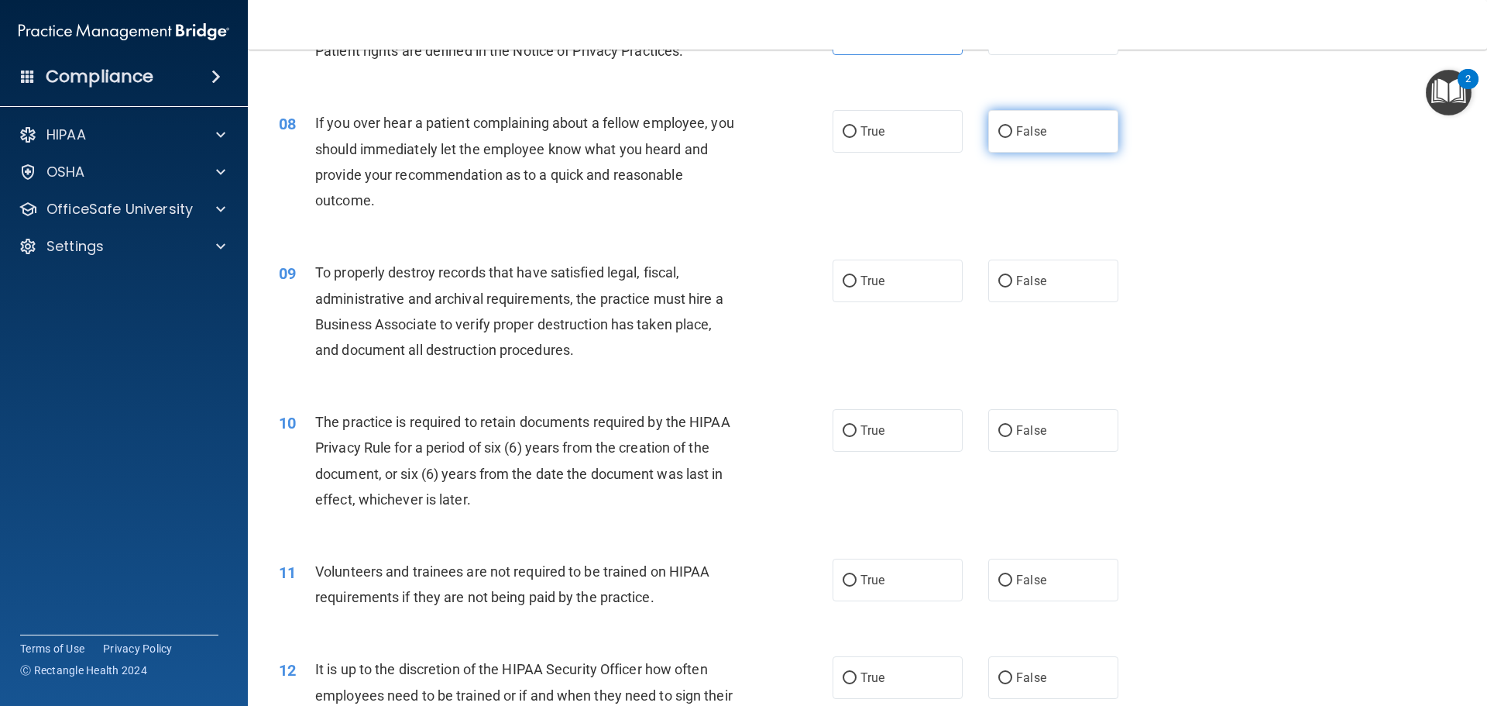
click at [1066, 139] on label "False" at bounding box center [1053, 131] width 130 height 43
click at [1012, 138] on input "False" at bounding box center [1005, 132] width 14 height 12
radio input "true"
click at [1029, 287] on span "False" at bounding box center [1031, 280] width 30 height 15
click at [1012, 287] on input "False" at bounding box center [1005, 282] width 14 height 12
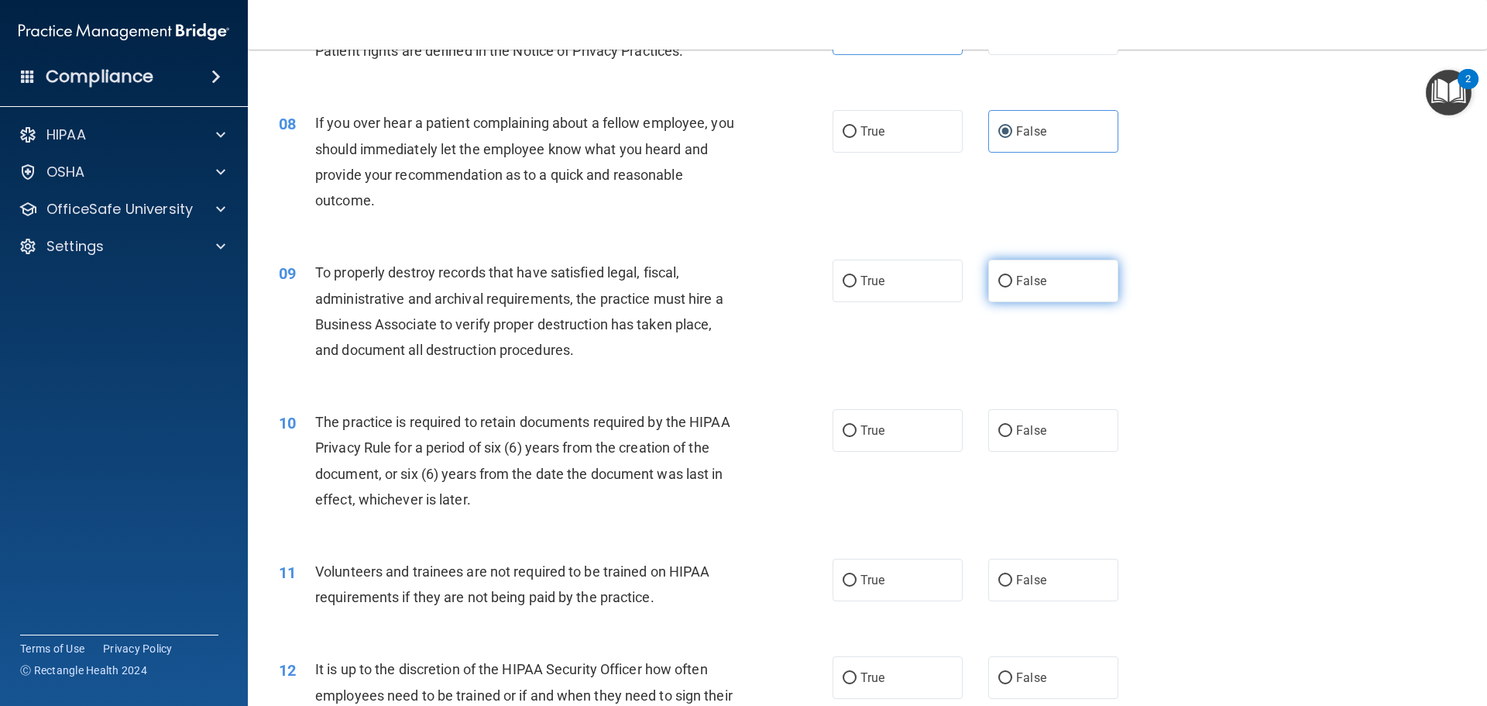
radio input "true"
click at [868, 409] on label "True" at bounding box center [898, 430] width 130 height 43
click at [857, 425] on input "True" at bounding box center [850, 431] width 14 height 12
radio input "true"
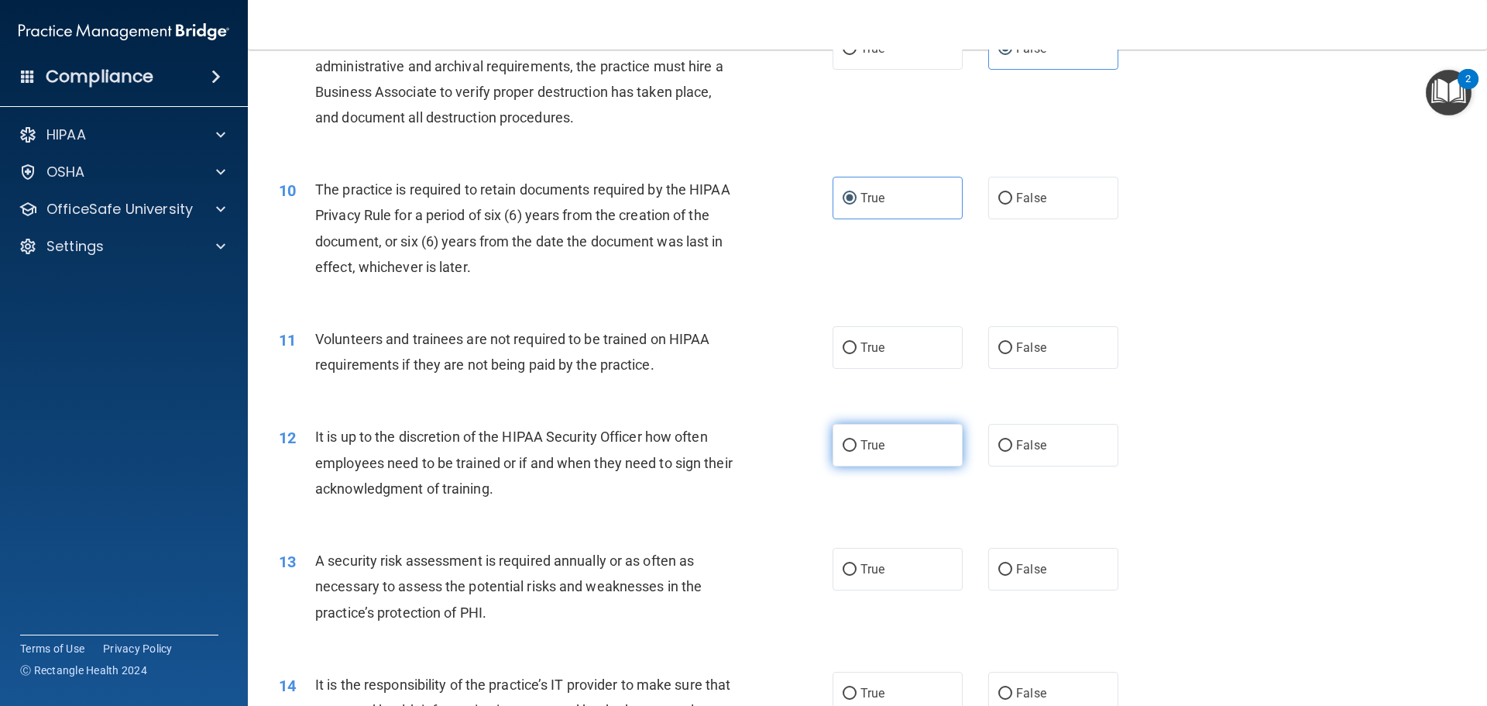
scroll to position [1317, 0]
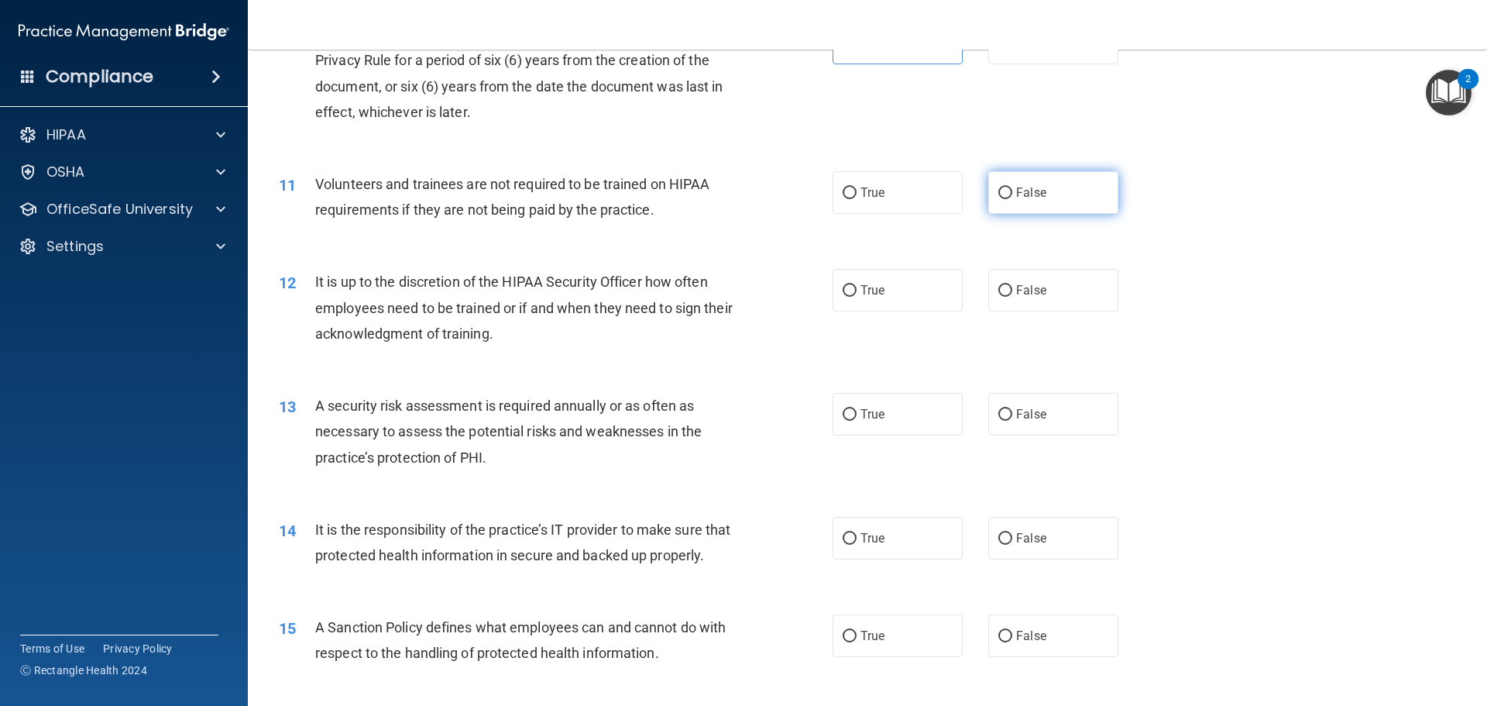
click at [1057, 187] on label "False" at bounding box center [1053, 192] width 130 height 43
click at [1012, 187] on input "False" at bounding box center [1005, 193] width 14 height 12
radio input "true"
click at [1031, 288] on span "False" at bounding box center [1031, 290] width 30 height 15
click at [1012, 288] on input "False" at bounding box center [1005, 291] width 14 height 12
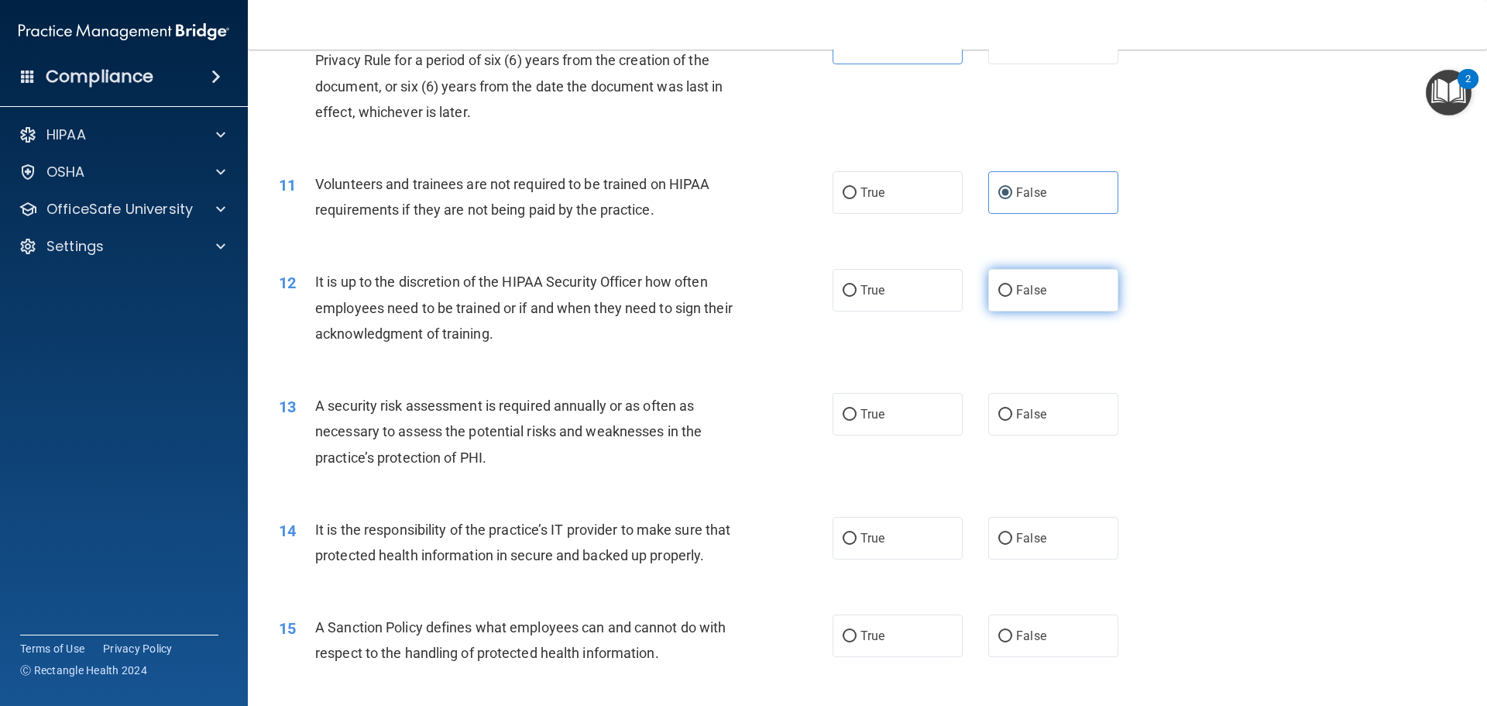
radio input "true"
click at [879, 424] on label "True" at bounding box center [898, 414] width 130 height 43
click at [857, 421] on input "True" at bounding box center [850, 415] width 14 height 12
radio input "true"
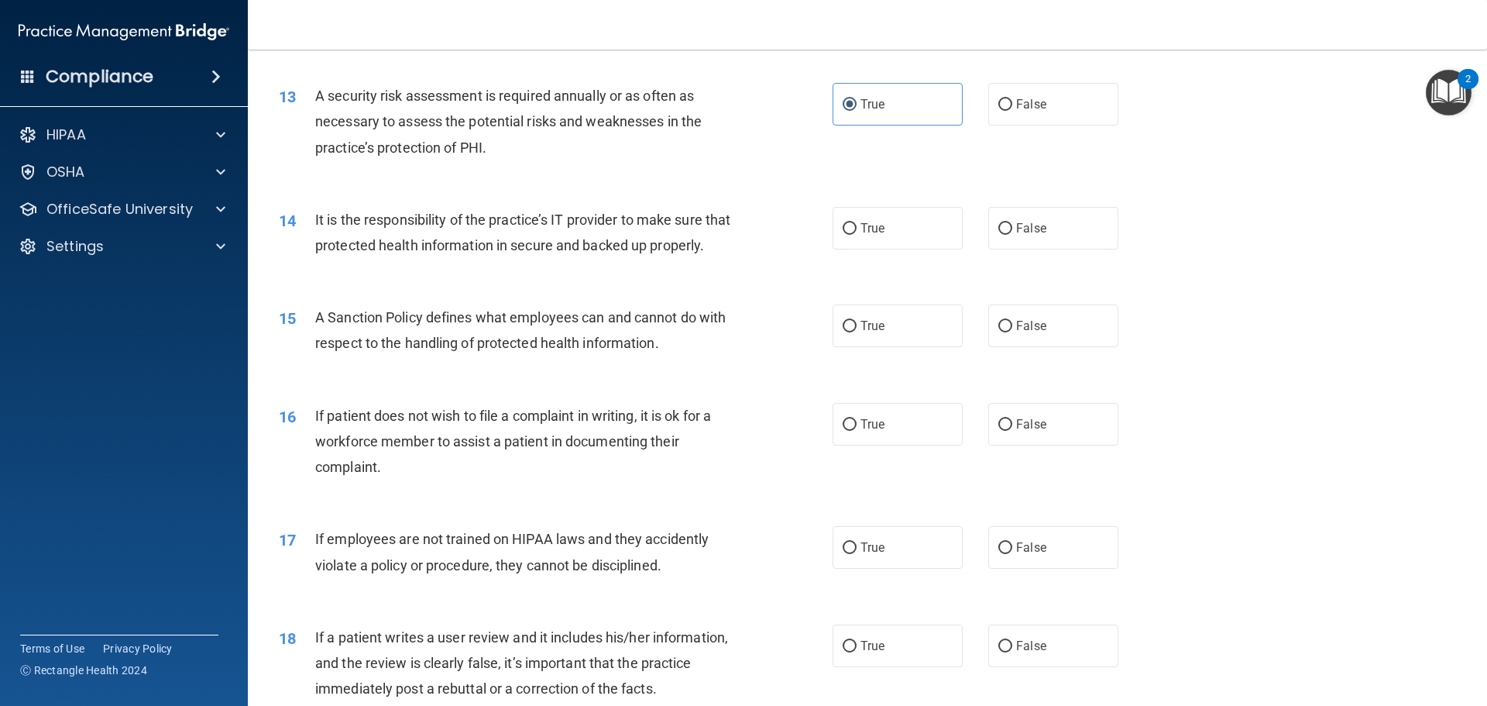
scroll to position [1704, 0]
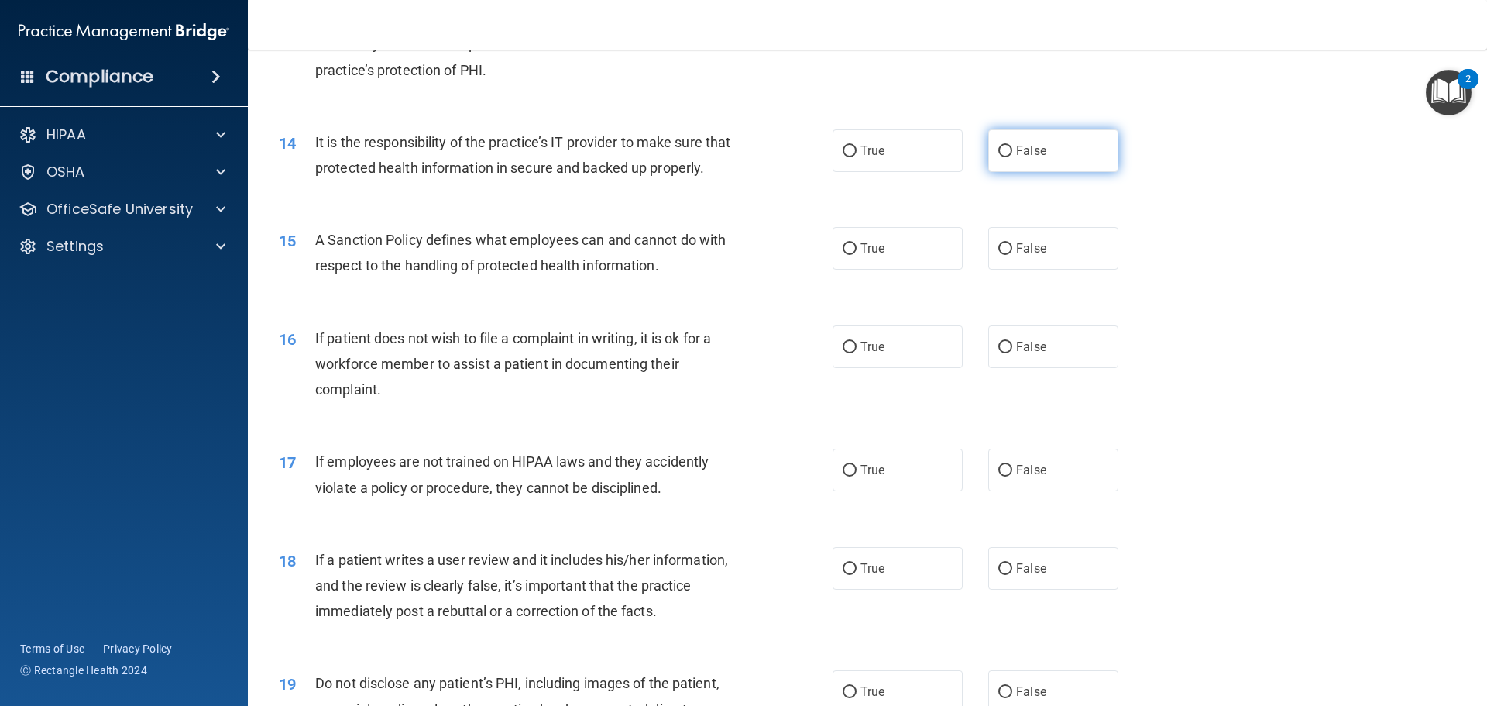
click at [1021, 153] on span "False" at bounding box center [1031, 150] width 30 height 15
click at [1012, 153] on input "False" at bounding box center [1005, 152] width 14 height 12
radio input "true"
click at [1054, 270] on label "False" at bounding box center [1053, 248] width 130 height 43
click at [1012, 255] on input "False" at bounding box center [1005, 249] width 14 height 12
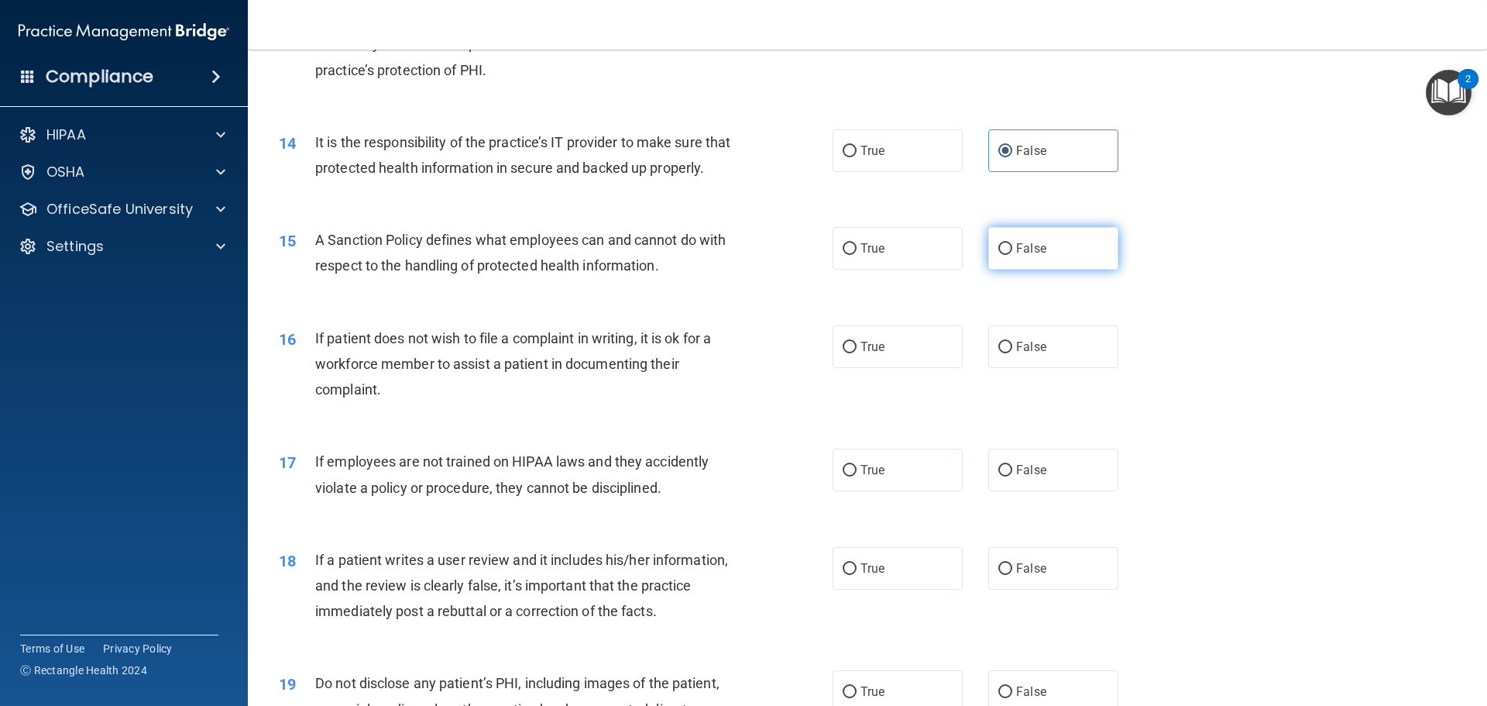
radio input "true"
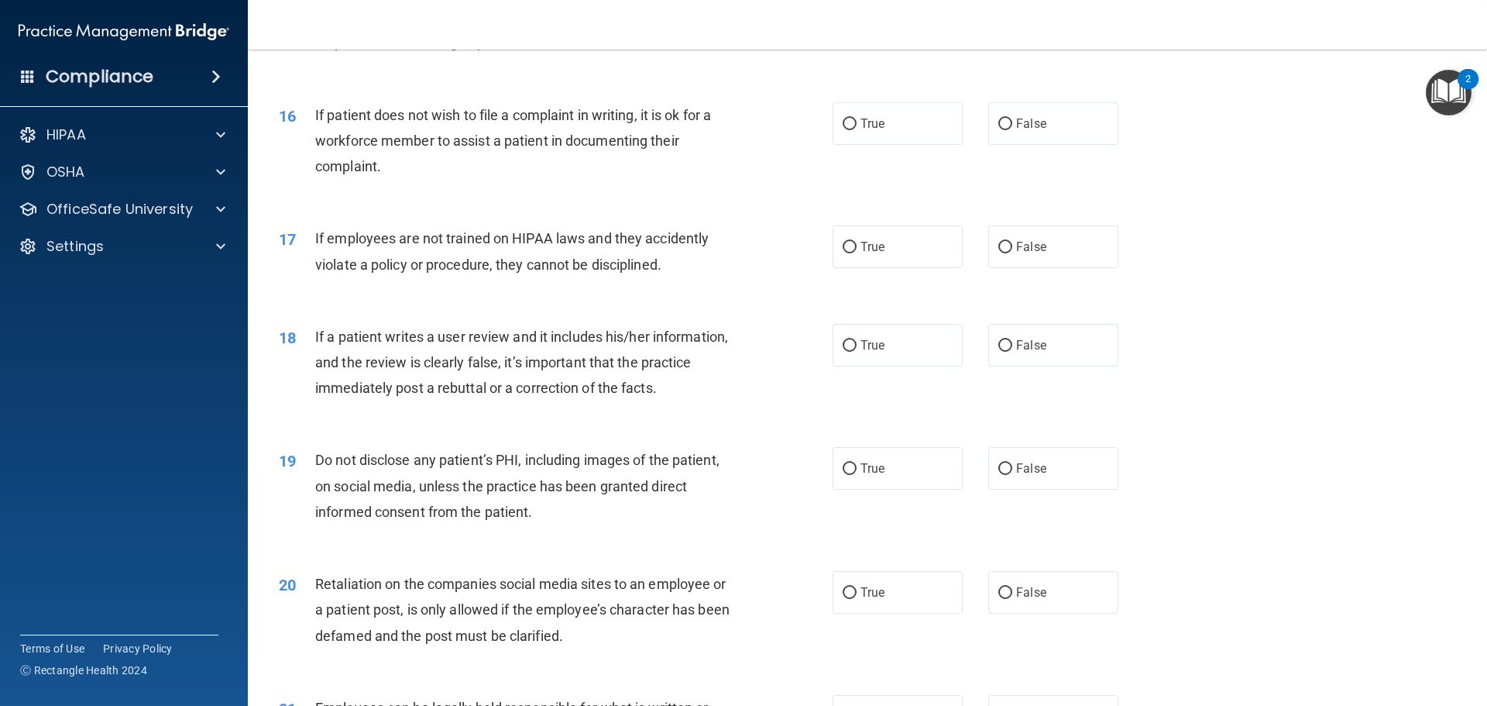
scroll to position [1936, 0]
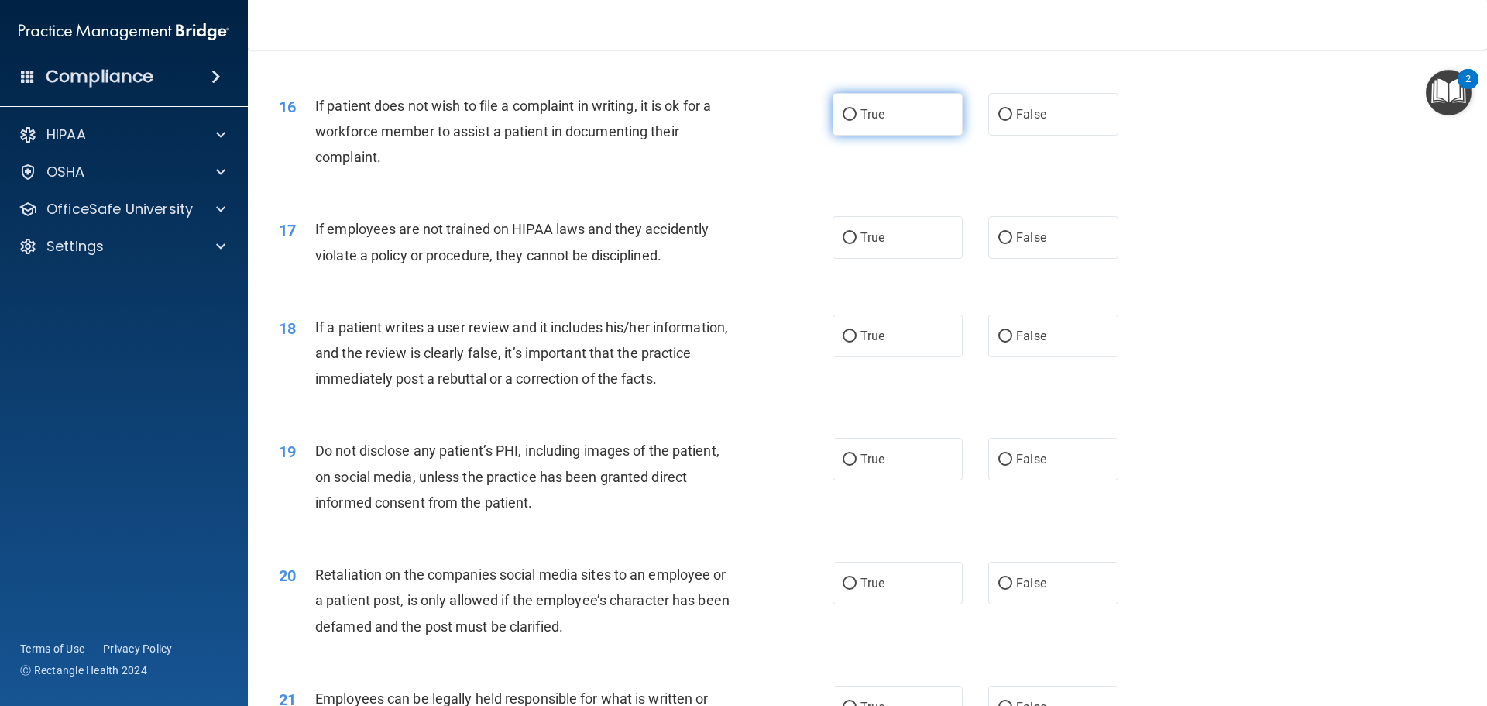
click at [914, 136] on label "True" at bounding box center [898, 114] width 130 height 43
click at [857, 121] on input "True" at bounding box center [850, 115] width 14 height 12
radio input "true"
click at [1022, 245] on span "False" at bounding box center [1031, 237] width 30 height 15
click at [1012, 244] on input "False" at bounding box center [1005, 238] width 14 height 12
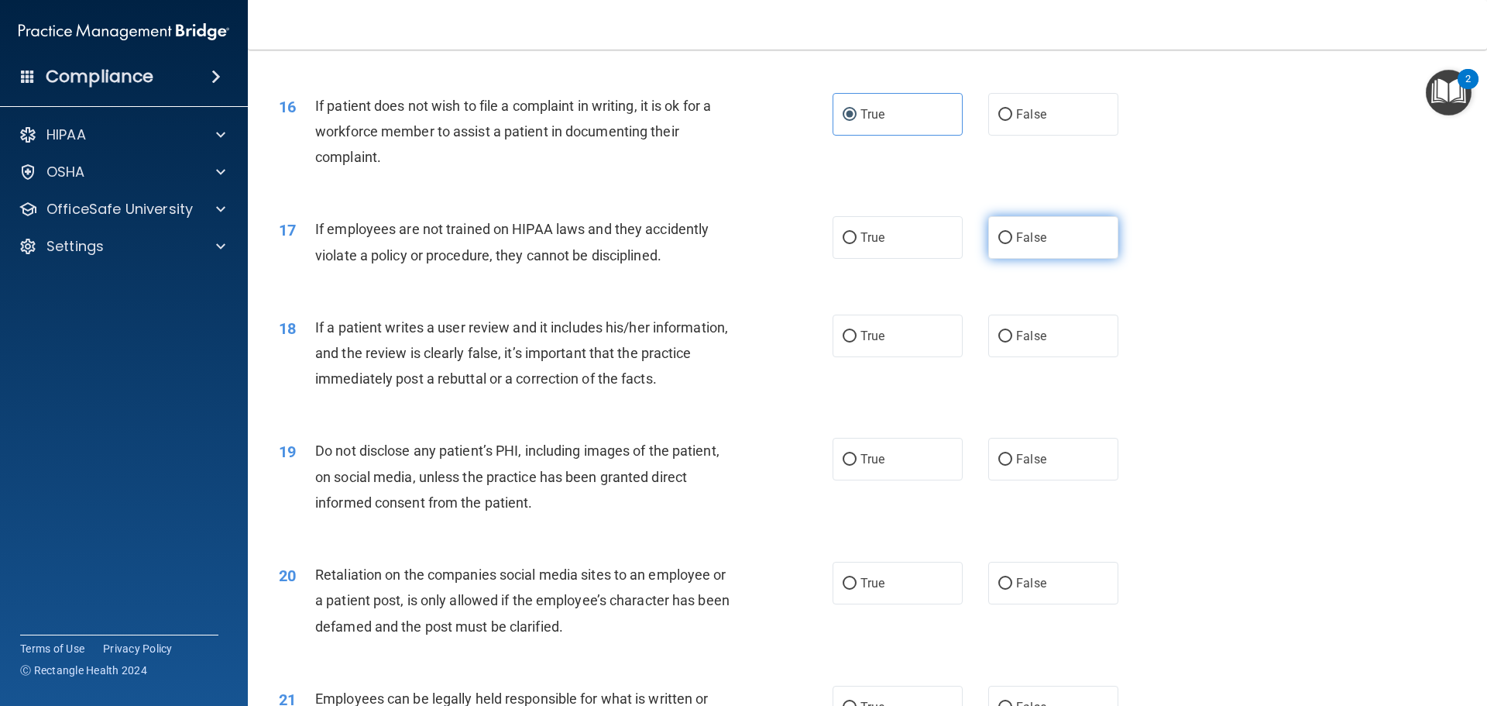
radio input "true"
click at [1021, 343] on span "False" at bounding box center [1031, 335] width 30 height 15
click at [1012, 342] on input "False" at bounding box center [1005, 337] width 14 height 12
radio input "true"
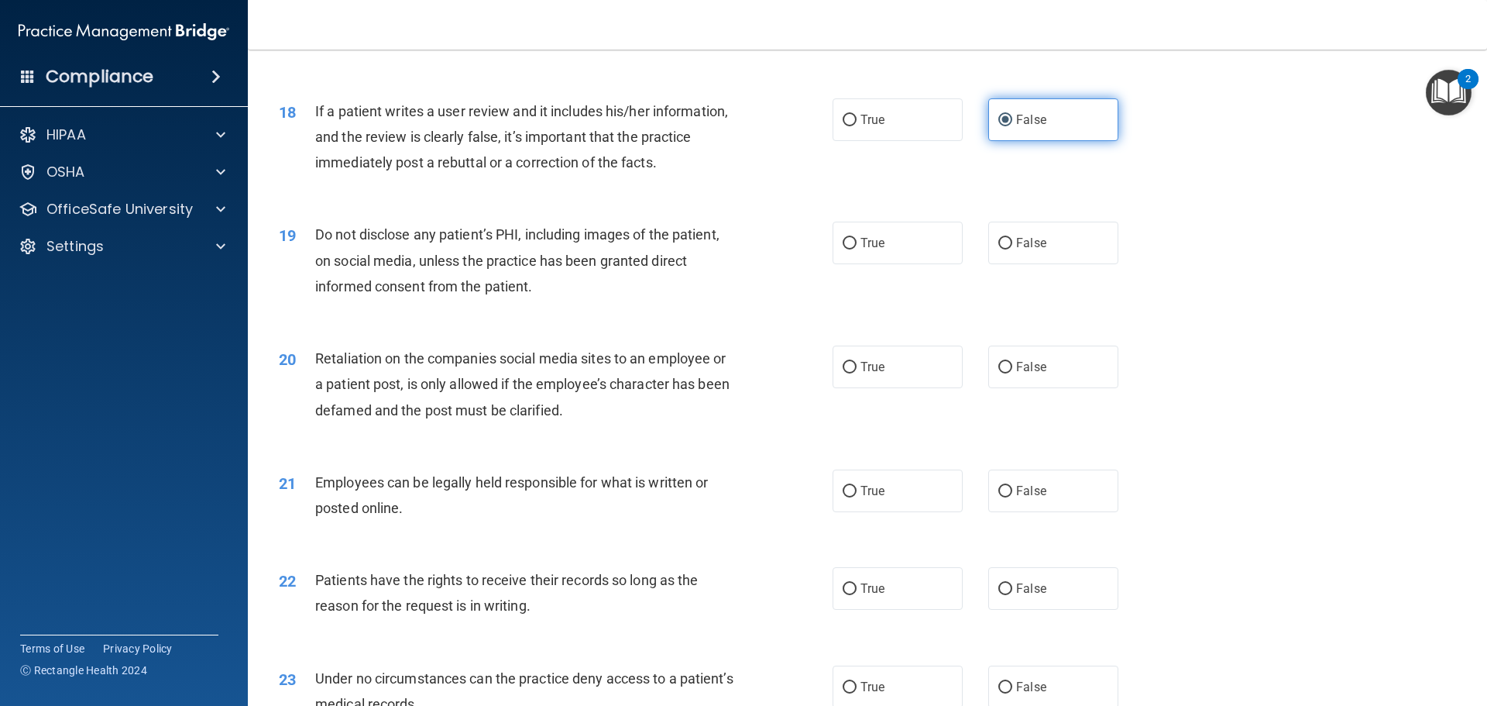
scroll to position [2168, 0]
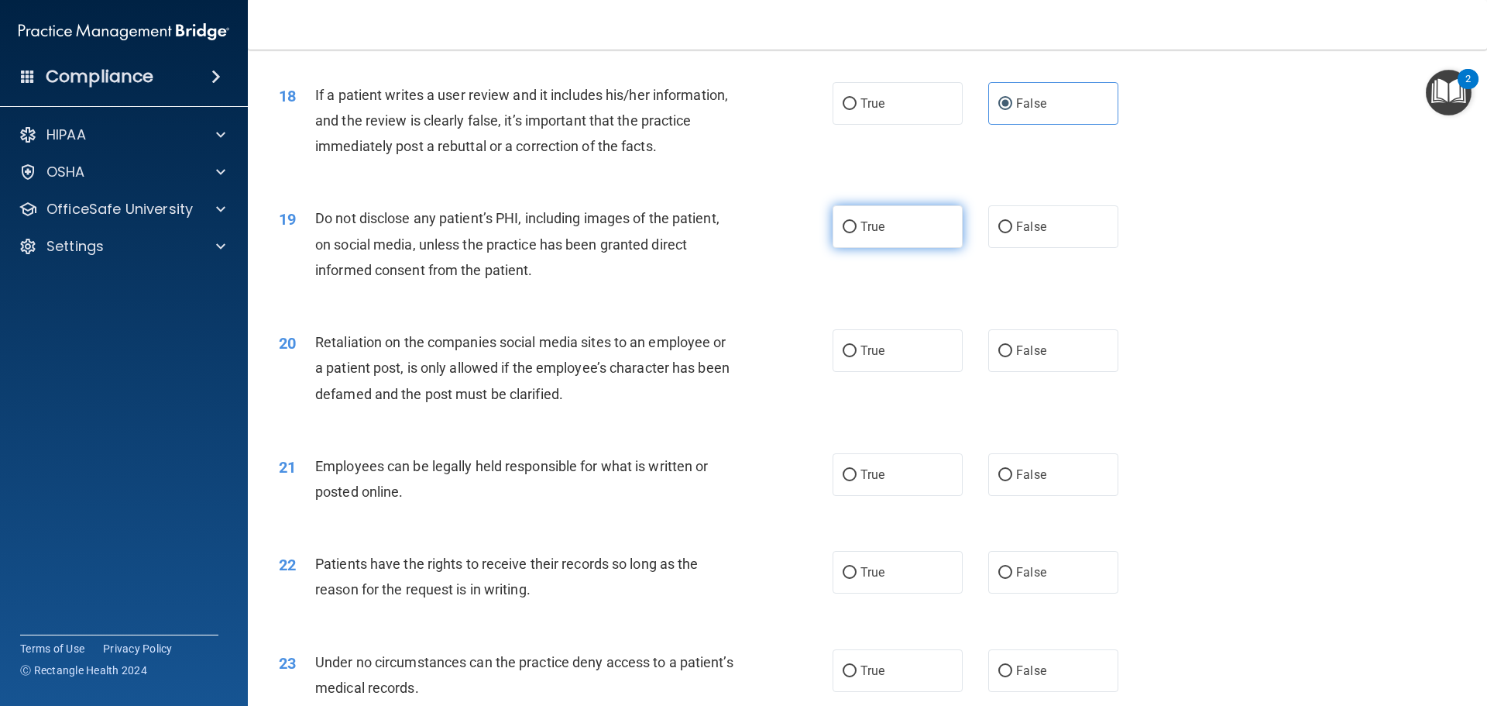
click at [883, 248] on label "True" at bounding box center [898, 226] width 130 height 43
click at [857, 233] on input "True" at bounding box center [850, 227] width 14 height 12
radio input "true"
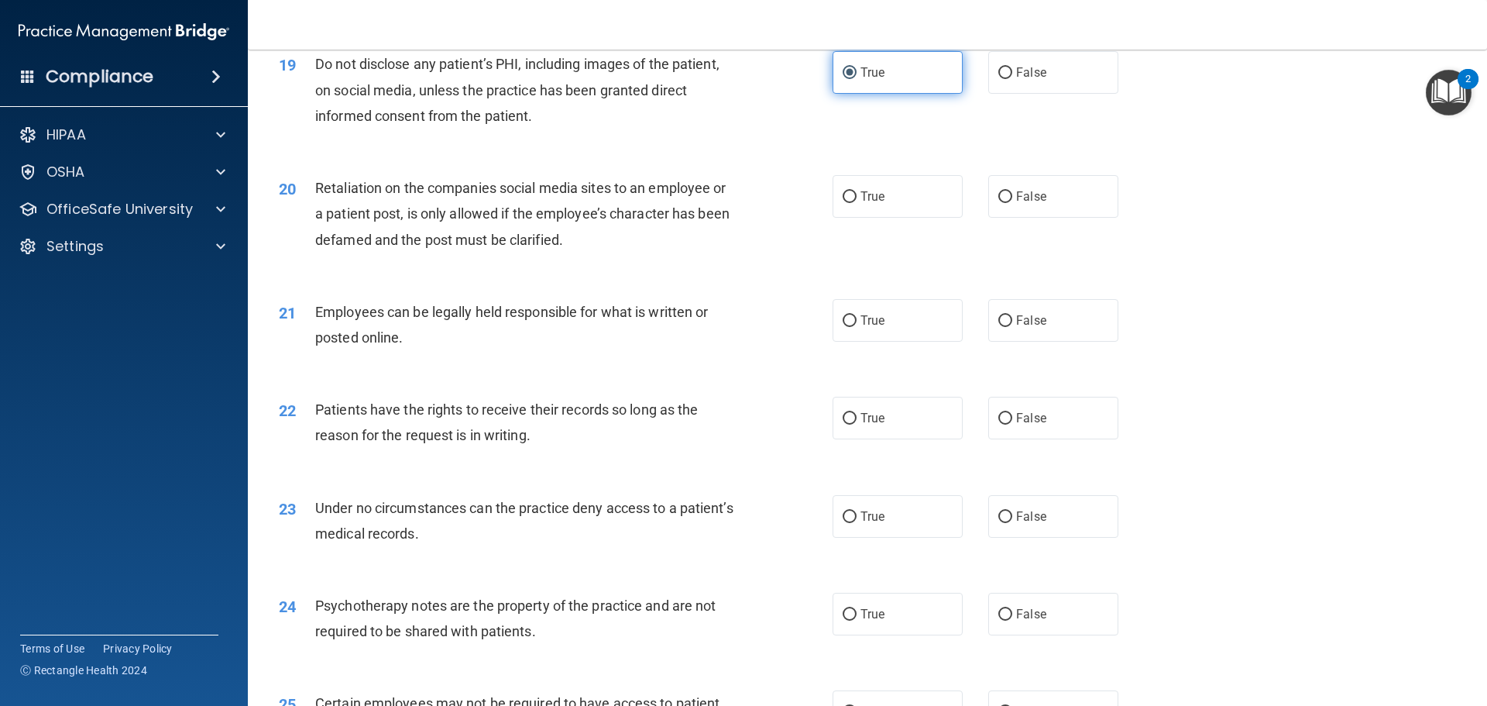
scroll to position [2323, 0]
click at [1033, 203] on span "False" at bounding box center [1031, 195] width 30 height 15
click at [1012, 202] on input "False" at bounding box center [1005, 197] width 14 height 12
radio input "true"
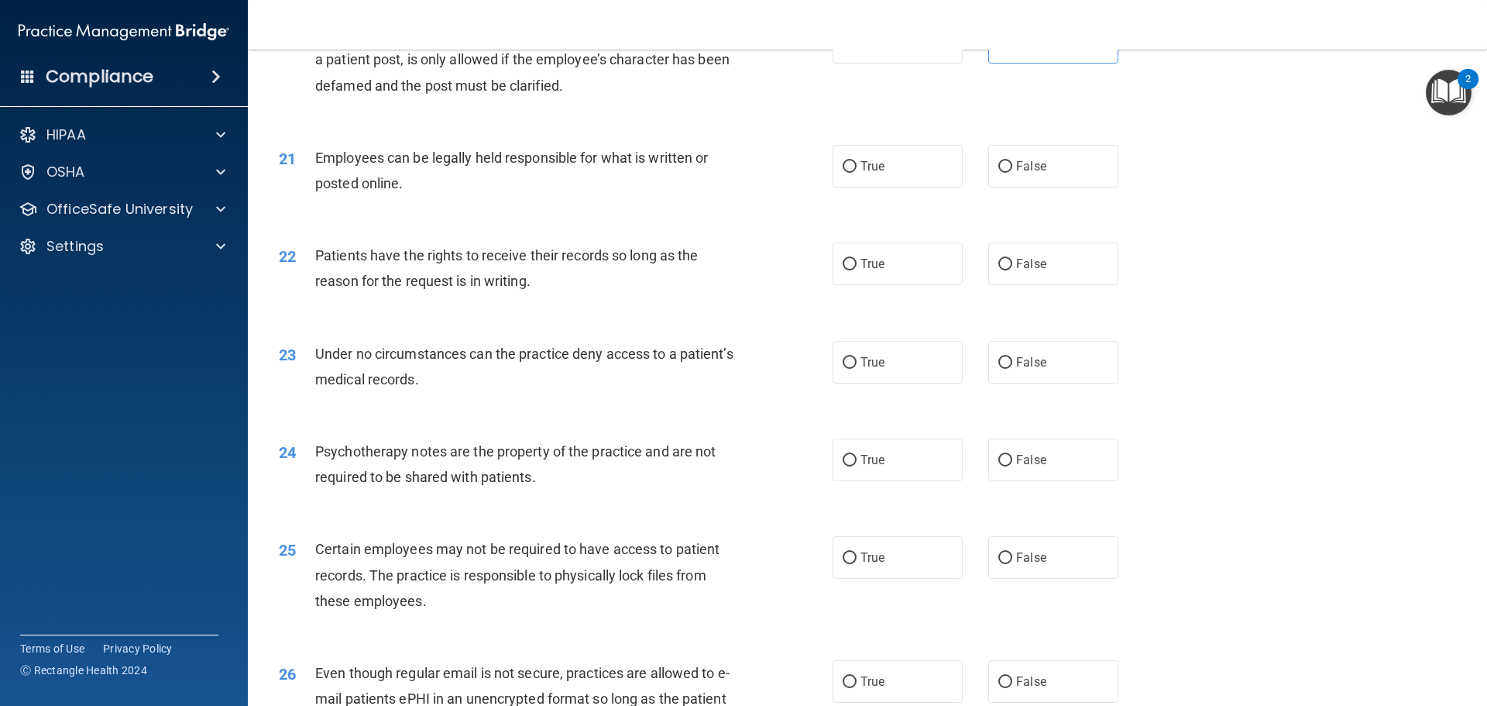
scroll to position [2478, 0]
click at [883, 186] on label "True" at bounding box center [898, 164] width 130 height 43
click at [857, 171] on input "True" at bounding box center [850, 166] width 14 height 12
radio input "true"
click at [1050, 283] on label "False" at bounding box center [1053, 262] width 130 height 43
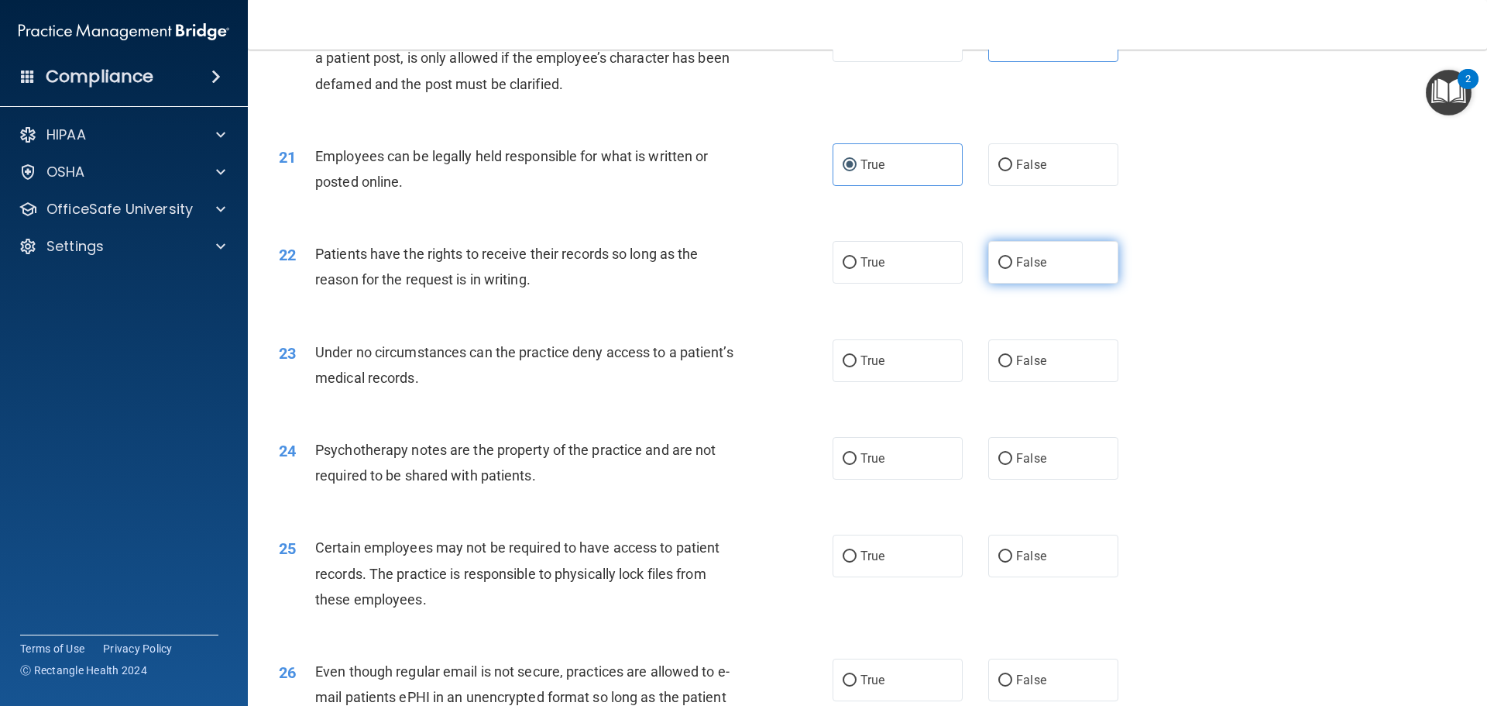
click at [1012, 269] on input "False" at bounding box center [1005, 263] width 14 height 12
radio input "true"
click at [1018, 382] on label "False" at bounding box center [1053, 360] width 130 height 43
click at [1012, 367] on input "False" at bounding box center [1005, 361] width 14 height 12
radio input "true"
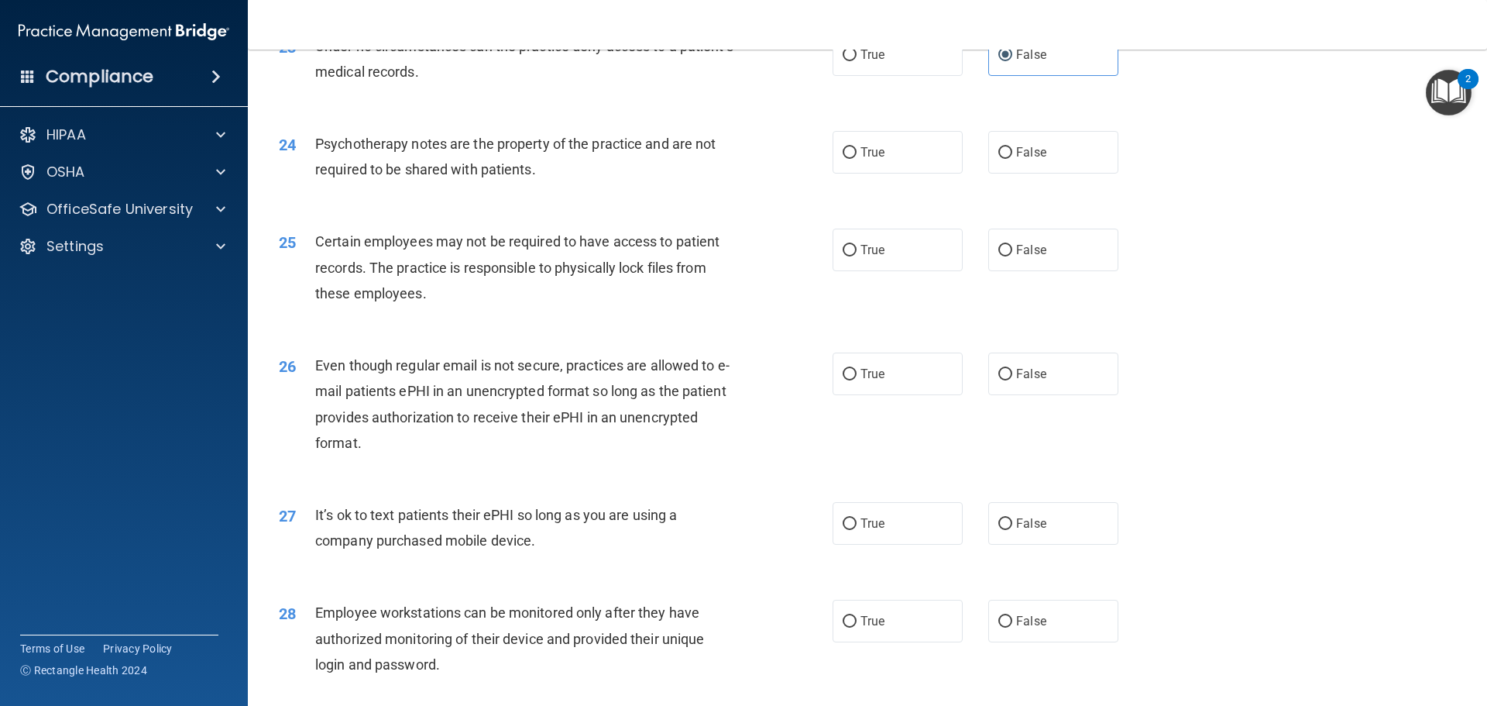
scroll to position [2788, 0]
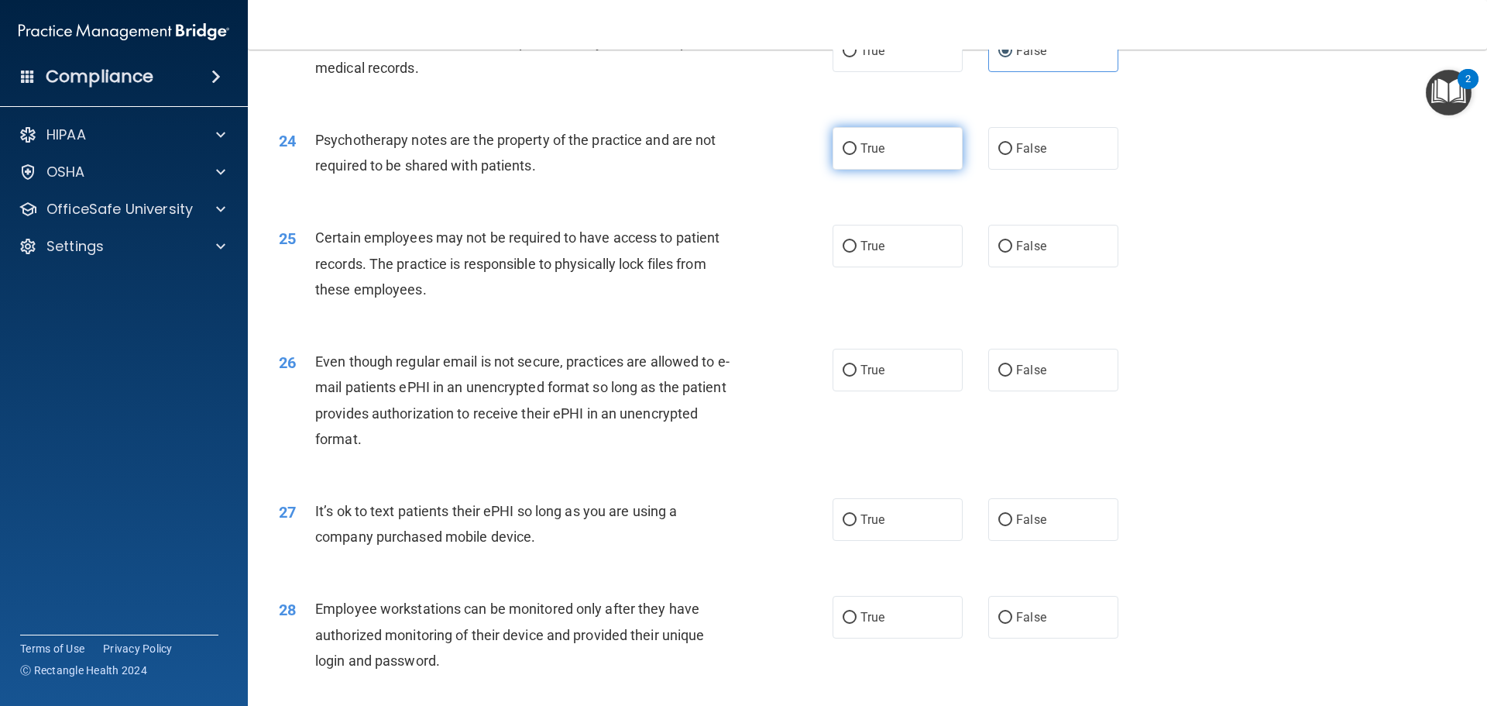
click at [869, 156] on span "True" at bounding box center [872, 148] width 24 height 15
click at [857, 155] on input "True" at bounding box center [850, 149] width 14 height 12
radio input "true"
click at [860, 253] on span "True" at bounding box center [872, 246] width 24 height 15
click at [857, 252] on input "True" at bounding box center [850, 247] width 14 height 12
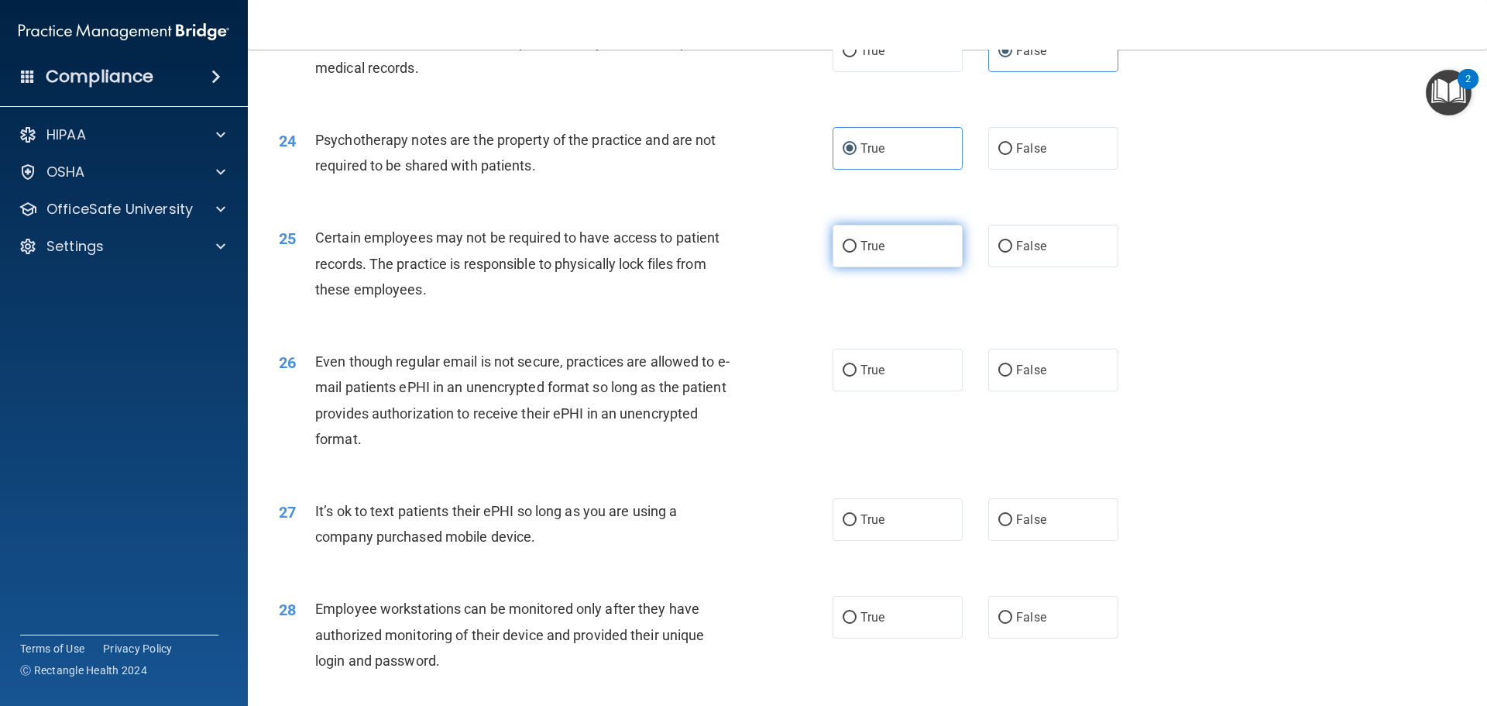
radio input "true"
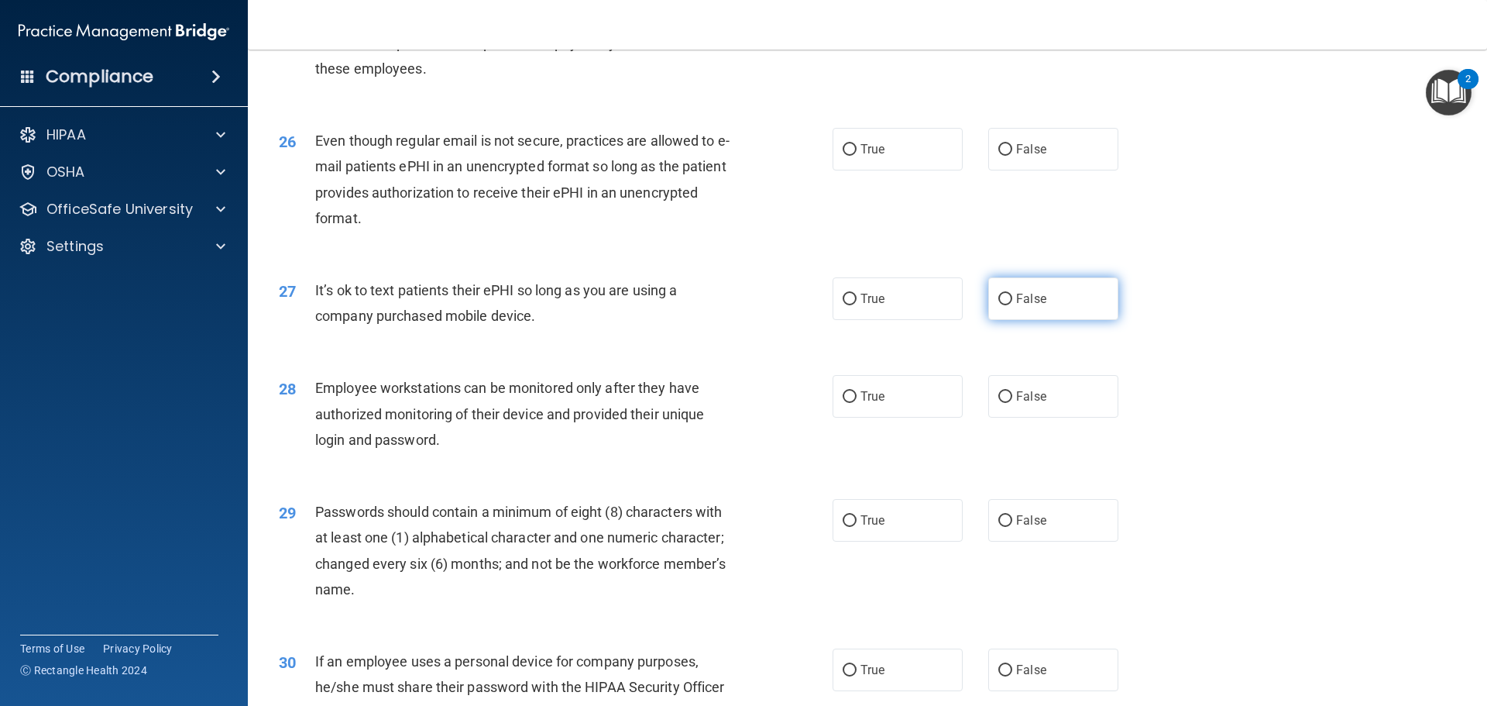
scroll to position [3098, 0]
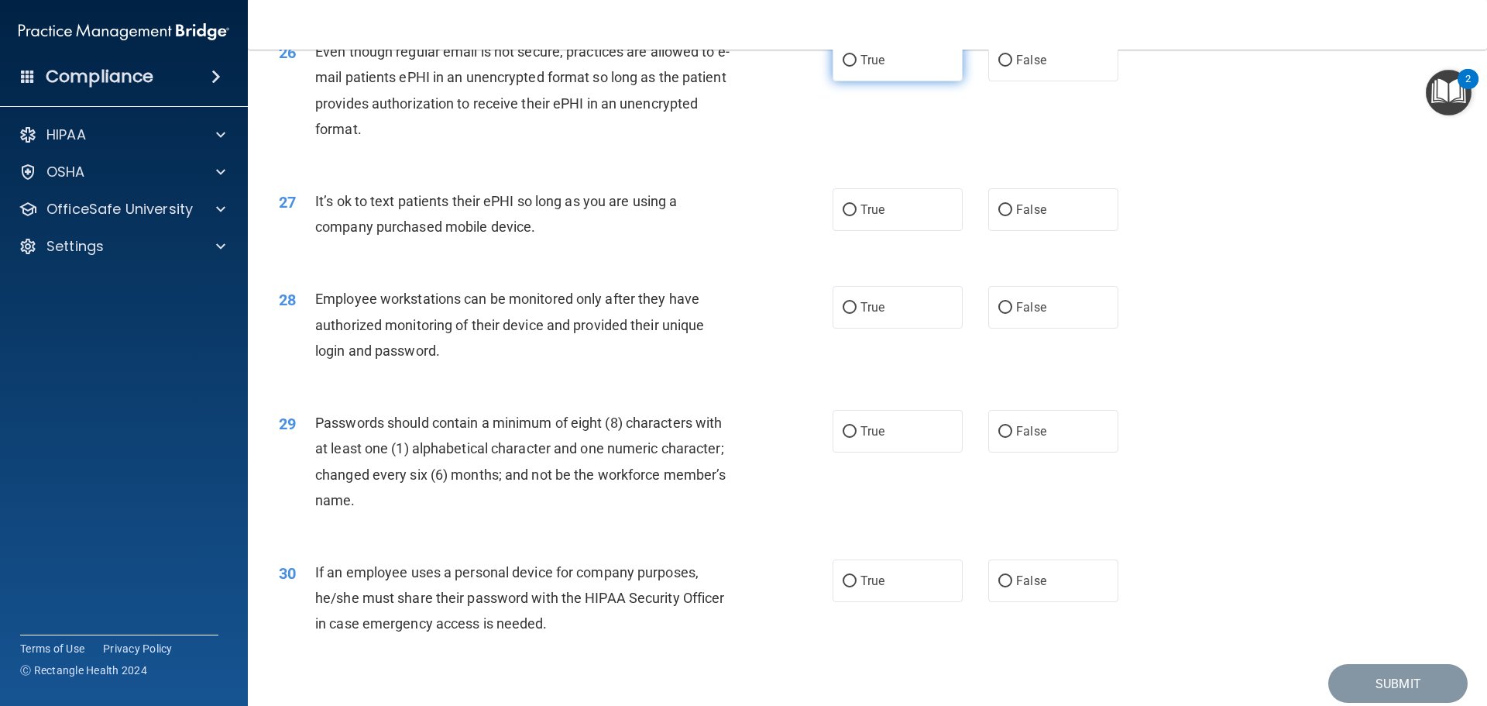
click at [884, 81] on label "True" at bounding box center [898, 60] width 130 height 43
click at [857, 67] on input "True" at bounding box center [850, 61] width 14 height 12
radio input "true"
click at [1008, 231] on label "False" at bounding box center [1053, 209] width 130 height 43
click at [1008, 216] on input "False" at bounding box center [1005, 210] width 14 height 12
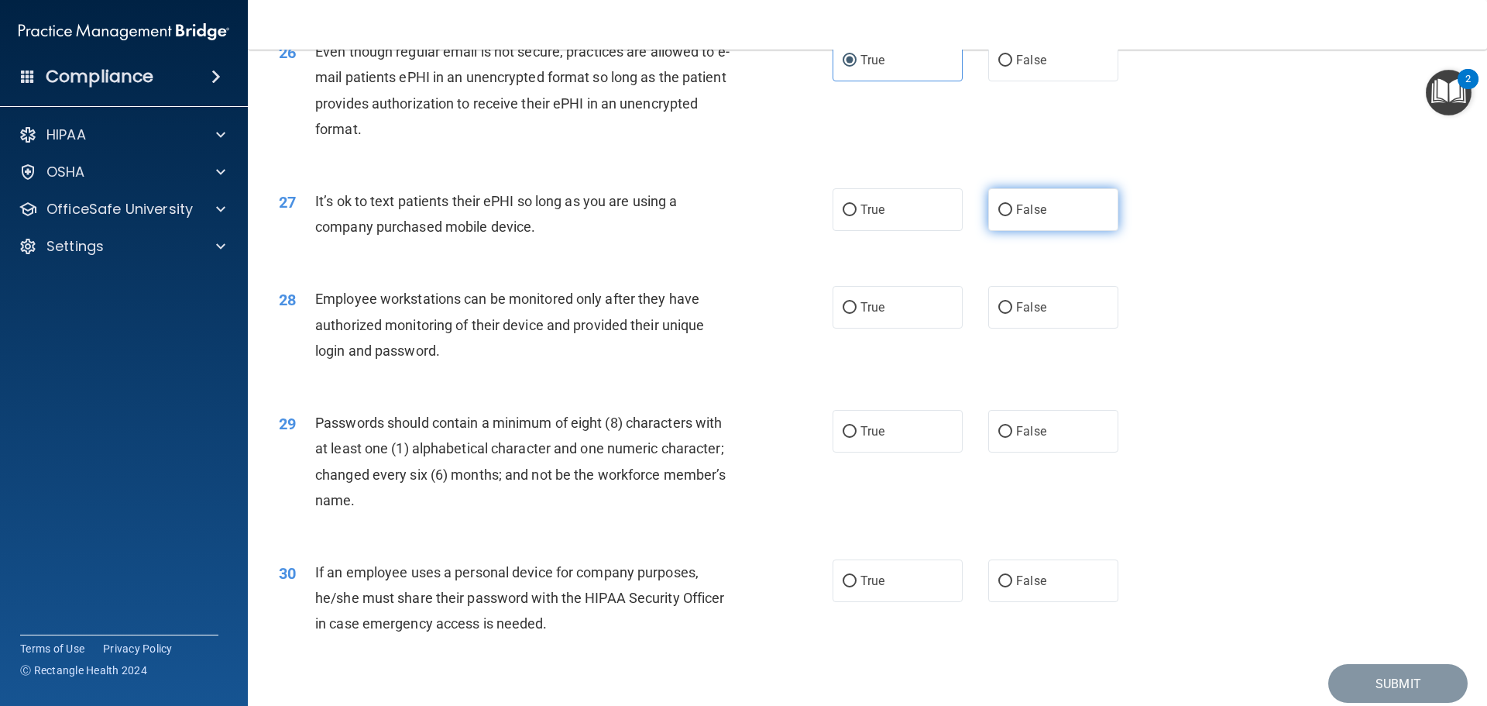
radio input "true"
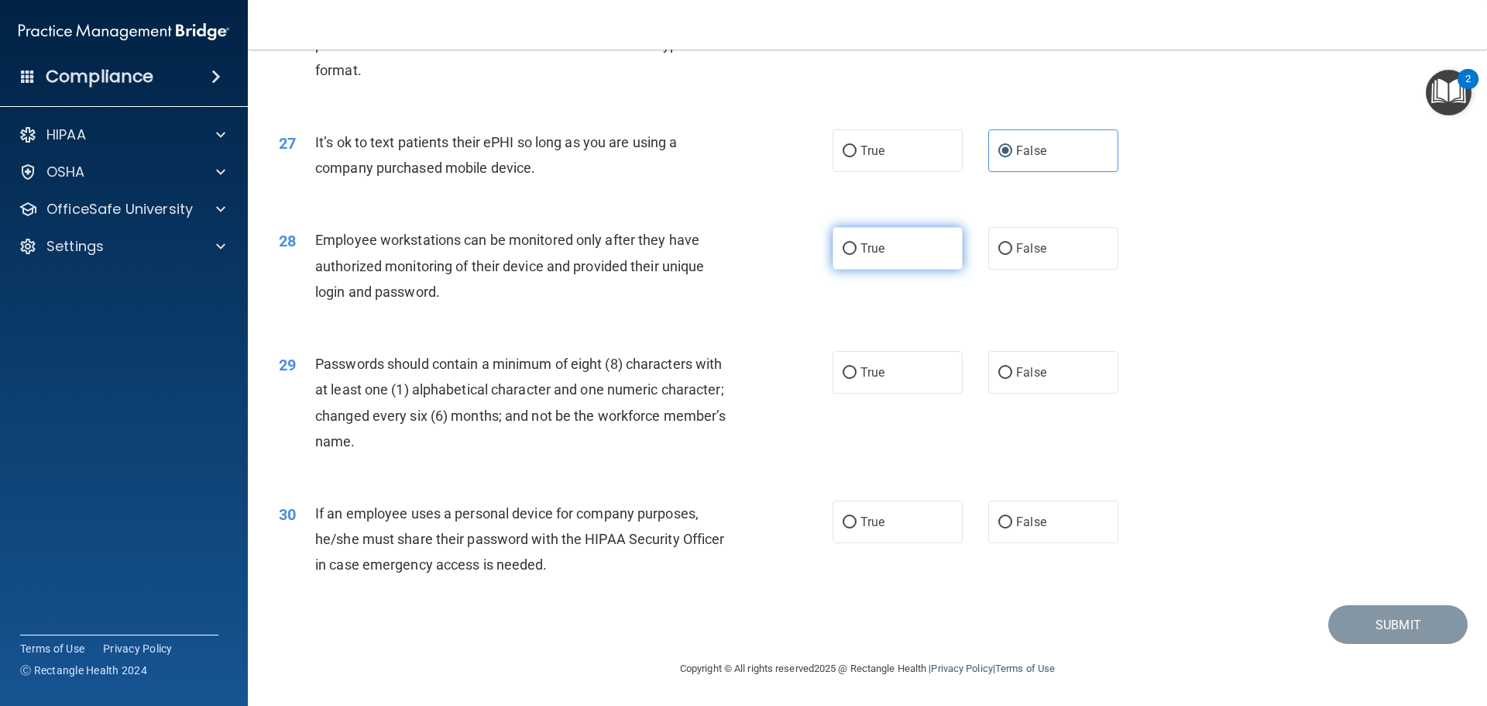
scroll to position [3182, 0]
click at [1029, 256] on label "False" at bounding box center [1053, 248] width 130 height 43
click at [1012, 255] on input "False" at bounding box center [1005, 249] width 14 height 12
radio input "true"
click at [881, 375] on label "True" at bounding box center [898, 372] width 130 height 43
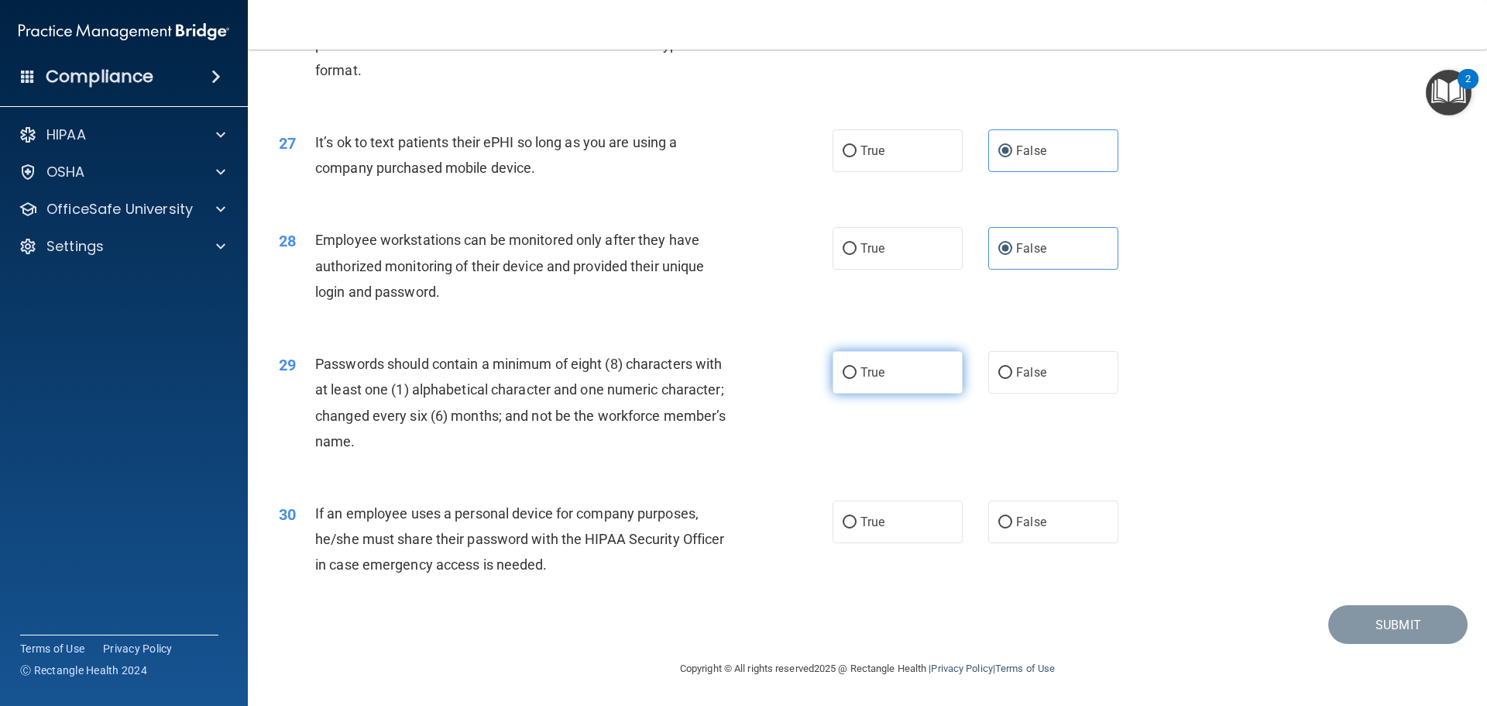
click at [857, 375] on input "True" at bounding box center [850, 373] width 14 height 12
radio input "true"
click at [1016, 524] on span "False" at bounding box center [1031, 521] width 30 height 15
click at [1012, 524] on input "False" at bounding box center [1005, 523] width 14 height 12
radio input "true"
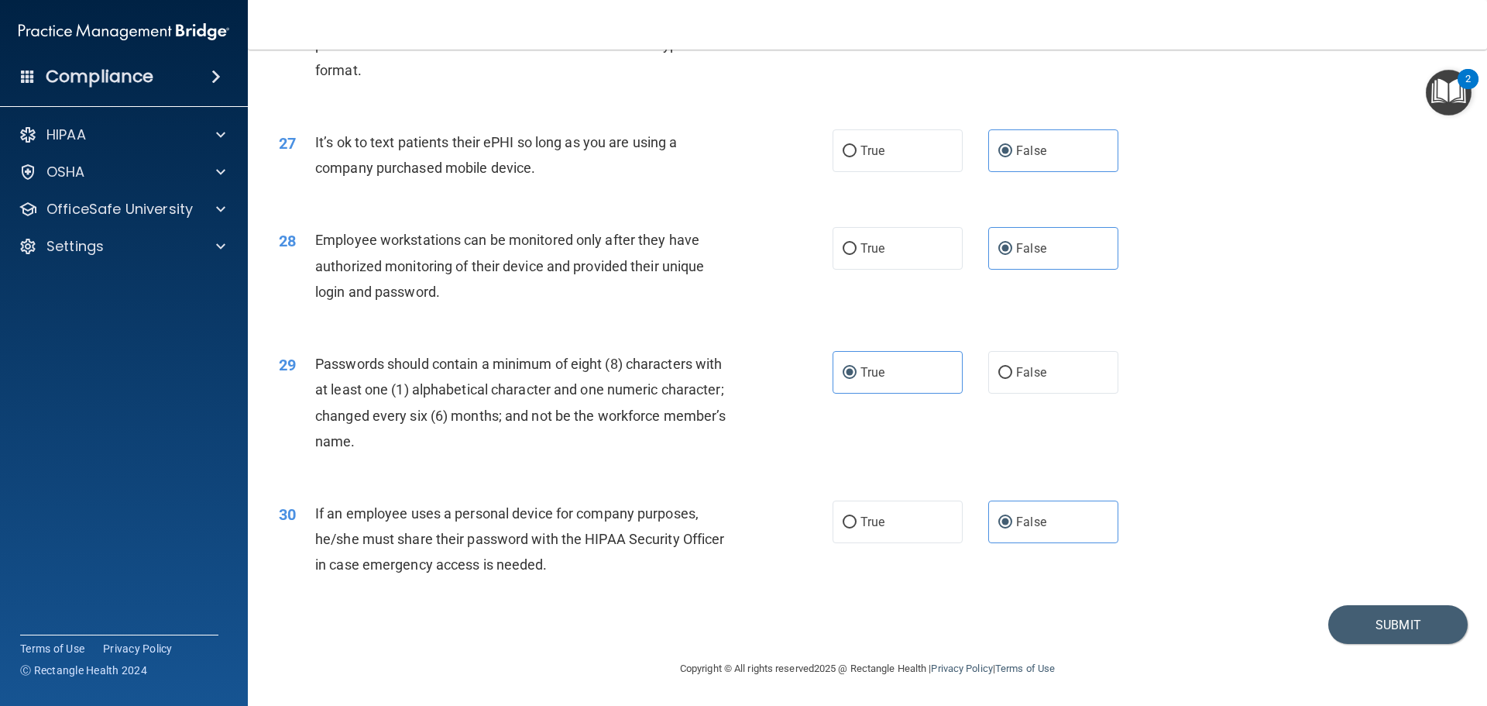
scroll to position [3105, 0]
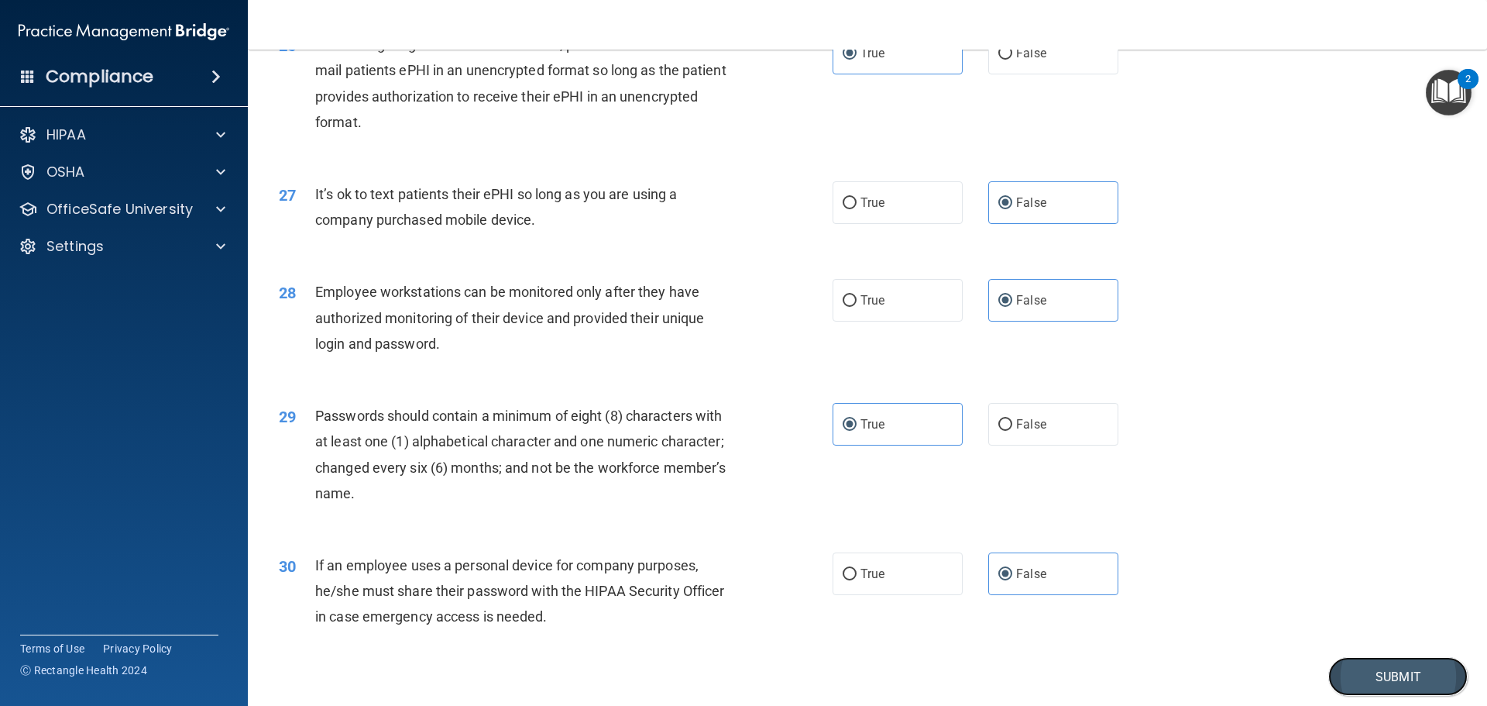
click at [1366, 696] on button "Submit" at bounding box center [1397, 676] width 139 height 39
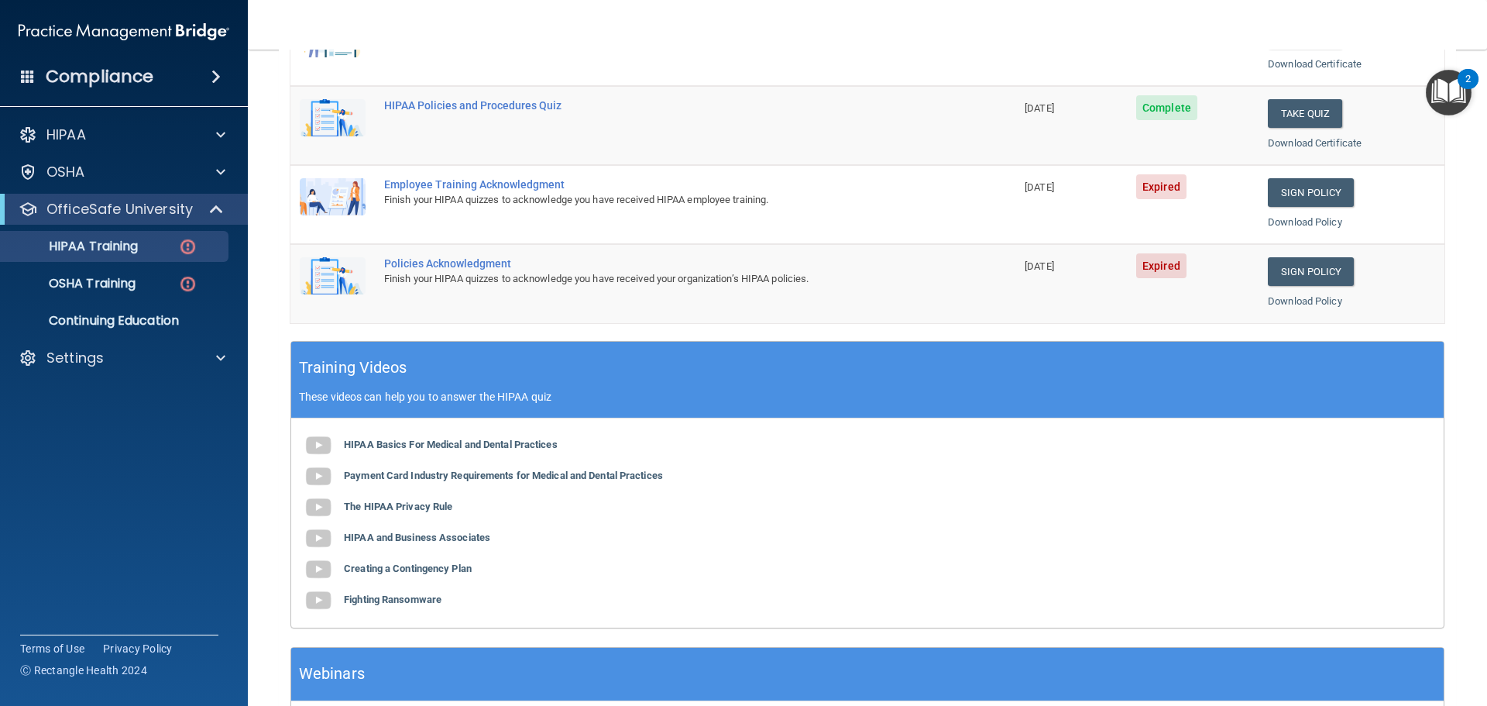
scroll to position [306, 0]
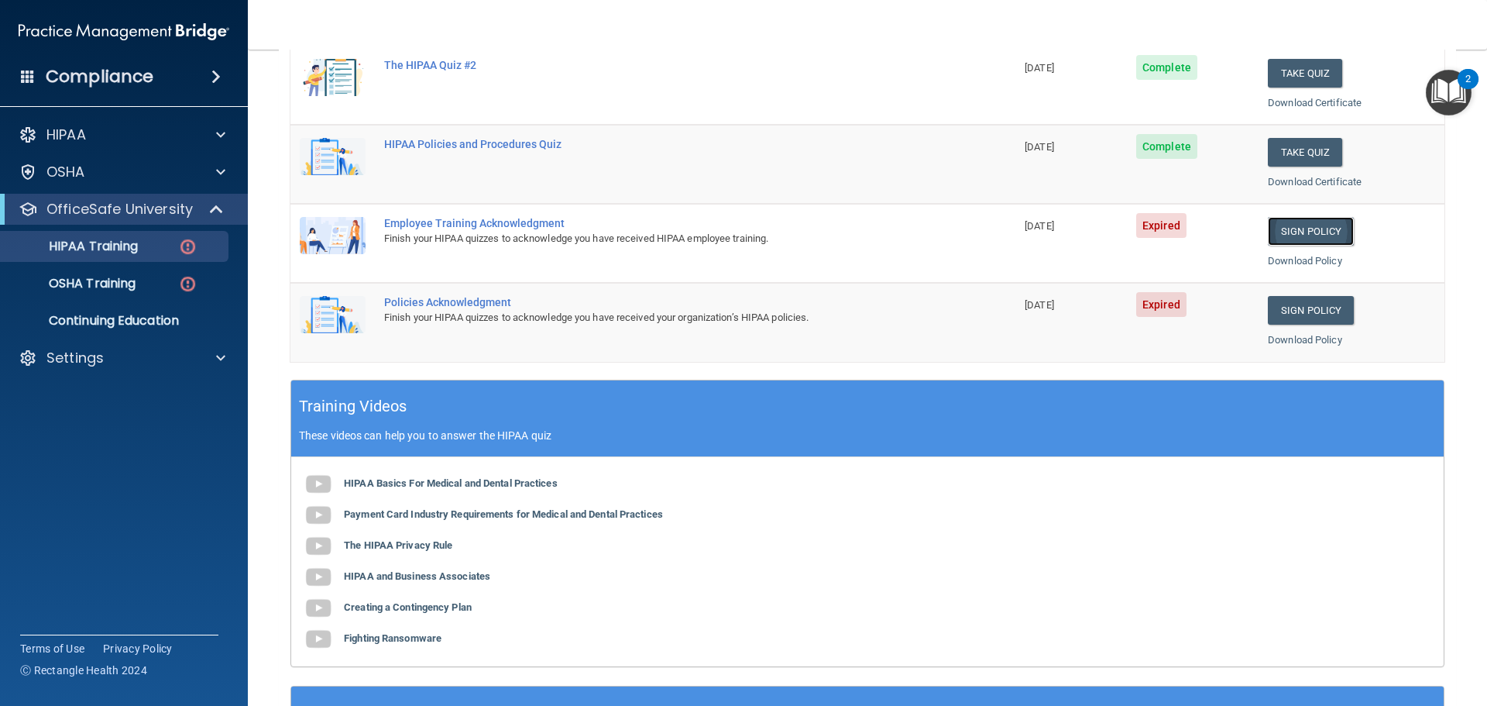
click at [1298, 230] on link "Sign Policy" at bounding box center [1311, 231] width 86 height 29
click at [1293, 307] on link "Sign Policy" at bounding box center [1311, 310] width 86 height 29
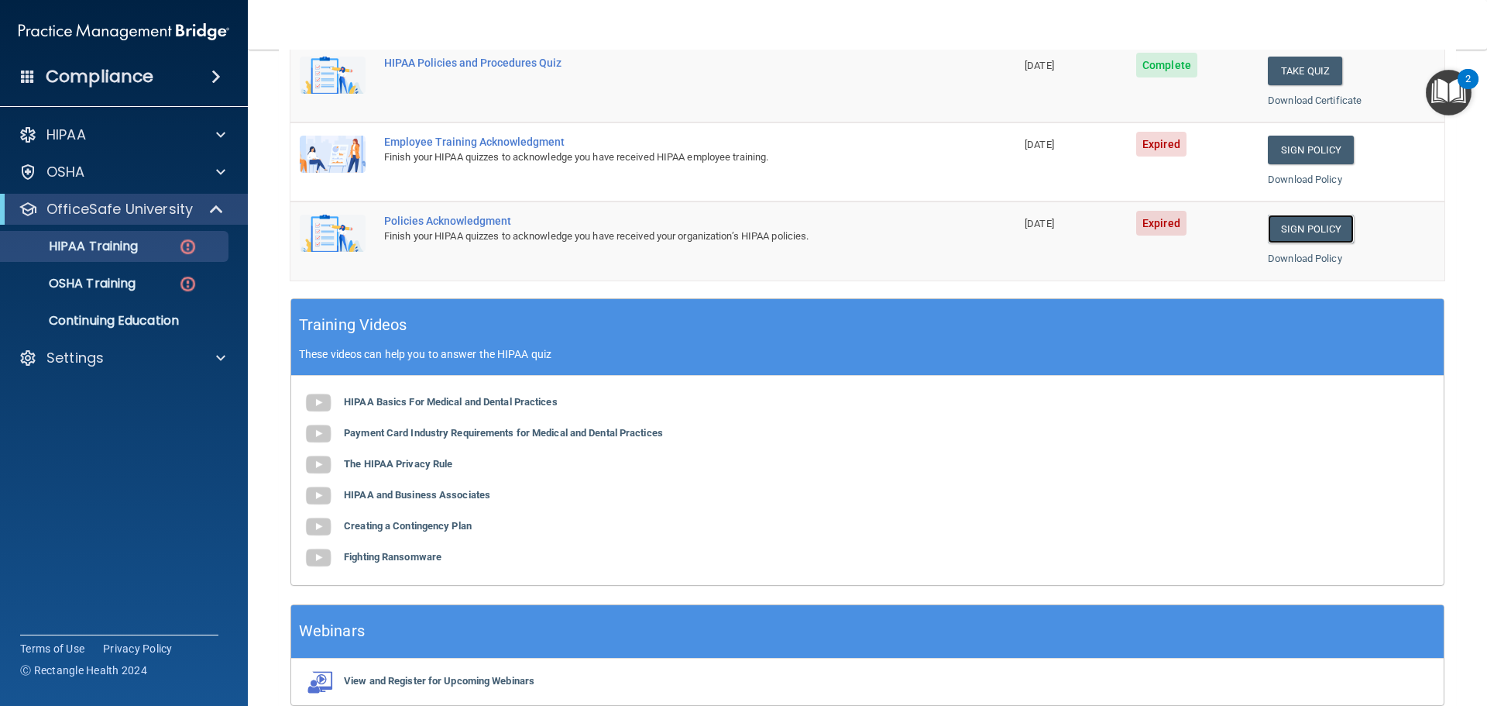
scroll to position [461, 0]
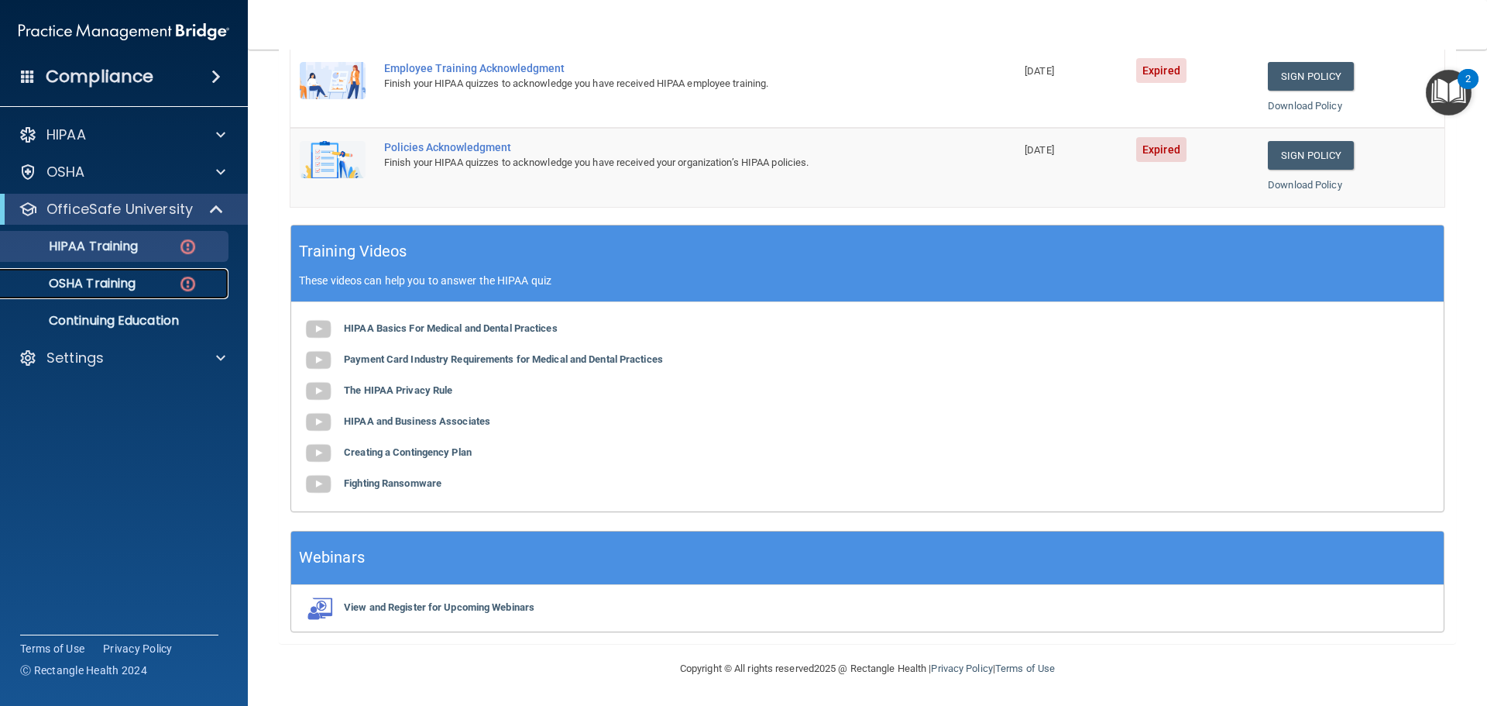
click at [119, 283] on p "OSHA Training" at bounding box center [72, 283] width 125 height 15
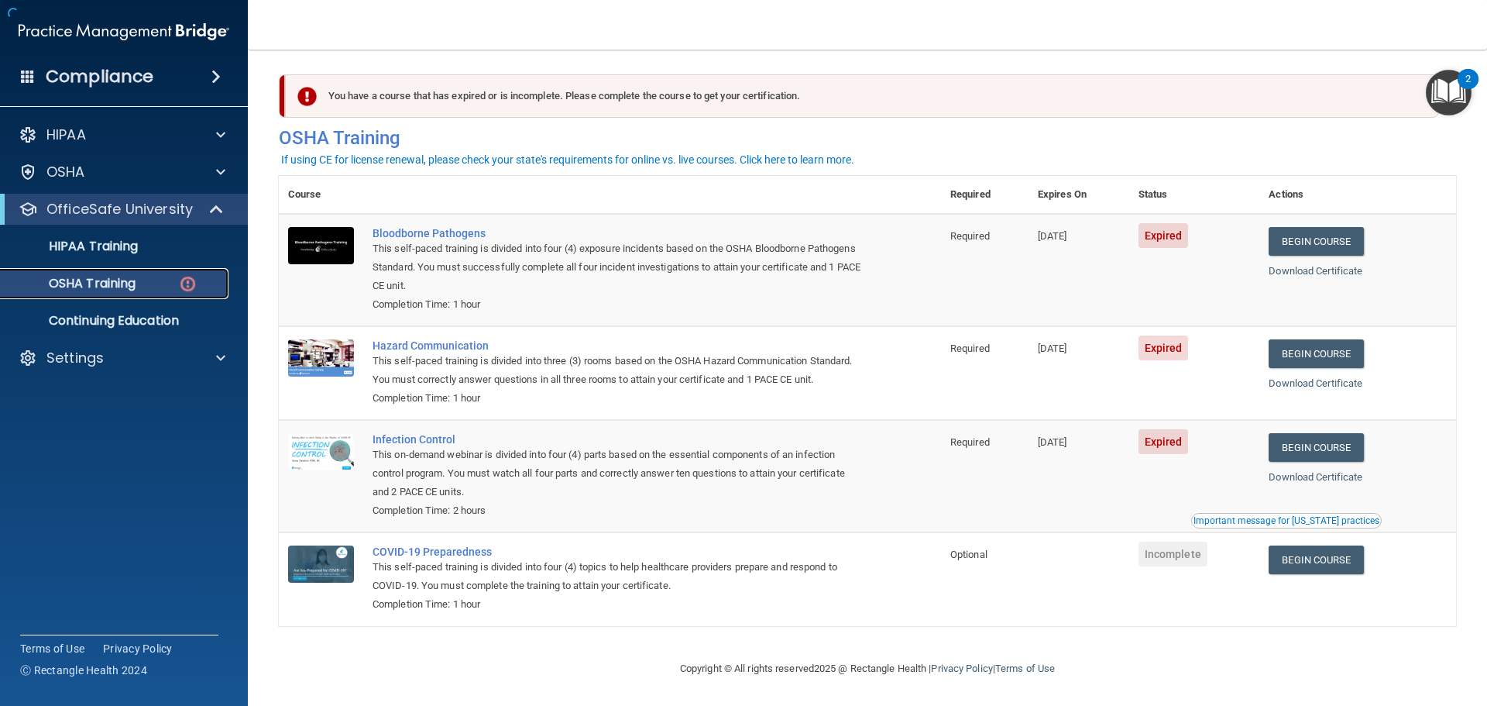
scroll to position [26, 0]
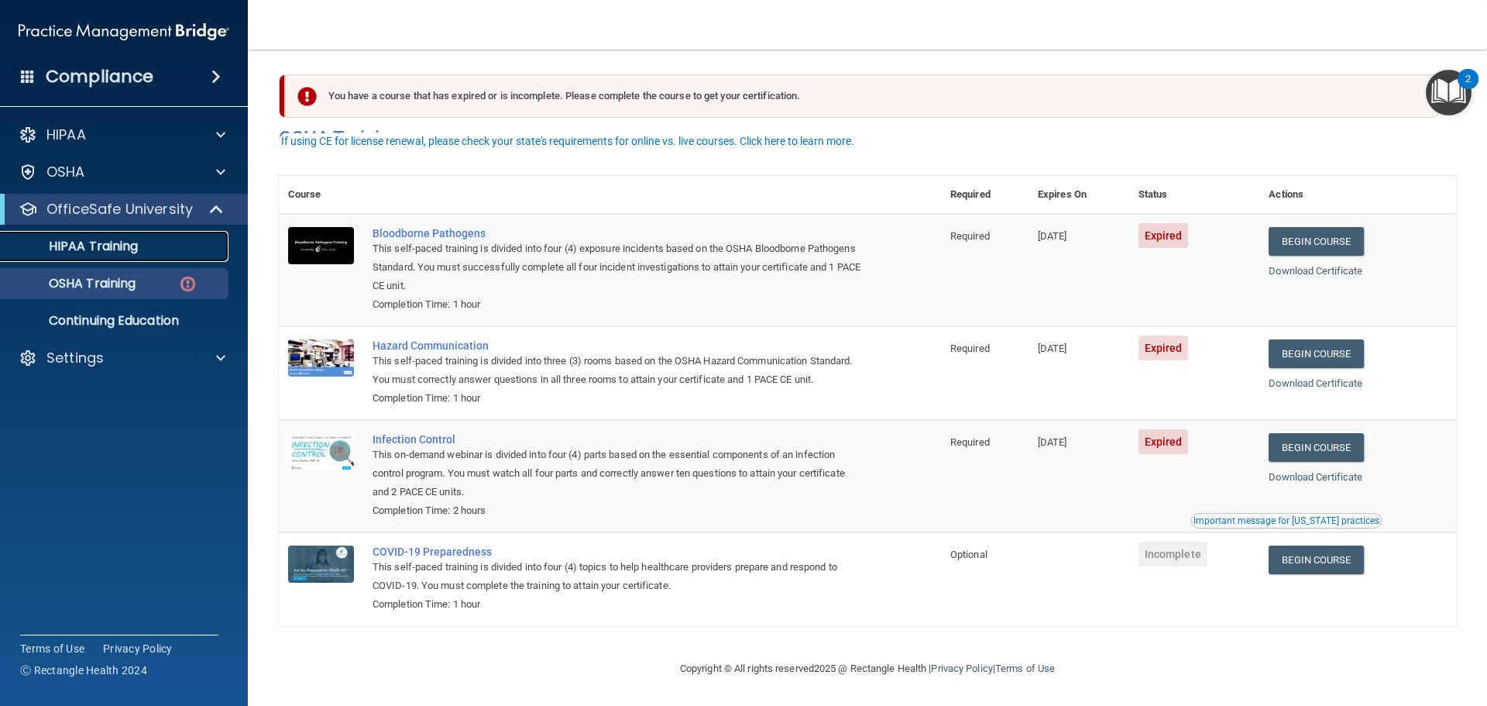
click at [112, 243] on p "HIPAA Training" at bounding box center [74, 246] width 128 height 15
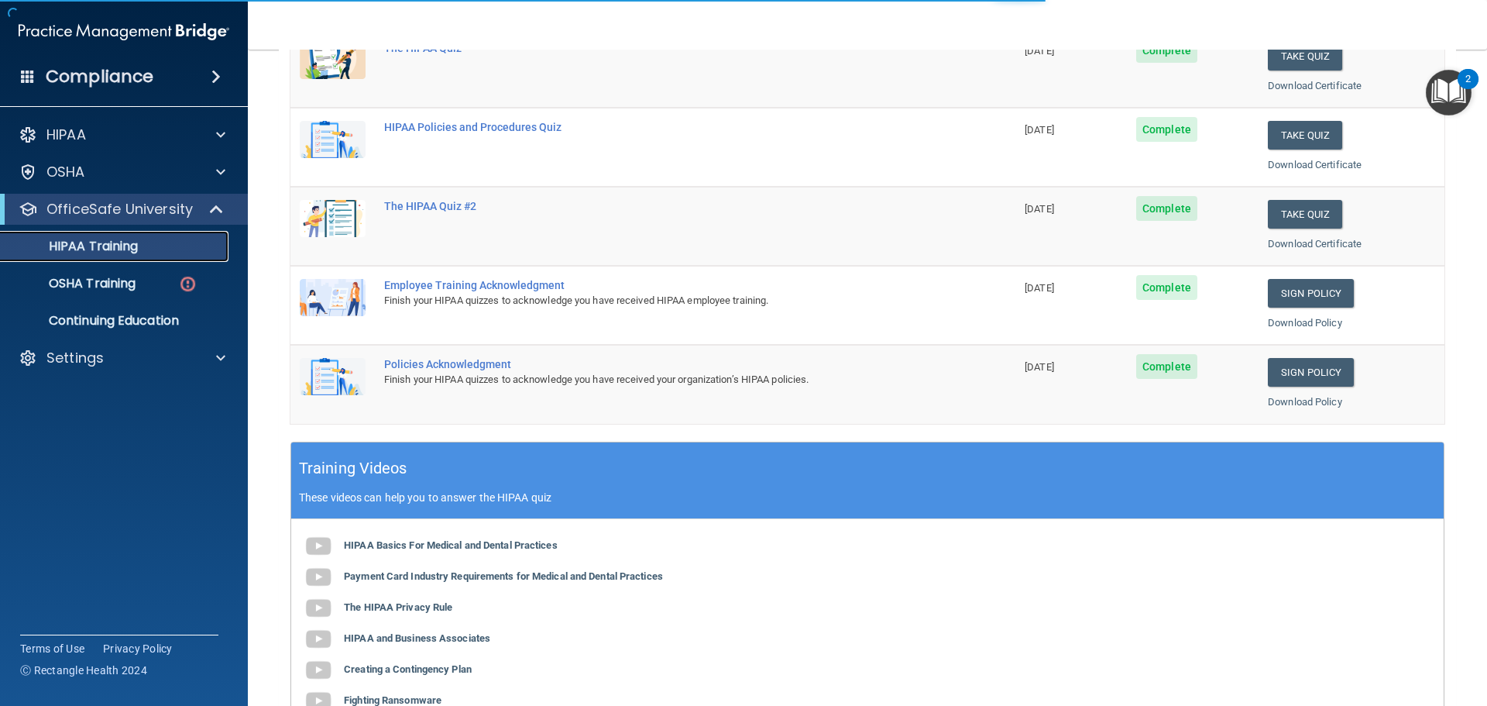
scroll to position [228, 0]
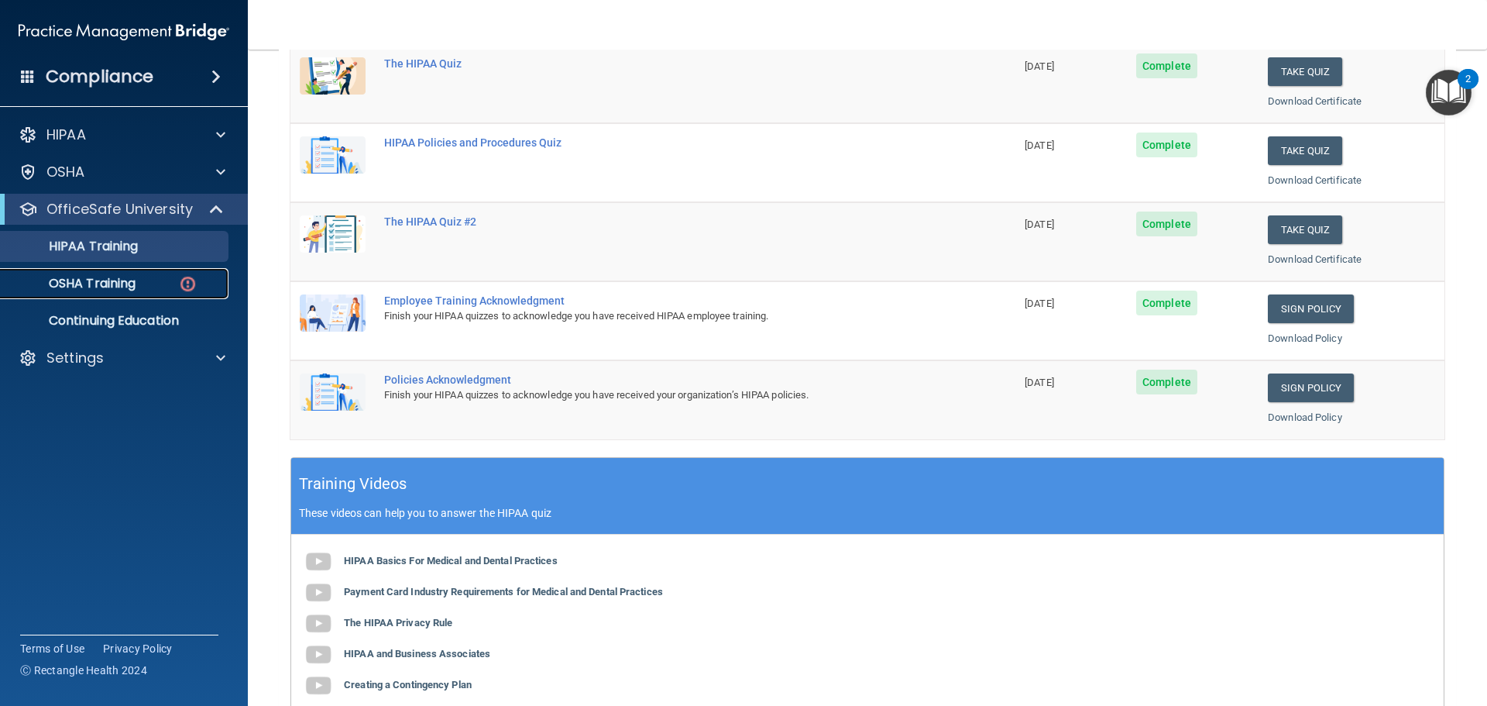
click at [146, 284] on div "OSHA Training" at bounding box center [115, 283] width 211 height 15
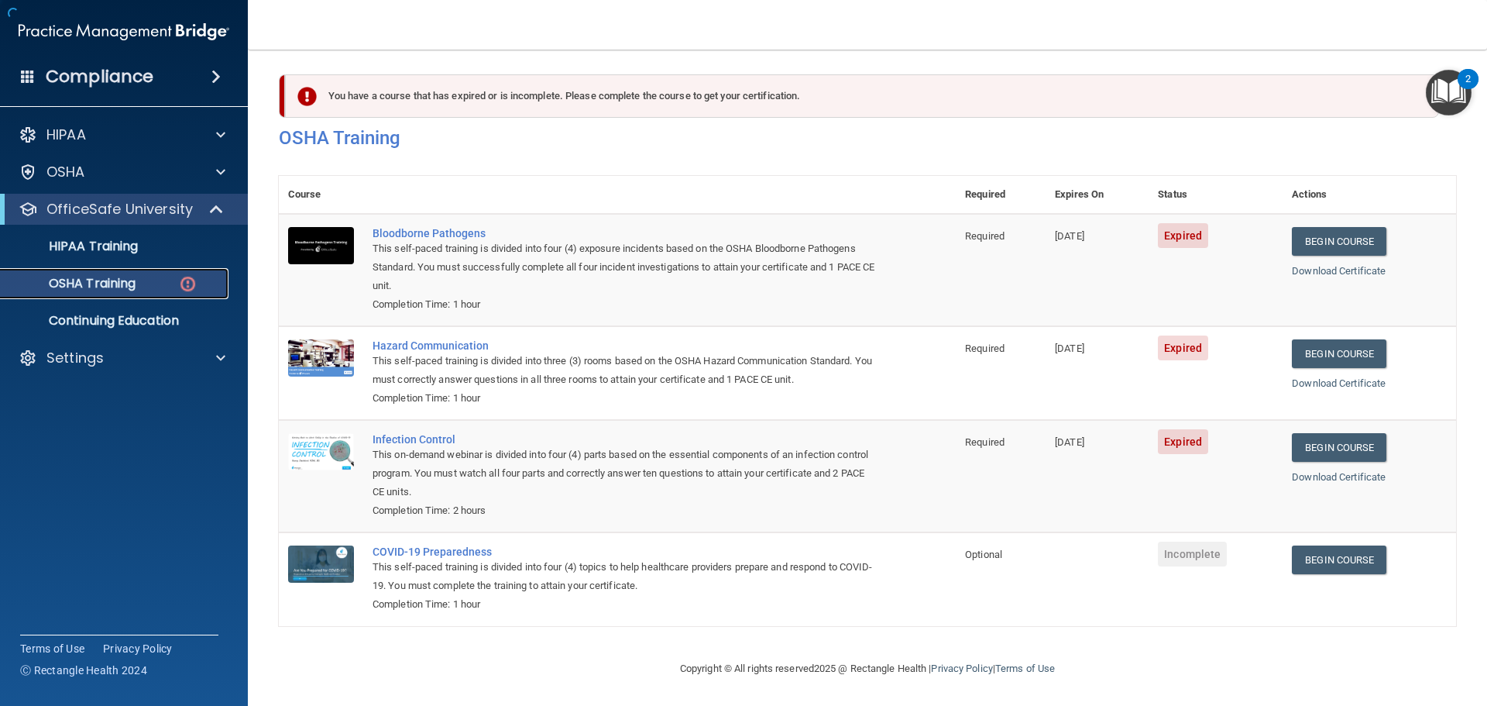
scroll to position [26, 0]
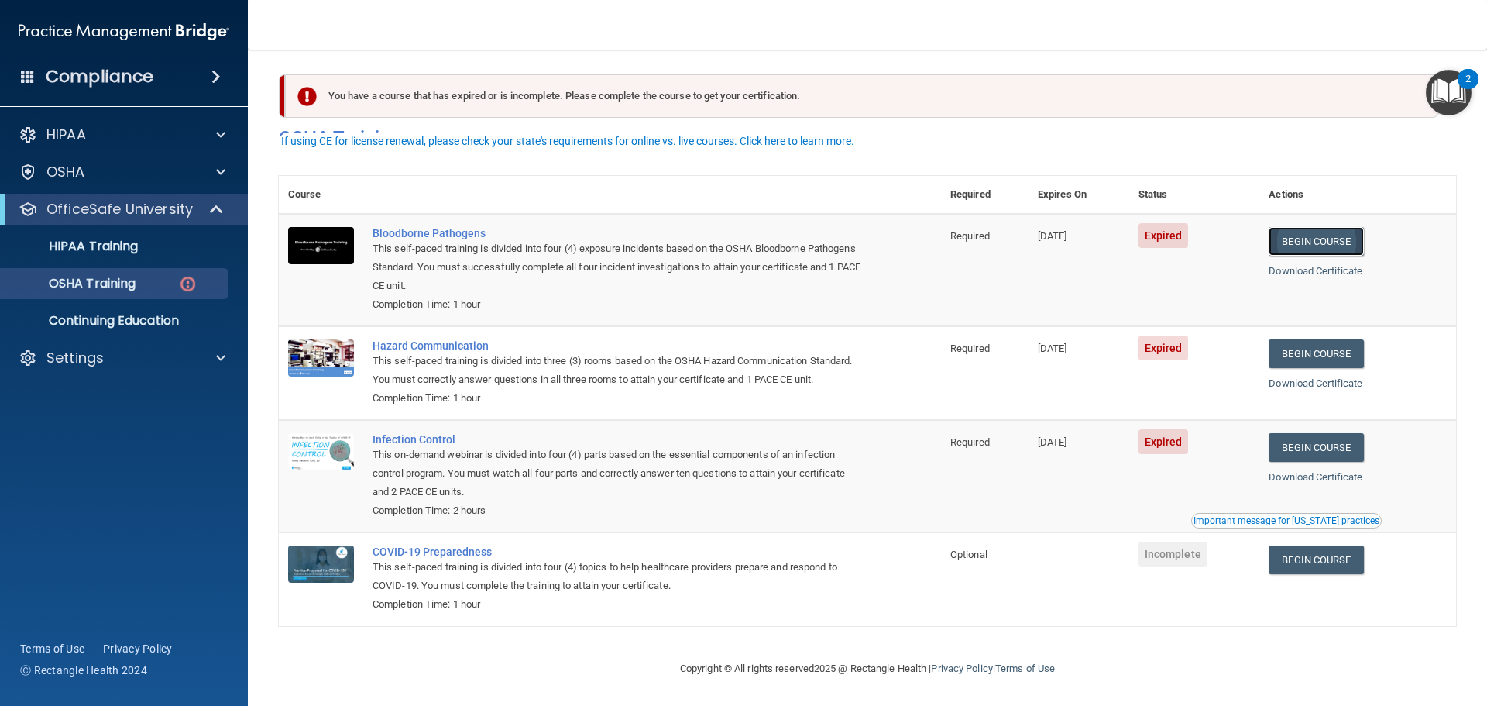
click at [1296, 227] on link "Begin Course" at bounding box center [1316, 241] width 94 height 29
click at [1334, 227] on link "Begin Course" at bounding box center [1316, 241] width 94 height 29
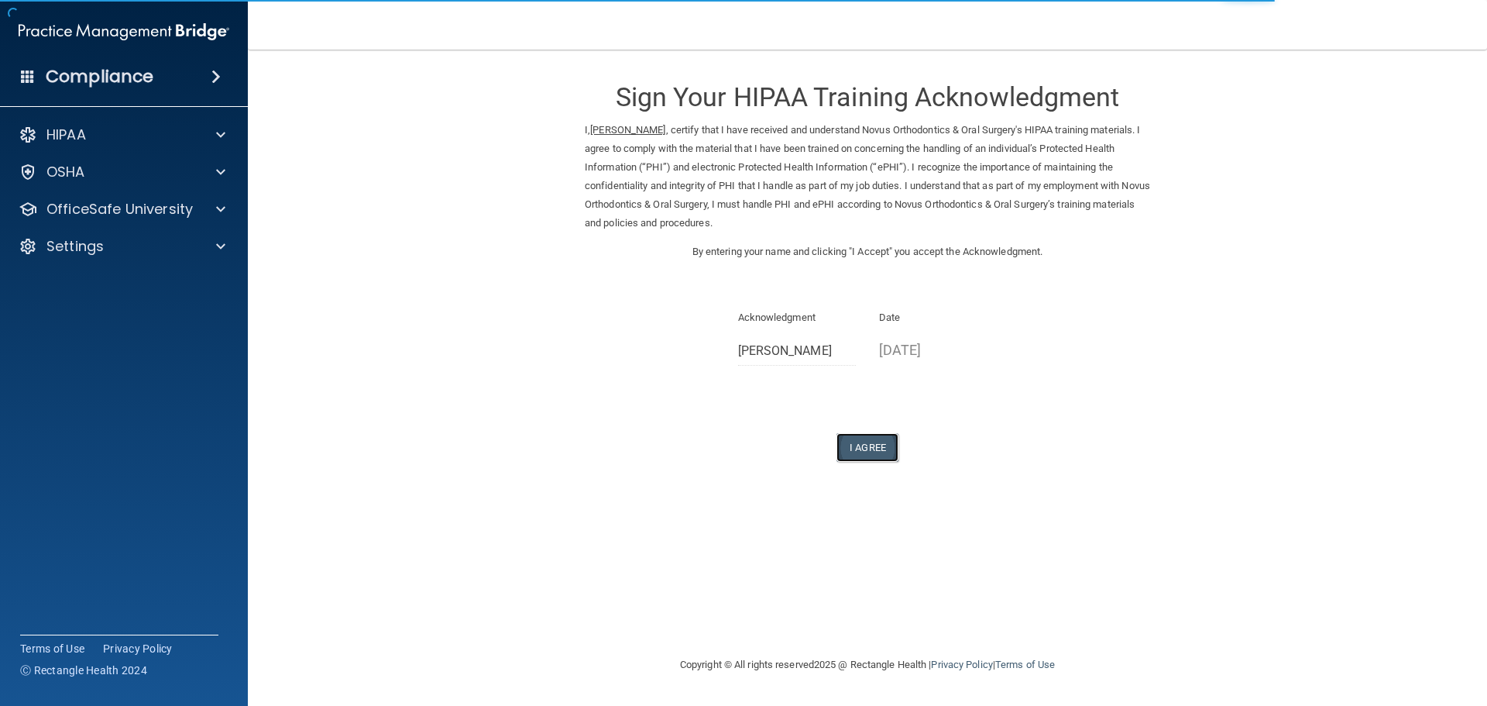
click at [865, 438] on button "I Agree" at bounding box center [867, 447] width 62 height 29
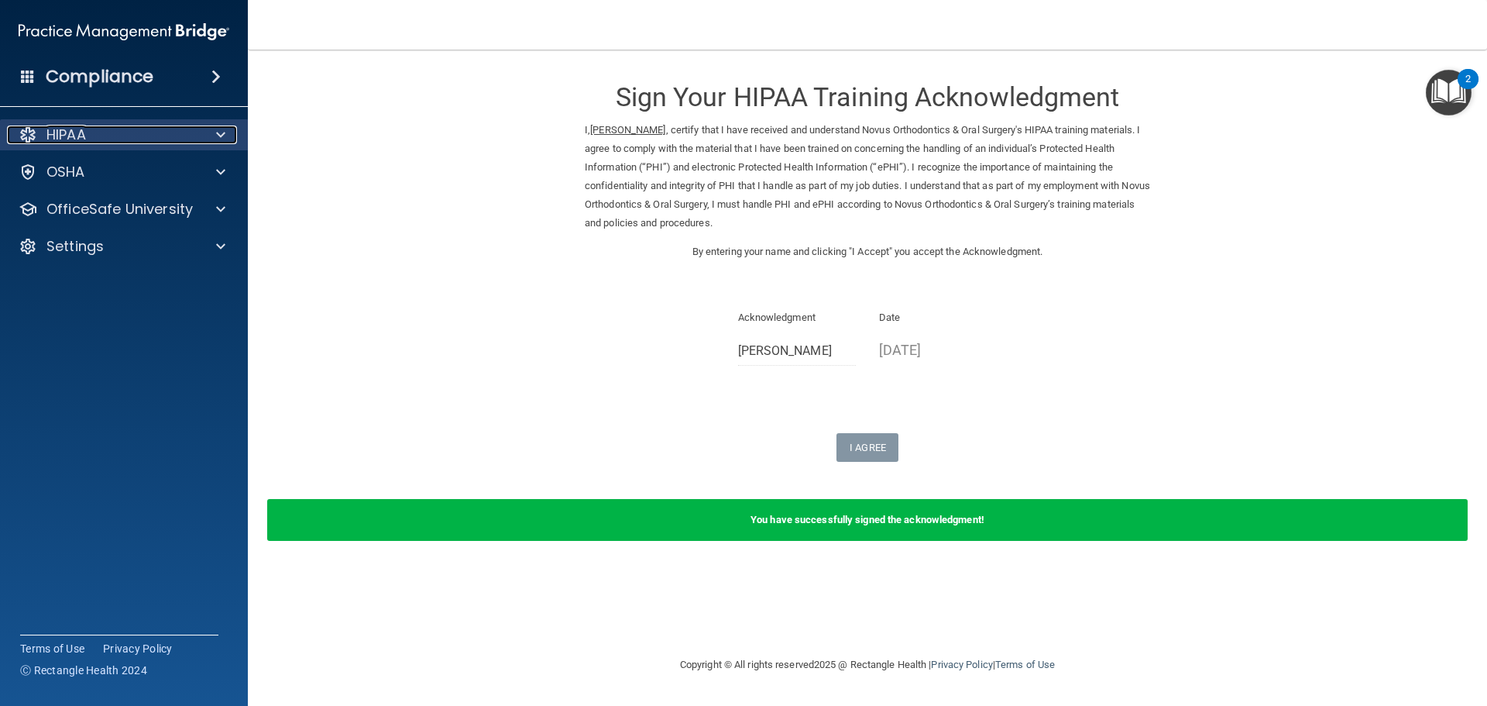
click at [69, 140] on p "HIPAA" at bounding box center [65, 134] width 39 height 19
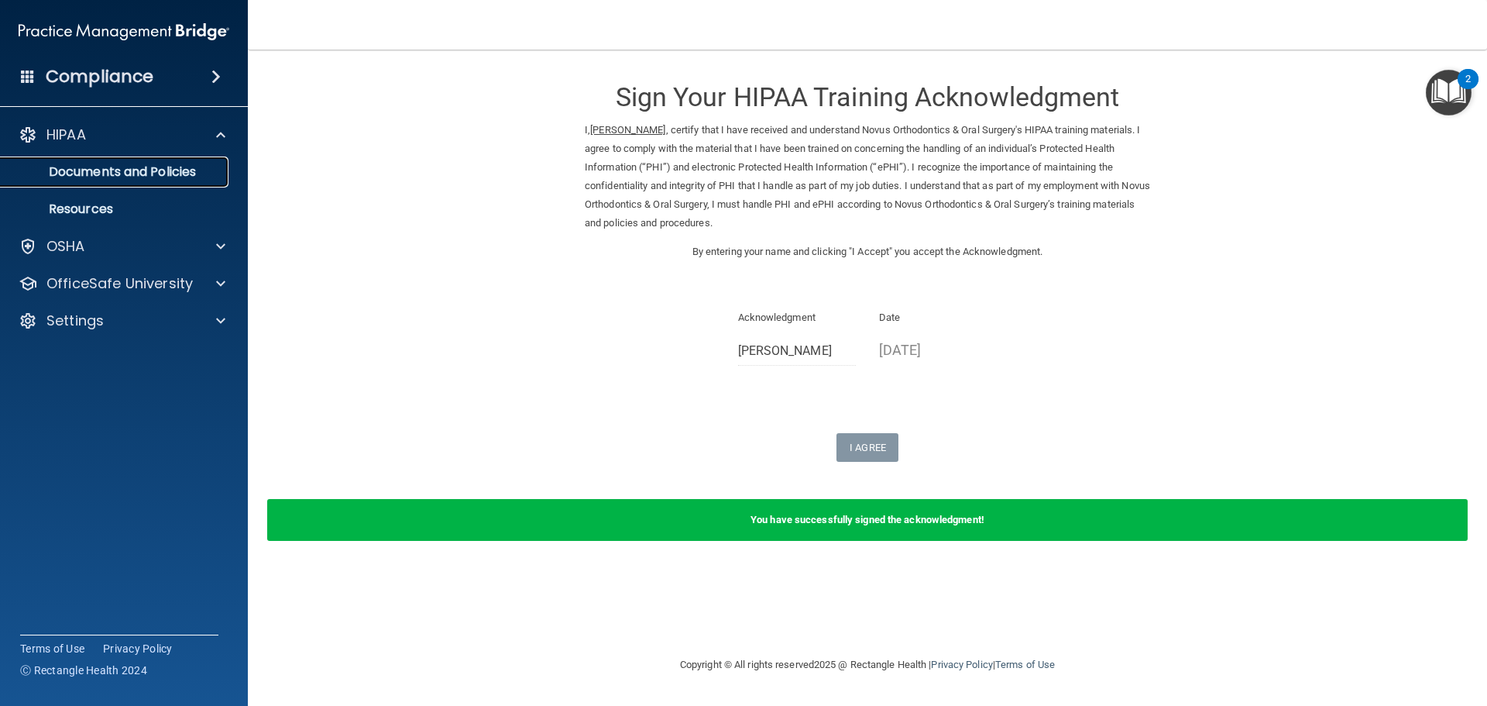
click at [81, 172] on p "Documents and Policies" at bounding box center [115, 171] width 211 height 15
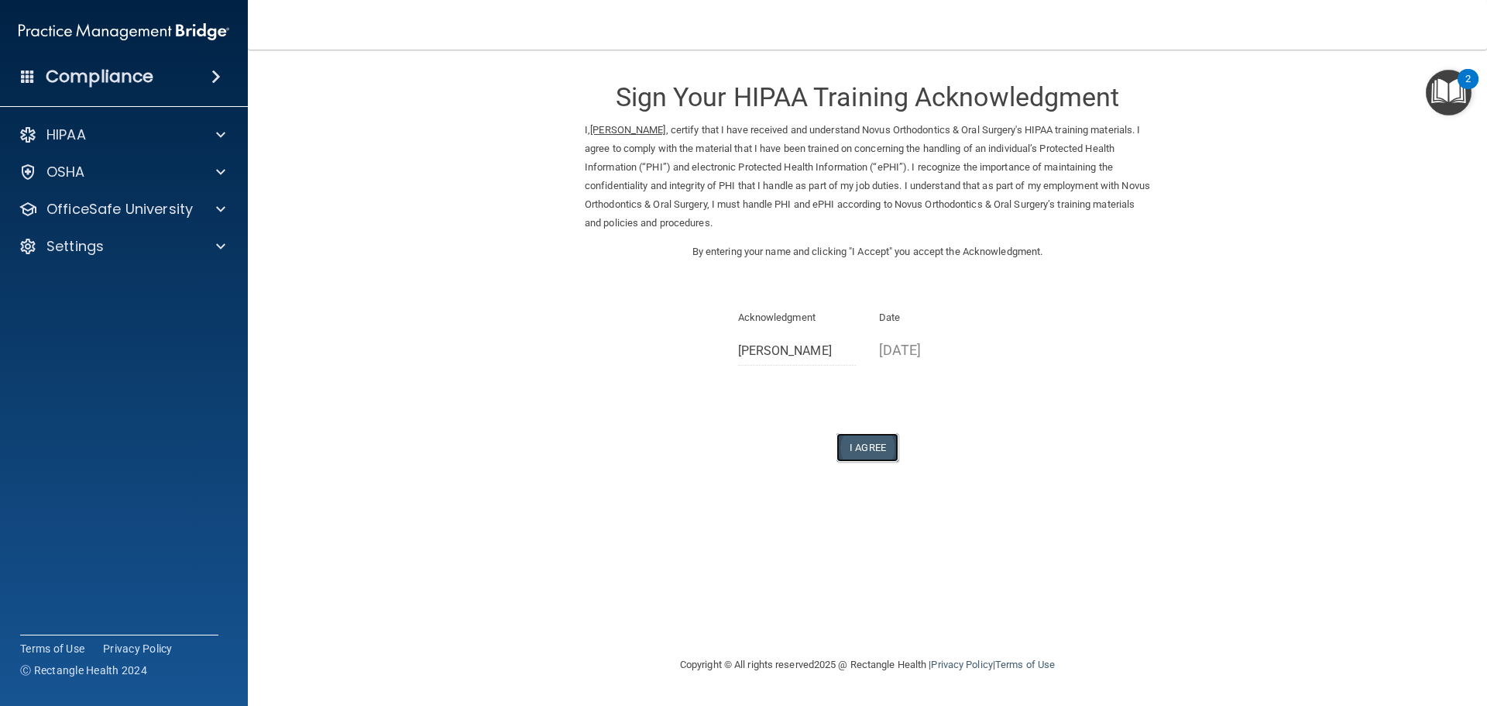
click at [877, 449] on button "I Agree" at bounding box center [867, 447] width 62 height 29
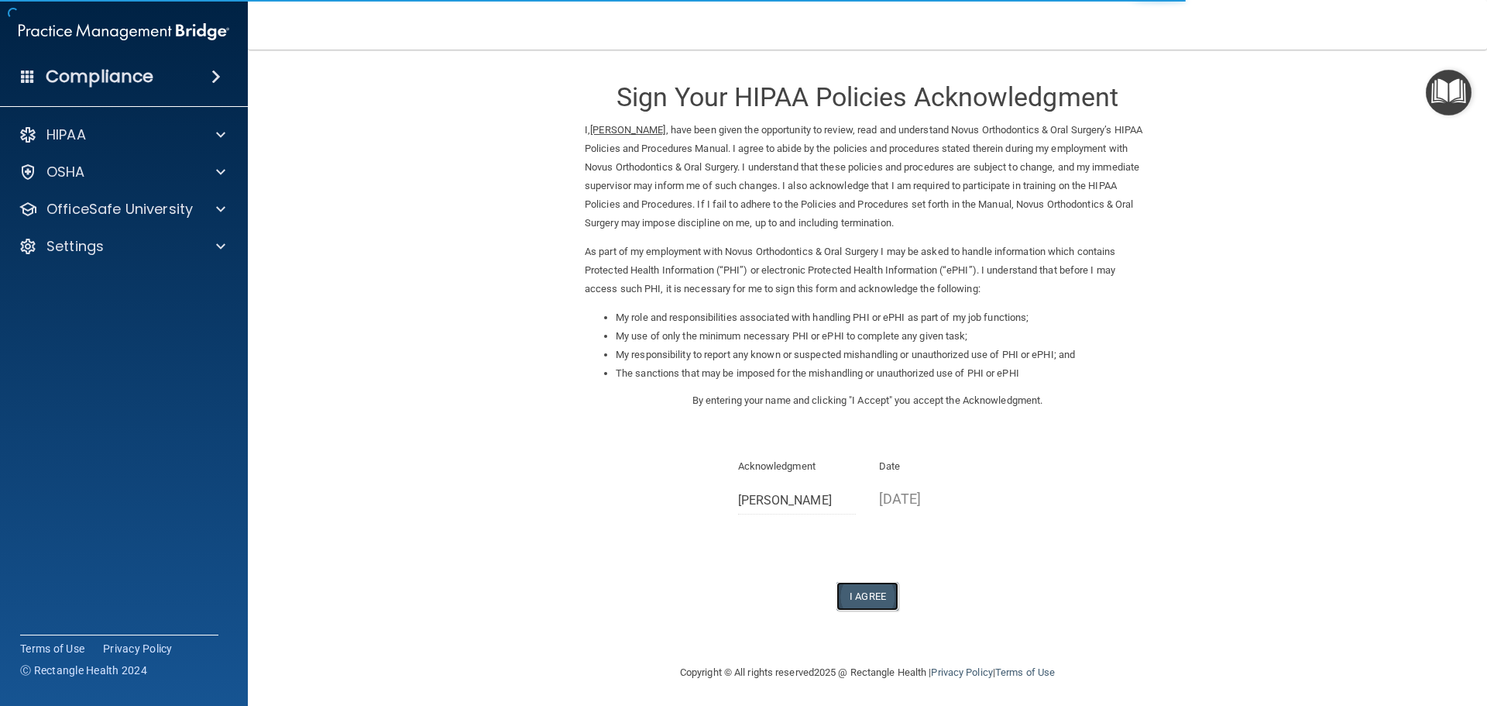
click at [850, 600] on button "I Agree" at bounding box center [867, 596] width 62 height 29
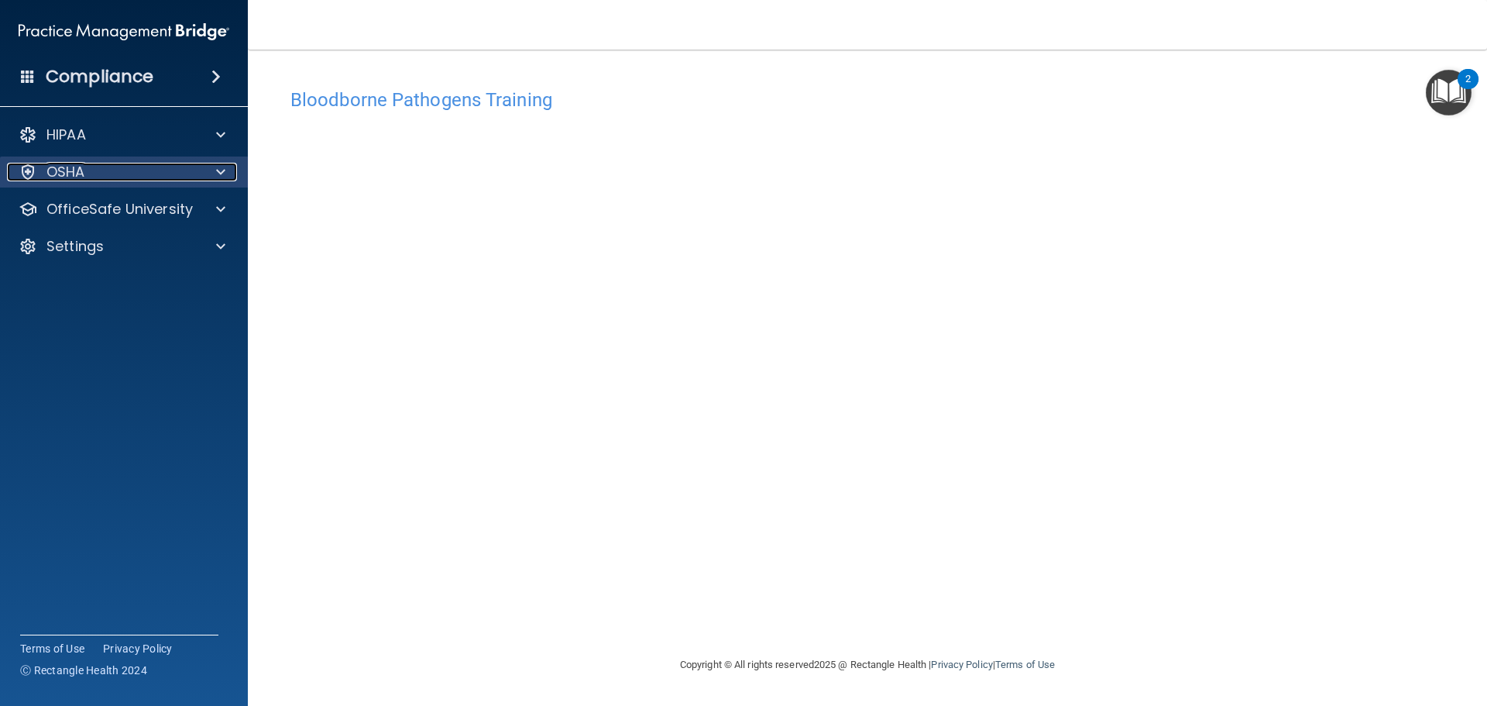
click at [54, 175] on p "OSHA" at bounding box center [65, 172] width 39 height 19
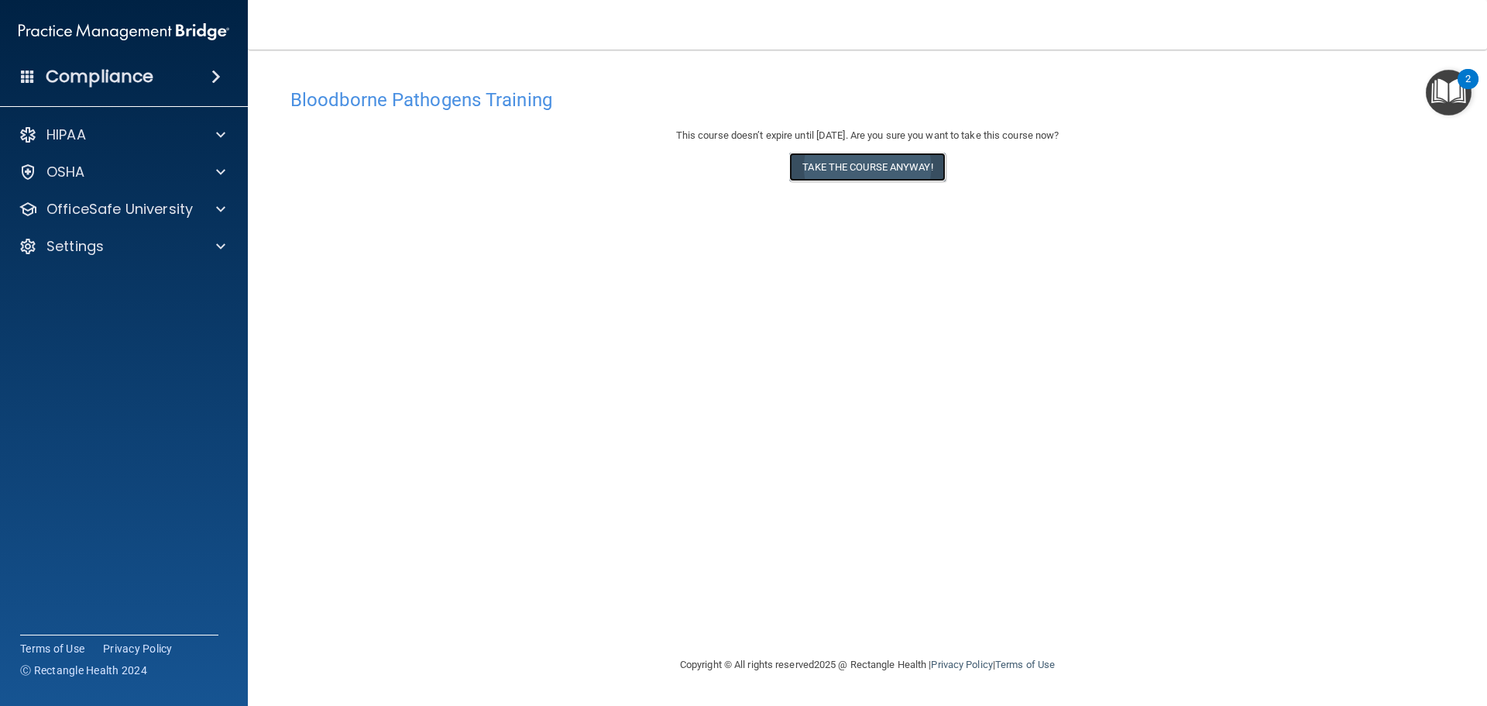
click at [834, 168] on button "Take the course anyway!" at bounding box center [867, 167] width 156 height 29
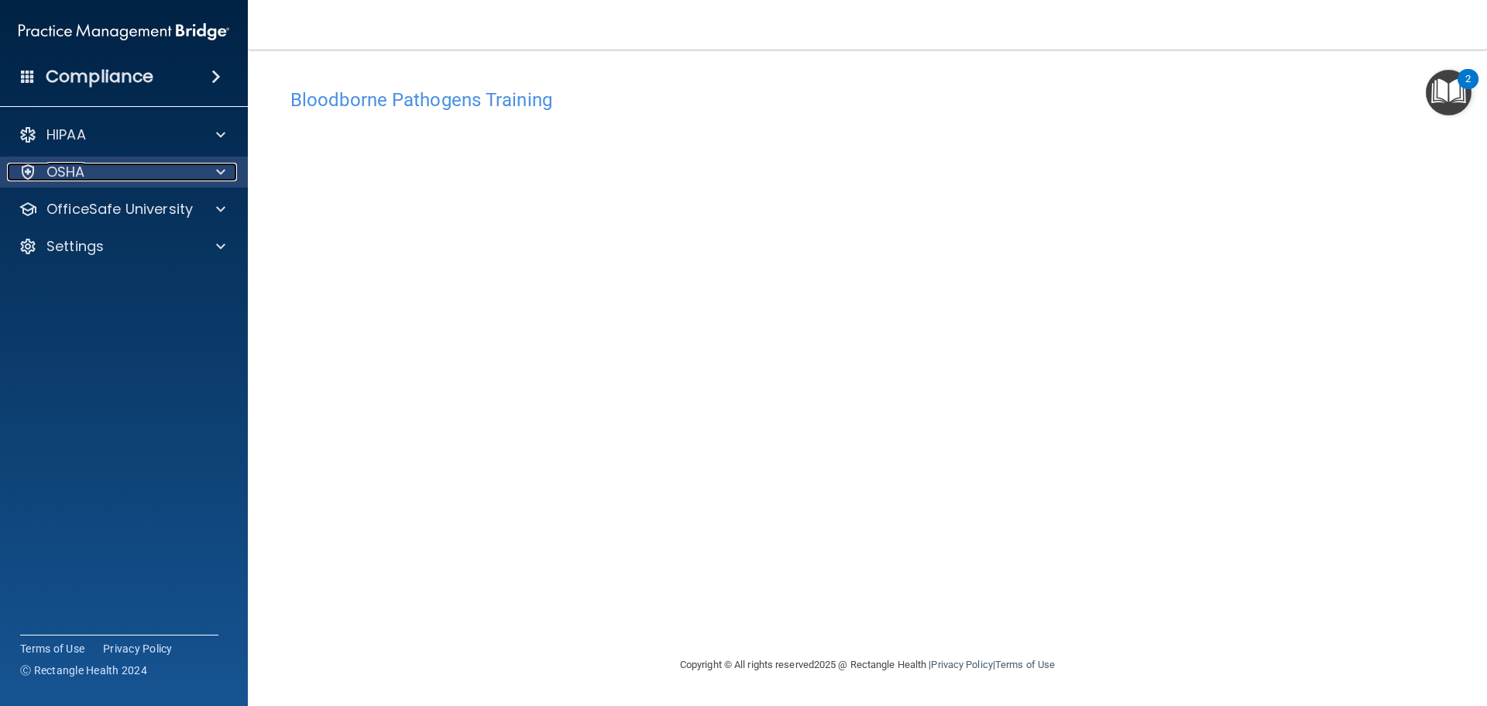
click at [65, 170] on p "OSHA" at bounding box center [65, 172] width 39 height 19
